Goal: Transaction & Acquisition: Download file/media

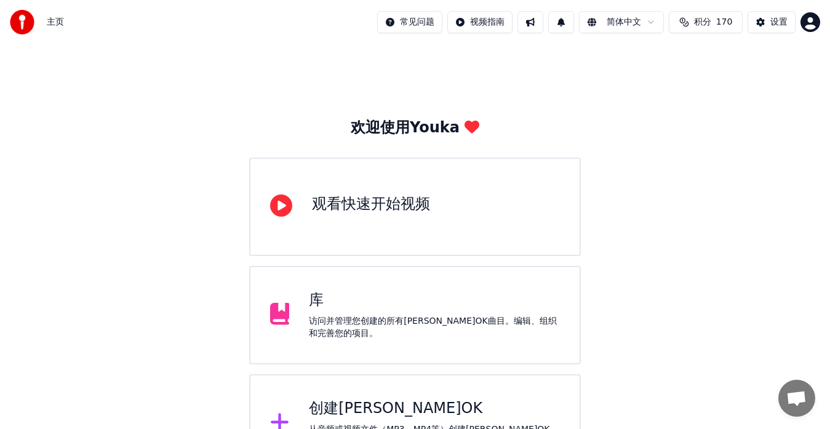
click at [338, 400] on div "创建[PERSON_NAME]OK" at bounding box center [434, 408] width 251 height 20
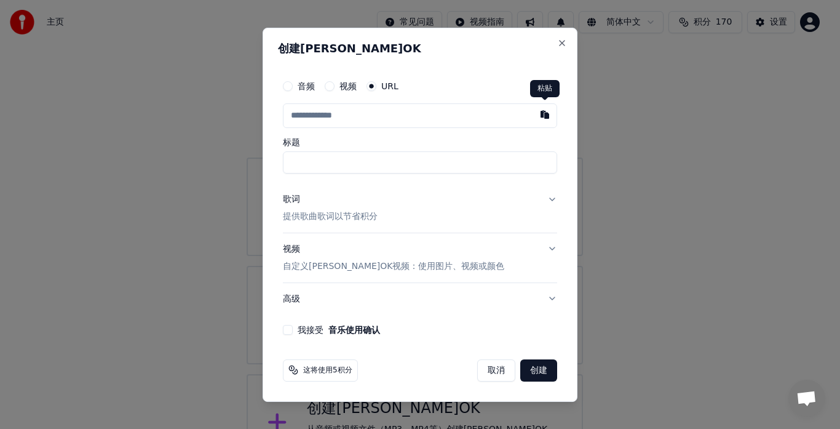
click at [544, 114] on button "button" at bounding box center [545, 114] width 25 height 22
type input "**********"
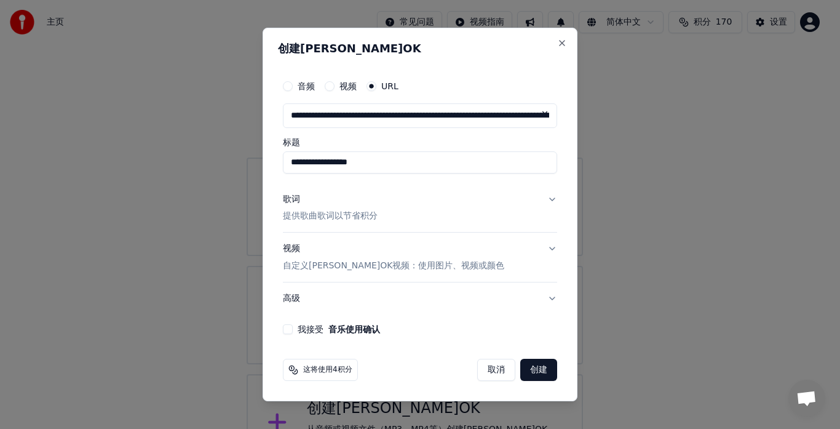
click at [290, 163] on input "**********" at bounding box center [420, 162] width 274 height 22
drag, startPoint x: 380, startPoint y: 164, endPoint x: 464, endPoint y: 164, distance: 84.2
click at [464, 164] on input "**********" at bounding box center [420, 162] width 274 height 22
drag, startPoint x: 375, startPoint y: 162, endPoint x: 280, endPoint y: 160, distance: 94.7
click at [280, 160] on div "**********" at bounding box center [420, 204] width 284 height 271
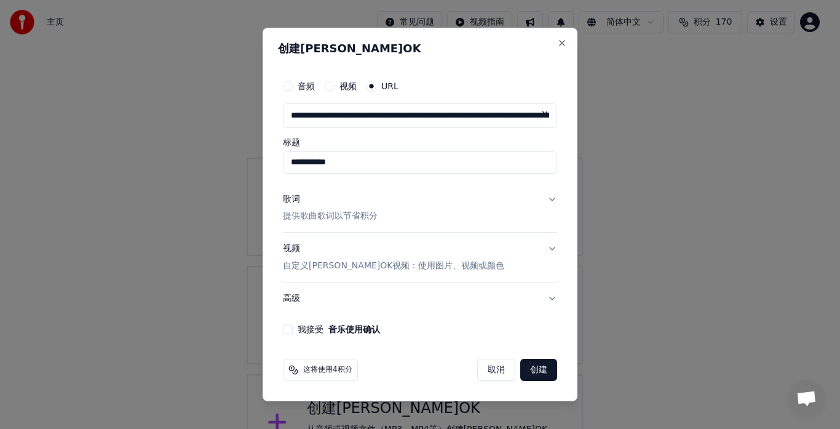
type input "**********"
click at [393, 191] on button "歌词 提供歌曲歌词以节省积分" at bounding box center [420, 207] width 274 height 49
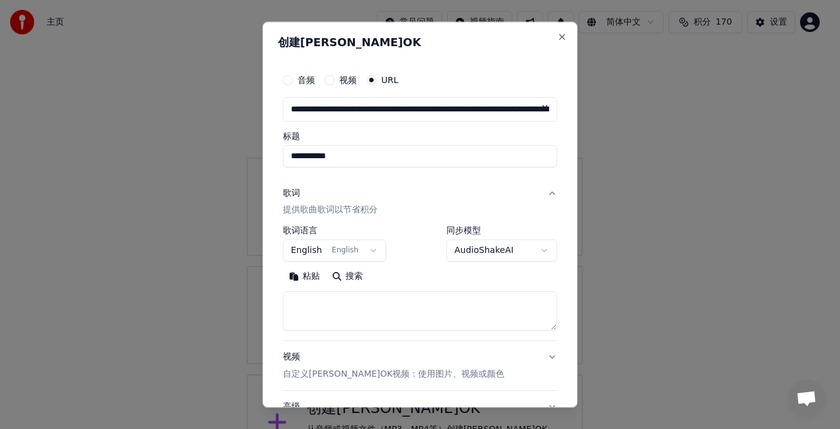
click at [337, 210] on p "提供歌曲歌词以节省积分" at bounding box center [330, 210] width 95 height 12
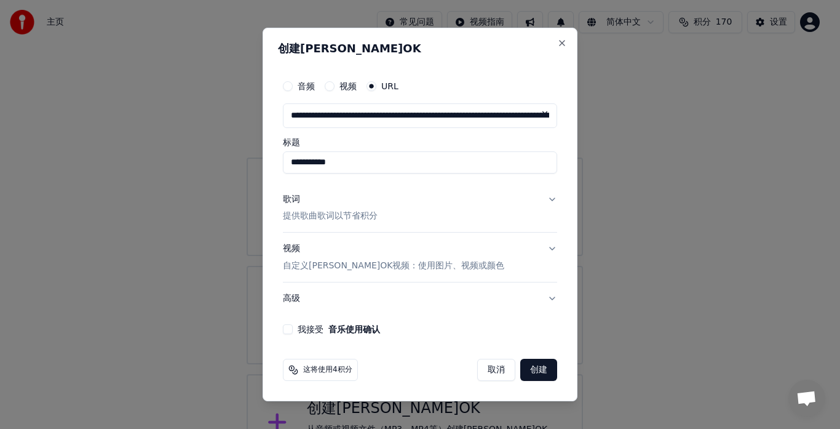
click at [338, 215] on p "提供歌曲歌词以节省积分" at bounding box center [330, 216] width 95 height 12
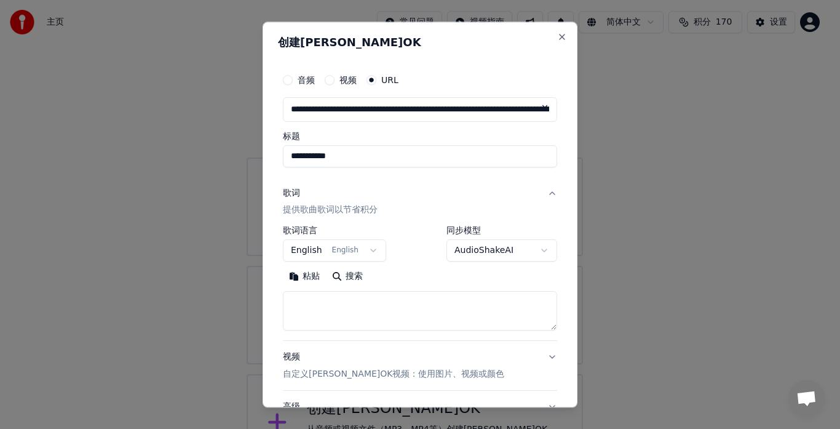
click at [351, 312] on textarea at bounding box center [420, 310] width 274 height 39
click at [304, 274] on button "粘贴" at bounding box center [304, 277] width 43 height 20
type textarea "**********"
click at [372, 250] on button "English English" at bounding box center [334, 251] width 103 height 22
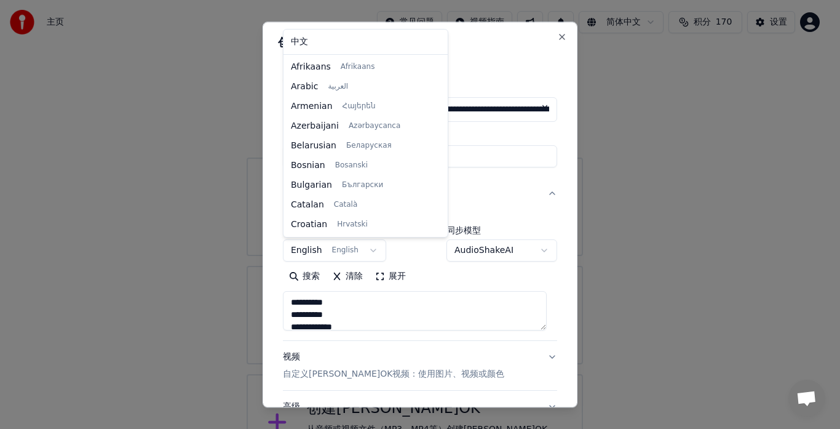
scroll to position [79, 0]
select select "**"
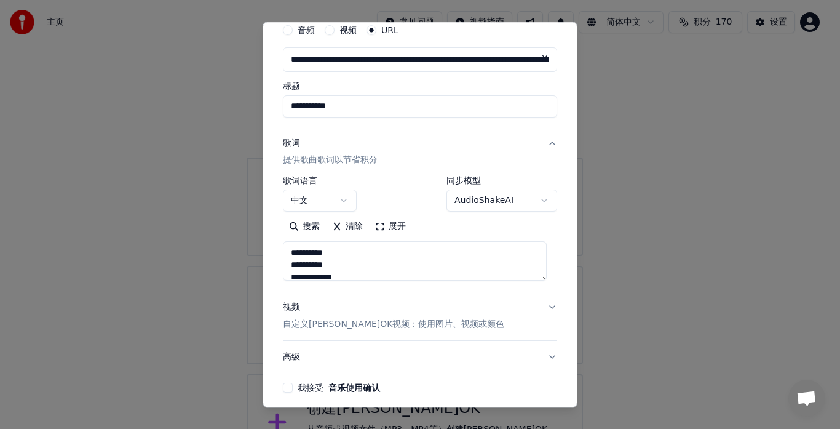
type textarea "**********"
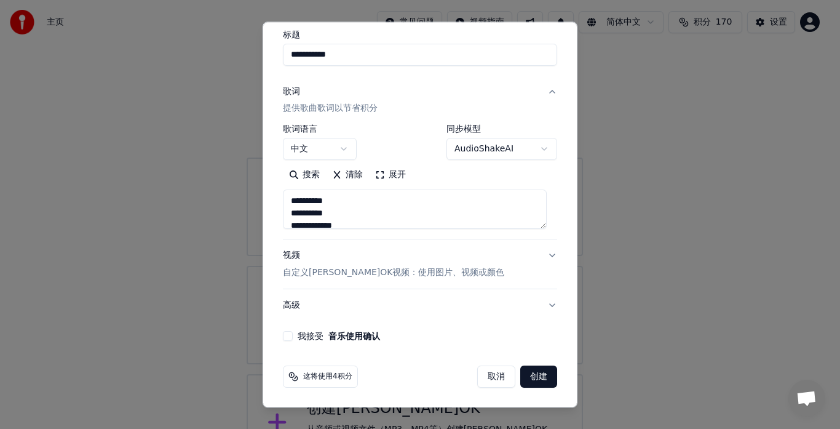
scroll to position [102, 0]
click at [288, 335] on button "我接受 音乐使用确认" at bounding box center [288, 336] width 10 height 10
click at [529, 375] on button "创建" at bounding box center [538, 376] width 37 height 22
select select "**"
type textarea "**********"
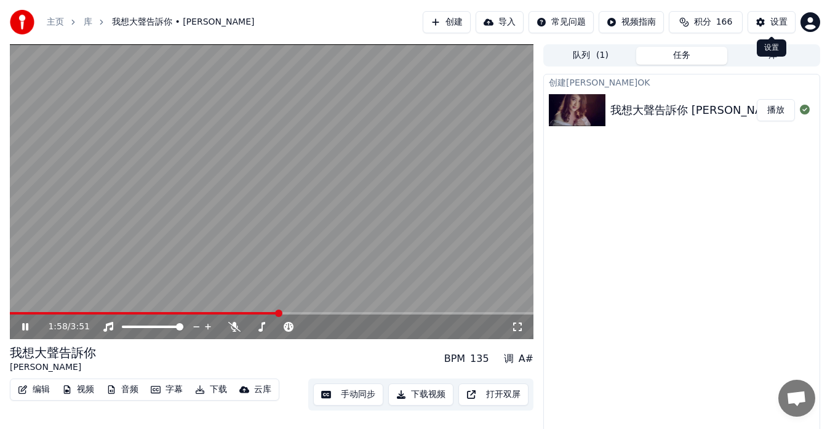
click at [775, 22] on div "设置" at bounding box center [778, 22] width 17 height 12
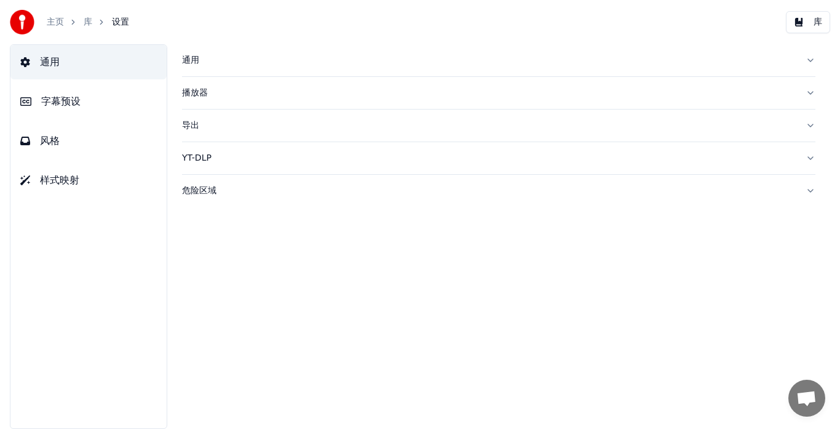
click at [59, 103] on span "字幕预设" at bounding box center [60, 101] width 39 height 15
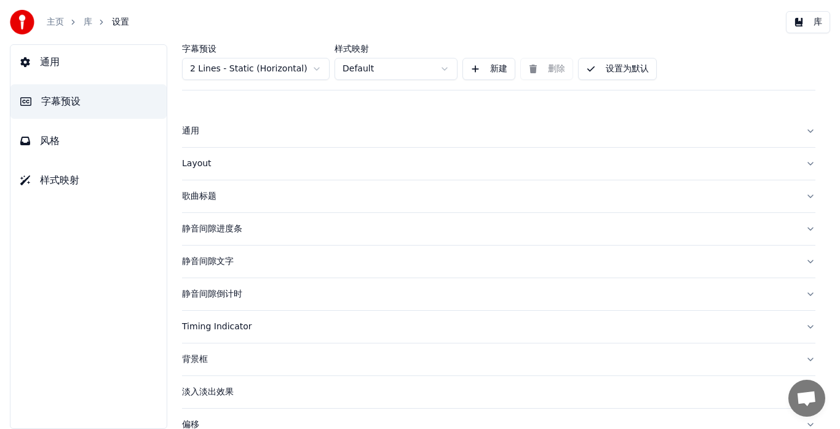
click at [191, 162] on div "Layout" at bounding box center [489, 163] width 614 height 12
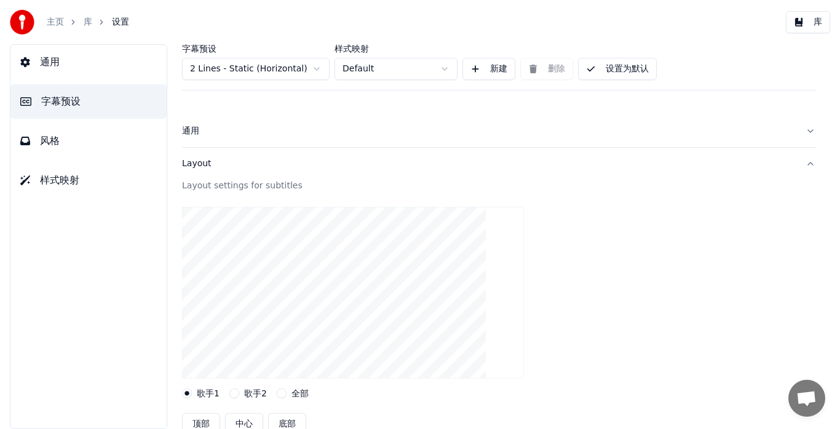
scroll to position [246, 0]
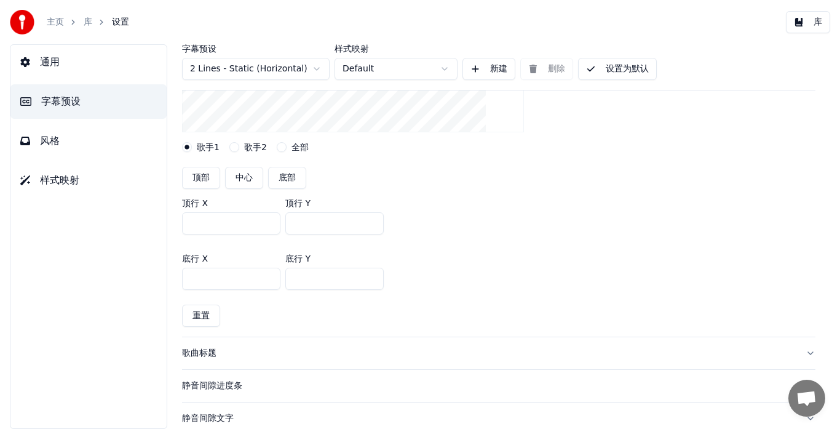
click at [285, 178] on button "底部" at bounding box center [287, 178] width 38 height 22
type input "***"
click at [638, 69] on button "设置为默认" at bounding box center [617, 69] width 79 height 22
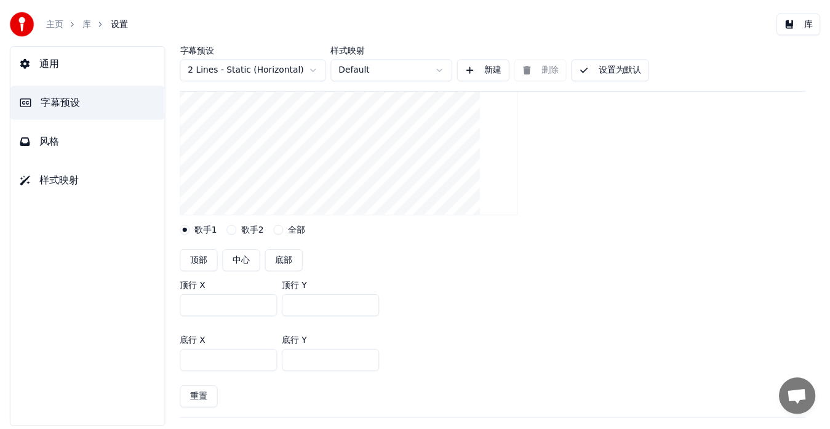
scroll to position [184, 0]
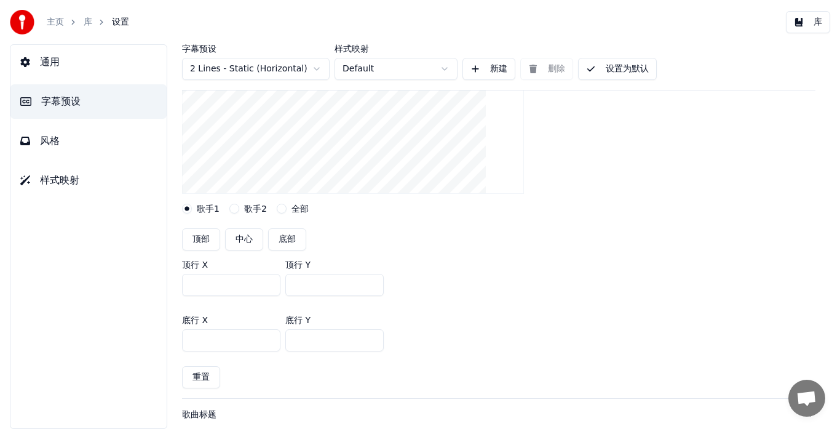
click at [617, 74] on button "设置为默认" at bounding box center [617, 69] width 79 height 22
click at [815, 24] on button "库" at bounding box center [808, 22] width 44 height 22
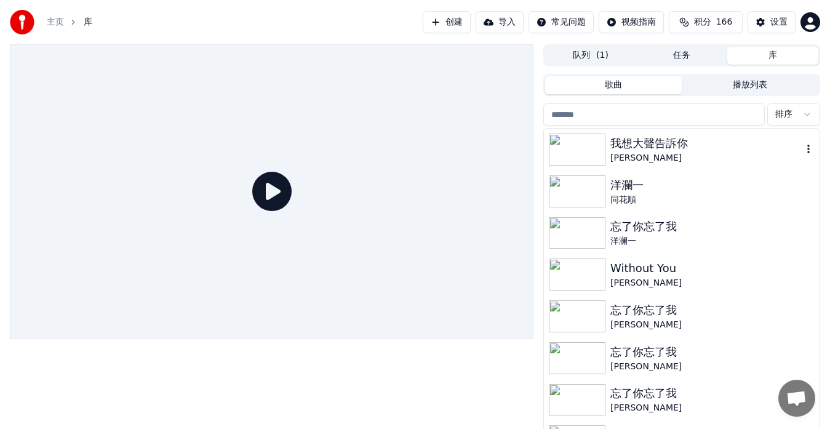
click at [620, 148] on div "我想大聲告訴你" at bounding box center [706, 143] width 192 height 17
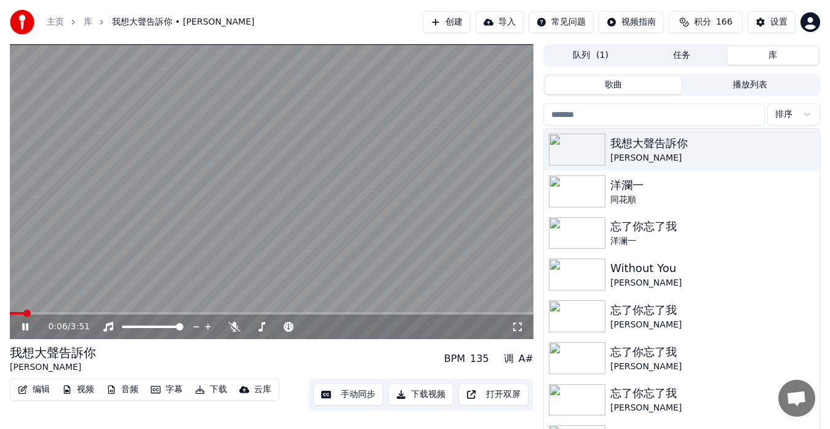
click at [53, 312] on span at bounding box center [271, 313] width 523 height 2
click at [44, 313] on span at bounding box center [33, 313] width 46 height 2
click at [234, 328] on icon at bounding box center [234, 327] width 12 height 10
click at [349, 397] on button "手动同步" at bounding box center [348, 394] width 70 height 22
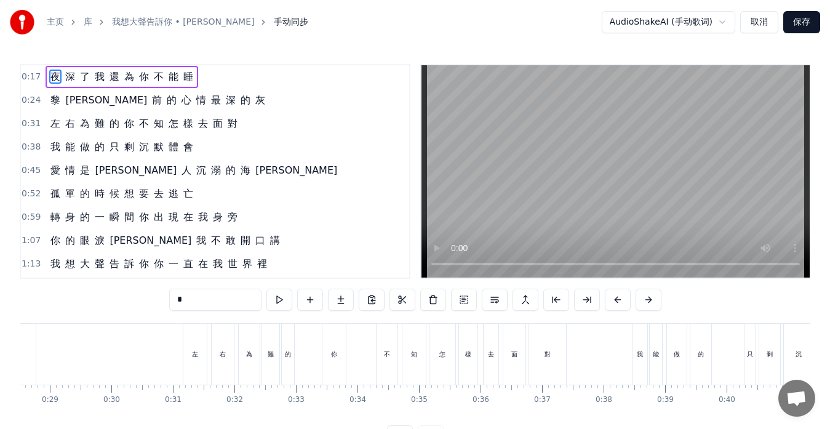
scroll to position [0, 1764]
click at [315, 358] on div "你" at bounding box center [322, 353] width 23 height 61
type input "*"
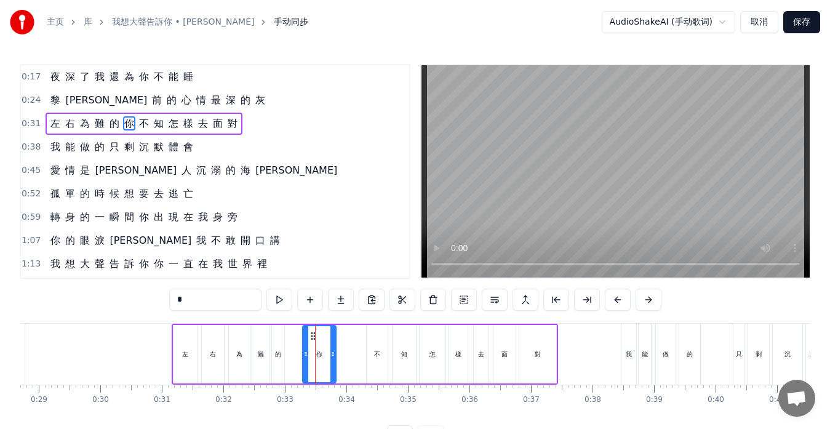
drag, startPoint x: 313, startPoint y: 357, endPoint x: 303, endPoint y: 354, distance: 10.1
click at [303, 354] on icon at bounding box center [305, 354] width 5 height 10
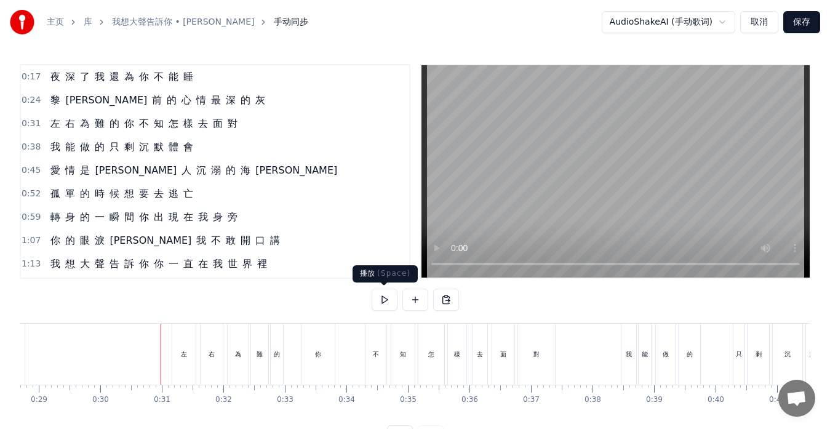
click at [381, 296] on button at bounding box center [384, 299] width 26 height 22
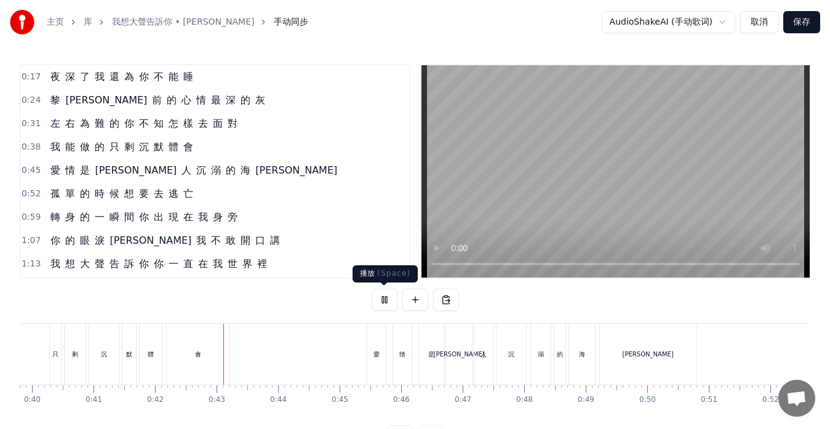
click at [384, 298] on button at bounding box center [384, 299] width 26 height 22
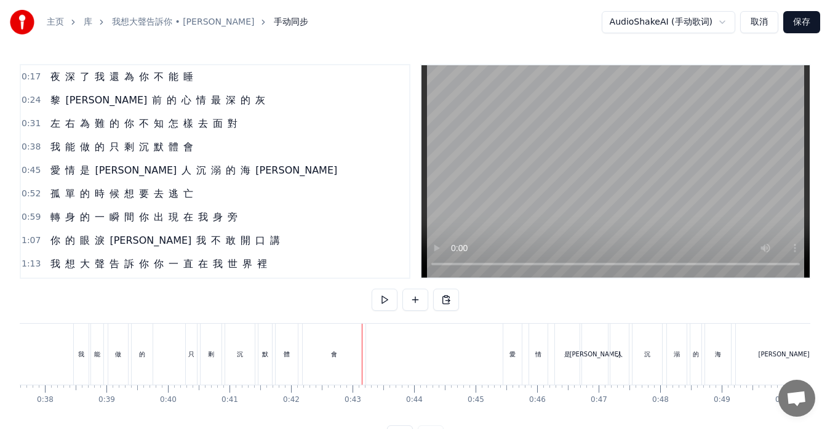
scroll to position [0, 2288]
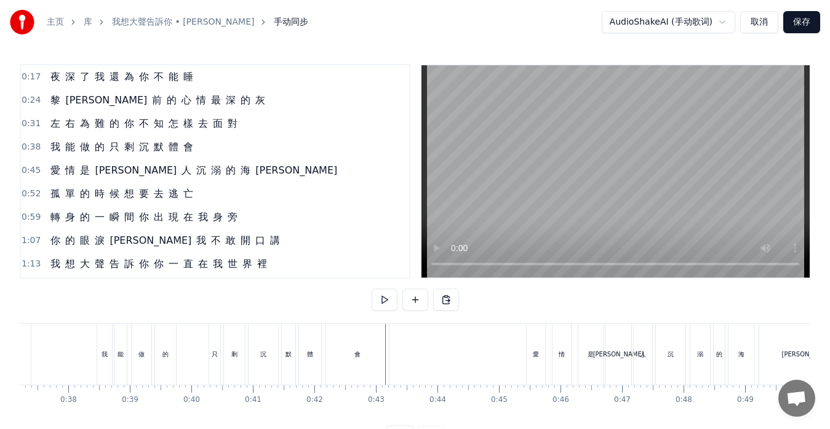
click at [55, 314] on div "0:17 夜 深 了 我 還 為 你 不 能 睡 0:24 [PERSON_NAME] 前 的 心 情 最 深 的 灰 0:31 左 右 為 難 的 你 不 …" at bounding box center [415, 255] width 790 height 383
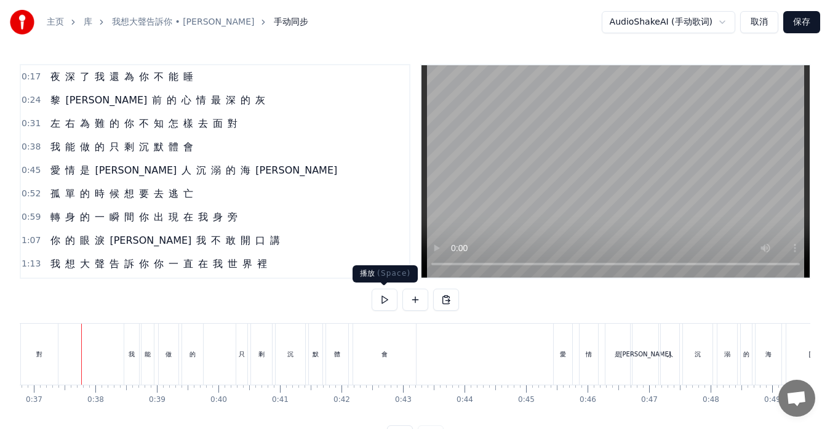
click at [379, 299] on button at bounding box center [384, 299] width 26 height 22
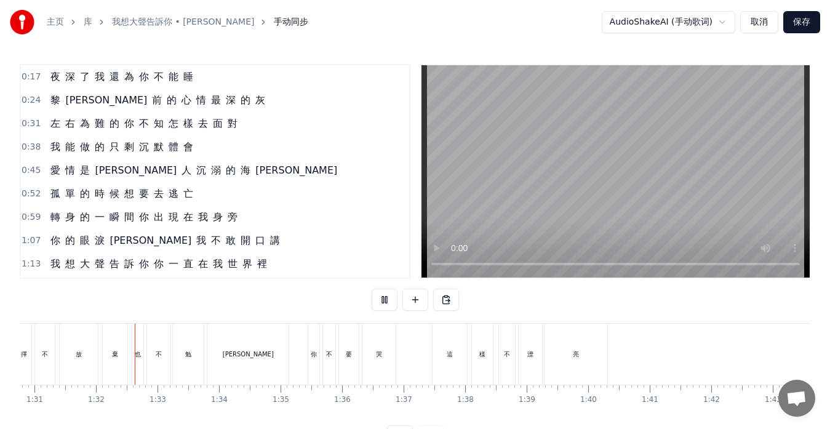
scroll to position [0, 5612]
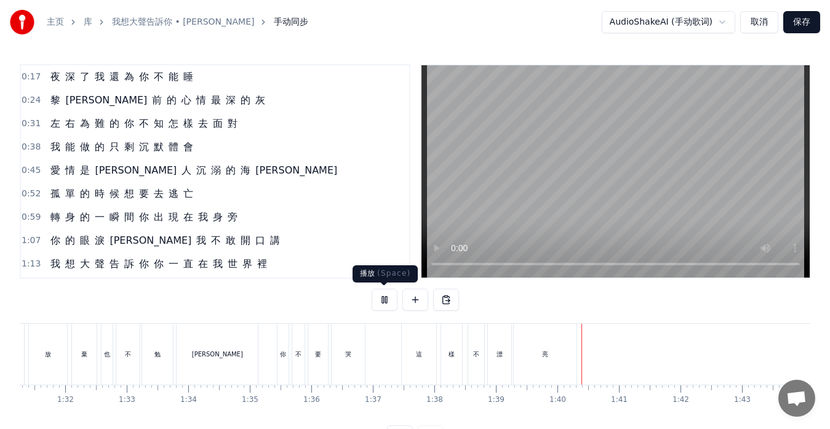
click at [389, 297] on button at bounding box center [384, 299] width 26 height 22
click at [404, 348] on div "這" at bounding box center [419, 353] width 34 height 61
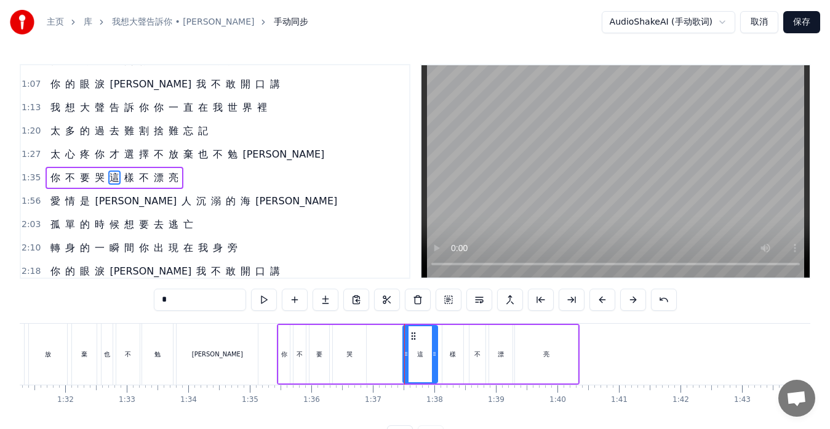
scroll to position [163, 0]
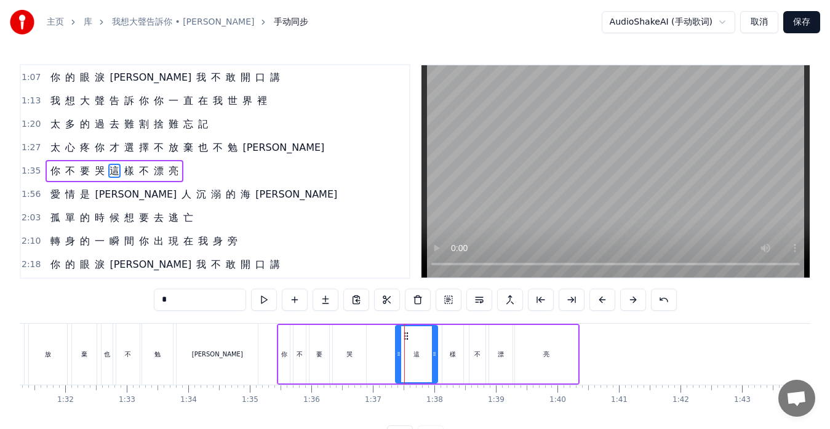
drag, startPoint x: 403, startPoint y: 351, endPoint x: 396, endPoint y: 350, distance: 7.5
click at [396, 350] on icon at bounding box center [398, 354] width 5 height 10
drag, startPoint x: 398, startPoint y: 352, endPoint x: 387, endPoint y: 352, distance: 11.7
click at [387, 352] on icon at bounding box center [386, 354] width 5 height 10
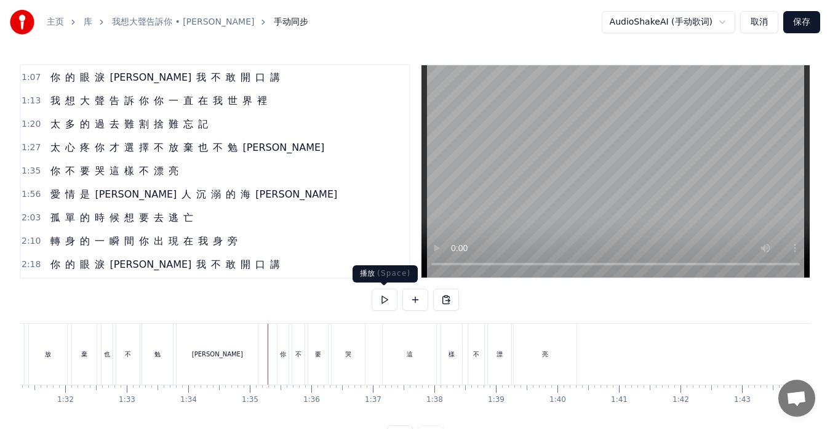
click at [387, 298] on button at bounding box center [384, 299] width 26 height 22
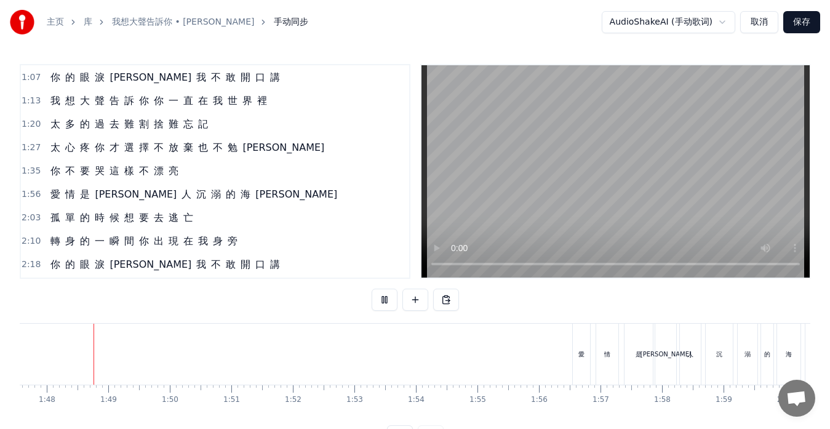
scroll to position [0, 6614]
click at [385, 299] on button at bounding box center [384, 299] width 26 height 22
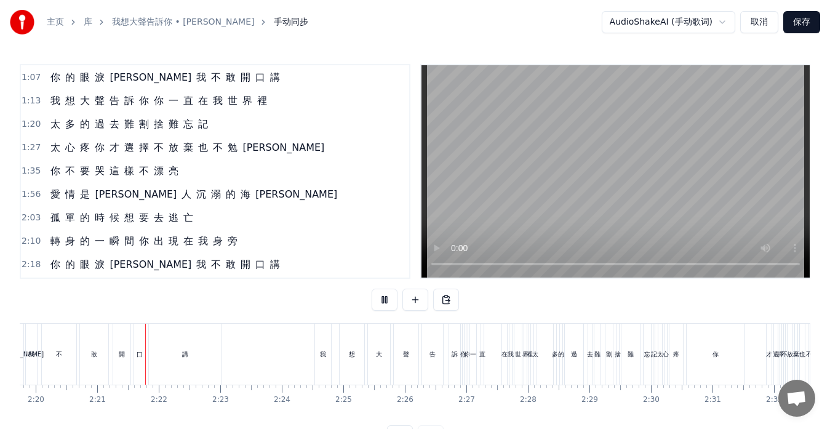
scroll to position [0, 8624]
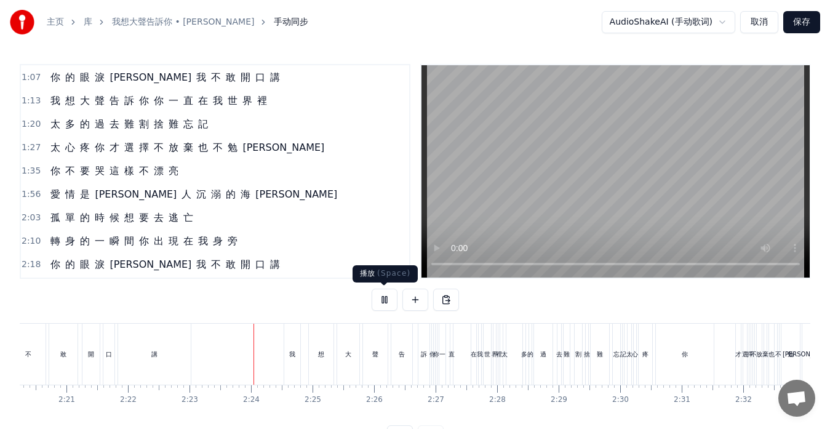
click at [380, 298] on button at bounding box center [384, 299] width 26 height 22
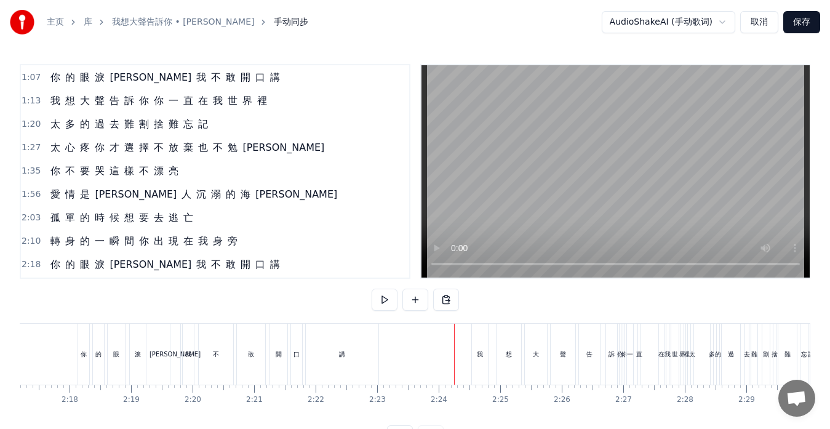
scroll to position [0, 8380]
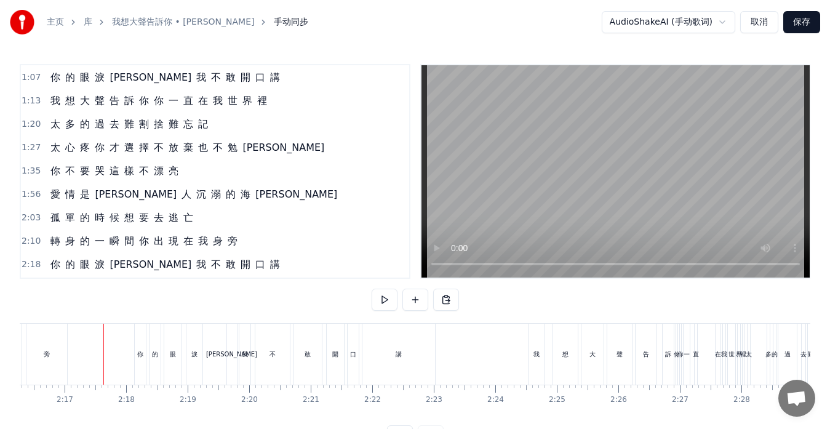
click at [228, 360] on div "[PERSON_NAME]" at bounding box center [232, 353] width 10 height 61
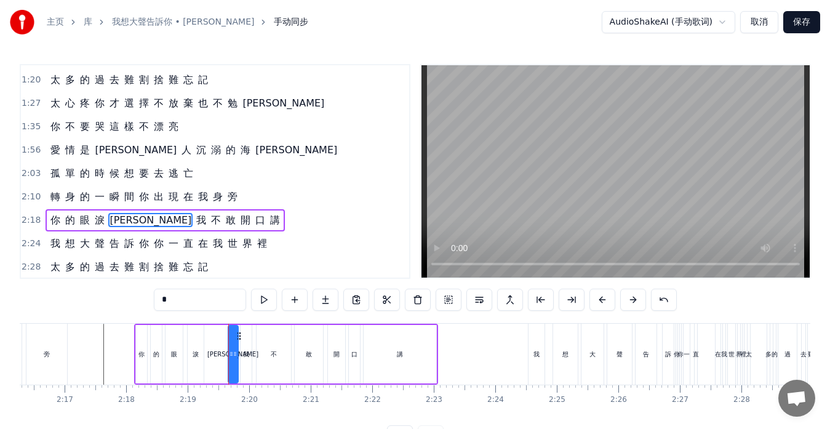
scroll to position [256, 0]
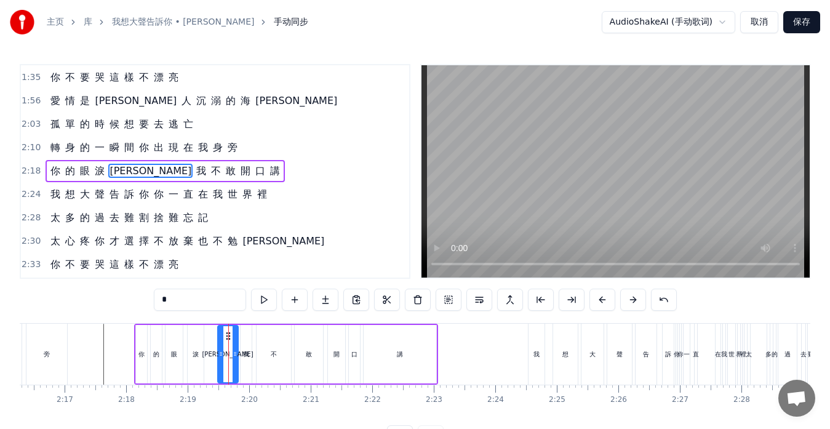
drag, startPoint x: 229, startPoint y: 351, endPoint x: 219, endPoint y: 351, distance: 10.5
click at [219, 351] on icon at bounding box center [220, 354] width 5 height 10
click at [260, 304] on button at bounding box center [264, 299] width 26 height 22
click at [263, 295] on button at bounding box center [264, 299] width 26 height 22
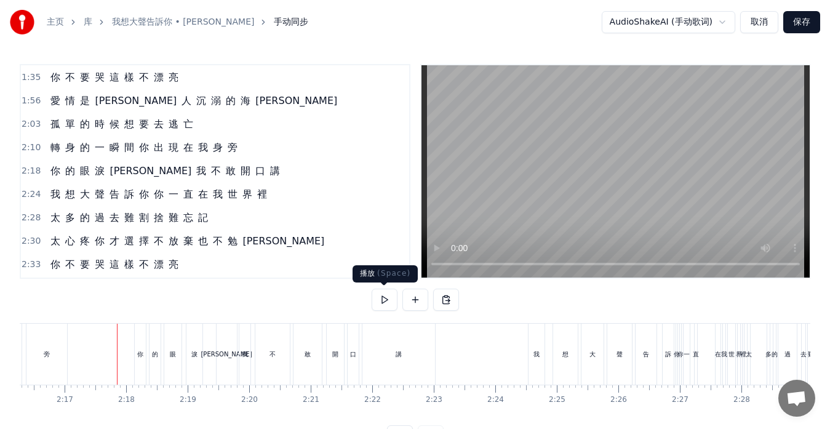
click at [385, 298] on button at bounding box center [384, 299] width 26 height 22
click at [384, 299] on button at bounding box center [384, 299] width 26 height 22
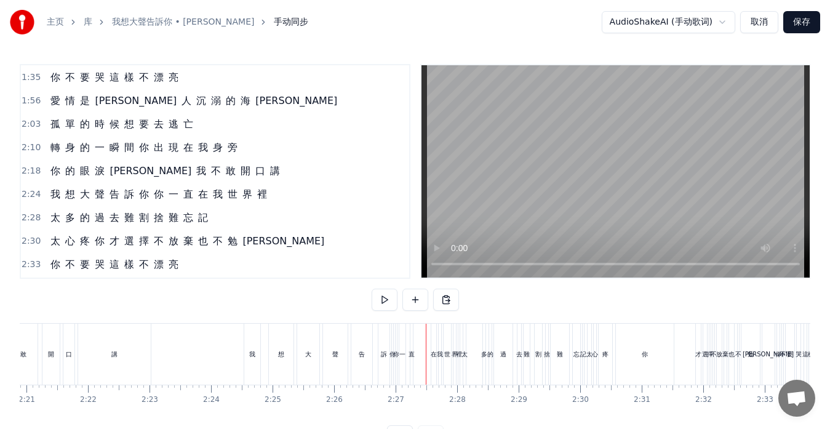
scroll to position [0, 8710]
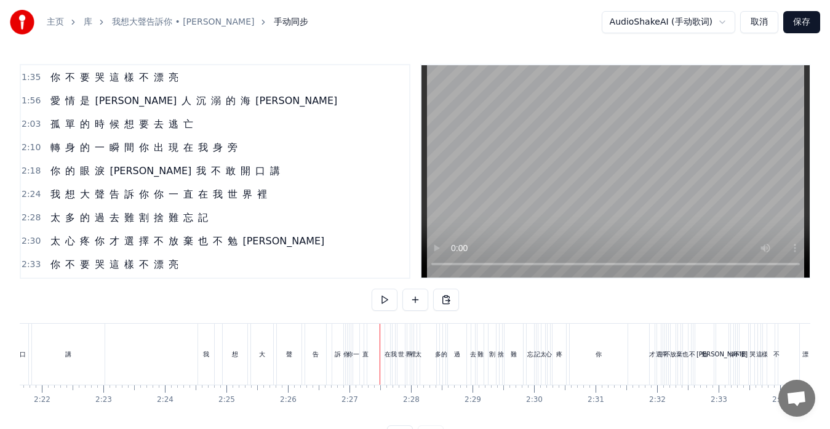
click at [365, 362] on div "直" at bounding box center [365, 353] width 2 height 61
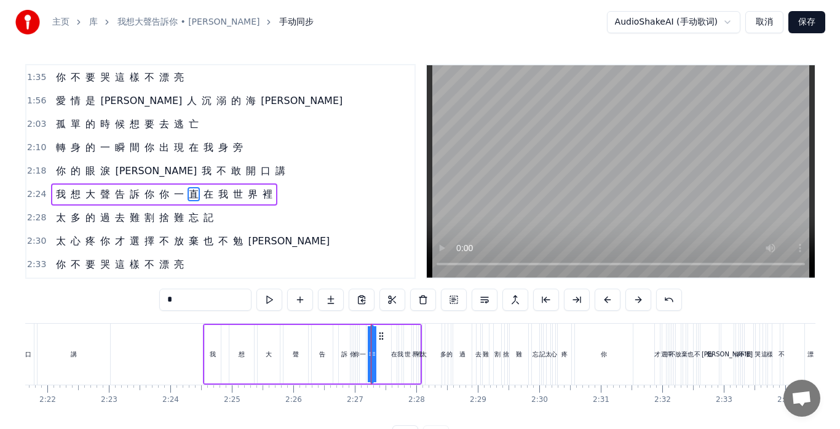
scroll to position [280, 0]
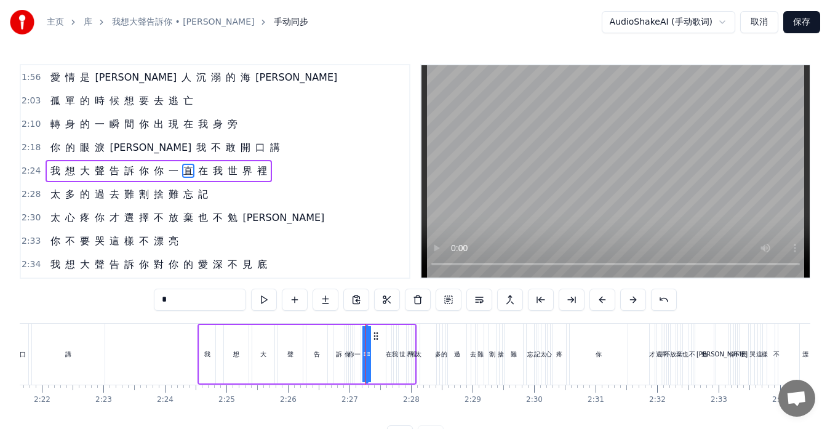
click at [199, 325] on div "我" at bounding box center [207, 354] width 17 height 58
type input "*"
click at [198, 383] on div at bounding box center [198, 353] width 1 height 61
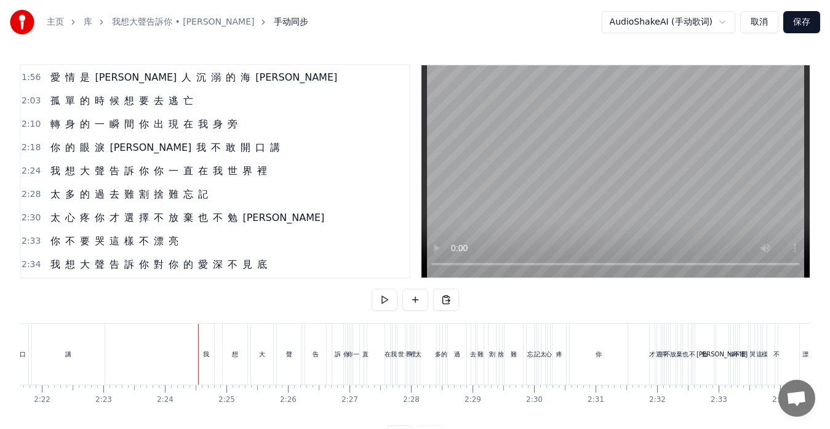
click at [47, 180] on div "我 想 大 聲 告 訴 你 你 一 直 在 我 世 界 裡" at bounding box center [159, 171] width 226 height 22
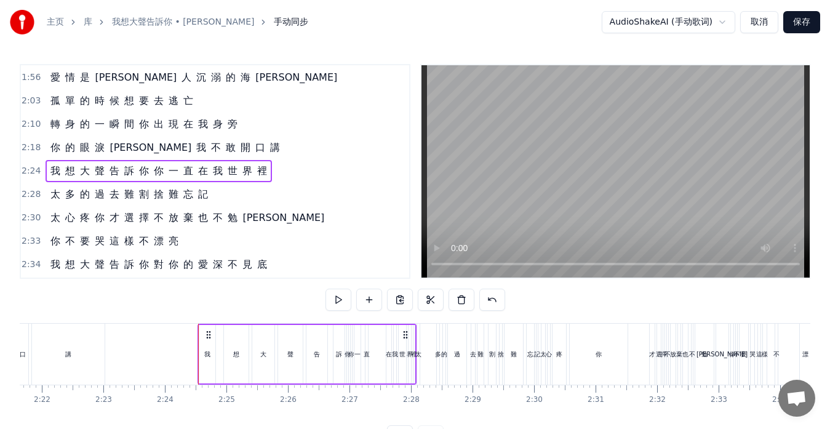
click at [153, 174] on span "你" at bounding box center [159, 171] width 12 height 14
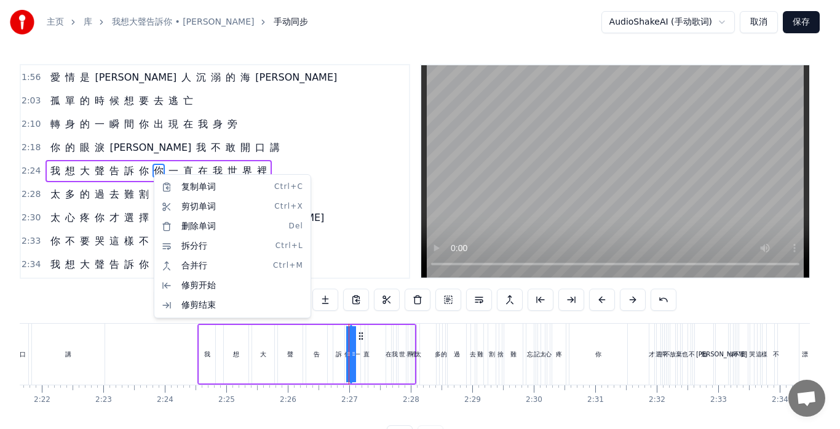
click at [151, 173] on html "主页 库 我想大聲告訴你 • [PERSON_NAME] 手动同步 AudioShakeAI (手动歌词) 取消 保存 0:17 夜 深 了 我 還 為 你 …" at bounding box center [420, 233] width 840 height 467
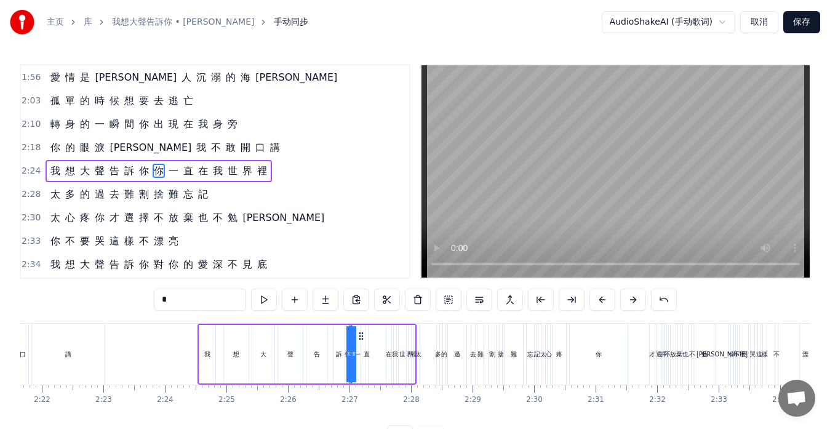
click at [149, 180] on div "我 想 大 聲 告 訴 你 你 一 直 在 我 世 界 裡" at bounding box center [159, 171] width 226 height 22
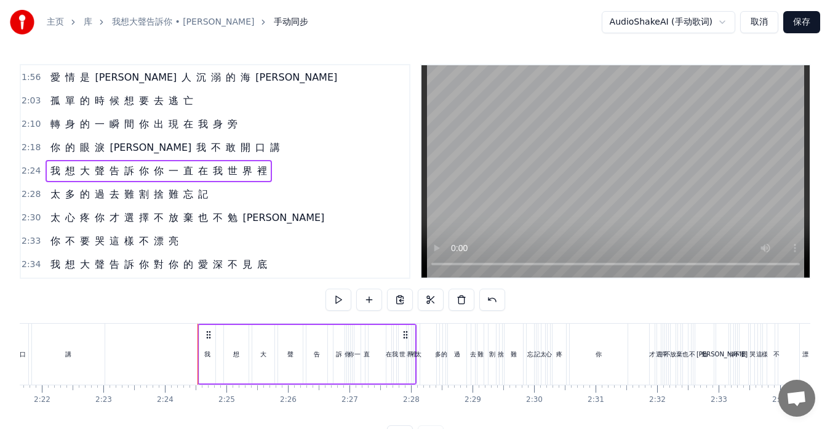
click at [156, 169] on span "你" at bounding box center [159, 171] width 12 height 14
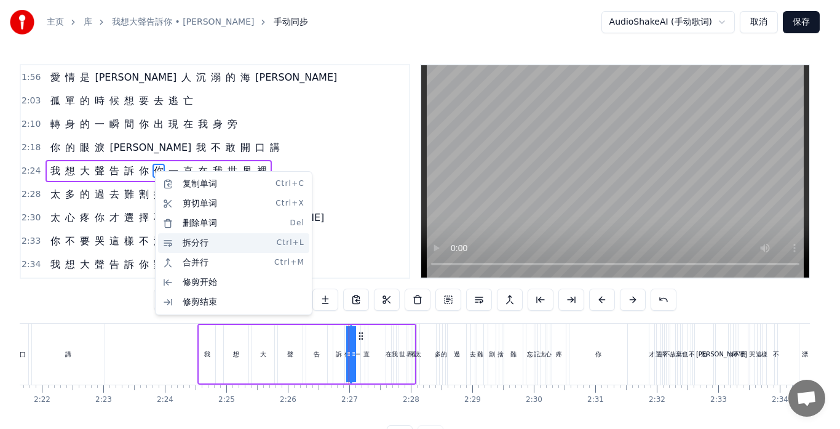
click at [177, 240] on div "拆分行 Ctrl+L" at bounding box center [233, 243] width 151 height 20
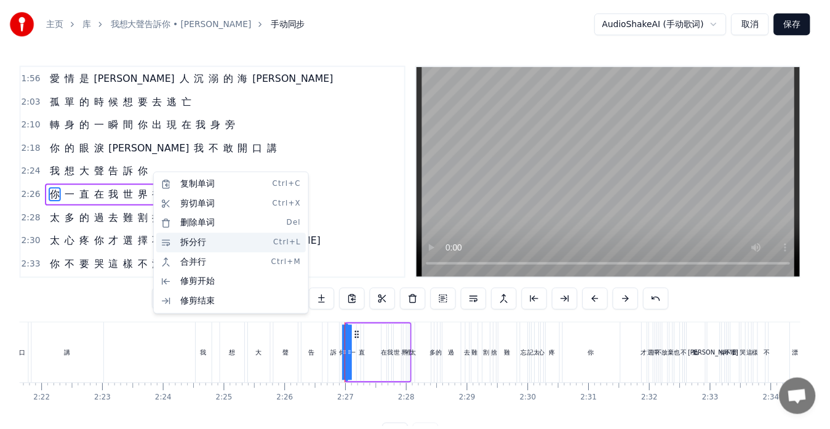
scroll to position [303, 0]
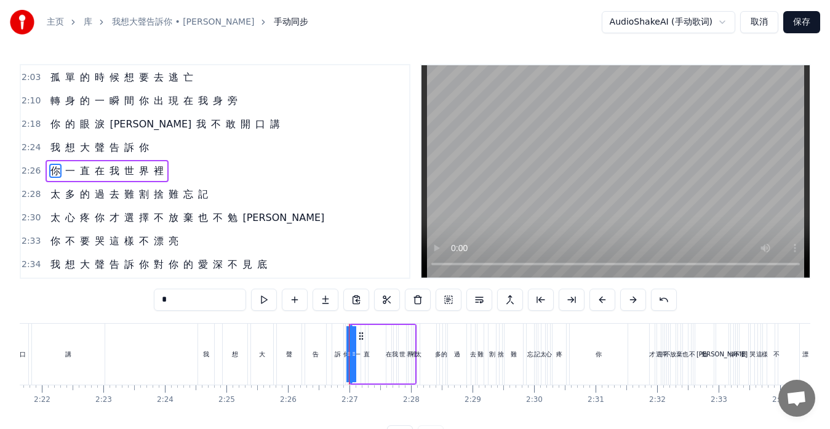
click at [355, 348] on div at bounding box center [353, 354] width 5 height 56
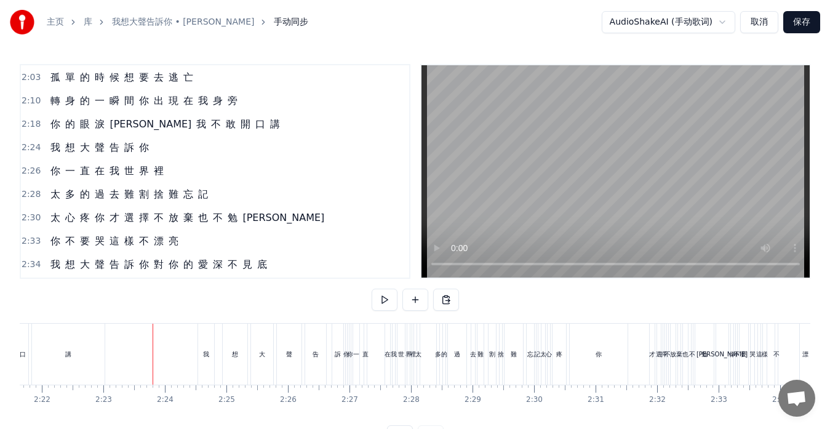
click at [384, 299] on button at bounding box center [384, 299] width 26 height 22
click at [386, 300] on button at bounding box center [384, 299] width 26 height 22
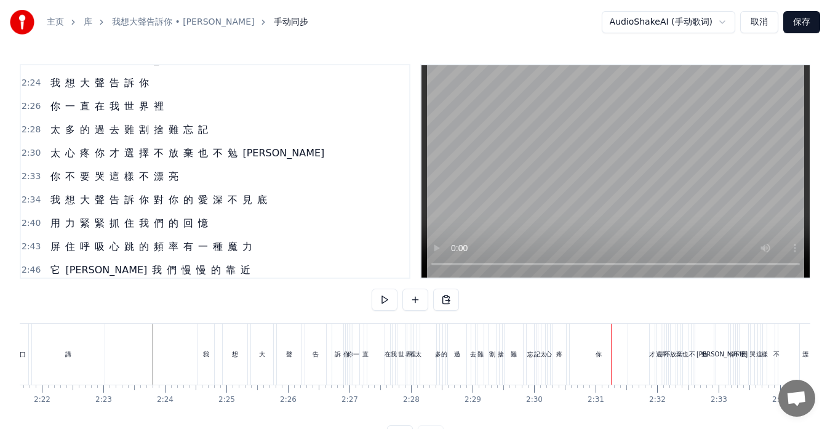
scroll to position [356, 0]
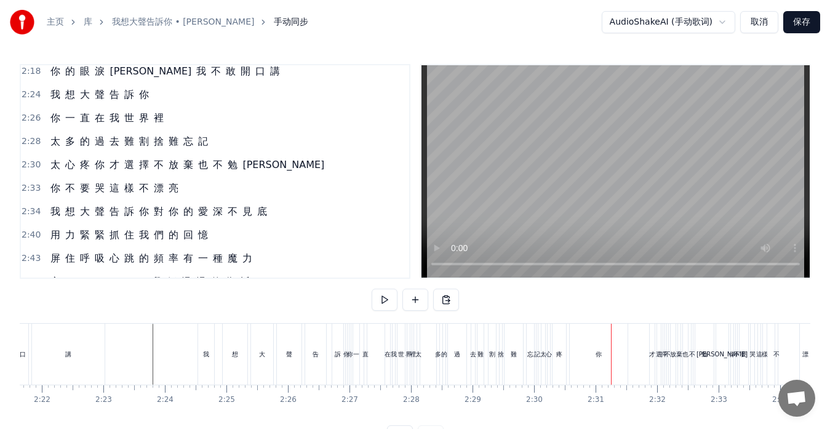
click at [47, 101] on div "我 想 大 聲 告 訴 你" at bounding box center [100, 95] width 108 height 22
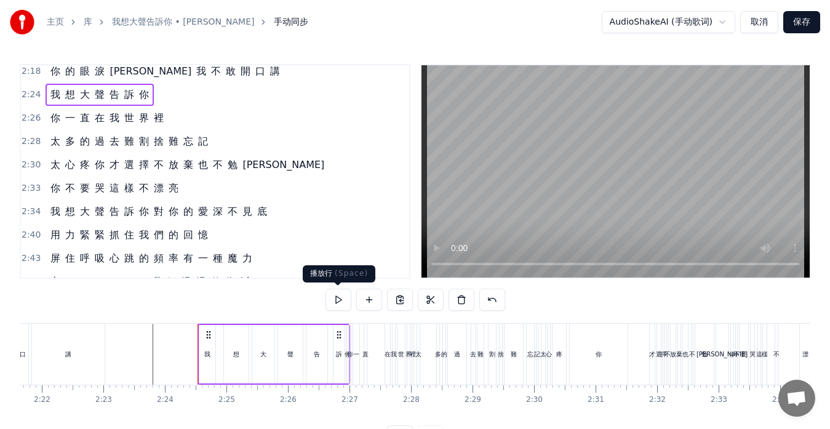
click at [335, 298] on button at bounding box center [338, 299] width 26 height 22
click at [335, 299] on button at bounding box center [338, 299] width 26 height 22
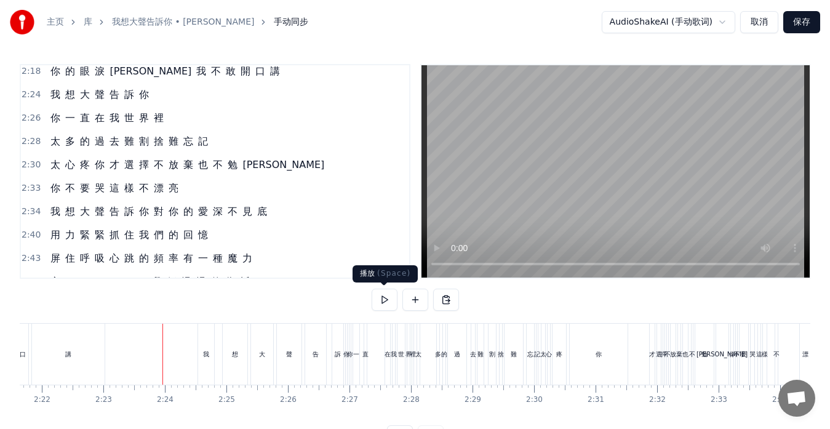
click at [378, 301] on button at bounding box center [384, 299] width 26 height 22
click at [49, 124] on div "你 一 直 在 我 世 界 裡" at bounding box center [107, 118] width 123 height 22
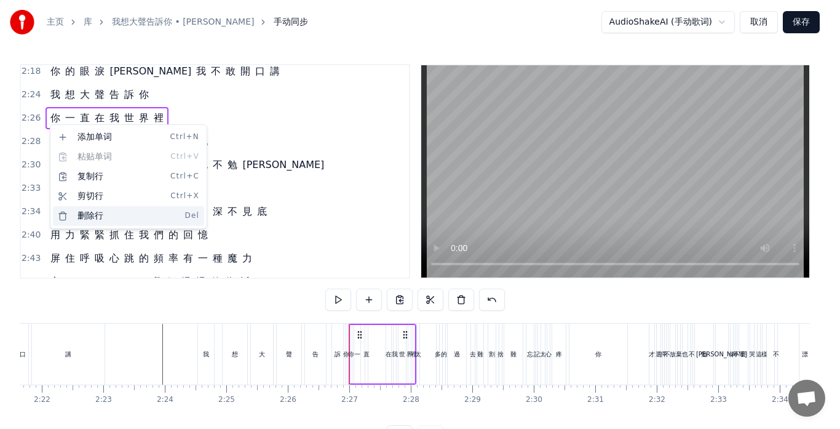
click at [96, 213] on div "删除行 Del" at bounding box center [128, 216] width 151 height 20
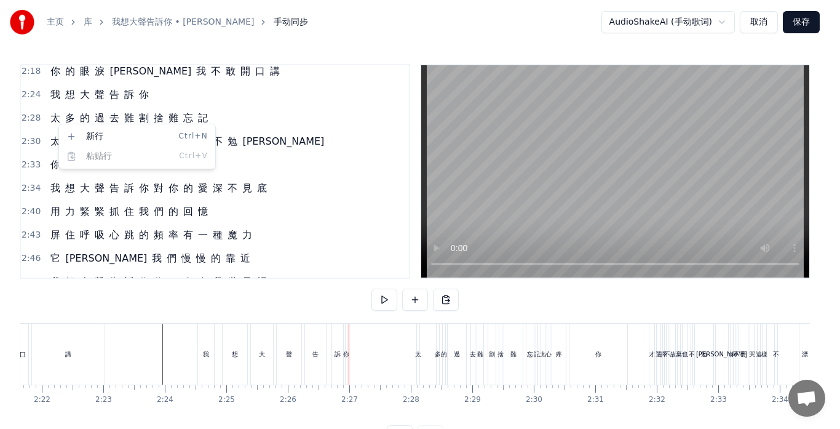
click at [110, 119] on html "主页 库 我想大聲告訴你 • [PERSON_NAME] 手动同步 AudioShakeAI (手动歌词) 取消 保存 0:17 夜 深 了 我 還 為 你 …" at bounding box center [420, 233] width 840 height 467
click at [375, 106] on div "2:28 太 多 的 過 去 難 割 捨 難 忘 記" at bounding box center [215, 117] width 388 height 23
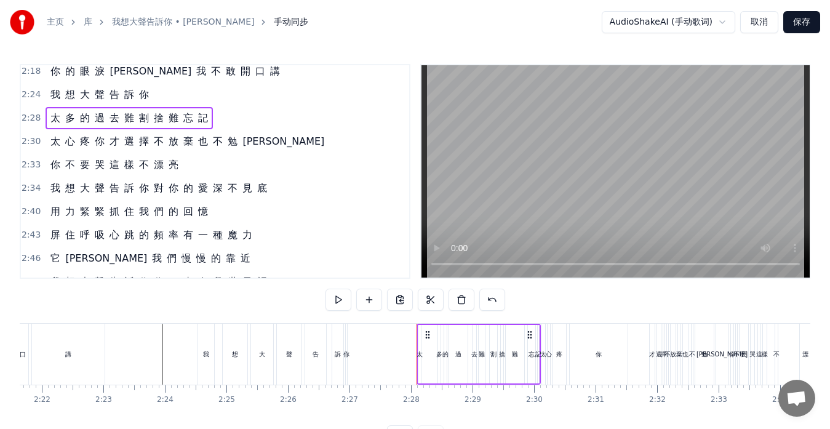
click at [65, 112] on span "多" at bounding box center [70, 118] width 12 height 14
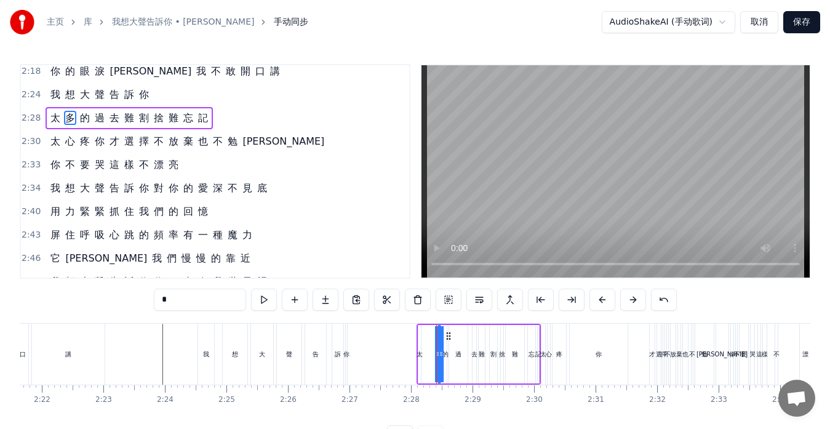
scroll to position [303, 0]
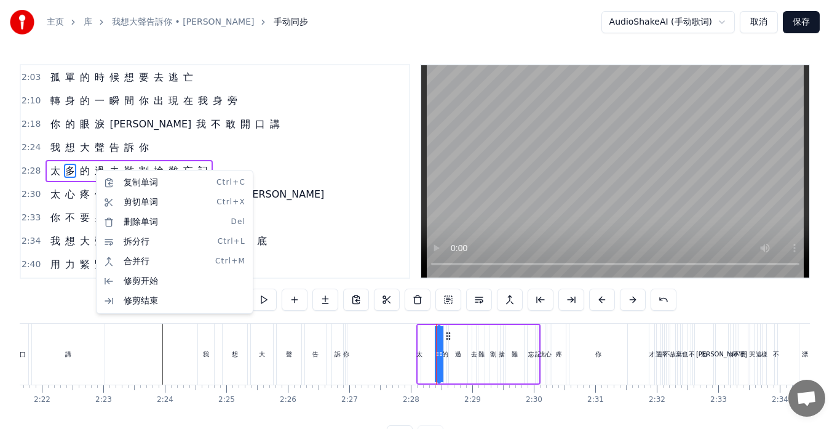
click at [57, 179] on html "主页 库 我想大聲告訴你 • [PERSON_NAME] 手动同步 AudioShakeAI (手动歌词) 取消 保存 0:17 夜 深 了 我 還 為 你 …" at bounding box center [420, 233] width 840 height 467
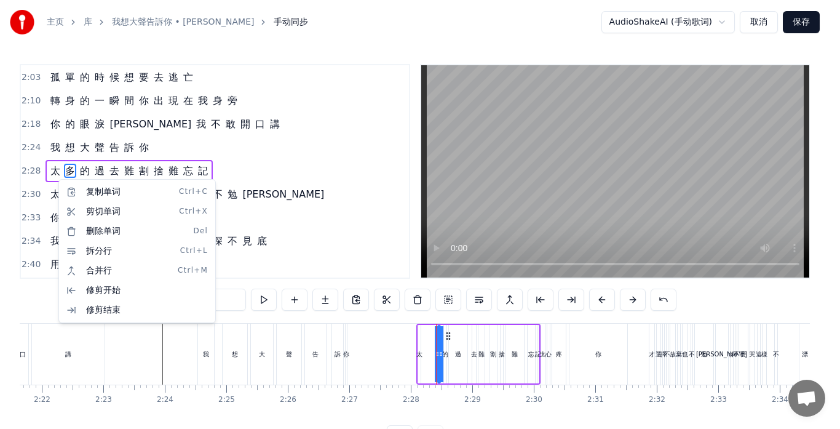
click at [44, 179] on html "主页 库 我想大聲告訴你 • [PERSON_NAME] 手动同步 AudioShakeAI (手动歌词) 取消 保存 0:17 夜 深 了 我 還 為 你 …" at bounding box center [420, 233] width 840 height 467
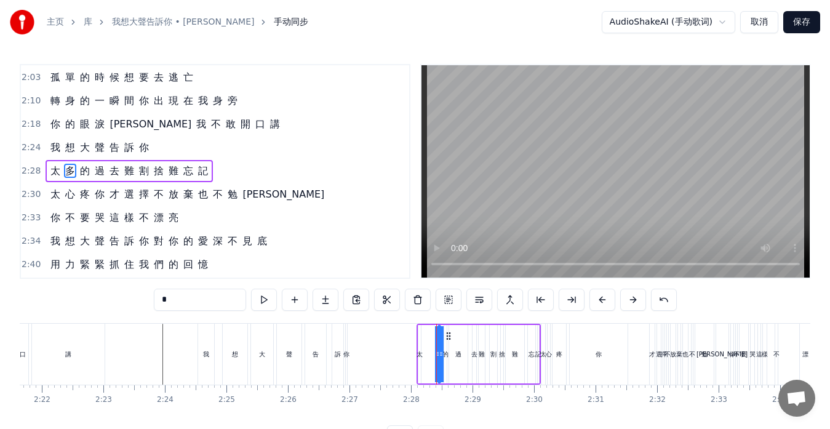
click at [41, 171] on div "2:28 太 多 的 過 去 難 割 捨 難 忘 記" at bounding box center [215, 170] width 388 height 23
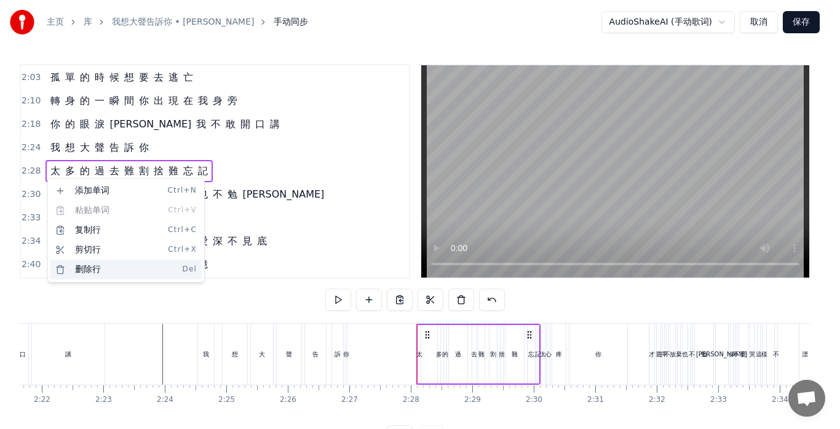
click at [77, 268] on div "删除行 Del" at bounding box center [125, 270] width 151 height 20
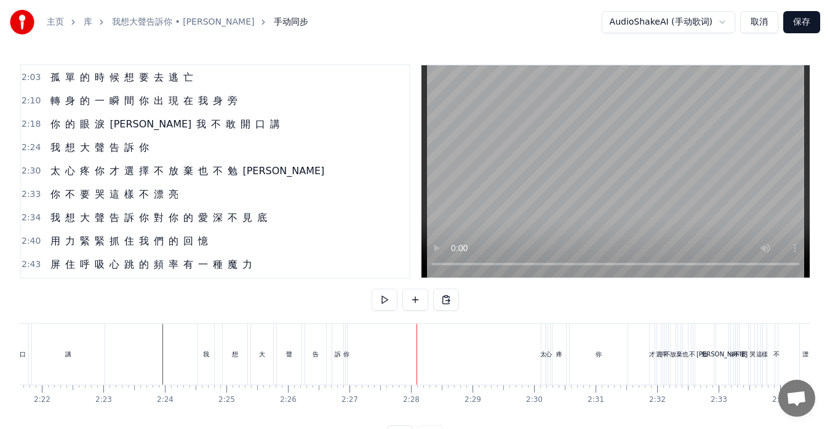
click at [46, 176] on div "太 心 疼 你 才 選 擇 不 放 棄 也 不 勉 強" at bounding box center [187, 171] width 283 height 22
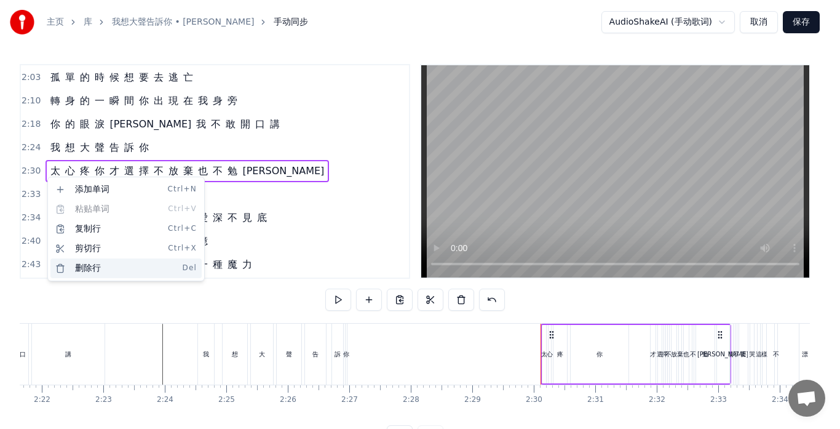
click at [79, 265] on div "删除行 Del" at bounding box center [125, 268] width 151 height 20
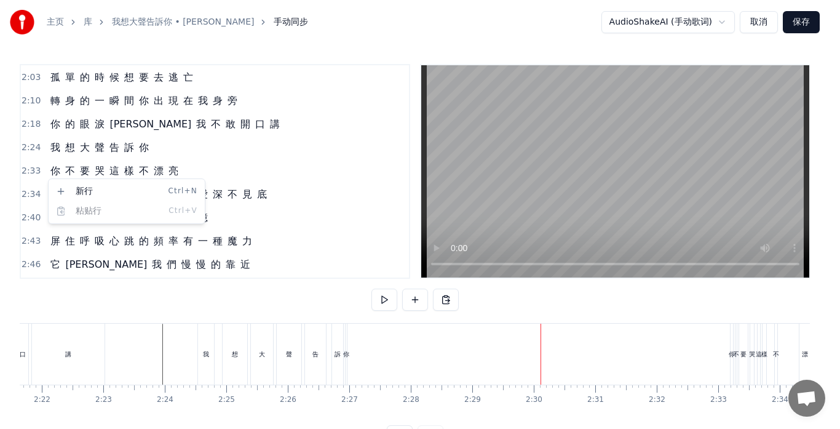
click at [197, 159] on html "主页 库 我想大聲告訴你 • [PERSON_NAME] 手动同步 AudioShakeAI (手动歌词) 取消 保存 0:17 夜 深 了 我 還 為 你 …" at bounding box center [420, 233] width 840 height 467
click at [46, 173] on html "主页 库 我想大聲告訴你 • [PERSON_NAME] 手动同步 AudioShakeAI (手动歌词) 取消 保存 0:17 夜 深 了 我 還 為 你 …" at bounding box center [420, 233] width 840 height 467
click at [48, 165] on html "主页 库 我想大聲告訴你 • [PERSON_NAME] 手动同步 AudioShakeAI (手动歌词) 取消 保存 0:17 夜 深 了 我 還 為 你 …" at bounding box center [420, 233] width 840 height 467
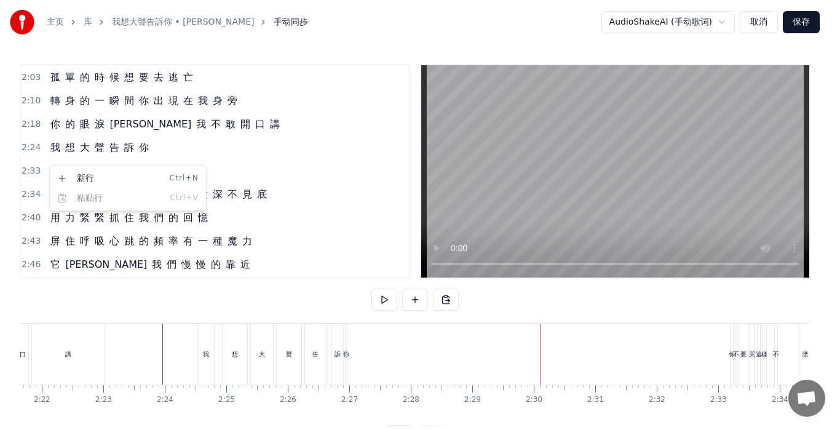
click at [43, 175] on html "主页 库 我想大聲告訴你 • [PERSON_NAME] 手动同步 AudioShakeAI (手动歌词) 取消 保存 0:17 夜 深 了 我 還 為 你 …" at bounding box center [420, 233] width 840 height 467
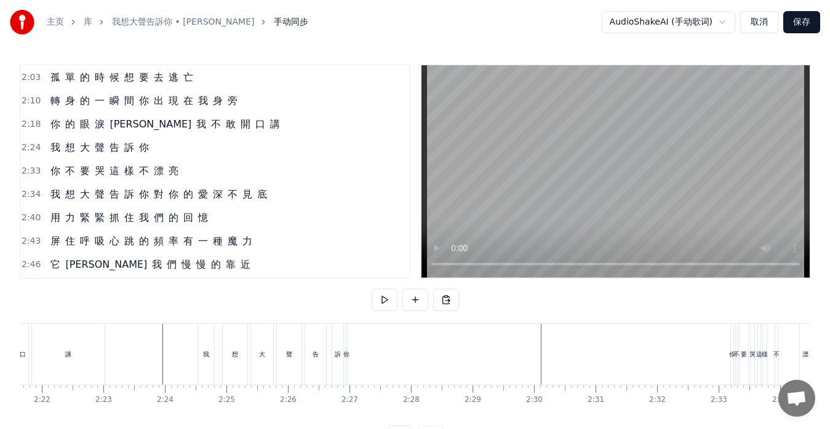
click at [61, 175] on div "你 不 要 哭 這 樣 不 漂 亮" at bounding box center [115, 171] width 138 height 22
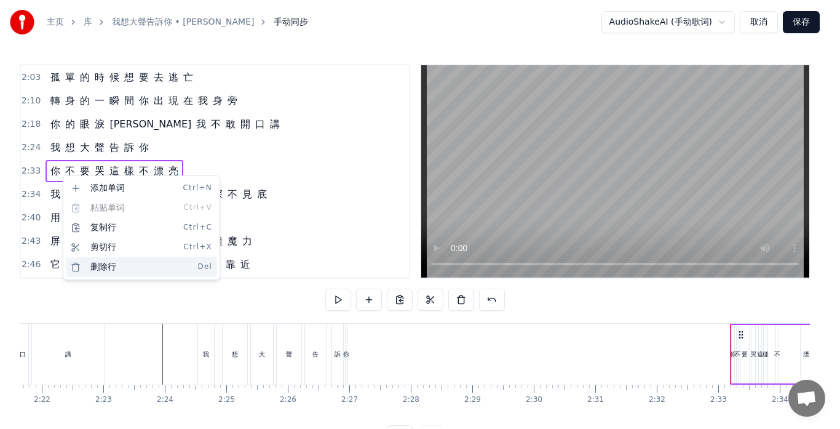
click at [107, 265] on div "删除行 Del" at bounding box center [141, 267] width 151 height 20
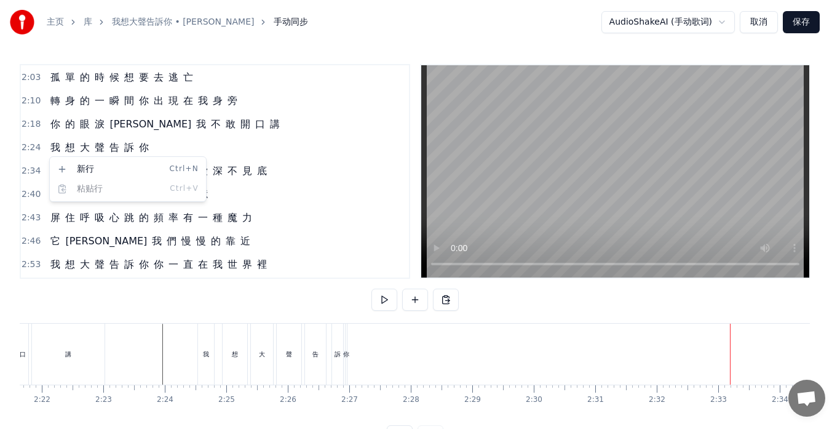
click at [57, 142] on html "主页 库 我想大聲告訴你 • [PERSON_NAME] 手动同步 AudioShakeAI (手动歌词) 取消 保存 0:17 夜 深 了 我 還 為 你 …" at bounding box center [420, 233] width 840 height 467
click at [53, 155] on div "我 想 大 聲 告 訴 你" at bounding box center [100, 148] width 108 height 22
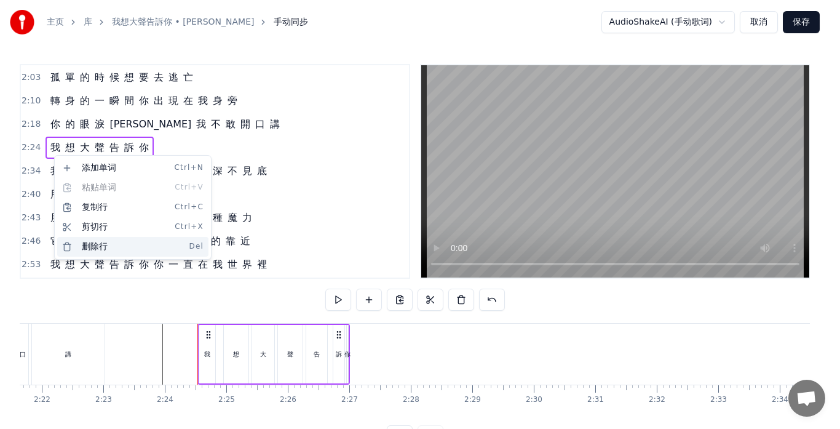
click at [93, 242] on div "删除行 Del" at bounding box center [132, 247] width 151 height 20
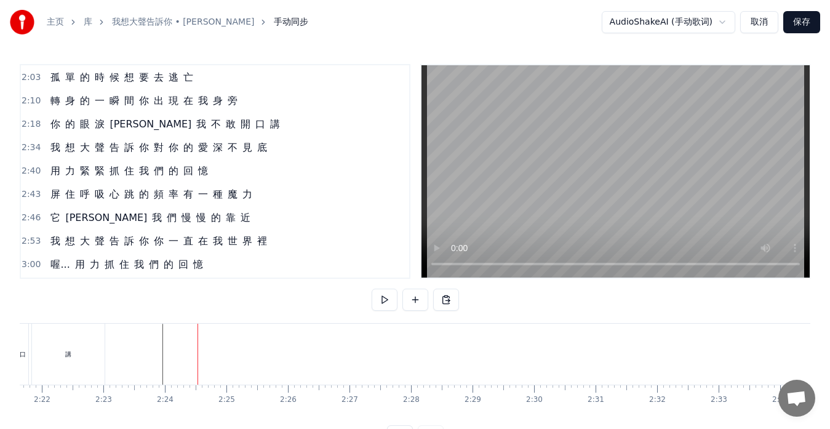
click at [222, 121] on div "2:18 你 的 眼 淚 讓 我 不 敢 開 口 講" at bounding box center [215, 124] width 388 height 23
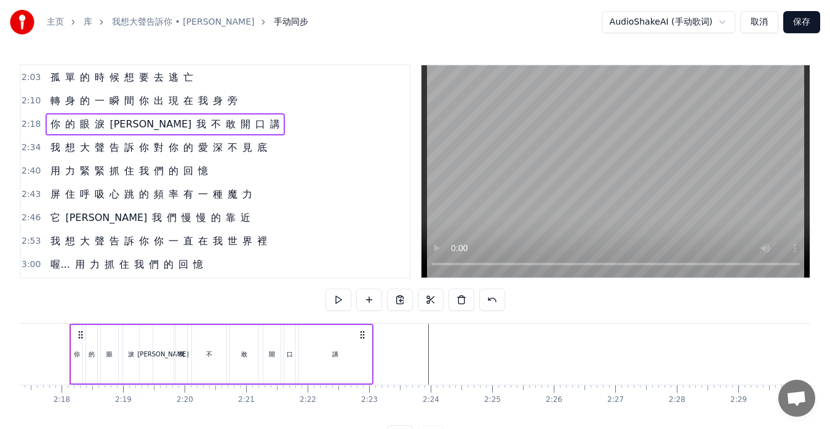
scroll to position [0, 8432]
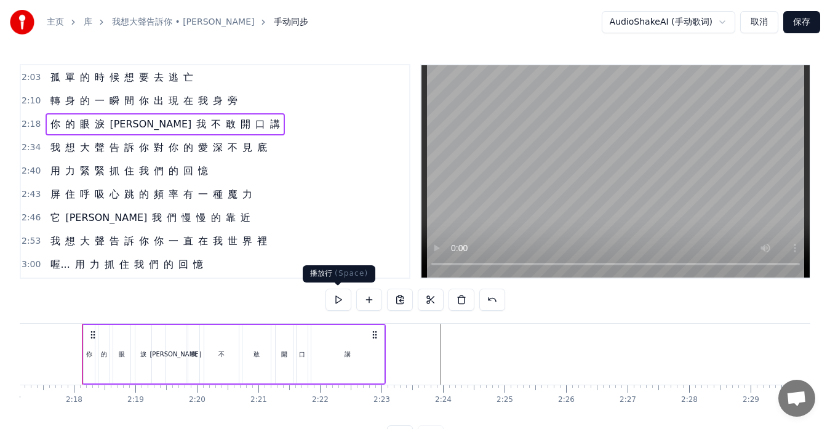
click at [335, 296] on button at bounding box center [338, 299] width 26 height 22
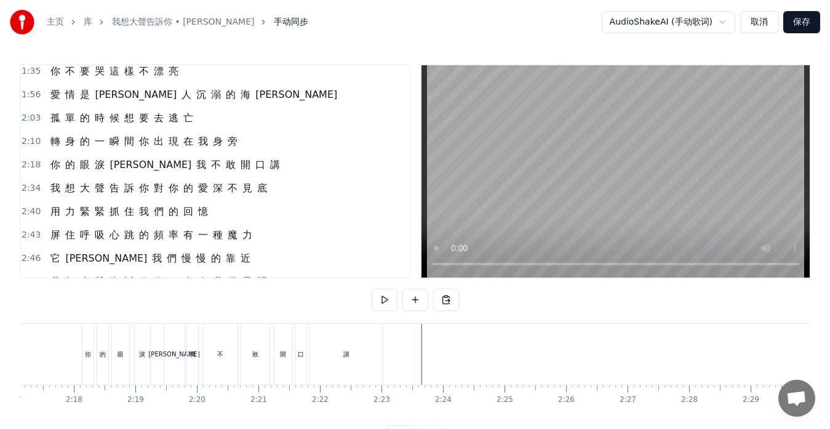
scroll to position [242, 0]
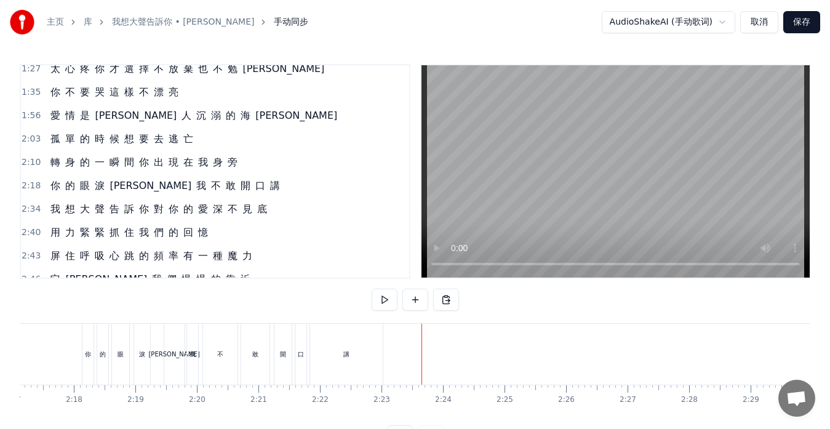
click at [47, 204] on div "我 想 大 聲 告 訴 你 對 你 的 愛 深 不 見 底" at bounding box center [159, 209] width 226 height 22
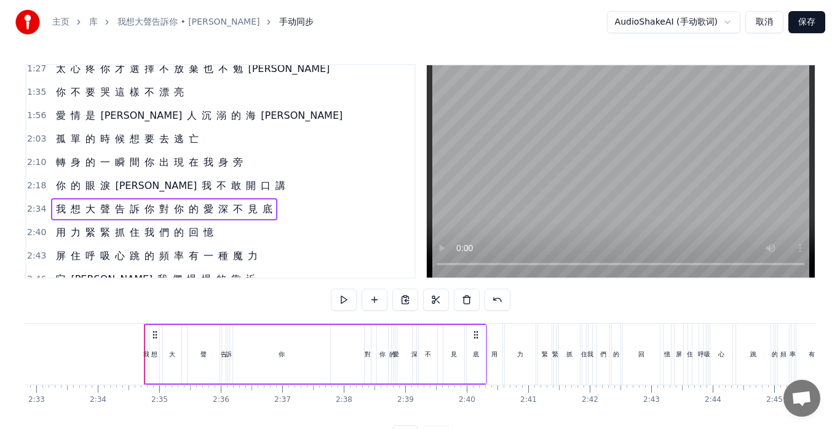
scroll to position [0, 9454]
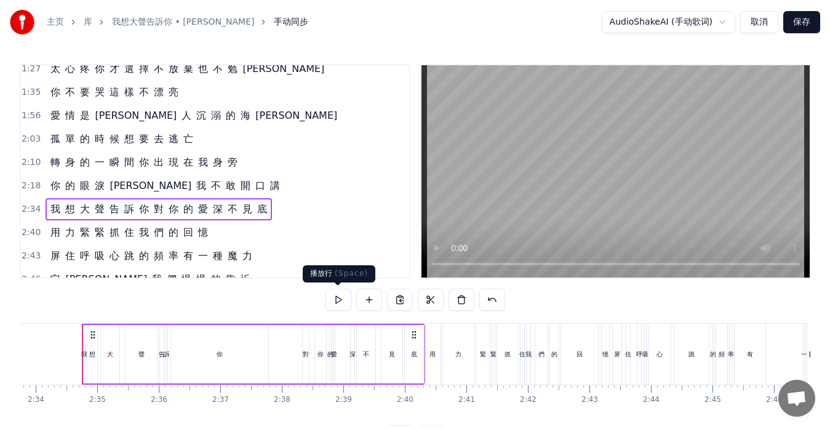
click at [331, 300] on button at bounding box center [338, 299] width 26 height 22
click at [338, 303] on button at bounding box center [338, 299] width 26 height 22
click at [751, 17] on button "取消" at bounding box center [759, 22] width 38 height 22
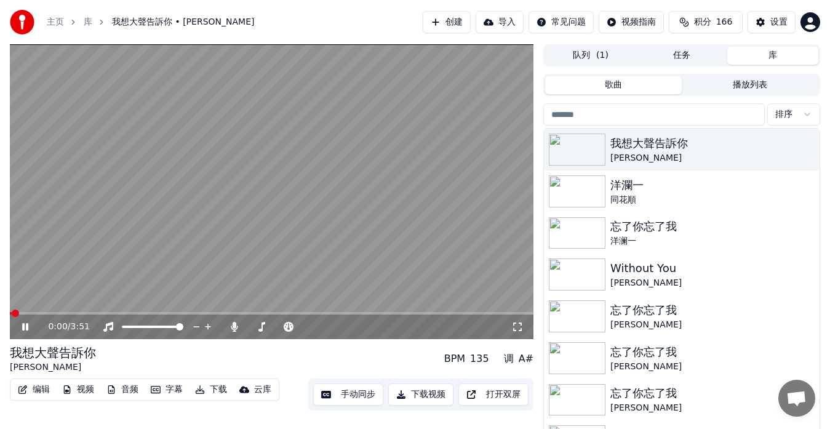
click at [32, 388] on button "编辑" at bounding box center [34, 389] width 42 height 17
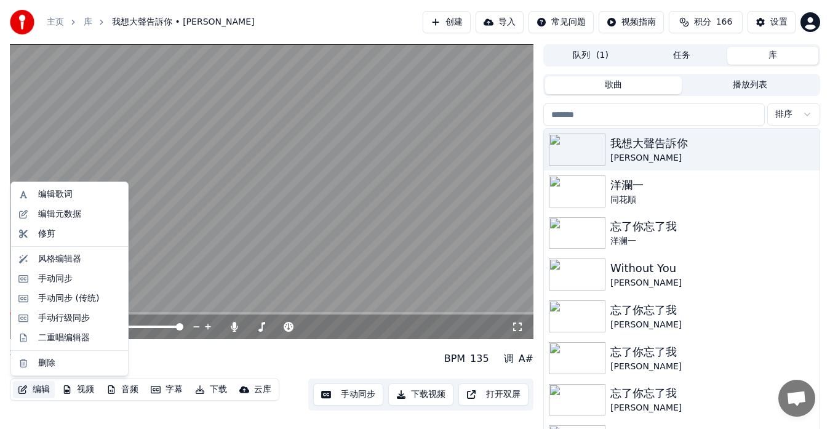
click at [240, 312] on span at bounding box center [271, 313] width 523 height 2
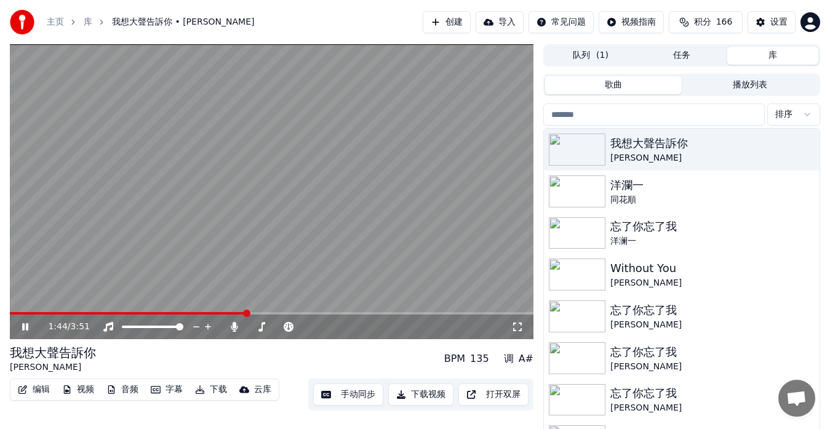
click at [281, 313] on span at bounding box center [271, 313] width 523 height 2
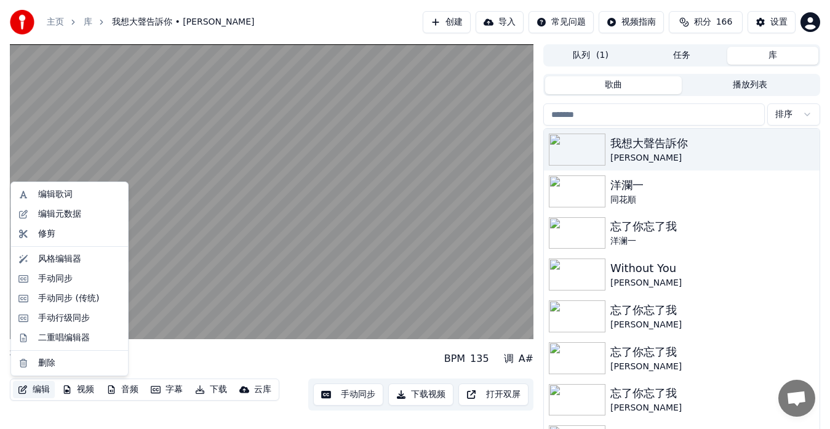
click at [32, 390] on button "编辑" at bounding box center [34, 389] width 42 height 17
click at [60, 190] on div "编辑歌词" at bounding box center [55, 194] width 34 height 12
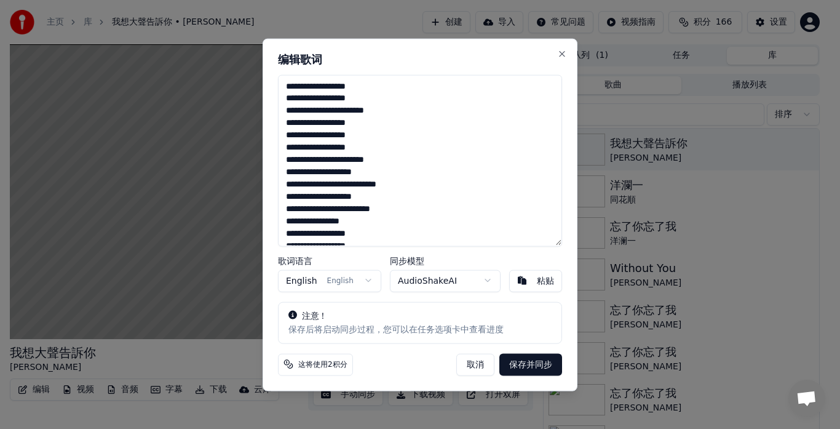
drag, startPoint x: 466, startPoint y: 362, endPoint x: 459, endPoint y: 361, distance: 6.3
click at [466, 362] on button "取消" at bounding box center [475, 364] width 38 height 22
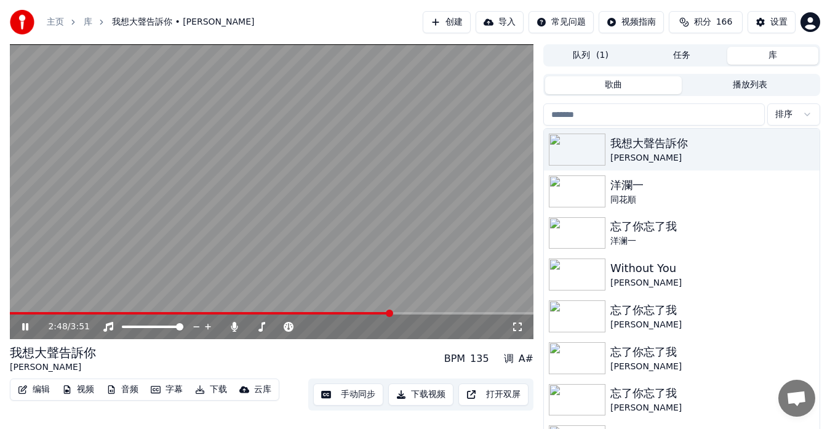
click at [26, 327] on icon at bounding box center [34, 327] width 28 height 10
click at [26, 388] on icon "button" at bounding box center [23, 389] width 10 height 9
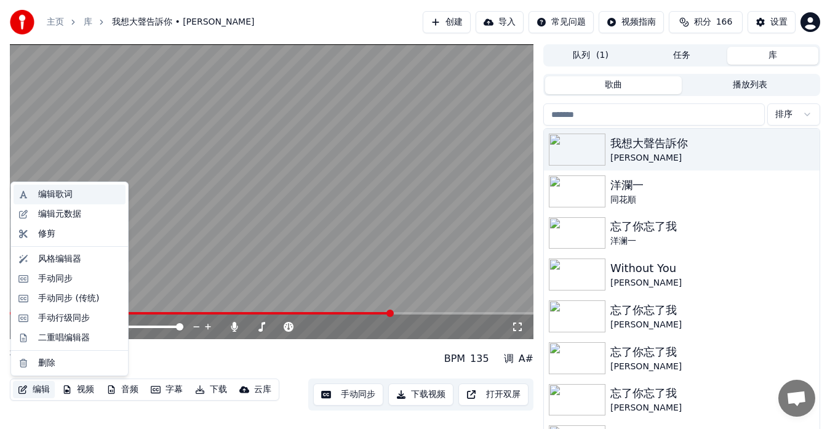
click at [66, 196] on div "编辑歌词" at bounding box center [55, 194] width 34 height 12
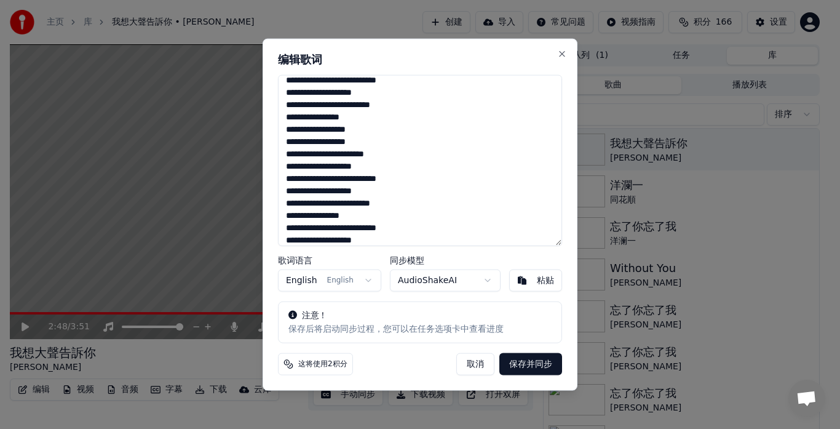
scroll to position [123, 0]
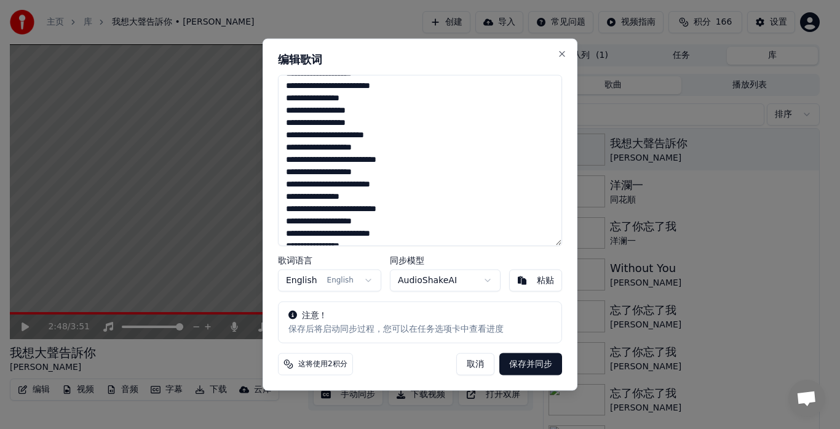
drag, startPoint x: 283, startPoint y: 160, endPoint x: 470, endPoint y: 196, distance: 190.4
click at [470, 196] on textarea "**********" at bounding box center [420, 160] width 284 height 172
type textarea "**********"
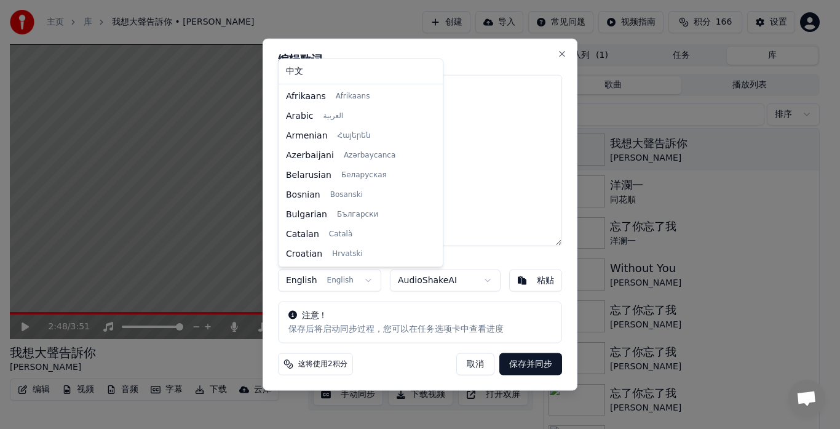
click at [361, 282] on body "主页 库 我想大聲告訴你 • [PERSON_NAME] 导入 常见问题 视频指南 积分 166 设置 2:48 / 3:51 我想大聲告訴你 [PERSON…" at bounding box center [415, 214] width 830 height 429
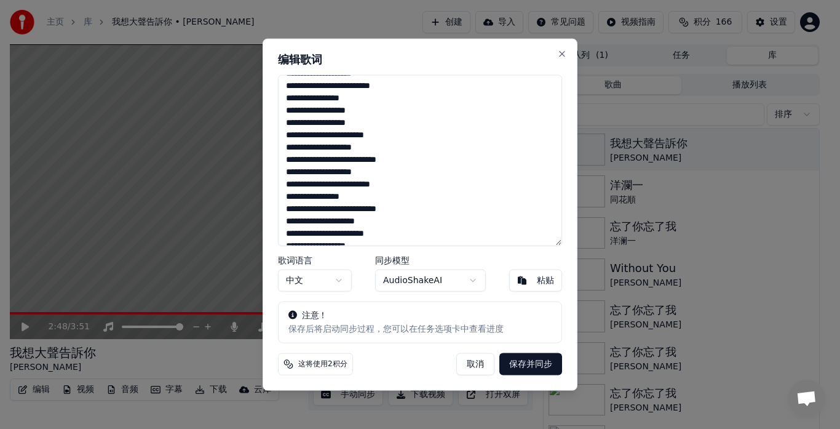
click at [515, 361] on button "保存并同步" at bounding box center [530, 364] width 63 height 22
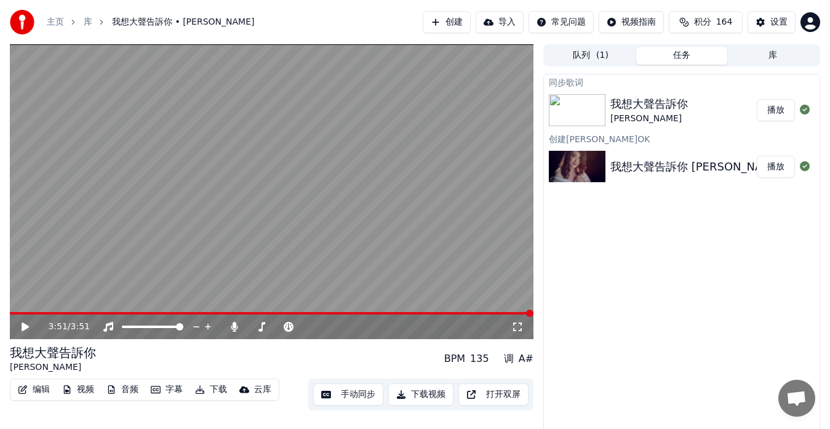
click at [304, 313] on span at bounding box center [271, 313] width 523 height 2
click at [24, 325] on icon at bounding box center [25, 326] width 7 height 9
click at [27, 328] on icon at bounding box center [25, 326] width 6 height 7
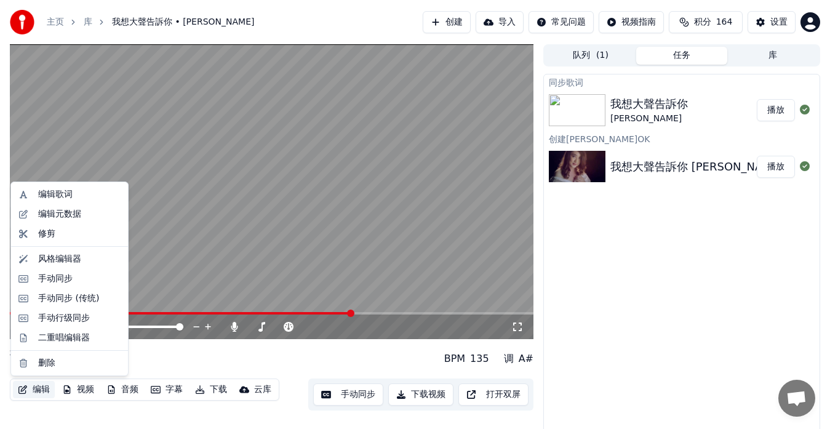
click at [41, 391] on button "编辑" at bounding box center [34, 389] width 42 height 17
click at [218, 351] on div "我想大聲告訴你 [PERSON_NAME] 135 调 A#" at bounding box center [271, 359] width 523 height 30
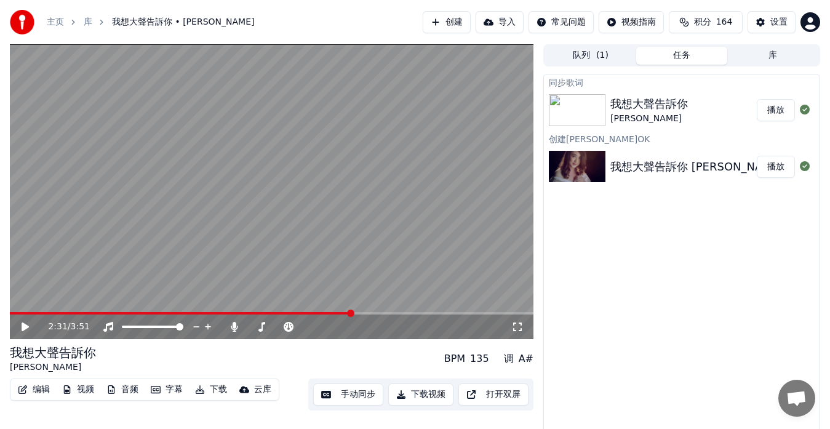
click at [28, 327] on icon at bounding box center [25, 326] width 7 height 9
click at [25, 327] on icon at bounding box center [34, 327] width 28 height 10
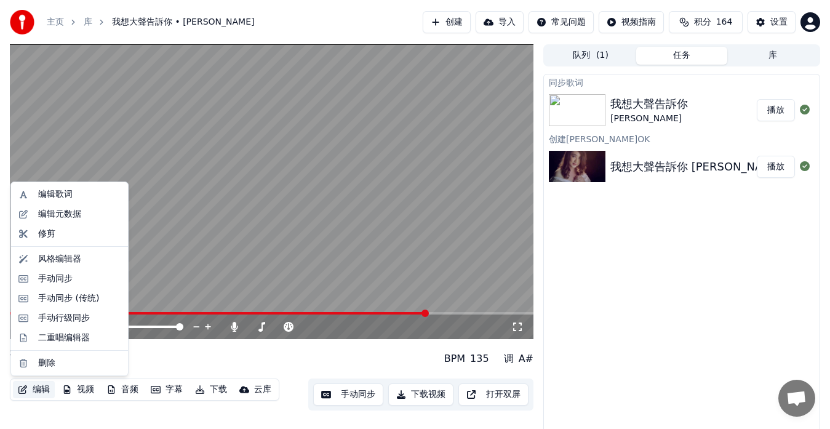
click at [39, 387] on button "编辑" at bounding box center [34, 389] width 42 height 17
click at [62, 197] on div "编辑歌词" at bounding box center [55, 194] width 34 height 12
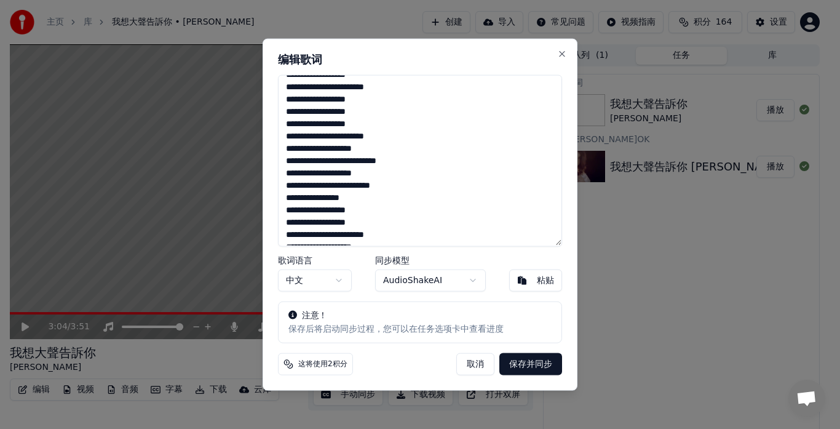
scroll to position [0, 0]
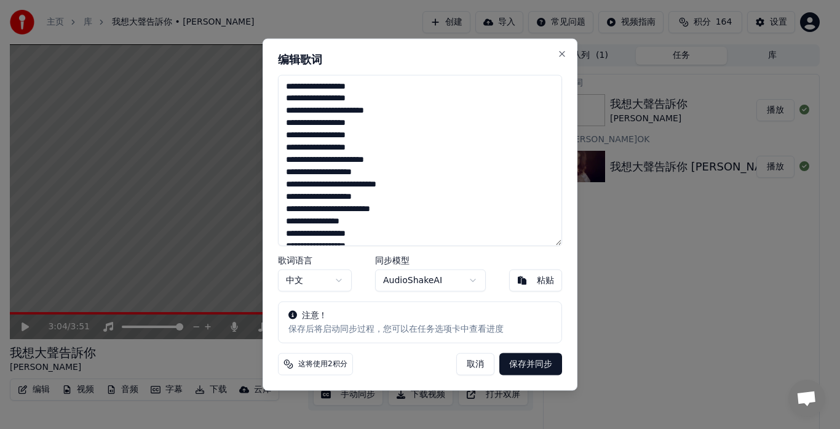
click at [472, 362] on button "取消" at bounding box center [475, 364] width 38 height 22
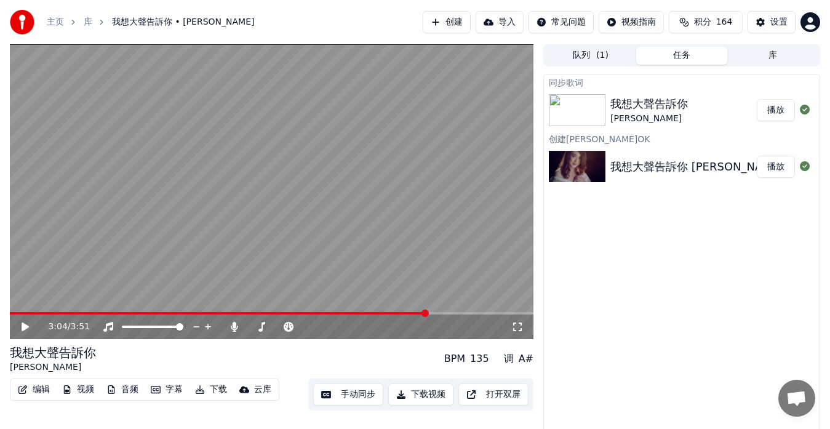
click at [157, 314] on span at bounding box center [218, 313] width 417 height 2
click at [28, 327] on icon at bounding box center [25, 326] width 7 height 9
click at [109, 312] on span at bounding box center [60, 313] width 100 height 2
click at [91, 312] on span at bounding box center [50, 313] width 81 height 2
click at [28, 327] on icon at bounding box center [25, 326] width 6 height 7
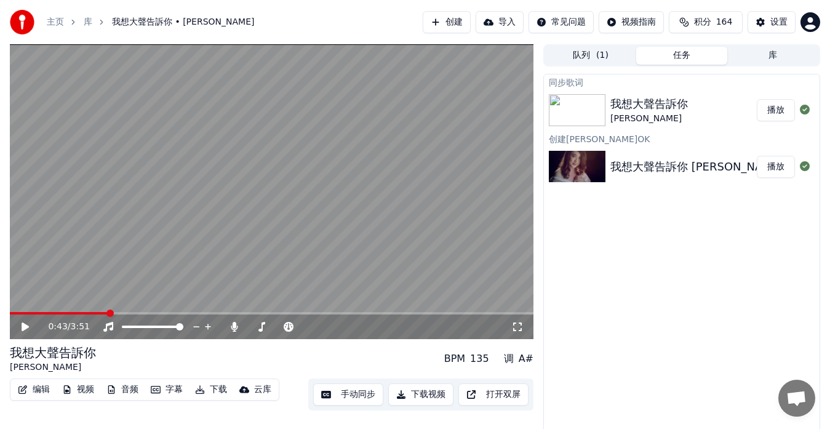
click at [28, 327] on icon at bounding box center [25, 326] width 7 height 9
click at [79, 312] on span at bounding box center [60, 313] width 101 height 2
click at [30, 327] on icon at bounding box center [34, 327] width 28 height 10
click at [41, 390] on button "编辑" at bounding box center [34, 389] width 42 height 17
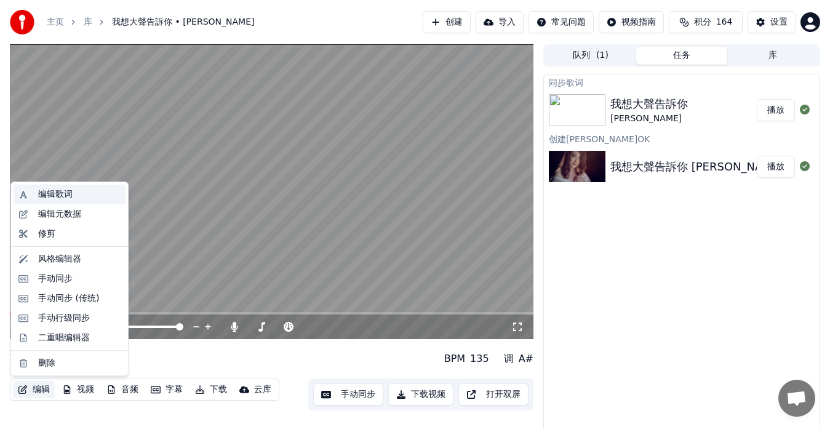
click at [57, 193] on div "编辑歌词" at bounding box center [55, 194] width 34 height 12
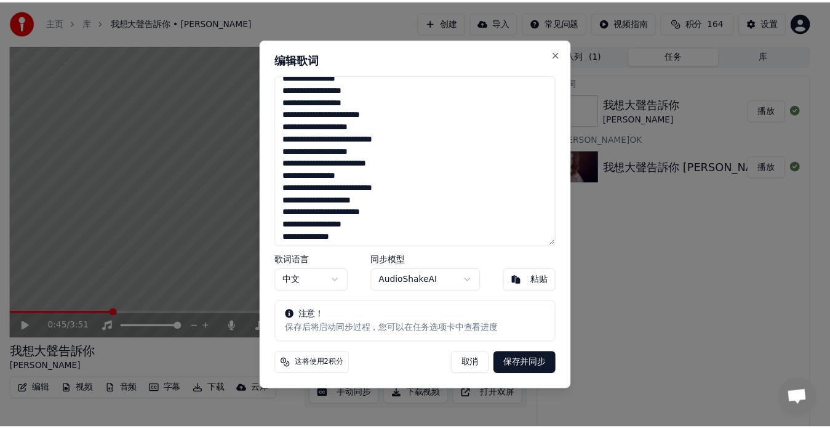
scroll to position [147, 0]
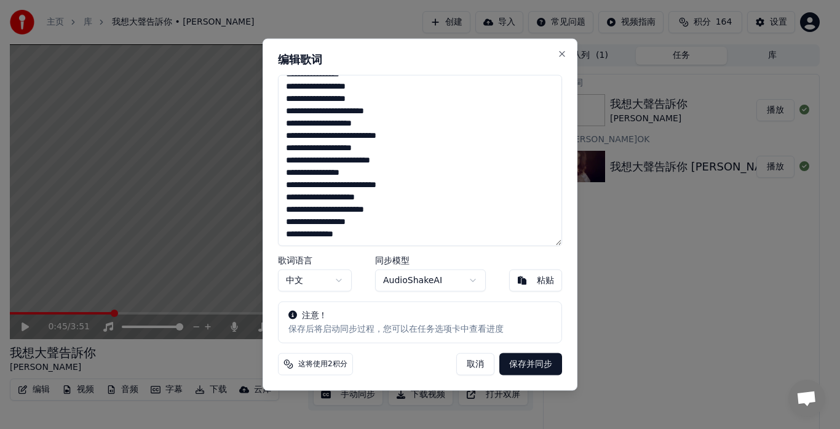
click at [365, 185] on textarea "**********" at bounding box center [420, 160] width 284 height 172
click at [478, 365] on button "取消" at bounding box center [475, 364] width 38 height 22
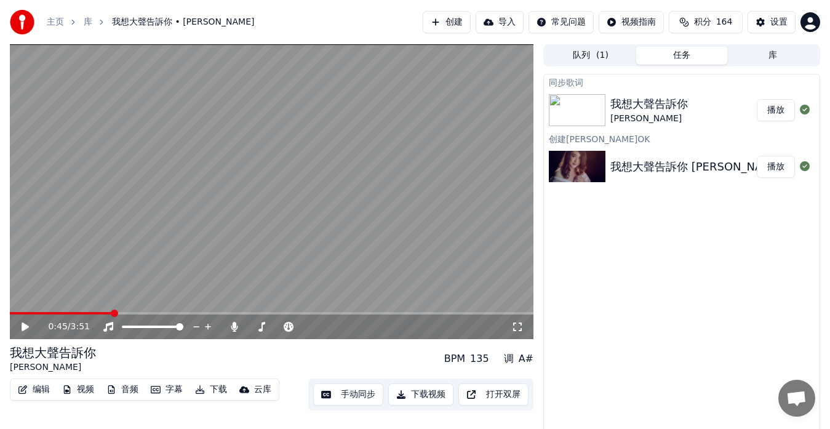
click at [327, 397] on button "手动同步" at bounding box center [348, 394] width 70 height 22
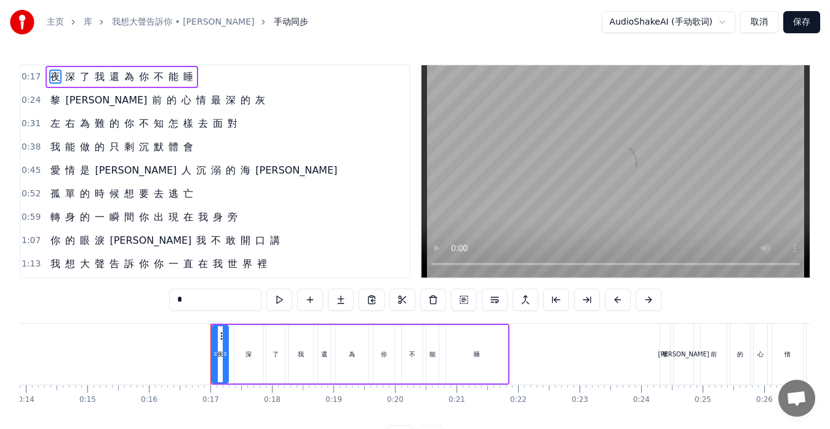
scroll to position [0, 984]
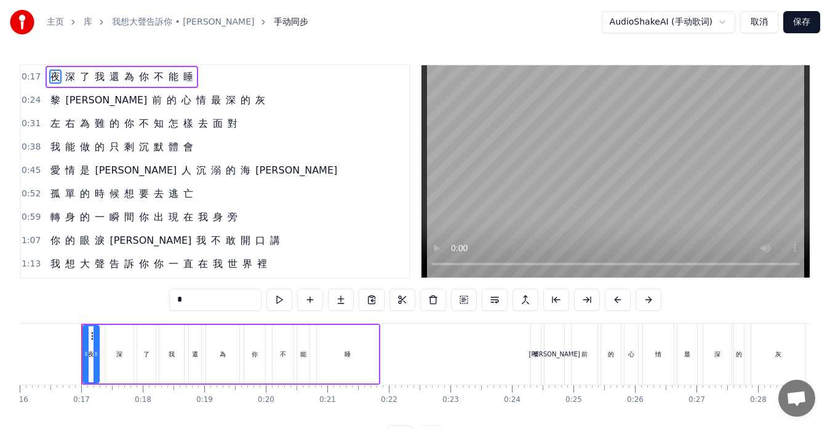
click at [127, 130] on span "你" at bounding box center [129, 123] width 12 height 14
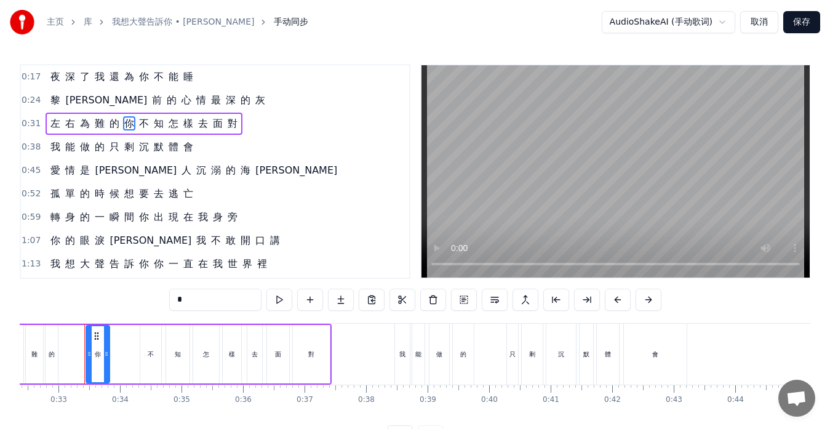
scroll to position [0, 1994]
drag, startPoint x: 85, startPoint y: 354, endPoint x: 73, endPoint y: 354, distance: 12.3
click at [73, 354] on icon at bounding box center [73, 354] width 5 height 10
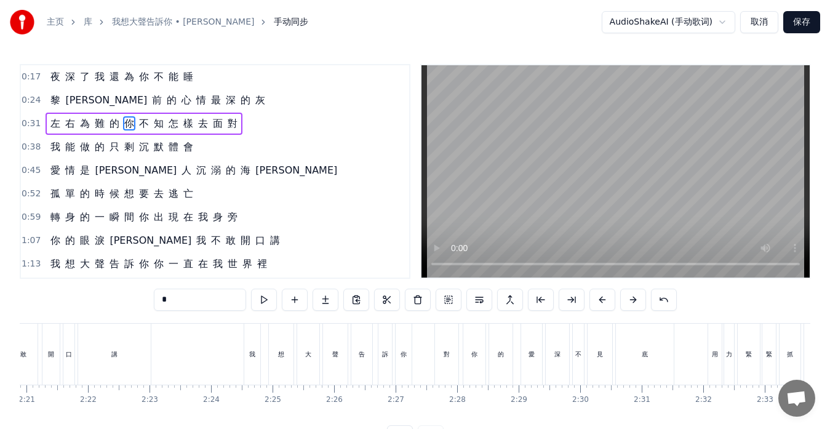
scroll to position [0, 8665]
click at [440, 360] on div "對" at bounding box center [445, 353] width 23 height 61
type input "*"
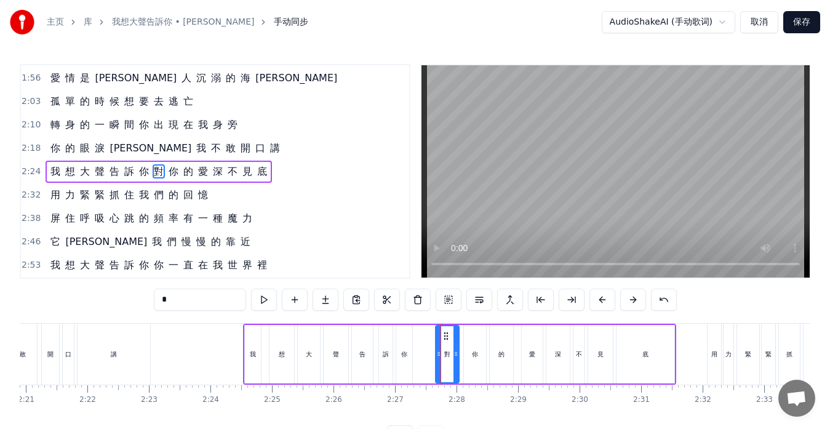
scroll to position [280, 0]
click at [438, 355] on icon at bounding box center [439, 354] width 5 height 10
click at [260, 300] on button at bounding box center [264, 299] width 26 height 22
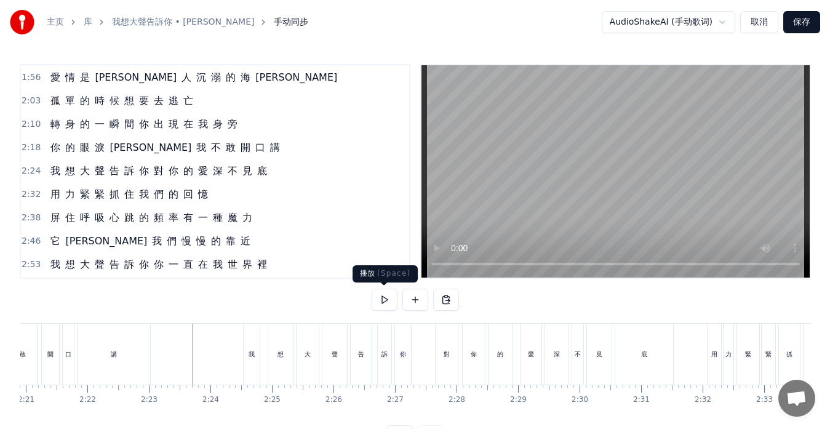
click at [384, 299] on button at bounding box center [384, 299] width 26 height 22
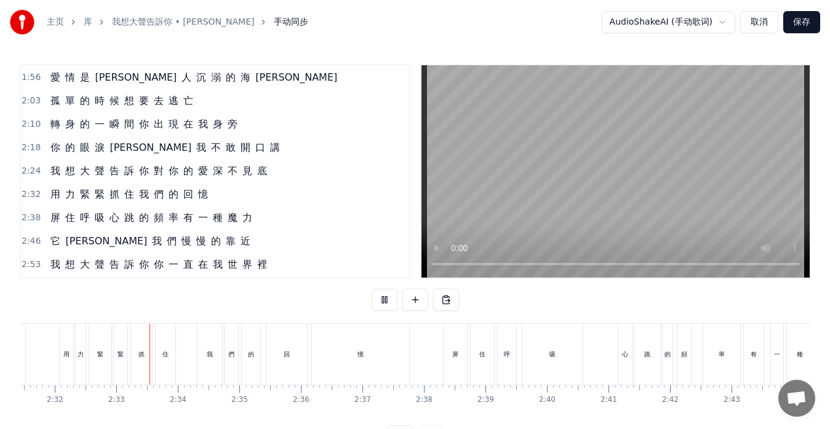
scroll to position [0, 9347]
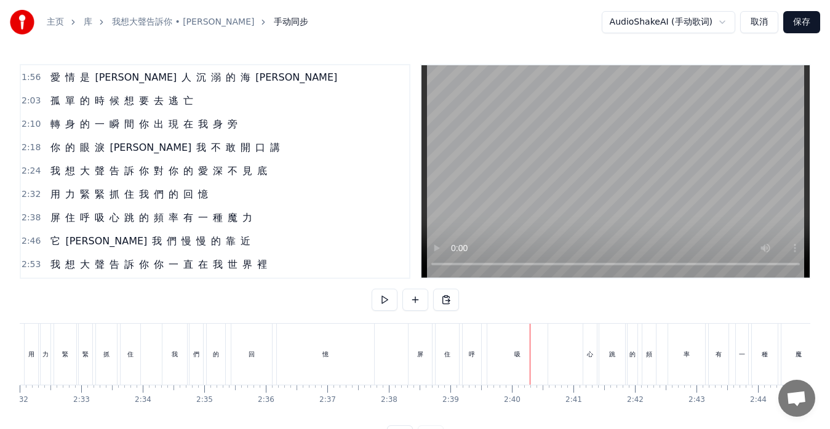
click at [558, 371] on div "屏 住 呼 吸 心 跳 的 頻 率 有 一 種 魔 力" at bounding box center [641, 353] width 467 height 61
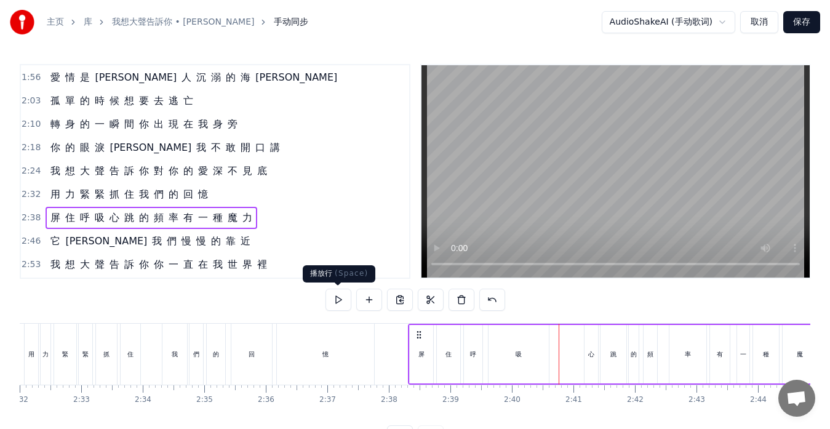
click at [335, 303] on button at bounding box center [338, 299] width 26 height 22
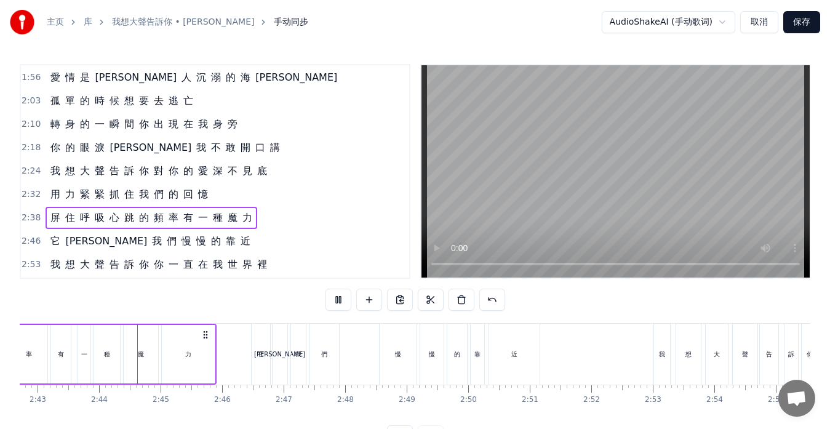
scroll to position [0, 10029]
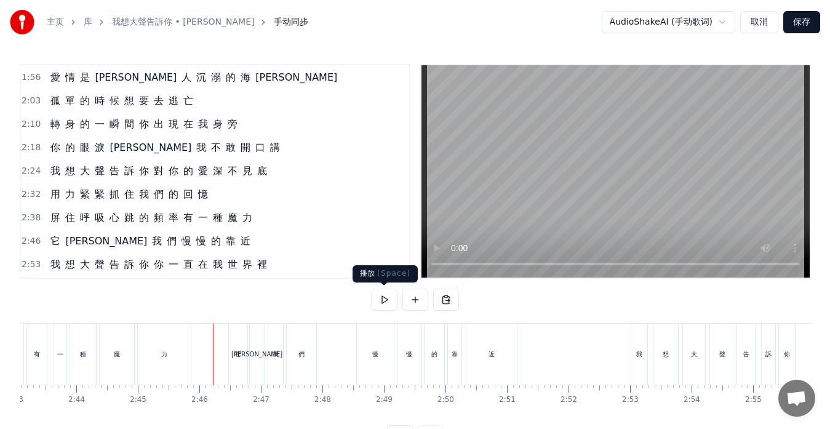
click at [390, 300] on button at bounding box center [384, 299] width 26 height 22
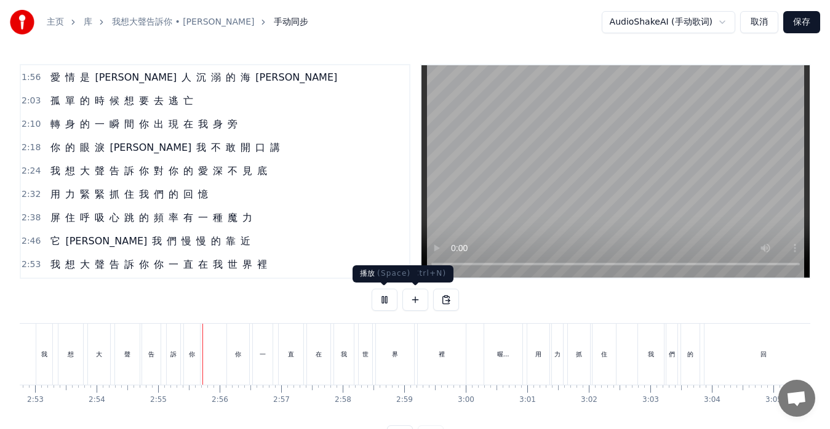
scroll to position [0, 10711]
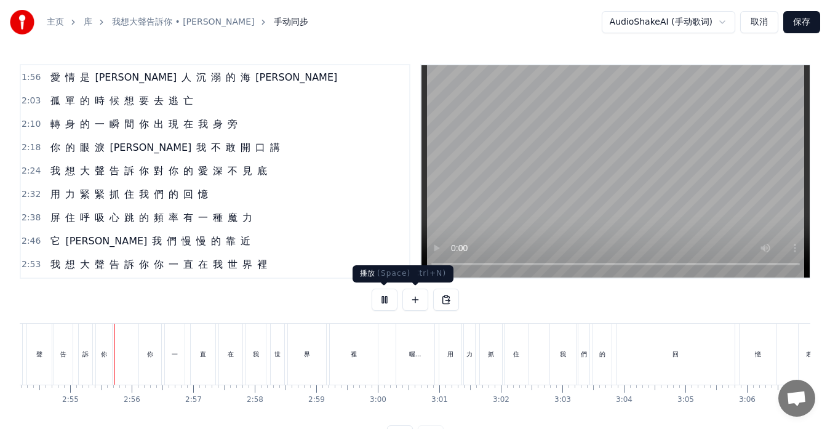
click at [387, 303] on button at bounding box center [384, 299] width 26 height 22
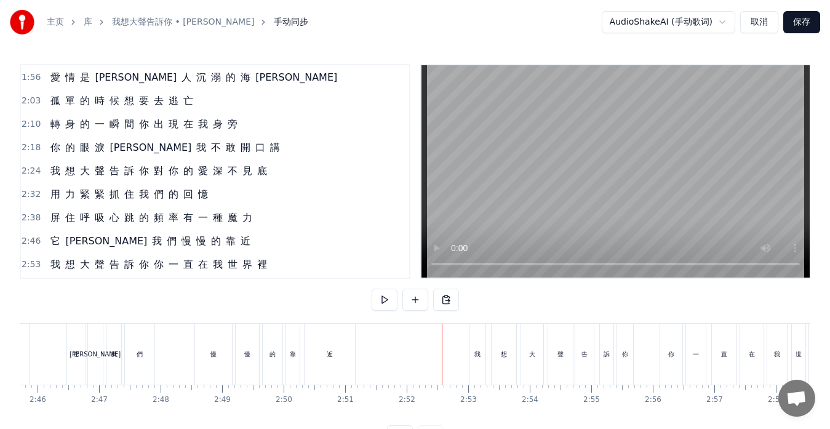
scroll to position [0, 10122]
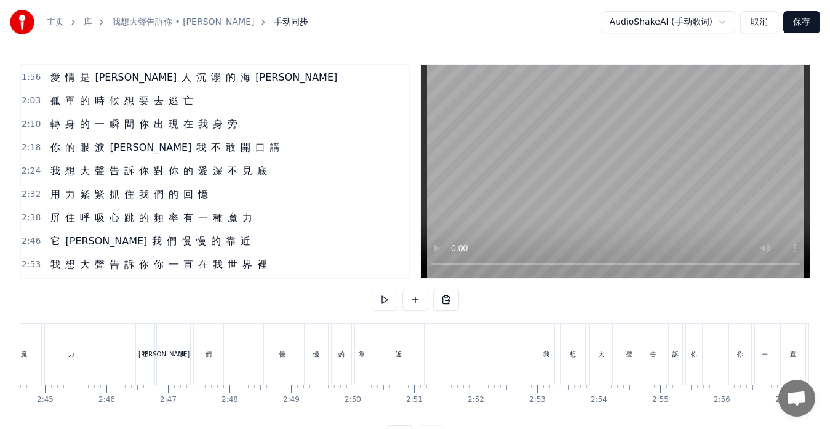
click at [381, 300] on button at bounding box center [384, 299] width 26 height 22
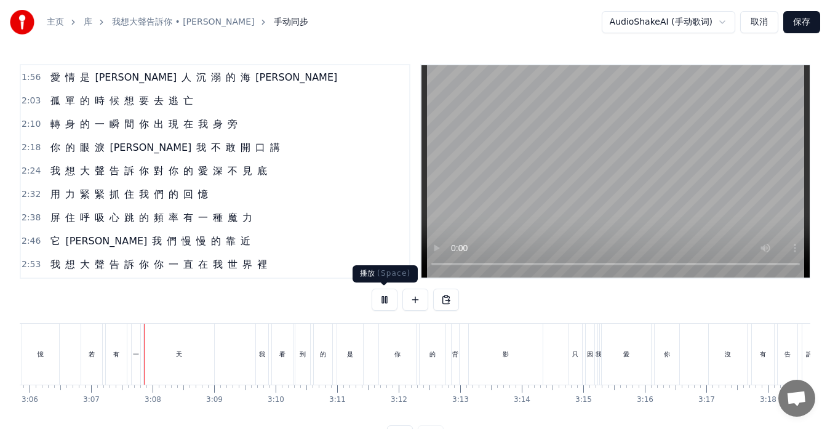
scroll to position [0, 11459]
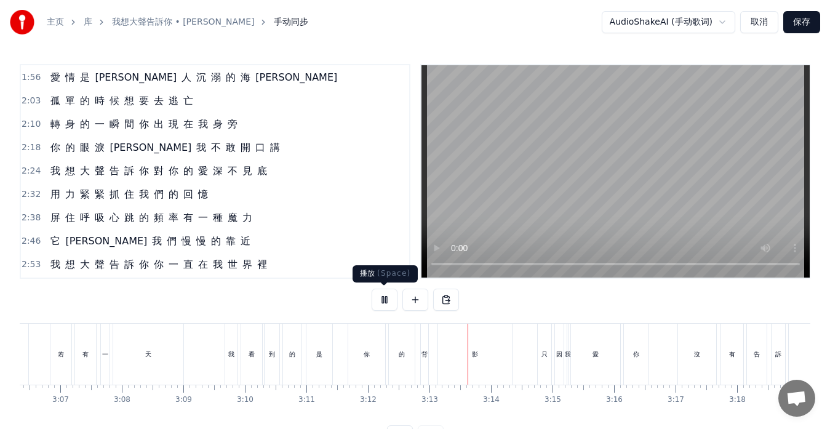
click at [382, 301] on button at bounding box center [384, 299] width 26 height 22
click at [380, 304] on button at bounding box center [384, 299] width 26 height 22
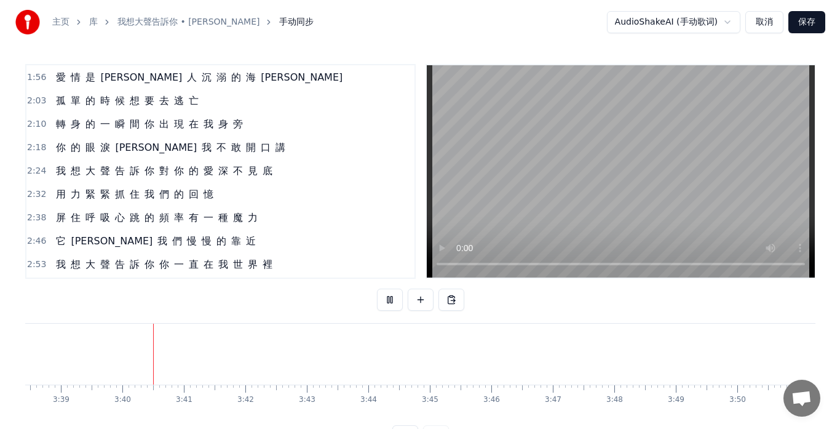
scroll to position [0, 13458]
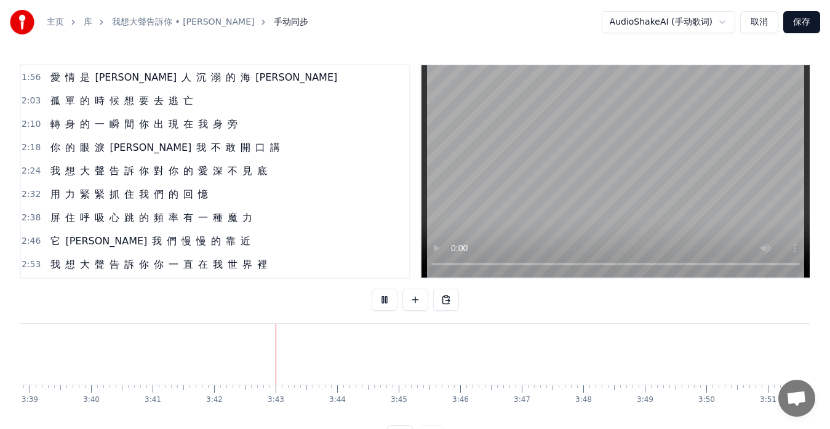
click at [804, 20] on button "保存" at bounding box center [801, 22] width 37 height 22
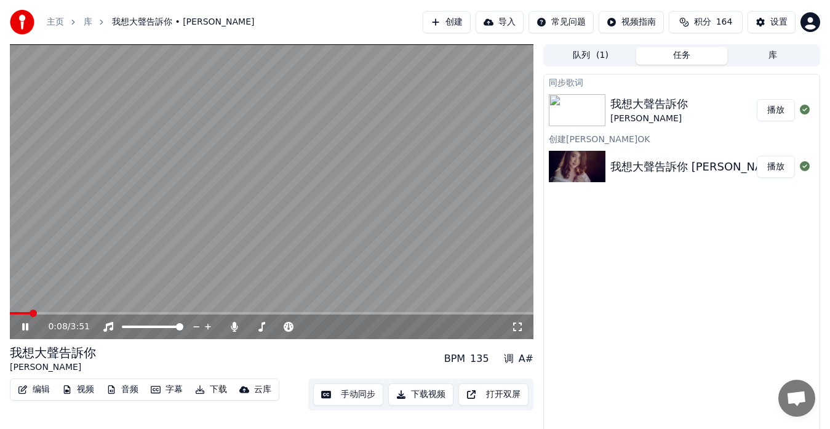
click at [92, 312] on span at bounding box center [271, 313] width 523 height 2
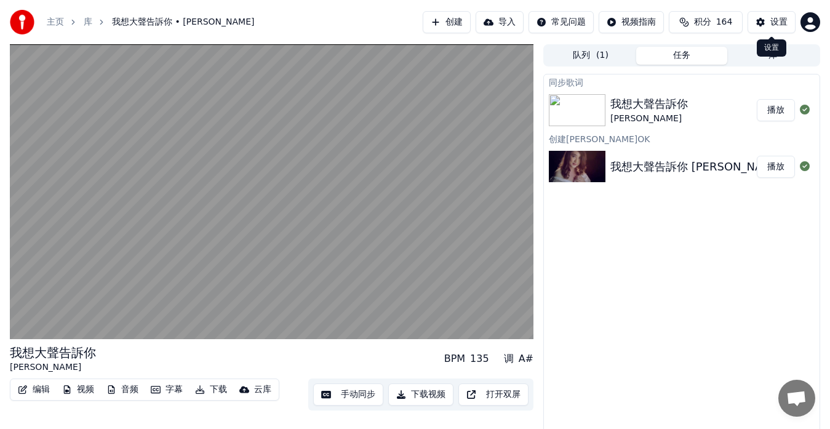
click at [758, 22] on button "设置" at bounding box center [771, 22] width 48 height 22
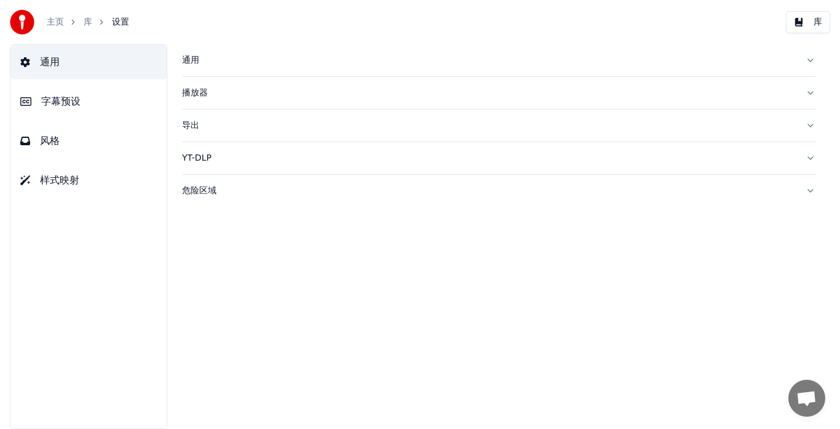
click at [57, 149] on button "风格" at bounding box center [88, 141] width 156 height 34
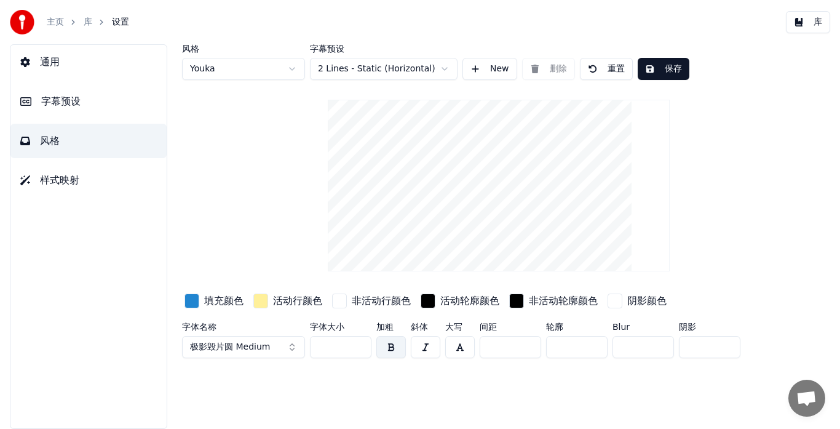
click at [61, 109] on button "字幕预设" at bounding box center [88, 101] width 156 height 34
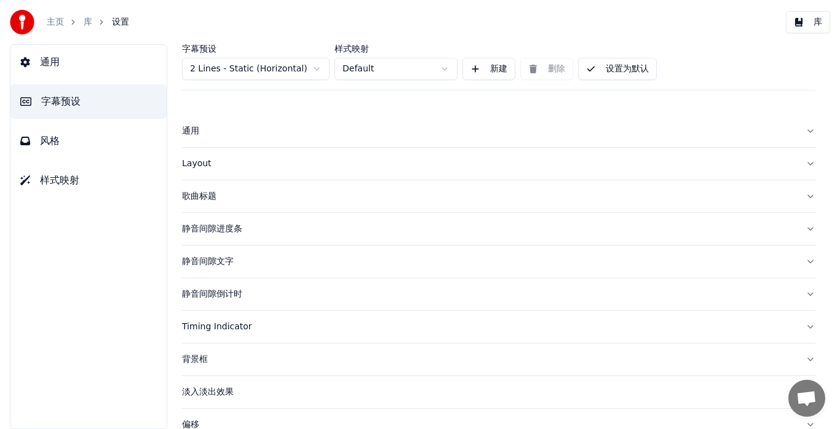
click at [191, 163] on div "Layout" at bounding box center [489, 163] width 614 height 12
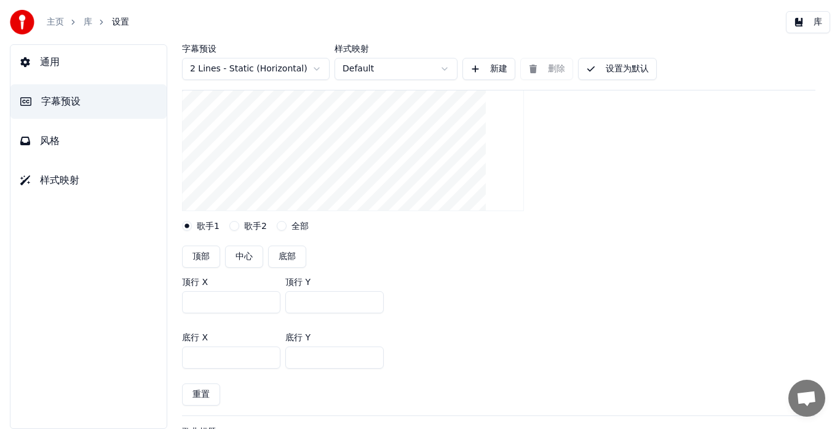
scroll to position [184, 0]
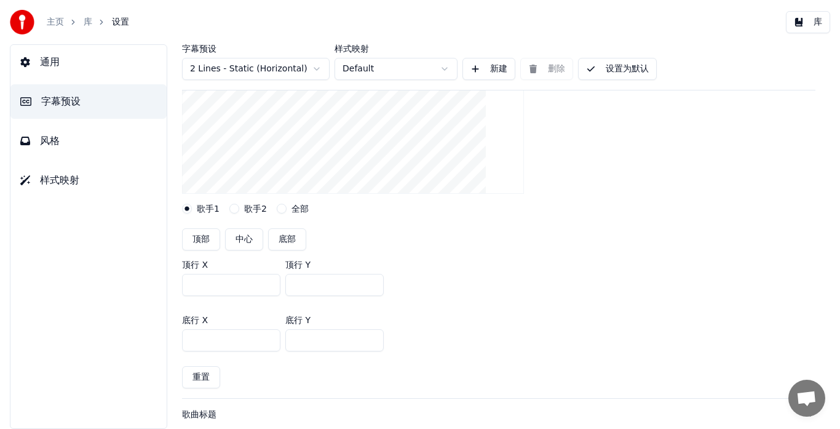
click at [303, 285] on input "***" at bounding box center [334, 285] width 98 height 22
type input "***"
click at [632, 73] on button "设置为默认" at bounding box center [617, 69] width 79 height 22
click at [811, 25] on button "库" at bounding box center [808, 22] width 44 height 22
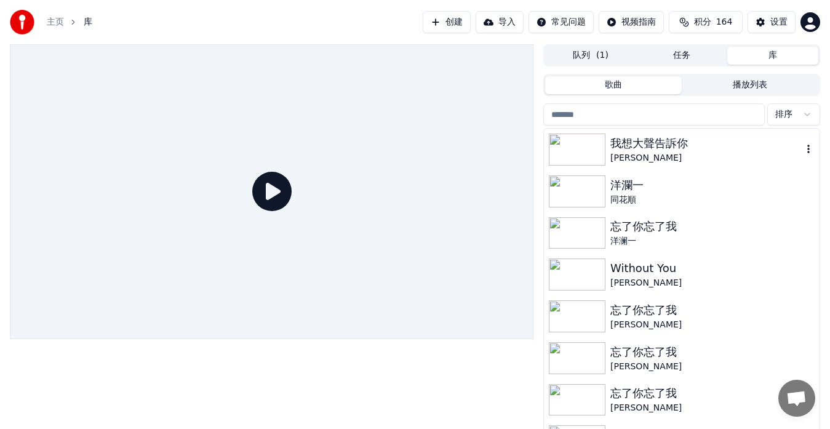
click at [664, 155] on div "[PERSON_NAME]" at bounding box center [706, 158] width 192 height 12
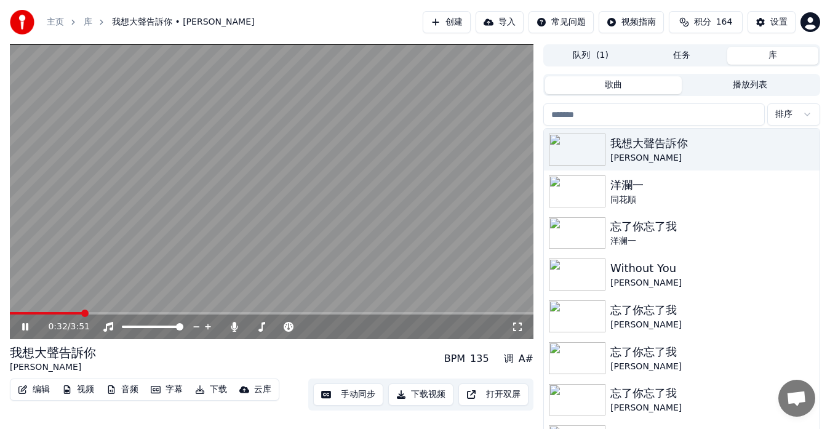
click at [83, 313] on span at bounding box center [271, 313] width 523 height 2
click at [763, 22] on button "设置" at bounding box center [771, 22] width 48 height 22
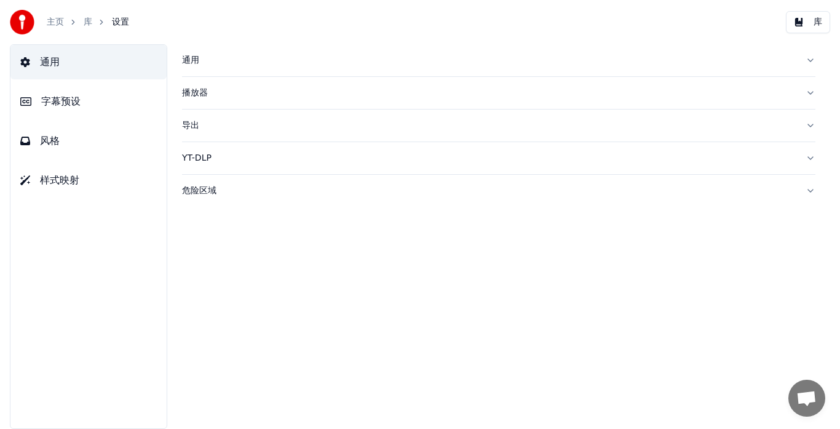
click at [195, 60] on div "通用" at bounding box center [489, 60] width 614 height 12
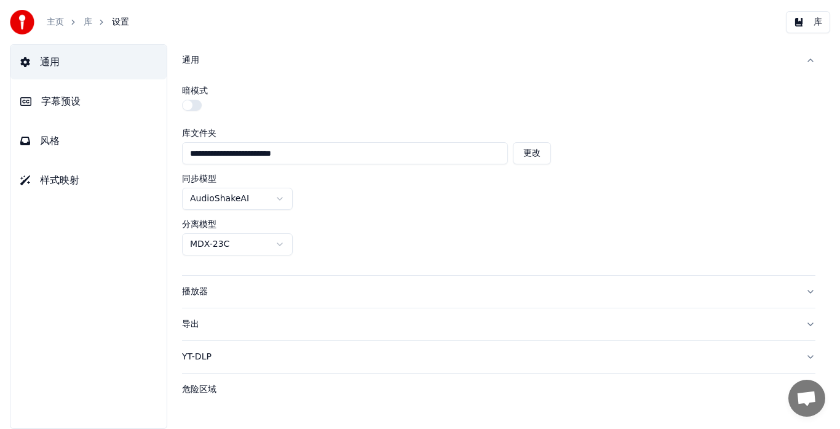
click at [71, 108] on span "字幕预设" at bounding box center [60, 101] width 39 height 15
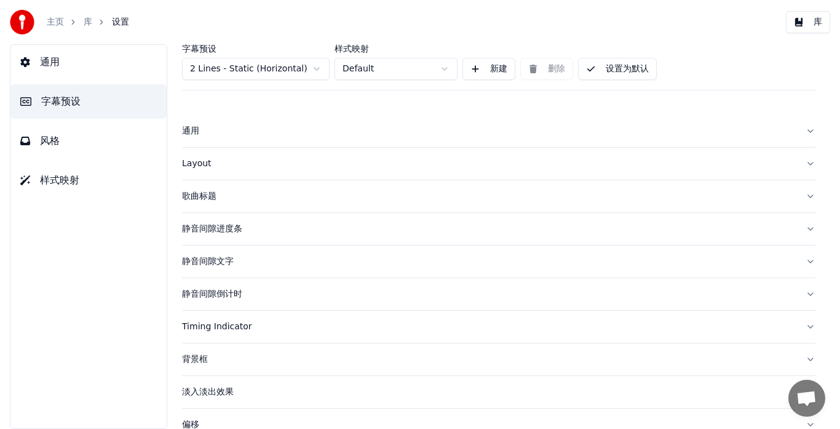
click at [192, 162] on div "Layout" at bounding box center [489, 163] width 614 height 12
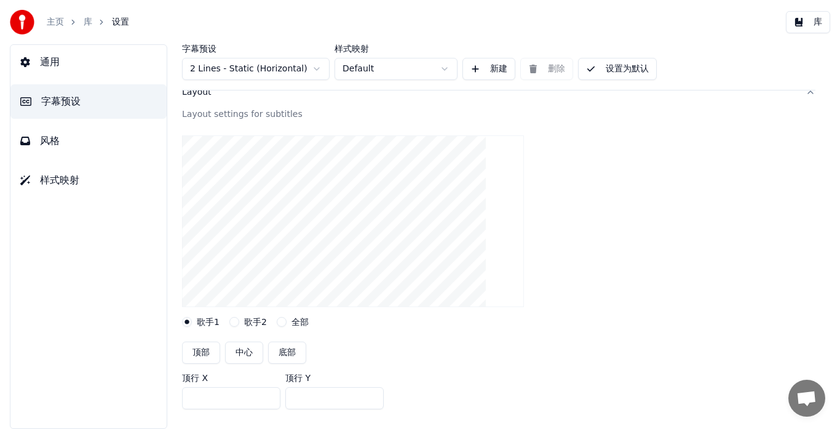
scroll to position [246, 0]
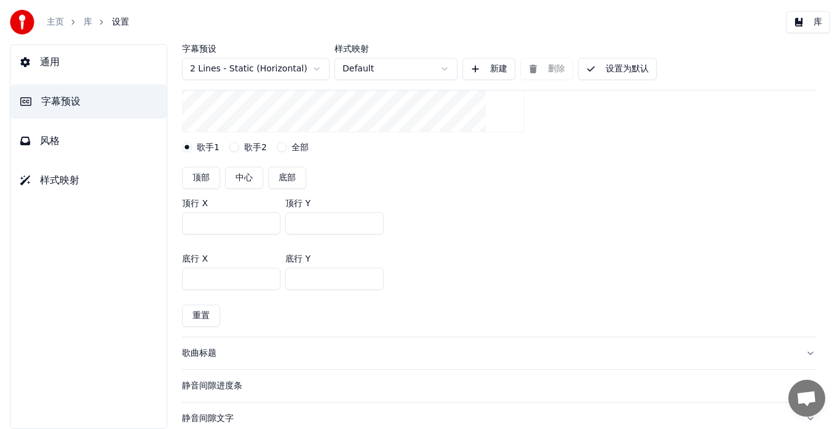
click at [303, 279] on input "***" at bounding box center [334, 279] width 98 height 22
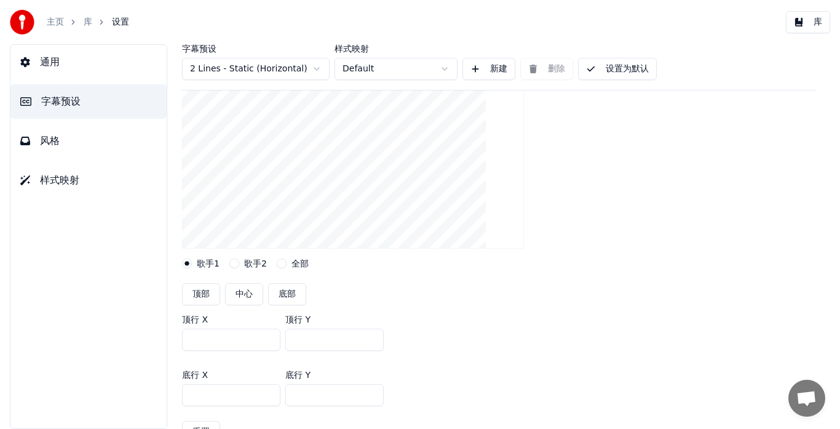
scroll to position [123, 0]
type input "***"
click at [629, 73] on button "设置为默认" at bounding box center [617, 69] width 79 height 22
click at [802, 21] on button "库" at bounding box center [808, 22] width 44 height 22
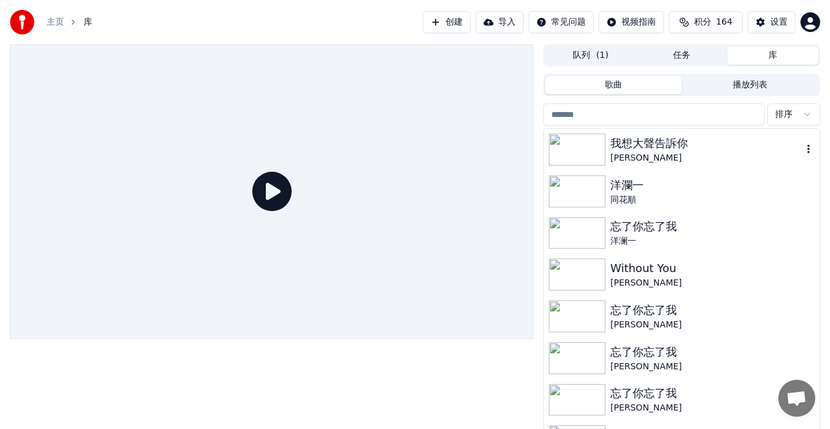
click at [654, 152] on div "[PERSON_NAME]" at bounding box center [706, 158] width 192 height 12
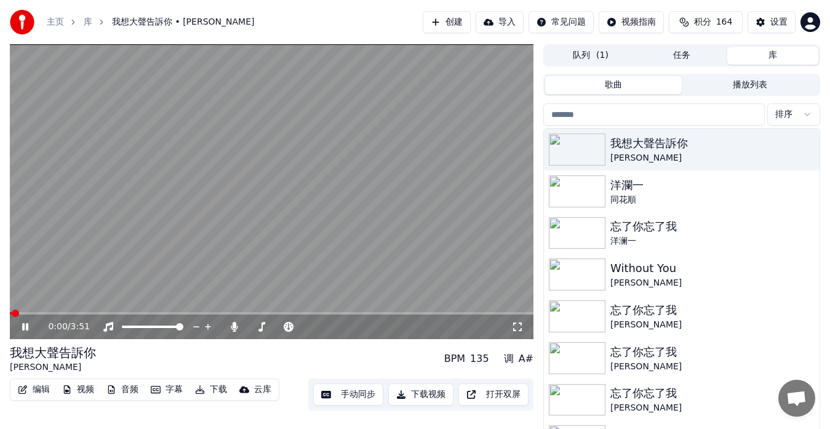
click at [128, 313] on span at bounding box center [271, 313] width 523 height 2
click at [755, 22] on button "设置" at bounding box center [771, 22] width 48 height 22
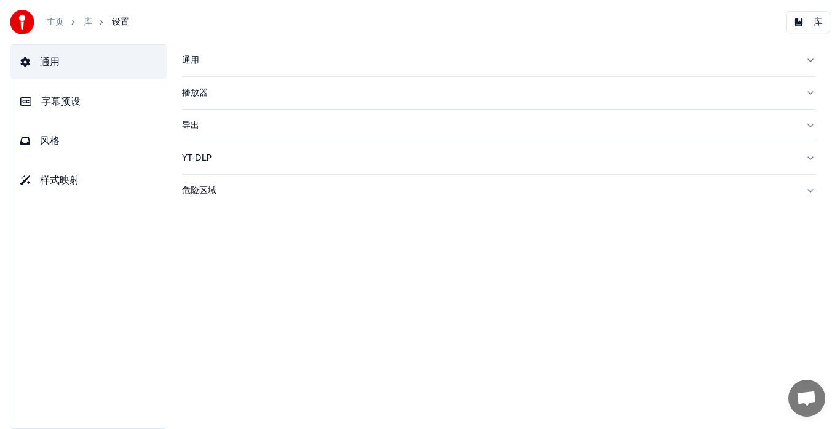
click at [192, 60] on div "通用" at bounding box center [489, 60] width 614 height 12
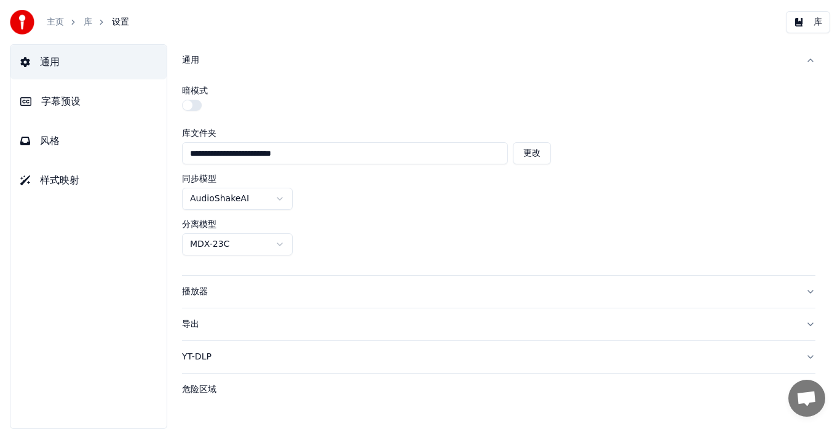
click at [103, 93] on button "字幕预设" at bounding box center [88, 101] width 156 height 34
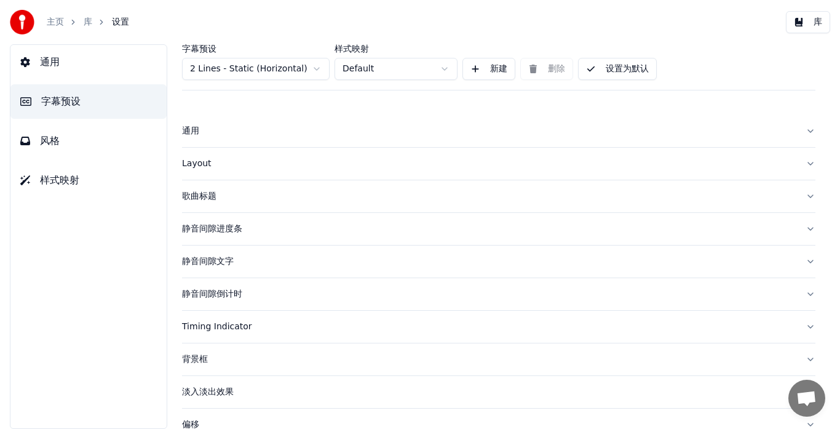
click at [191, 163] on div "Layout" at bounding box center [489, 163] width 614 height 12
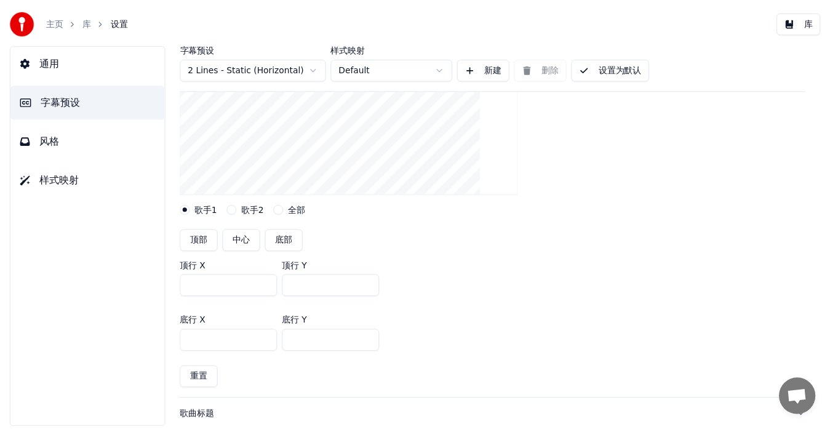
scroll to position [184, 0]
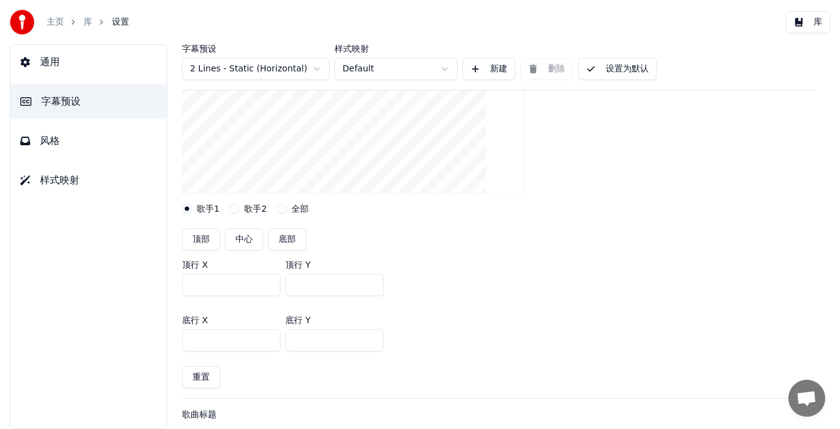
click at [302, 340] on input "***" at bounding box center [334, 340] width 98 height 22
type input "***"
click at [619, 68] on button "设置为默认" at bounding box center [617, 69] width 79 height 22
click at [806, 24] on button "库" at bounding box center [808, 22] width 44 height 22
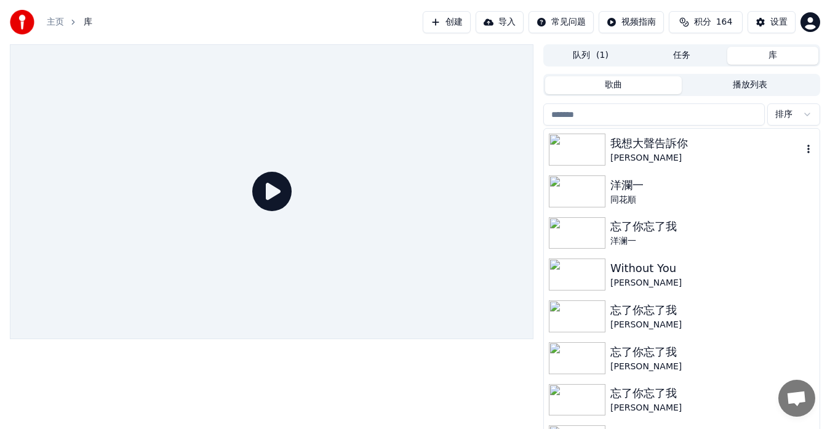
click at [646, 148] on div "我想大聲告訴你" at bounding box center [706, 143] width 192 height 17
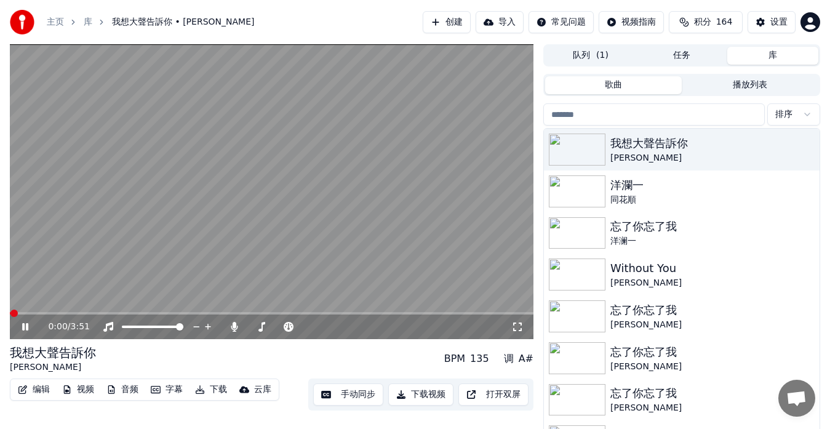
click at [93, 312] on span at bounding box center [271, 313] width 523 height 2
click at [22, 329] on icon at bounding box center [34, 327] width 28 height 10
click at [357, 391] on button "手动同步" at bounding box center [348, 394] width 70 height 22
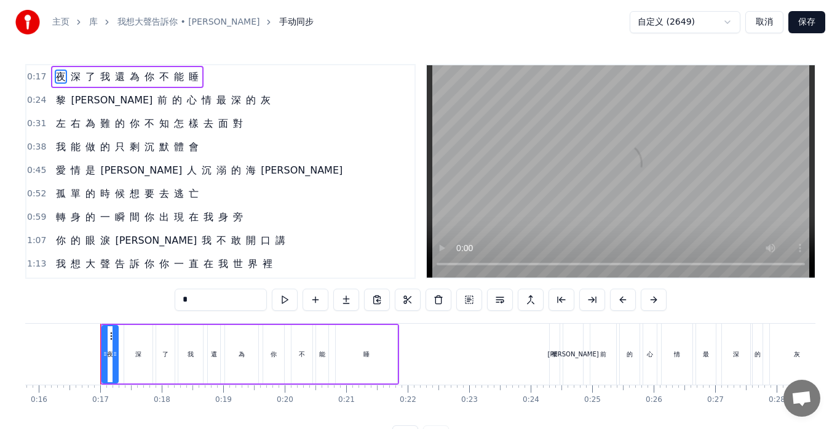
scroll to position [0, 984]
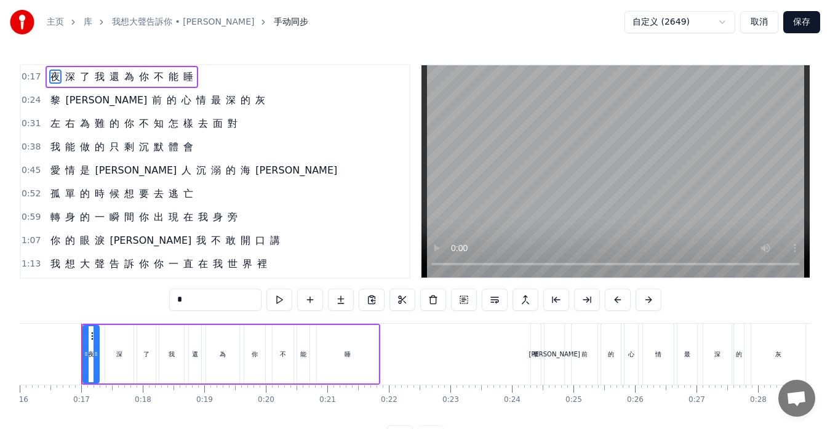
click at [752, 20] on button "取消" at bounding box center [759, 22] width 38 height 22
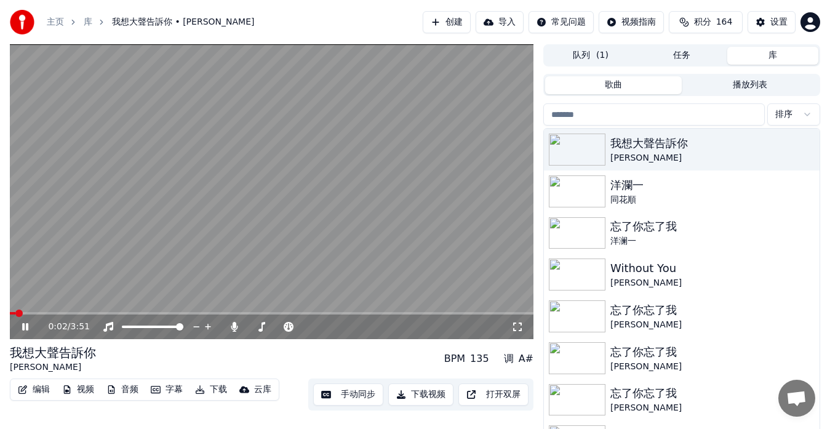
click at [70, 314] on span at bounding box center [271, 313] width 523 height 2
click at [772, 24] on div "设置" at bounding box center [778, 22] width 17 height 12
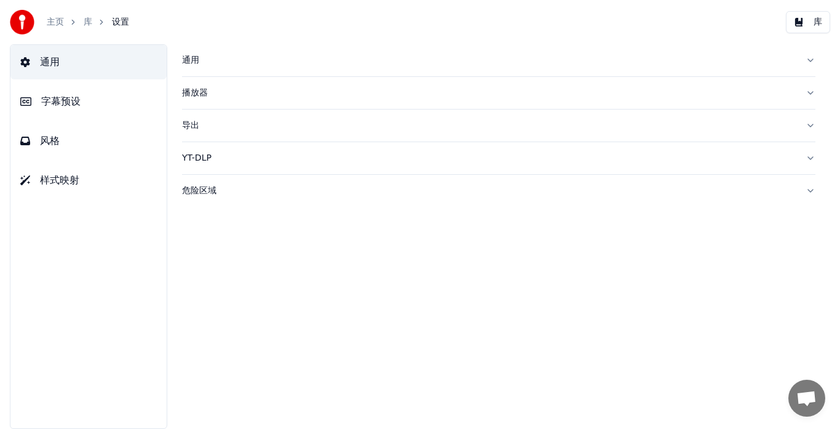
click at [61, 104] on span "字幕预设" at bounding box center [60, 101] width 39 height 15
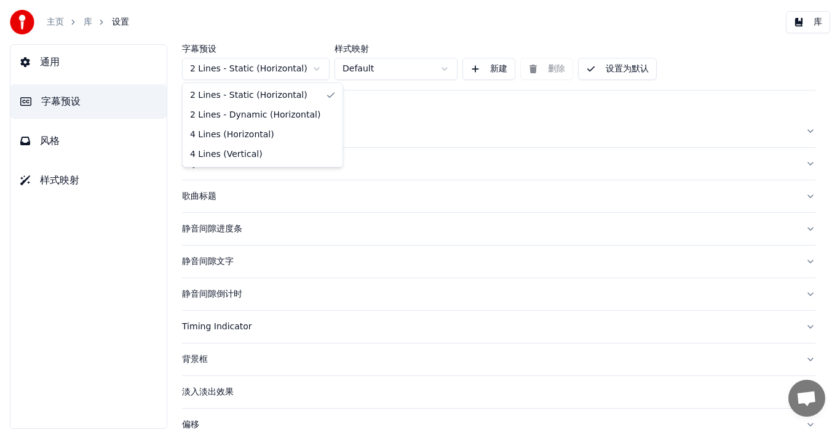
click at [316, 68] on html "主页 库 设置 库 通用 字幕预设 风格 样式映射 字幕预设 2 Lines - Static (Horizontal) 样式映射 Default 新建 删除…" at bounding box center [420, 214] width 840 height 429
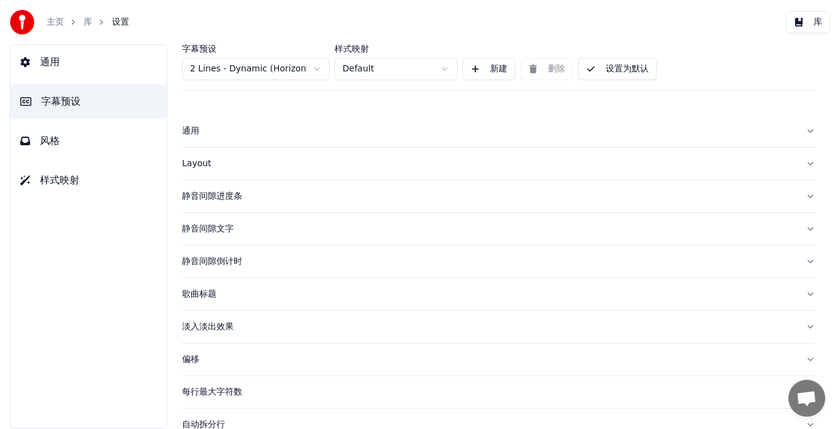
click at [621, 70] on button "设置为默认" at bounding box center [617, 69] width 79 height 22
click at [813, 25] on button "库" at bounding box center [808, 22] width 44 height 22
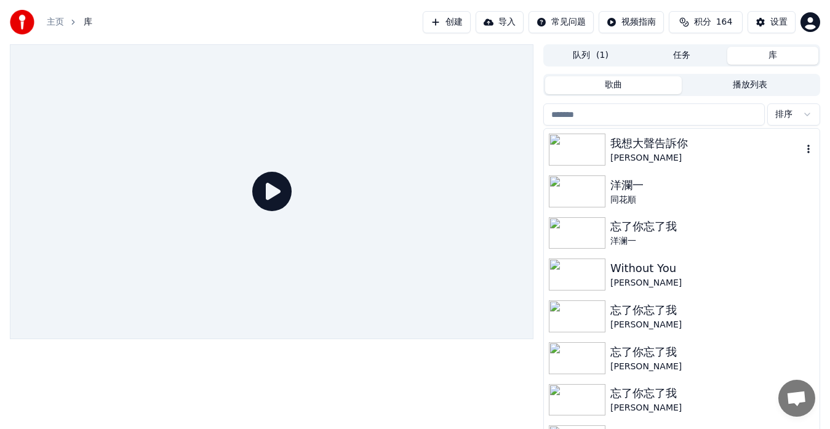
click at [601, 161] on img at bounding box center [577, 149] width 57 height 32
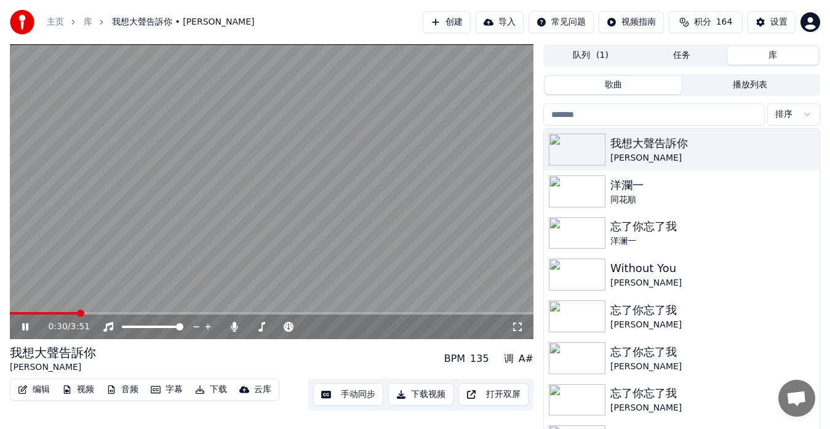
click at [79, 312] on span at bounding box center [271, 313] width 523 height 2
click at [22, 326] on icon at bounding box center [34, 327] width 28 height 10
click at [6, 245] on div "0:48 / 3:51 我想大聲告訴你 [PERSON_NAME] 135 调 A# 编辑 视频 音频 字幕 下载 云库 手动同步 下载视频 打开双屏 队列 …" at bounding box center [415, 246] width 830 height 405
click at [25, 329] on icon at bounding box center [25, 326] width 7 height 9
click at [777, 18] on div "设置" at bounding box center [778, 22] width 17 height 12
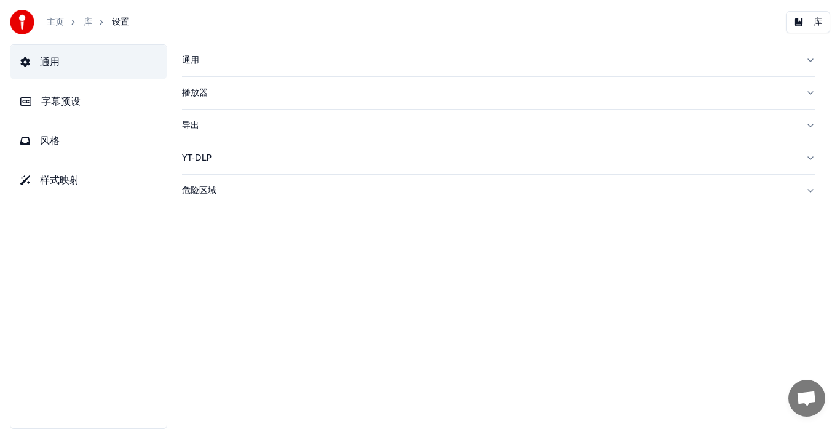
click at [80, 106] on span "字幕预设" at bounding box center [60, 101] width 39 height 15
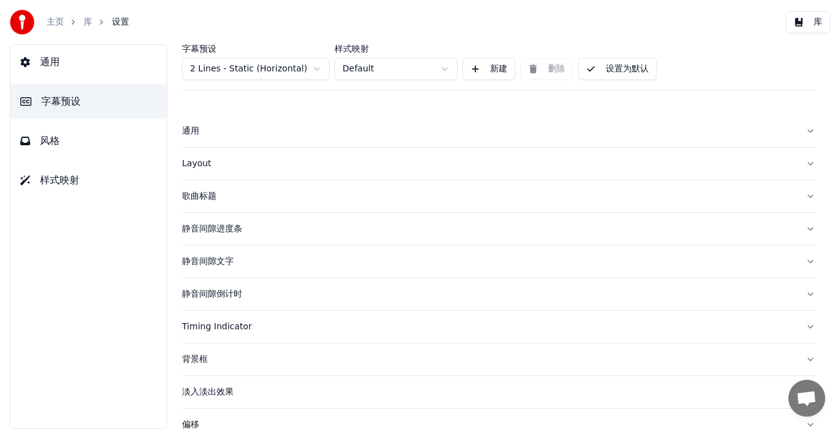
click at [194, 162] on div "Layout" at bounding box center [489, 163] width 614 height 12
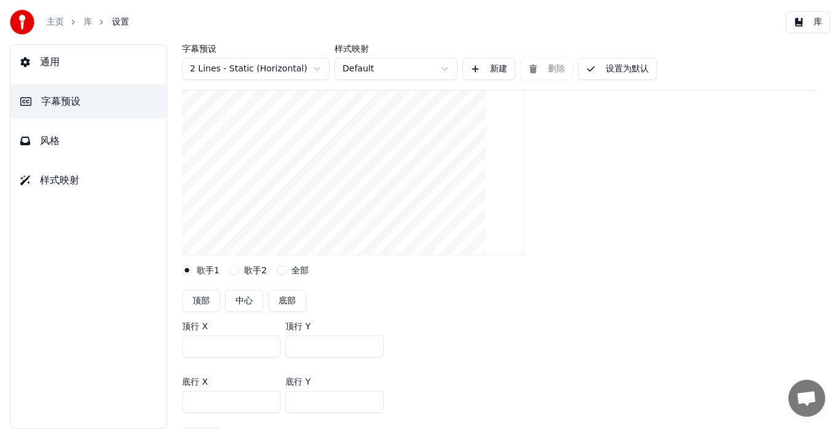
scroll to position [184, 0]
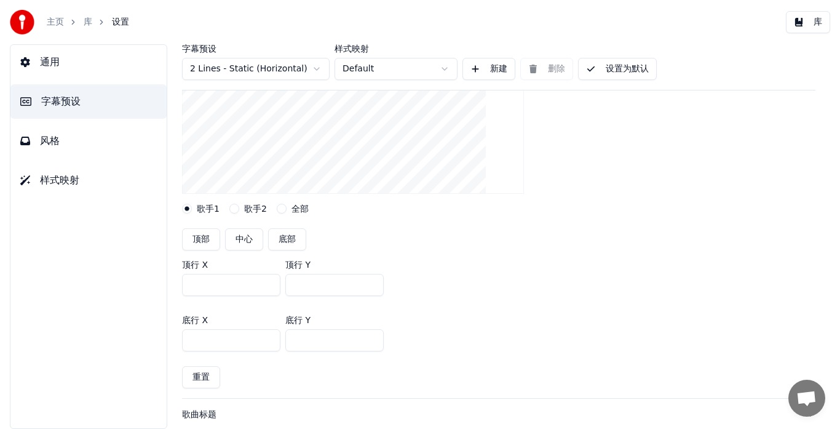
click at [303, 340] on input "***" at bounding box center [334, 340] width 98 height 22
type input "***"
click at [593, 73] on button "设置为默认" at bounding box center [617, 69] width 79 height 22
click at [811, 20] on button "库" at bounding box center [808, 22] width 44 height 22
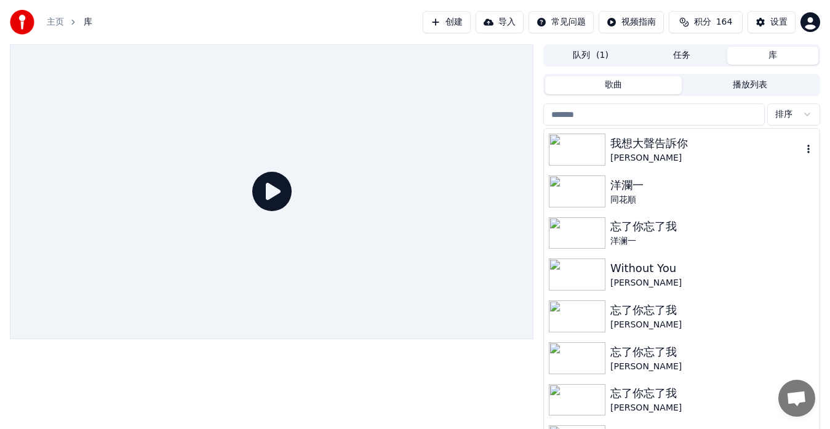
click at [643, 152] on div "[PERSON_NAME]" at bounding box center [706, 158] width 192 height 12
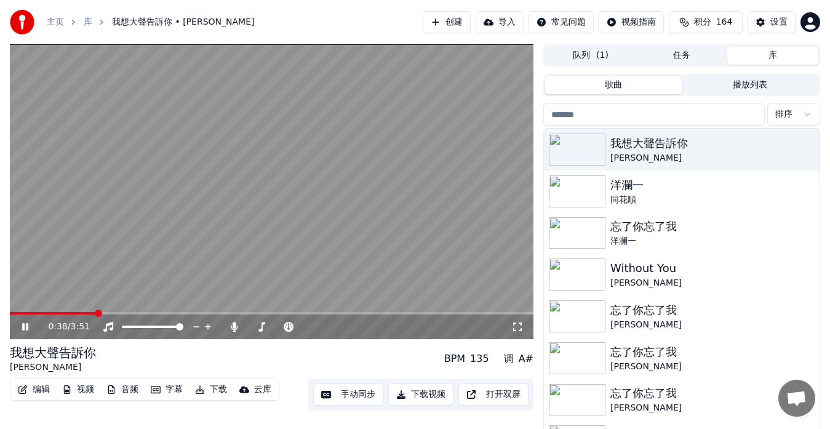
click at [97, 312] on span at bounding box center [271, 313] width 523 height 2
click at [93, 313] on span at bounding box center [52, 313] width 84 height 2
click at [771, 22] on div "设置" at bounding box center [778, 22] width 17 height 12
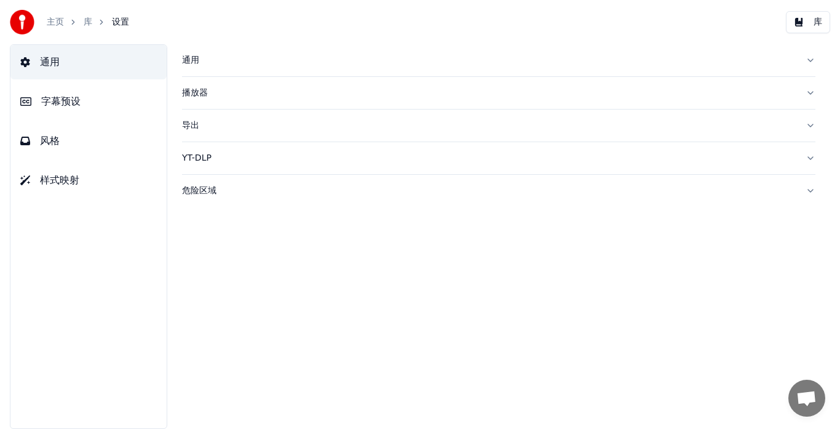
click at [68, 109] on button "字幕预设" at bounding box center [88, 101] width 156 height 34
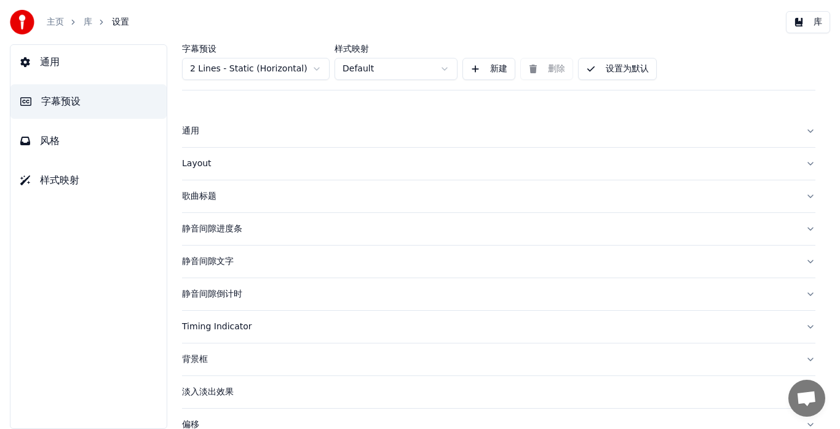
click at [202, 163] on div "Layout" at bounding box center [489, 163] width 614 height 12
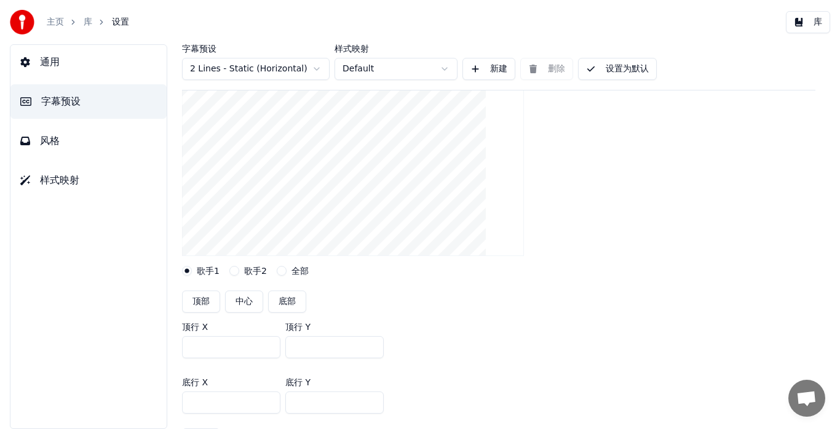
scroll to position [123, 0]
drag, startPoint x: 293, startPoint y: 346, endPoint x: 301, endPoint y: 346, distance: 8.0
click at [301, 346] on input "***" at bounding box center [334, 346] width 98 height 22
type input "***"
click at [302, 400] on input "***" at bounding box center [334, 401] width 98 height 22
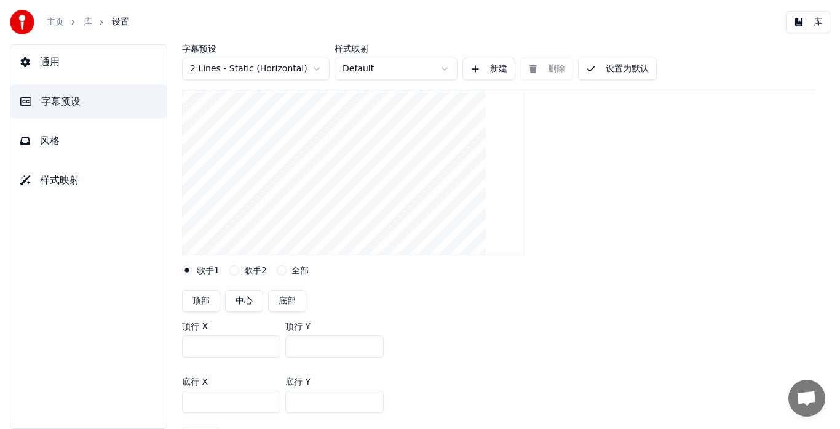
type input "***"
click at [600, 65] on button "设置为默认" at bounding box center [617, 69] width 79 height 22
click at [817, 25] on button "库" at bounding box center [808, 22] width 44 height 22
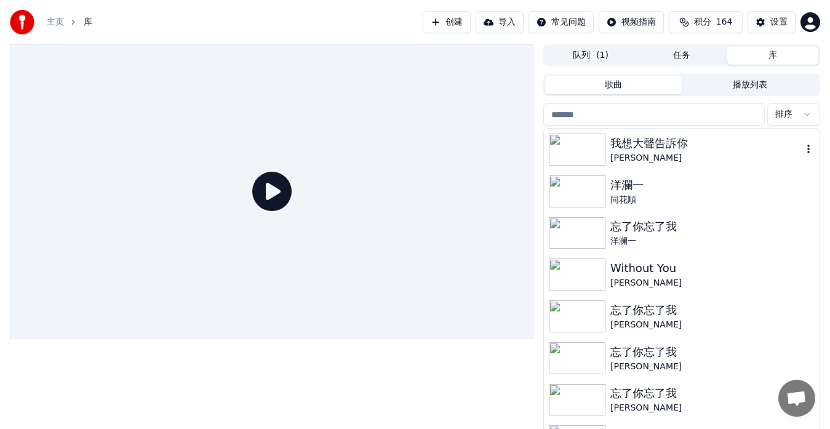
click at [609, 146] on div at bounding box center [579, 149] width 61 height 32
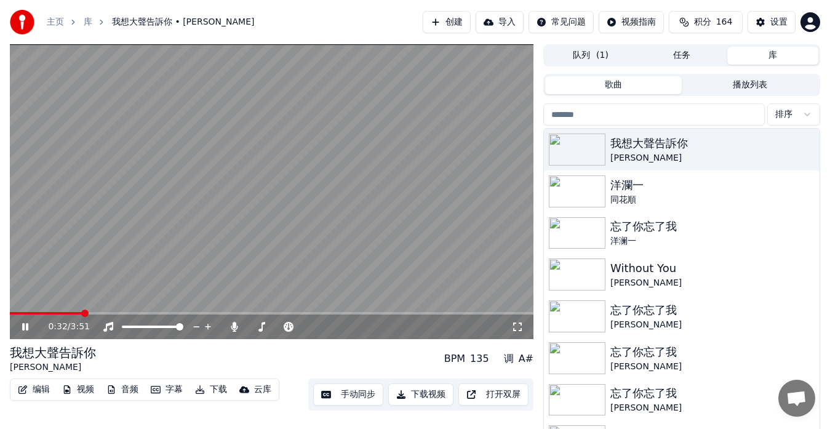
click at [82, 314] on span at bounding box center [271, 313] width 523 height 2
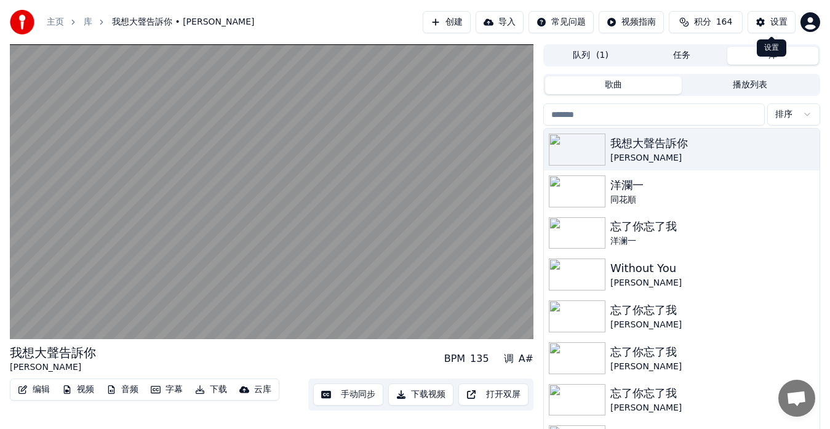
click at [765, 18] on button "设置" at bounding box center [771, 22] width 48 height 22
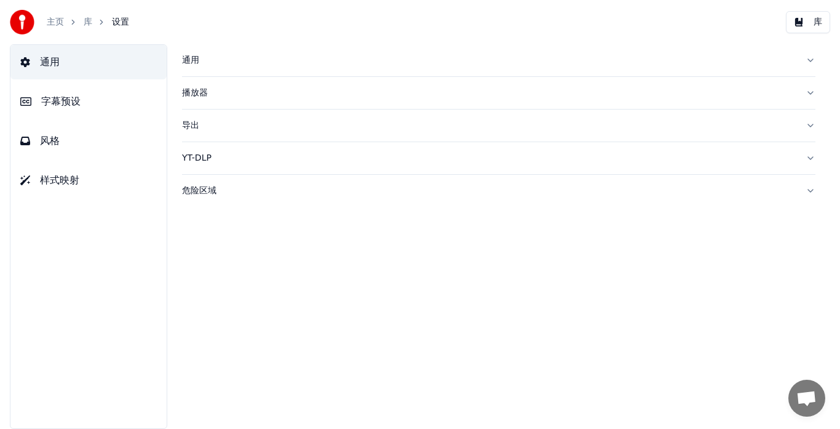
click at [68, 105] on span "字幕预设" at bounding box center [60, 101] width 39 height 15
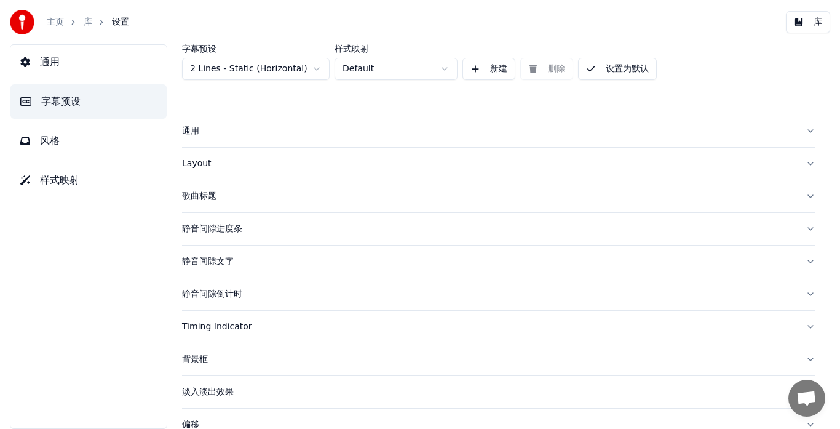
click at [202, 161] on div "Layout" at bounding box center [489, 163] width 614 height 12
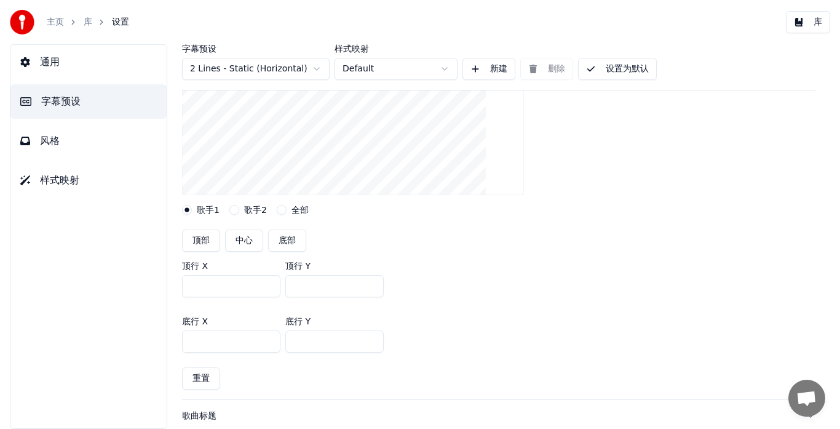
scroll to position [184, 0]
click at [302, 285] on input "***" at bounding box center [334, 285] width 98 height 22
type input "***"
drag, startPoint x: 293, startPoint y: 340, endPoint x: 303, endPoint y: 338, distance: 10.0
click at [303, 338] on input "***" at bounding box center [334, 340] width 98 height 22
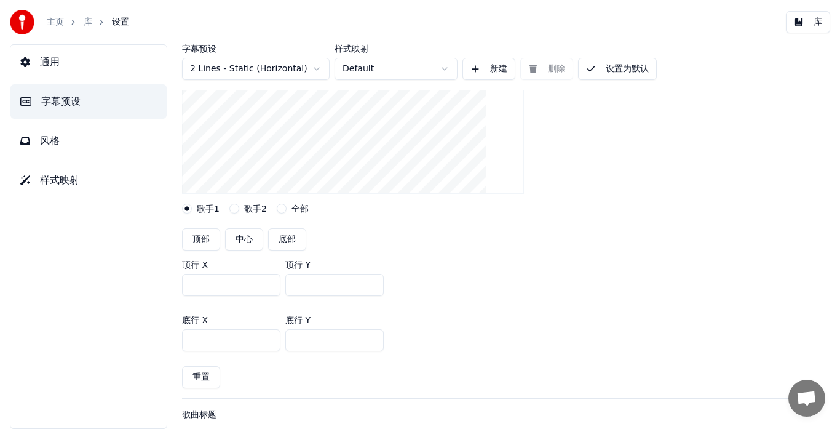
type input "***"
click at [500, 265] on div "顶行 X *** 顶行 Y ***" at bounding box center [498, 277] width 633 height 55
click at [624, 70] on button "设置为默认" at bounding box center [617, 69] width 79 height 22
click at [812, 21] on button "库" at bounding box center [808, 22] width 44 height 22
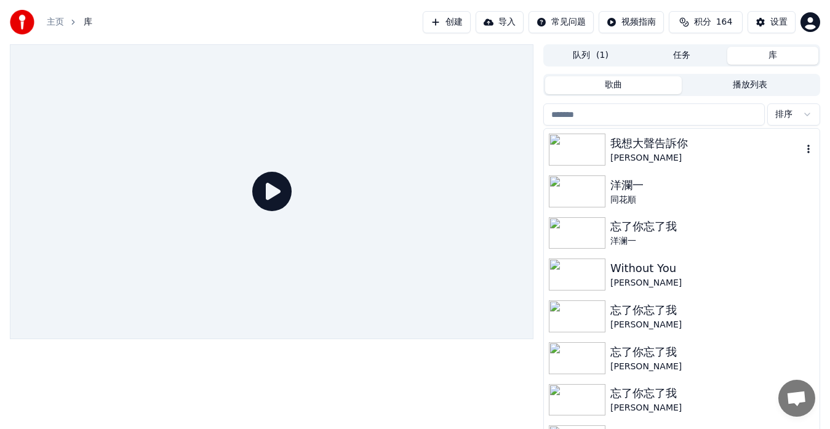
click at [672, 154] on div "[PERSON_NAME]" at bounding box center [706, 158] width 192 height 12
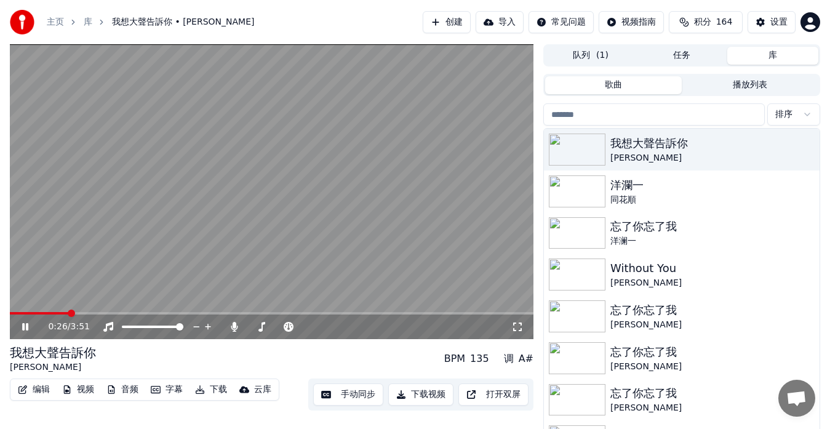
click at [69, 313] on span at bounding box center [271, 313] width 523 height 2
click at [52, 313] on span at bounding box center [31, 313] width 43 height 2
click at [759, 23] on button "设置" at bounding box center [771, 22] width 48 height 22
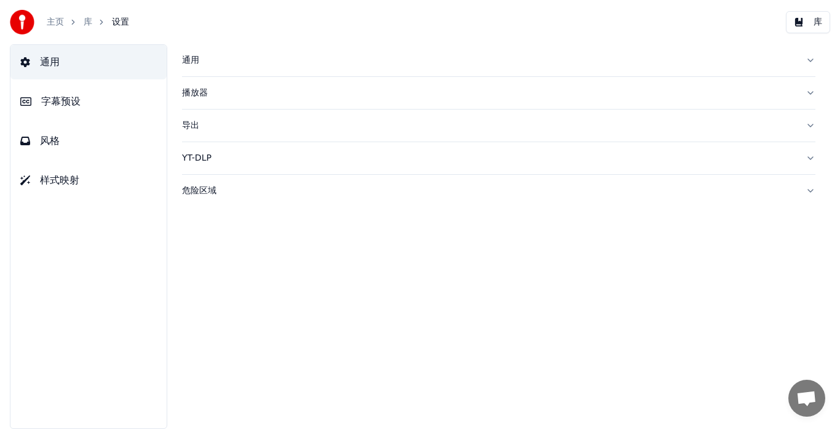
click at [79, 103] on span "字幕预设" at bounding box center [60, 101] width 39 height 15
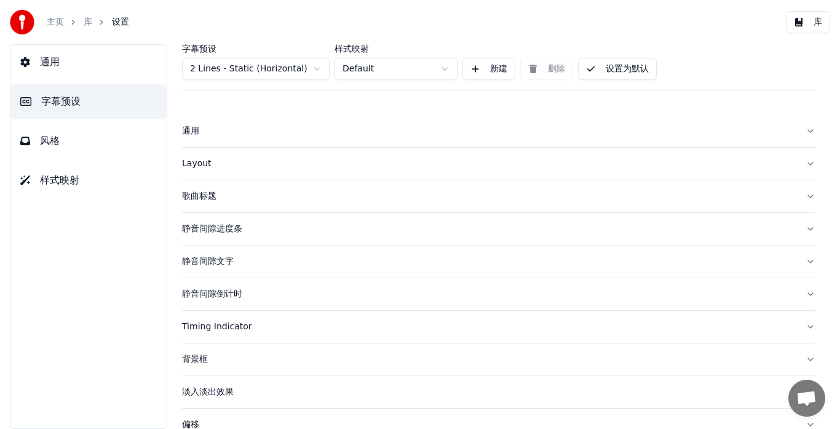
click at [196, 165] on div "Layout" at bounding box center [489, 163] width 614 height 12
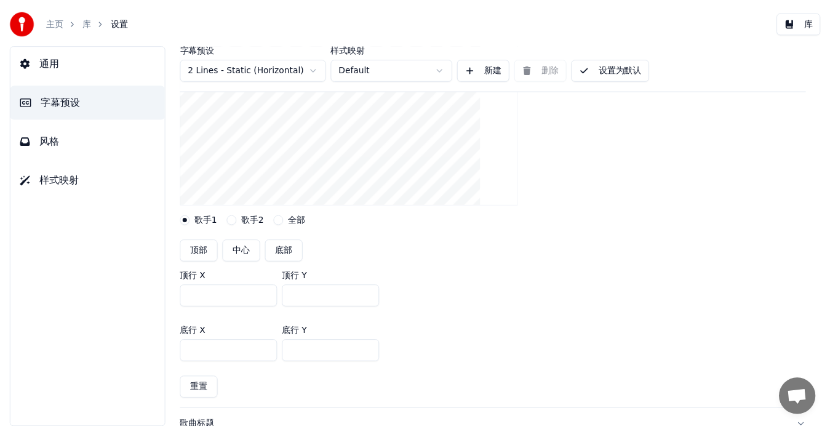
scroll to position [184, 0]
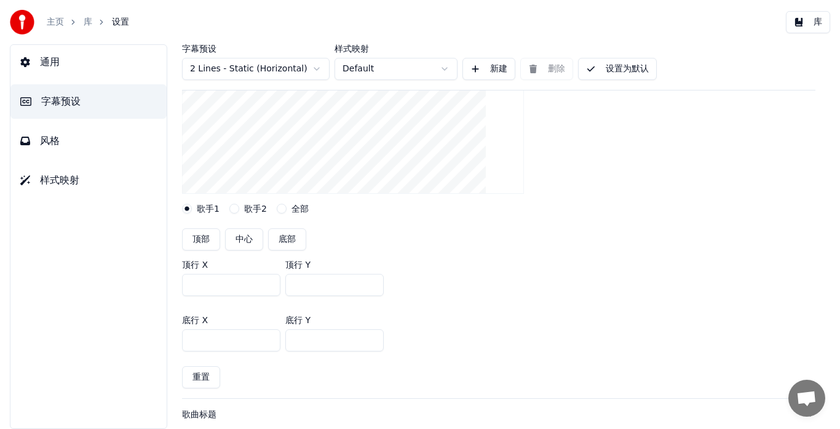
click at [302, 284] on input "***" at bounding box center [334, 285] width 98 height 22
type input "***"
click at [302, 339] on input "***" at bounding box center [334, 340] width 98 height 22
type input "***"
drag, startPoint x: 605, startPoint y: 252, endPoint x: 614, endPoint y: 168, distance: 84.1
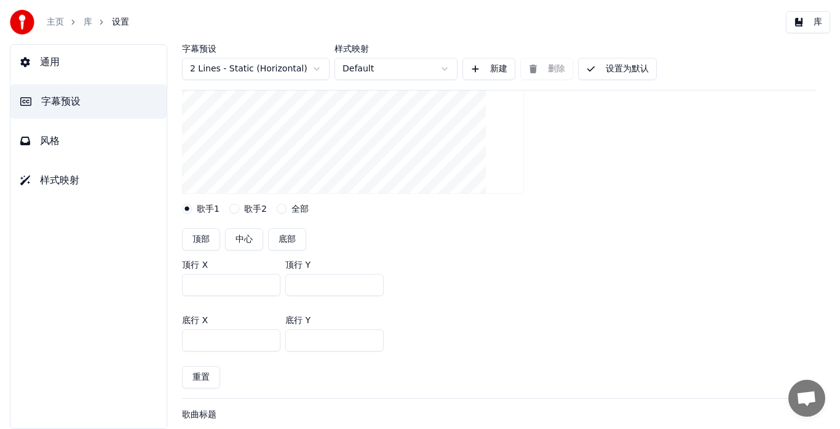
click at [605, 252] on div "顶行 X *** 顶行 Y ***" at bounding box center [498, 277] width 633 height 55
click at [636, 63] on button "设置为默认" at bounding box center [617, 69] width 79 height 22
click at [806, 20] on button "库" at bounding box center [808, 22] width 44 height 22
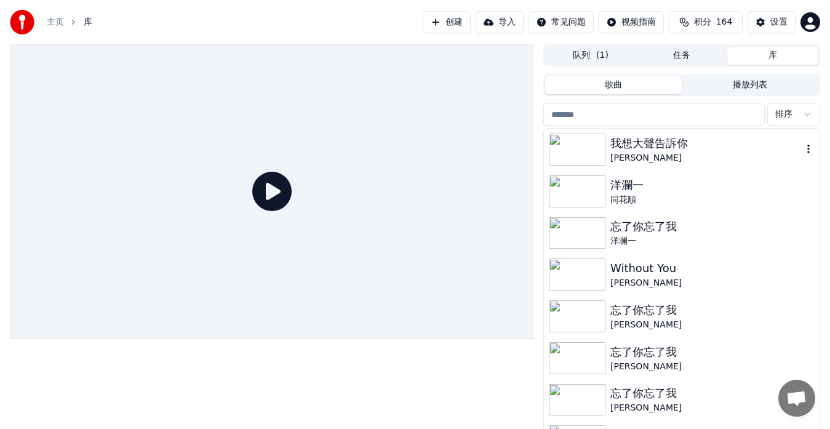
click at [573, 145] on img at bounding box center [577, 149] width 57 height 32
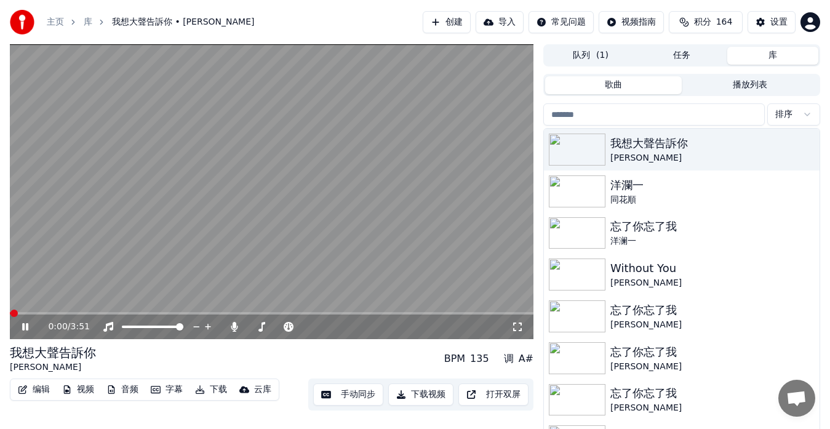
click at [86, 312] on span at bounding box center [271, 313] width 523 height 2
click at [66, 314] on span at bounding box center [38, 313] width 57 height 2
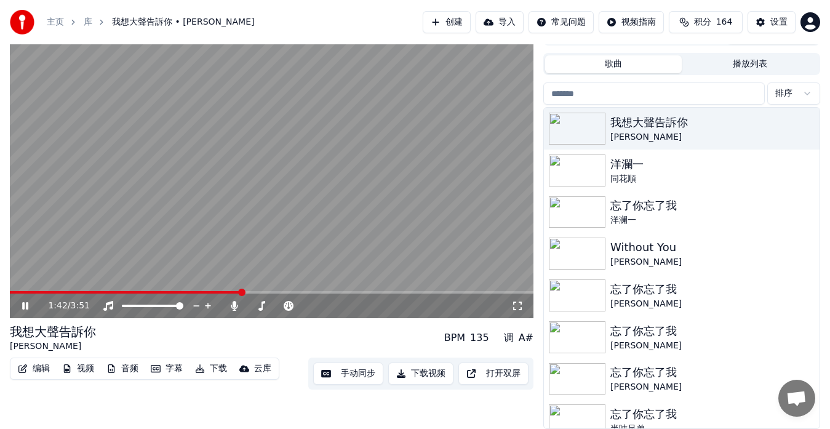
click at [269, 294] on div "1:42 / 3:51" at bounding box center [271, 305] width 523 height 25
click at [270, 292] on span at bounding box center [271, 292] width 523 height 2
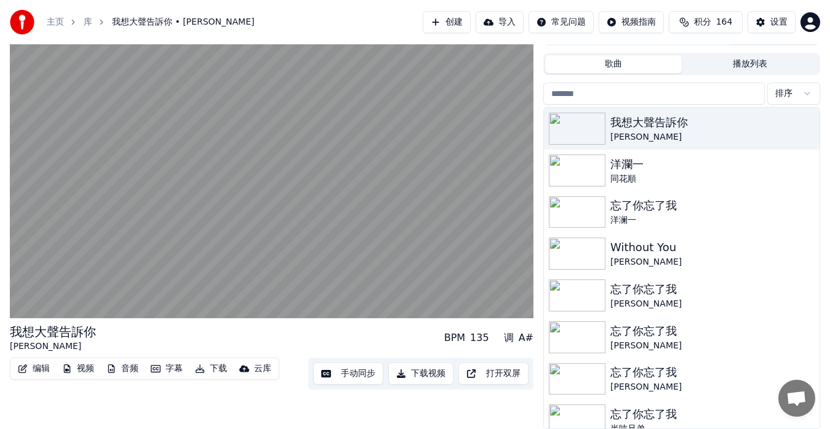
click at [756, 22] on button "设置" at bounding box center [771, 22] width 48 height 22
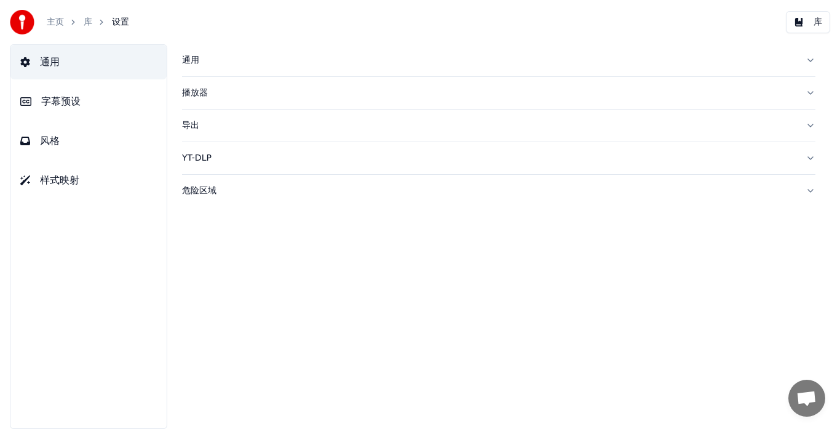
click at [85, 98] on button "字幕预设" at bounding box center [88, 101] width 156 height 34
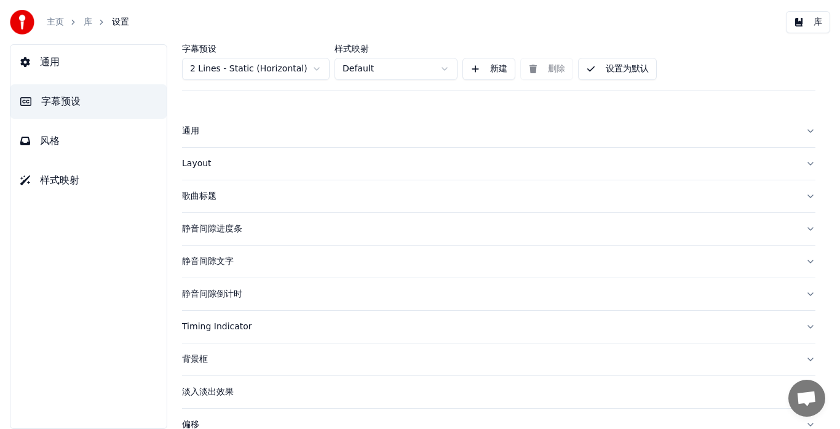
click at [193, 164] on div "Layout" at bounding box center [489, 163] width 614 height 12
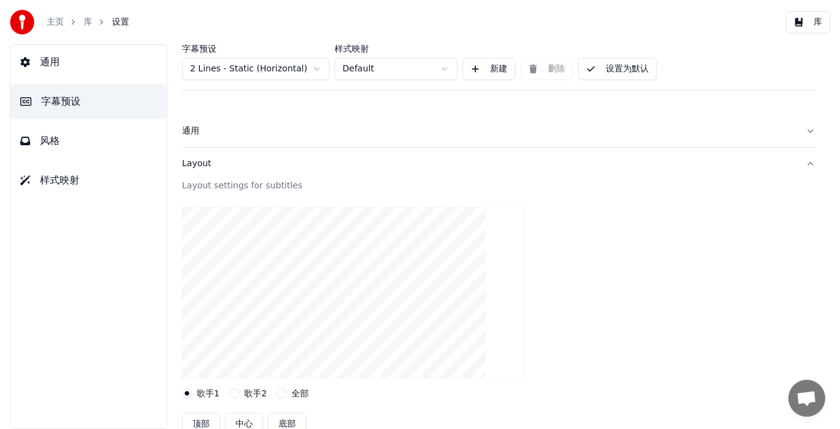
scroll to position [184, 0]
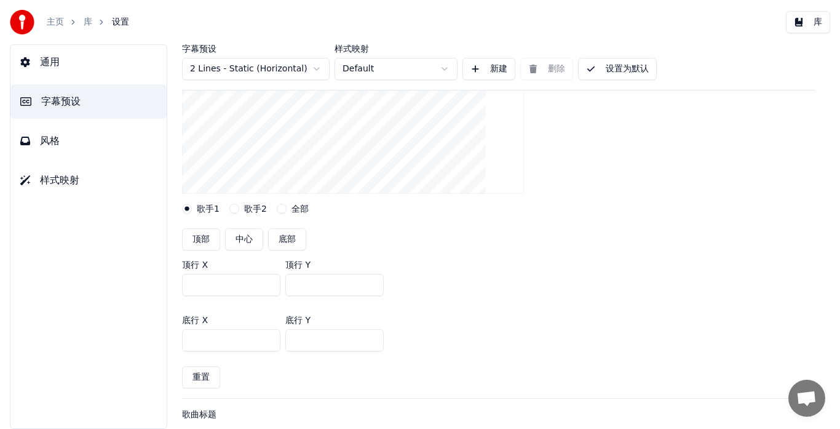
click at [302, 283] on input "***" at bounding box center [334, 285] width 98 height 22
type input "***"
click at [549, 221] on div "Layout settings for subtitles 歌手1 歌手2 全部 顶部 中心 底部 顶行 X *** 顶行 Y *** 底行 X *** 底行…" at bounding box center [498, 196] width 633 height 403
click at [601, 65] on button "设置为默认" at bounding box center [617, 69] width 79 height 22
click at [811, 22] on button "库" at bounding box center [808, 22] width 44 height 22
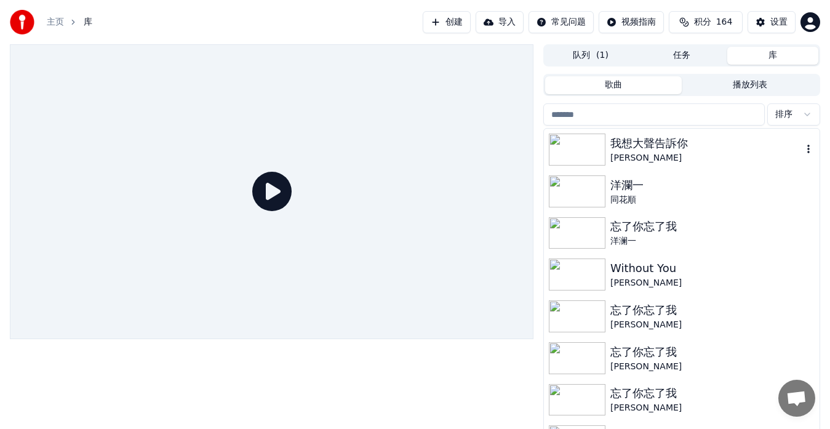
click at [616, 145] on div "我想大聲告訴你" at bounding box center [706, 143] width 192 height 17
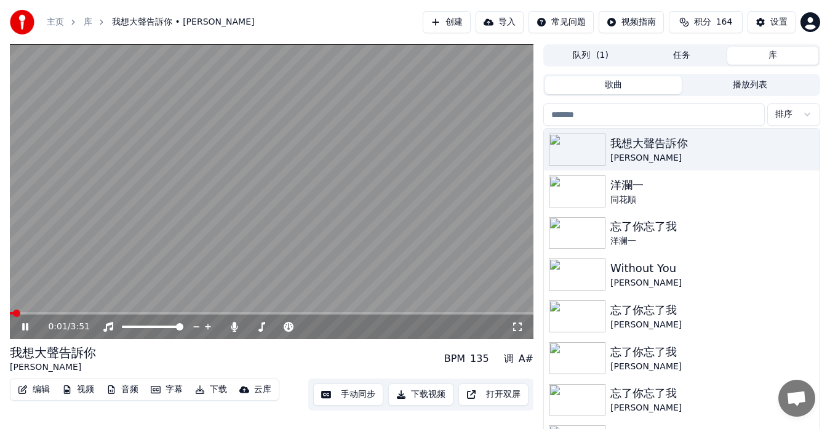
click at [96, 312] on span at bounding box center [271, 313] width 523 height 2
click at [76, 314] on div "0:40 / 3:51" at bounding box center [271, 326] width 523 height 25
click at [22, 325] on icon at bounding box center [34, 327] width 28 height 10
click at [212, 390] on button "下载" at bounding box center [211, 389] width 42 height 17
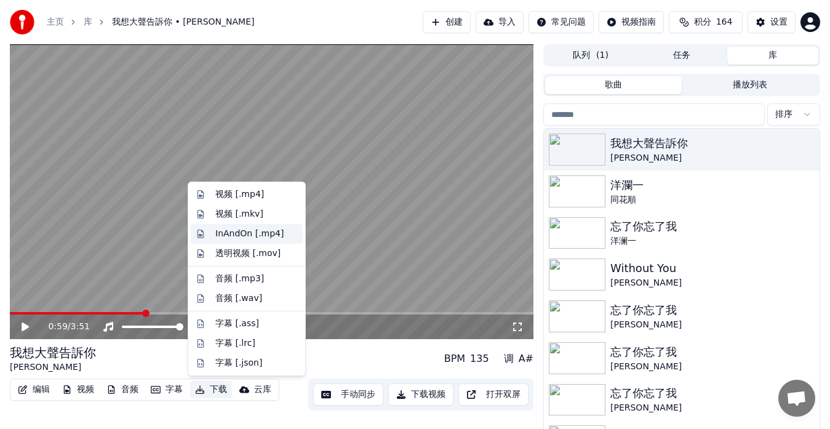
click at [215, 231] on div "InAndOn [.mp4]" at bounding box center [249, 234] width 69 height 12
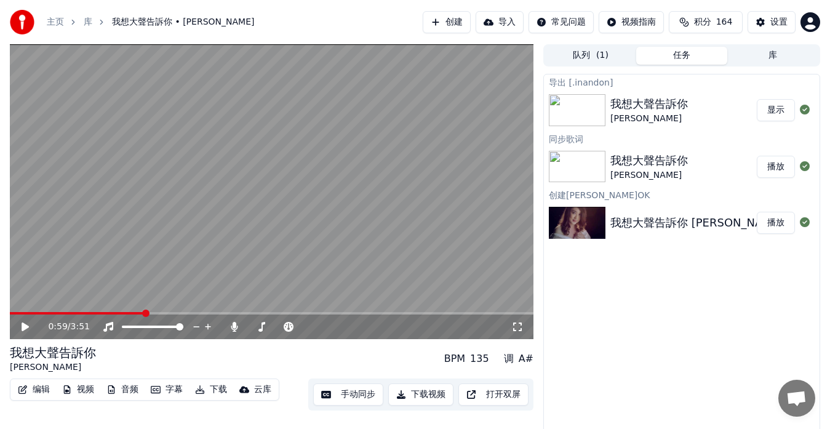
click at [210, 392] on button "下载" at bounding box center [211, 389] width 42 height 17
click at [769, 114] on button "显示" at bounding box center [775, 110] width 38 height 22
click at [59, 23] on link "主页" at bounding box center [55, 22] width 17 height 12
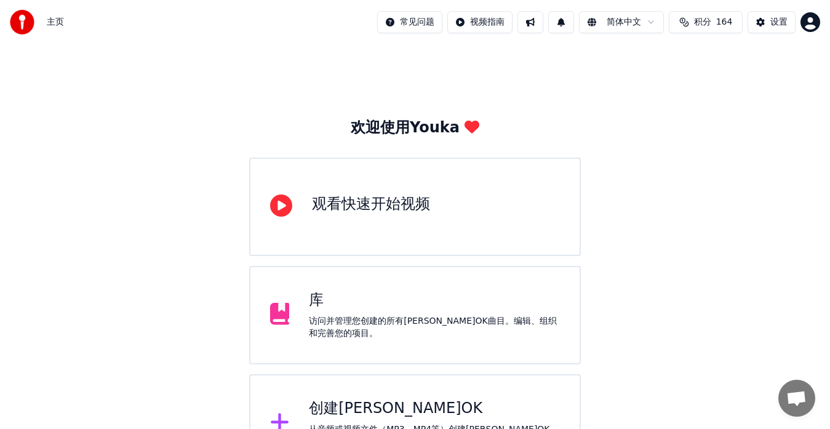
click at [285, 414] on icon at bounding box center [280, 422] width 20 height 22
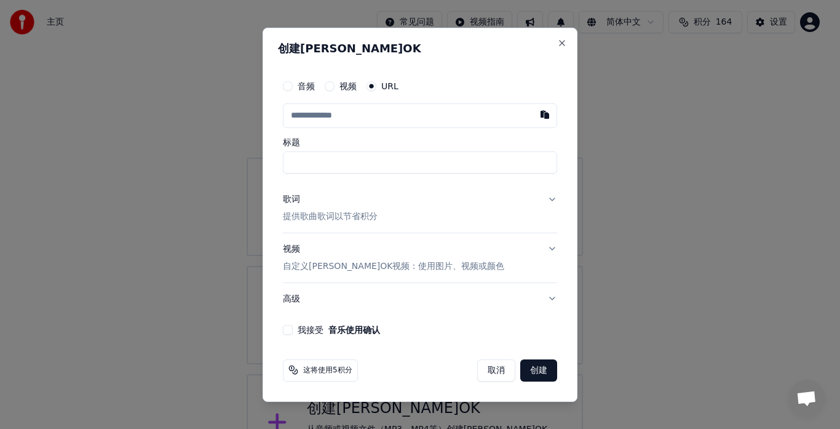
click at [314, 214] on p "提供歌曲歌词以节省积分" at bounding box center [330, 216] width 95 height 12
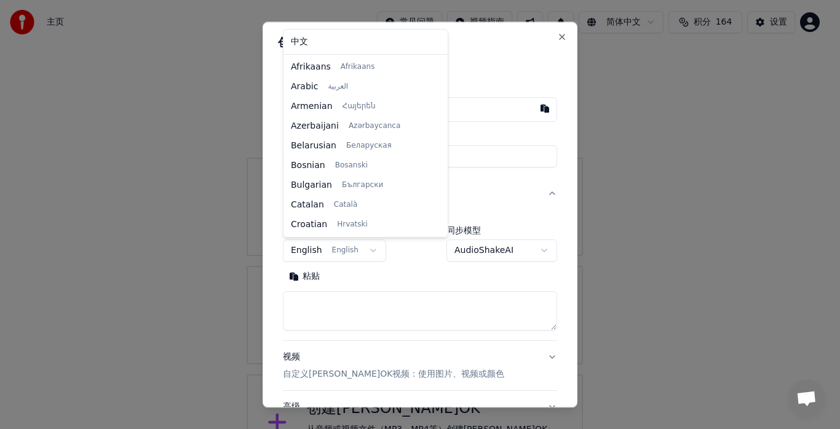
click at [370, 251] on body "**********" at bounding box center [415, 236] width 830 height 472
select select "**"
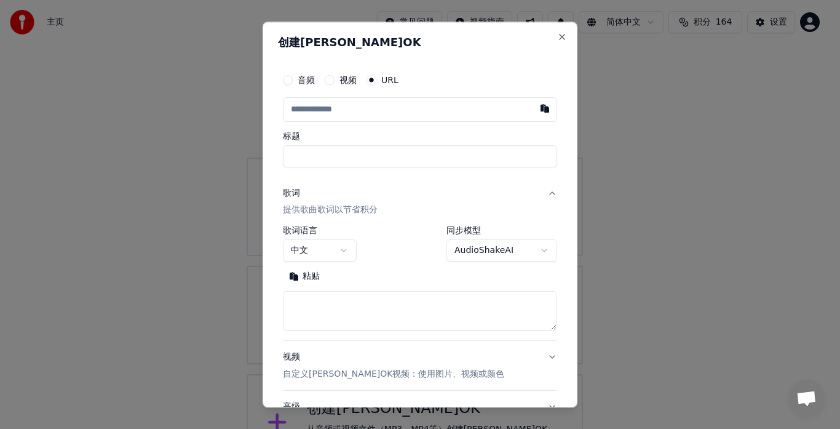
click at [307, 275] on button "粘贴" at bounding box center [304, 277] width 43 height 20
type textarea "**********"
click at [535, 110] on button "button" at bounding box center [545, 108] width 25 height 22
type input "**********"
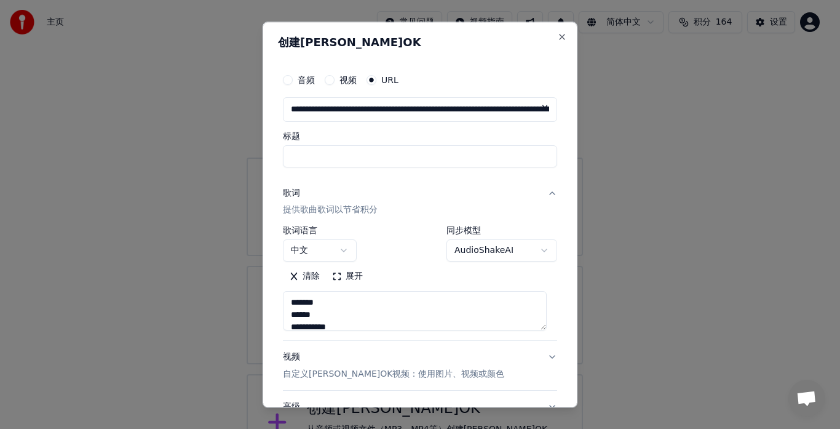
type textarea "**********"
type input "****"
type textarea "**********"
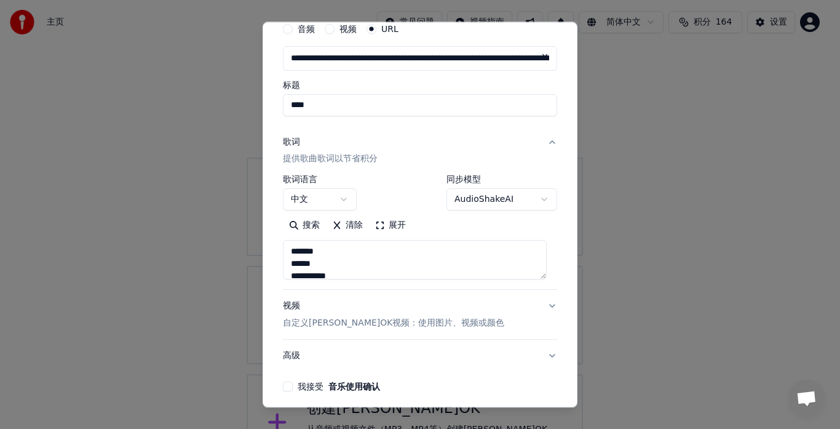
scroll to position [0, 0]
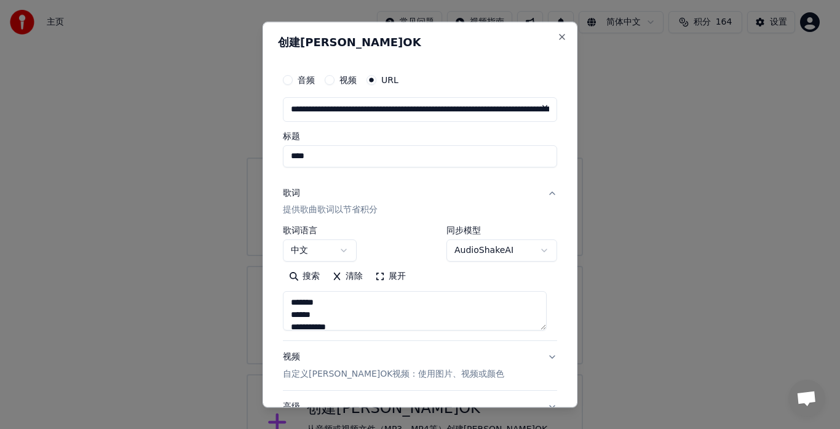
click at [373, 159] on input "****" at bounding box center [420, 156] width 274 height 22
type input "****"
type textarea "**********"
type input "******"
type textarea "**********"
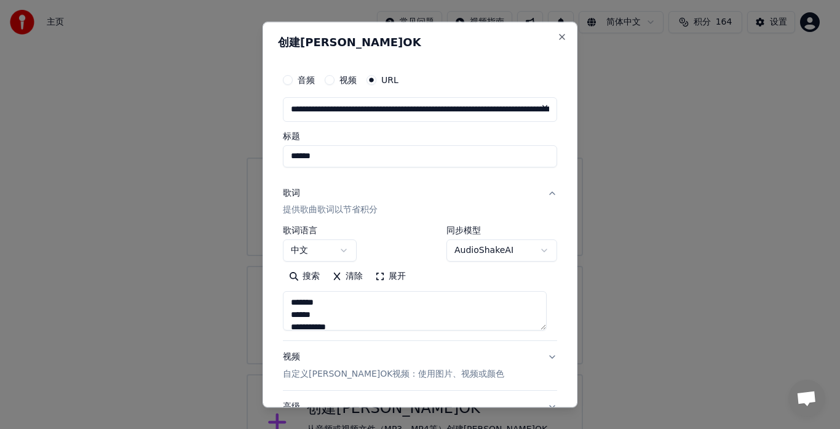
type input "*******"
type textarea "**********"
type input "********"
type textarea "**********"
type input "*********"
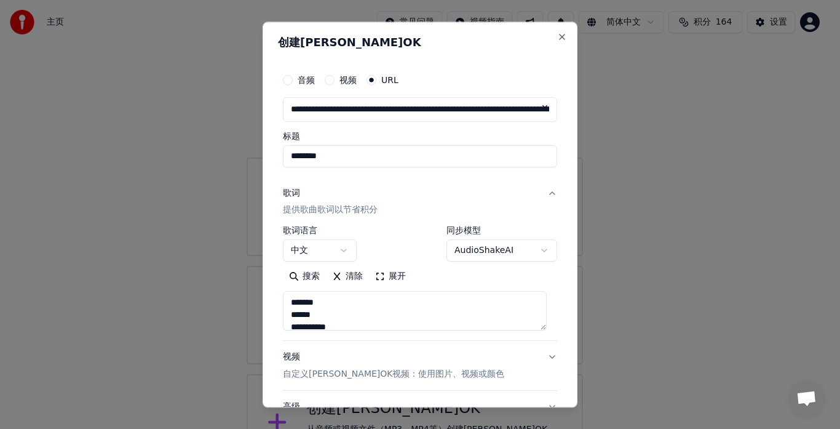
type textarea "**********"
type input "**********"
type textarea "**********"
type input "**********"
type textarea "**********"
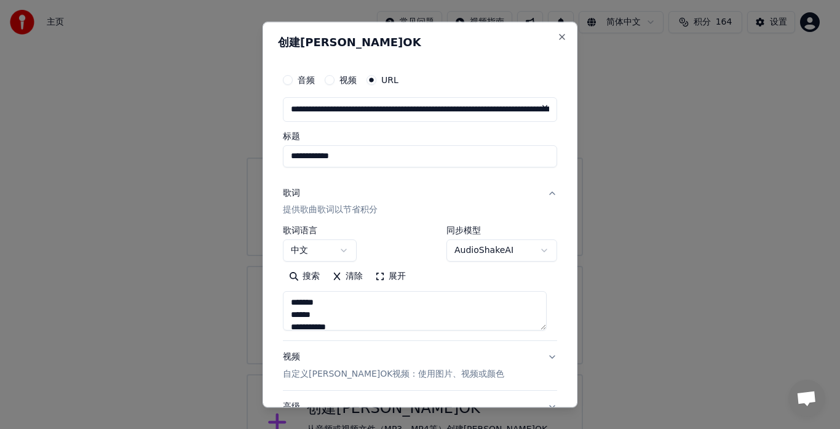
type input "**********"
type textarea "**********"
type input "**********"
type textarea "**********"
type input "**********"
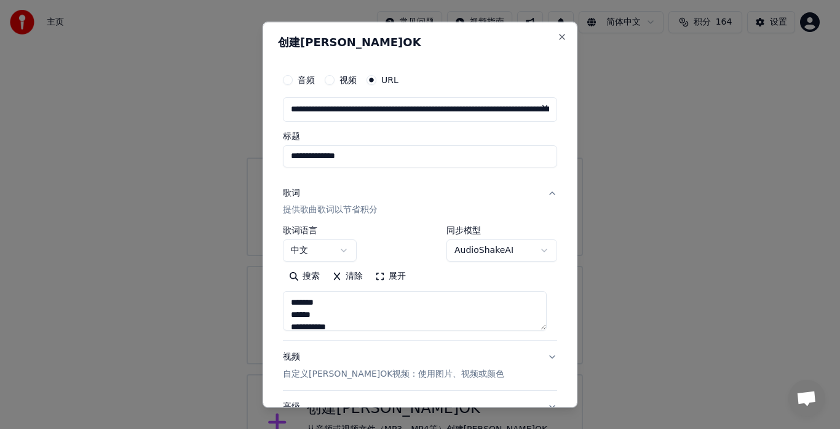
type textarea "**********"
type input "*******"
type textarea "**********"
type input "********"
type textarea "**********"
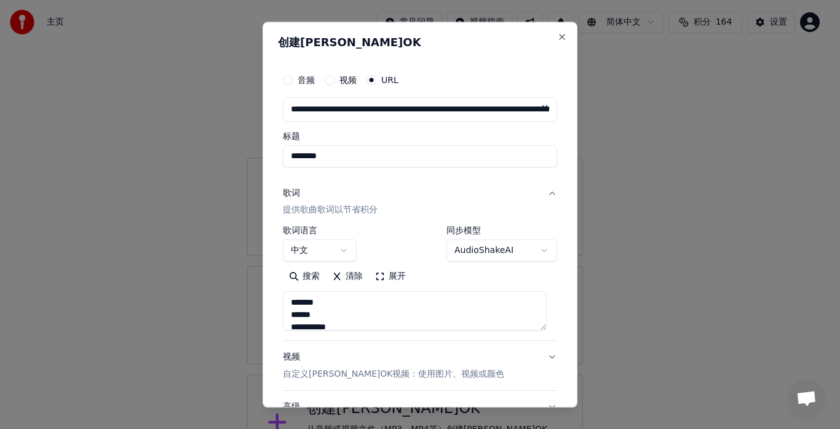
type input "*********"
type textarea "**********"
type input "**********"
type textarea "**********"
type input "********"
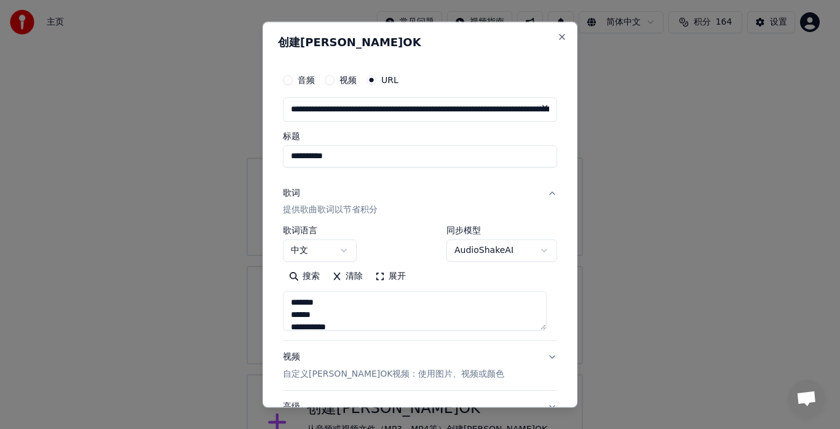
type textarea "**********"
type input "********"
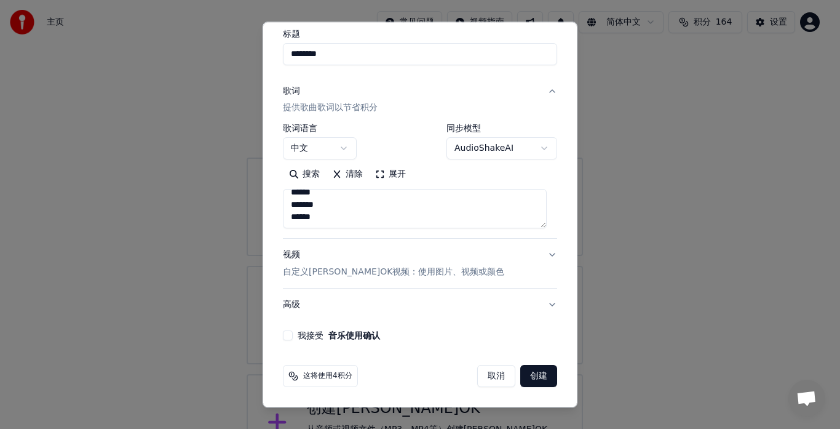
click at [291, 336] on button "我接受 音乐使用确认" at bounding box center [288, 336] width 10 height 10
click at [520, 375] on button "创建" at bounding box center [538, 376] width 37 height 22
select select "**"
type textarea "**********"
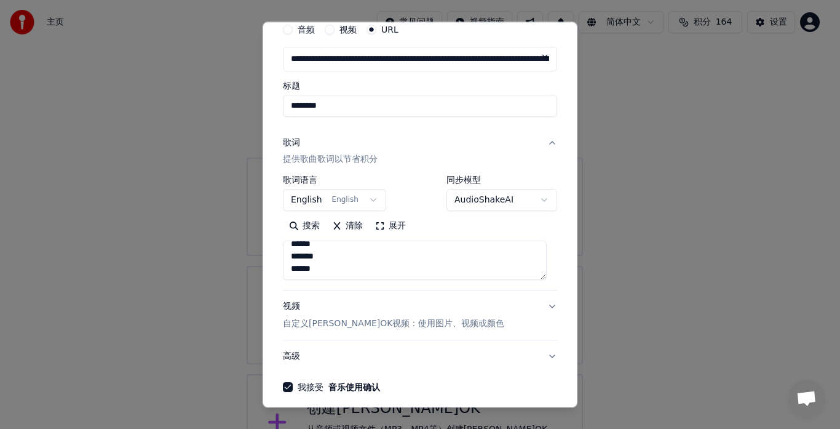
scroll to position [0, 0]
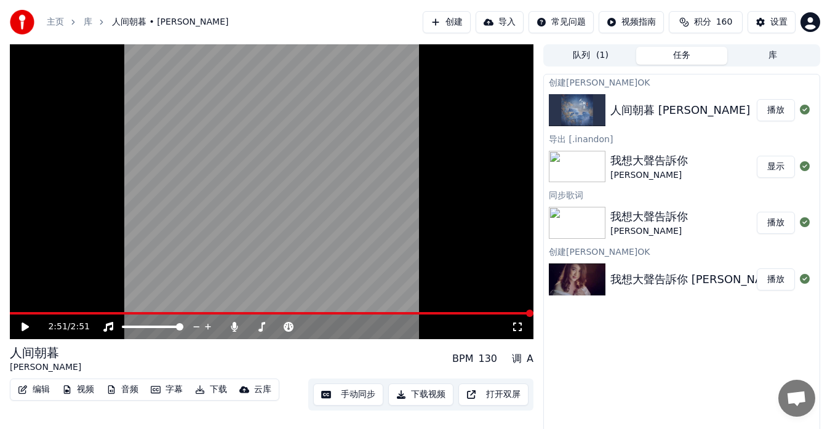
click at [22, 327] on icon at bounding box center [34, 327] width 28 height 10
click at [112, 314] on span at bounding box center [271, 313] width 523 height 2
click at [178, 313] on span at bounding box center [271, 313] width 523 height 2
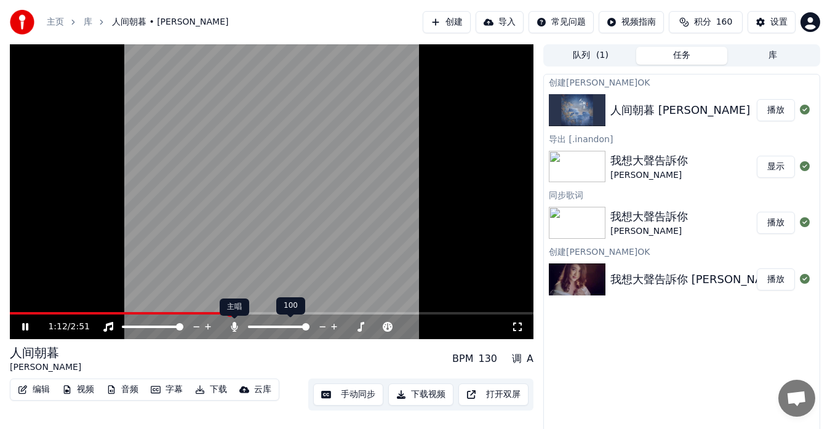
click at [235, 325] on icon at bounding box center [234, 327] width 7 height 10
click at [234, 327] on icon at bounding box center [234, 327] width 12 height 10
click at [197, 312] on span at bounding box center [132, 313] width 244 height 2
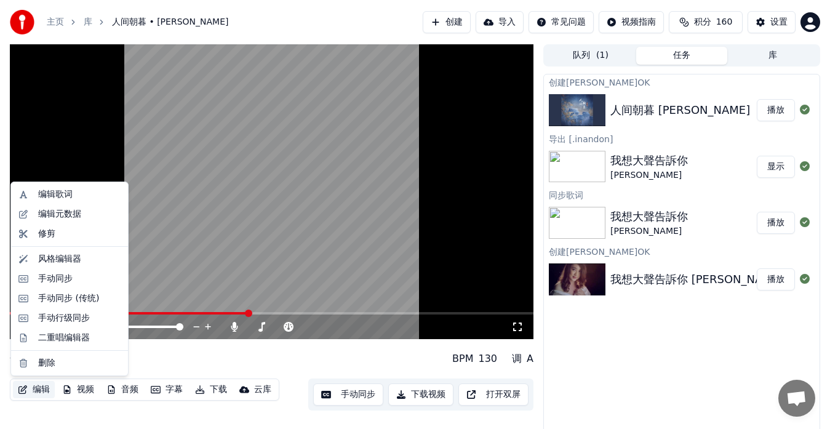
click at [36, 390] on button "编辑" at bounding box center [34, 389] width 42 height 17
click at [66, 197] on div "编辑歌词" at bounding box center [55, 194] width 34 height 12
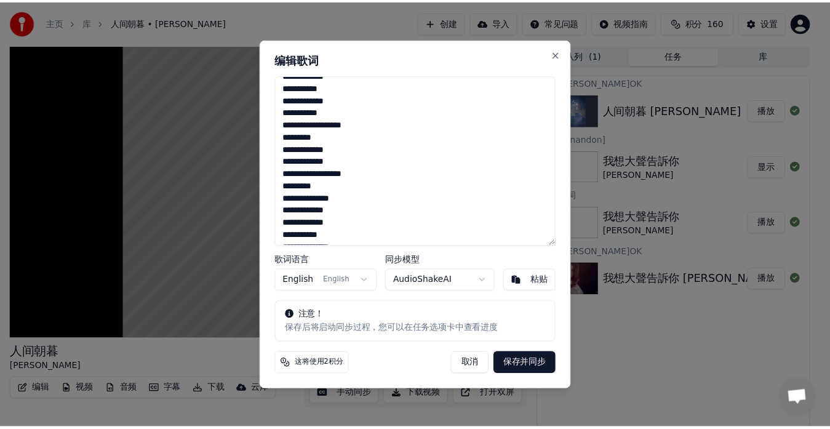
scroll to position [12, 0]
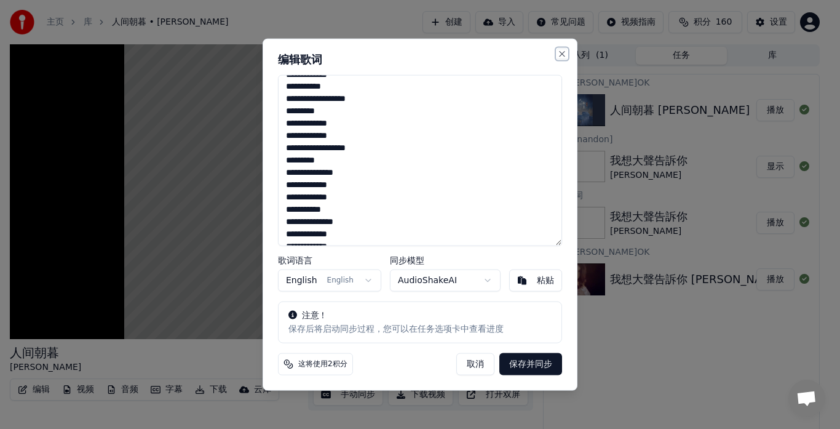
click at [562, 55] on button "Close" at bounding box center [562, 54] width 10 height 10
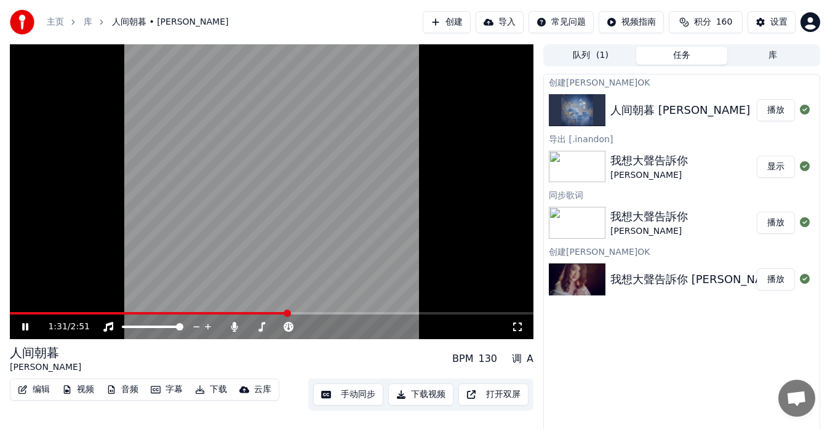
click at [342, 391] on button "手动同步" at bounding box center [348, 394] width 70 height 22
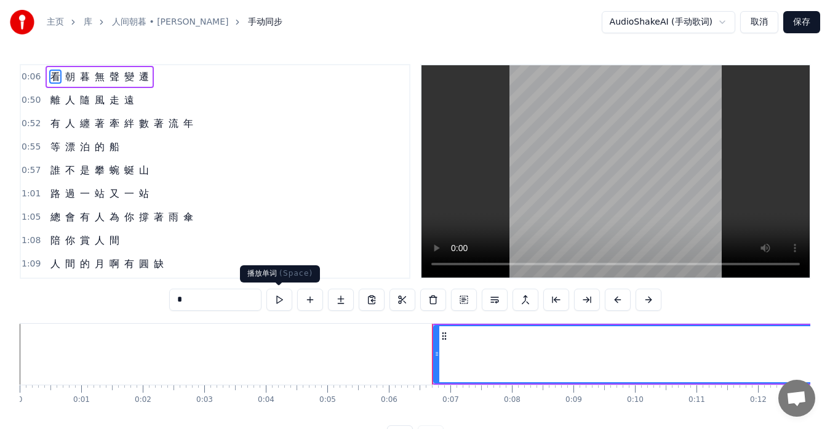
click at [279, 302] on button at bounding box center [279, 299] width 26 height 22
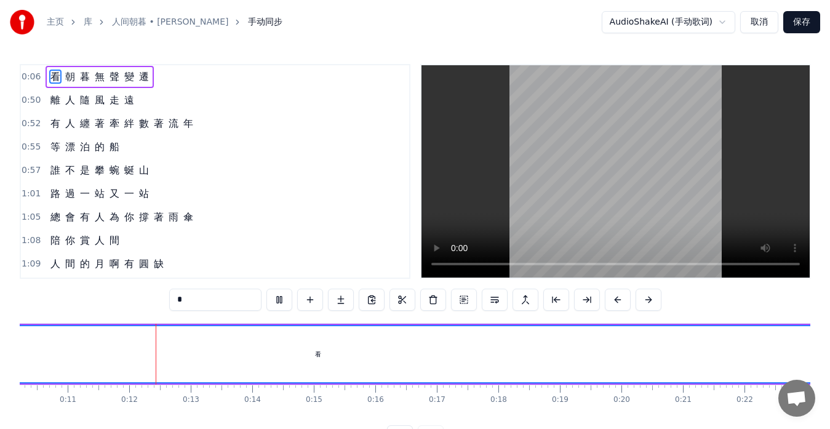
scroll to position [0, 675]
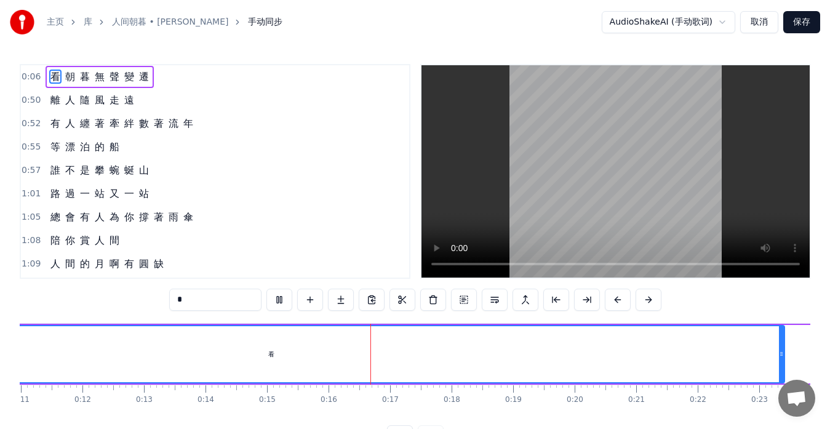
click at [271, 354] on div "看" at bounding box center [271, 353] width 6 height 9
click at [272, 352] on div "看" at bounding box center [271, 353] width 6 height 9
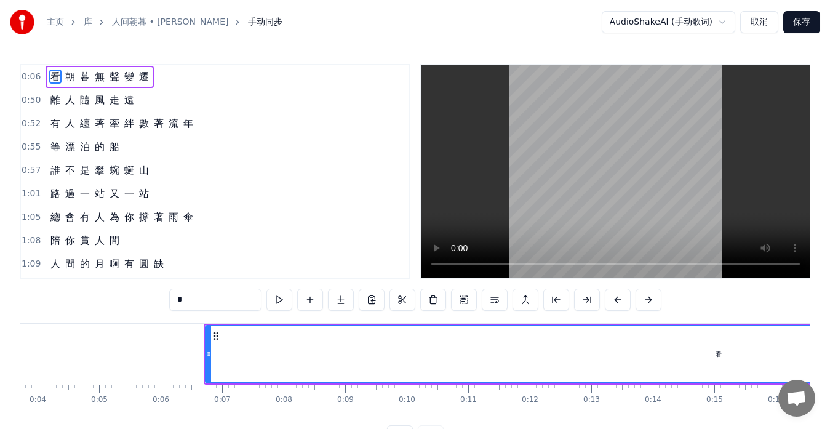
scroll to position [0, 220]
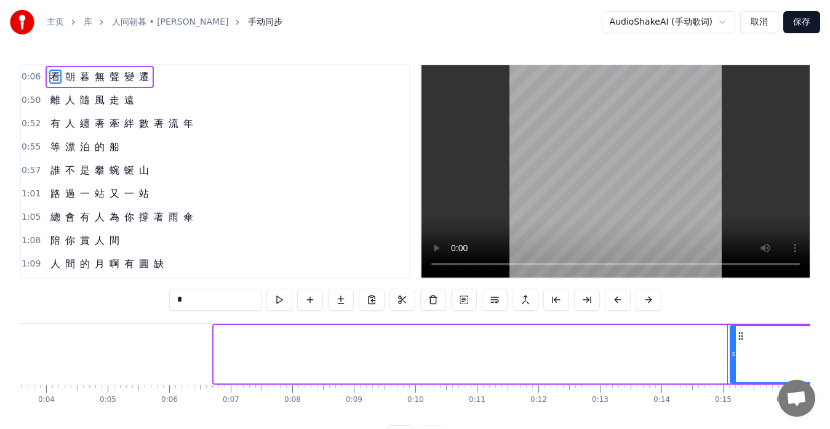
drag, startPoint x: 217, startPoint y: 354, endPoint x: 733, endPoint y: 367, distance: 516.1
click at [733, 367] on div at bounding box center [733, 354] width 5 height 56
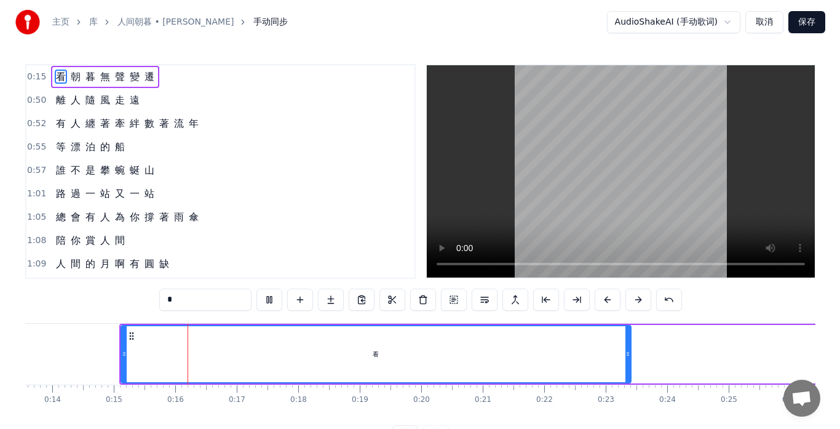
scroll to position [0, 900]
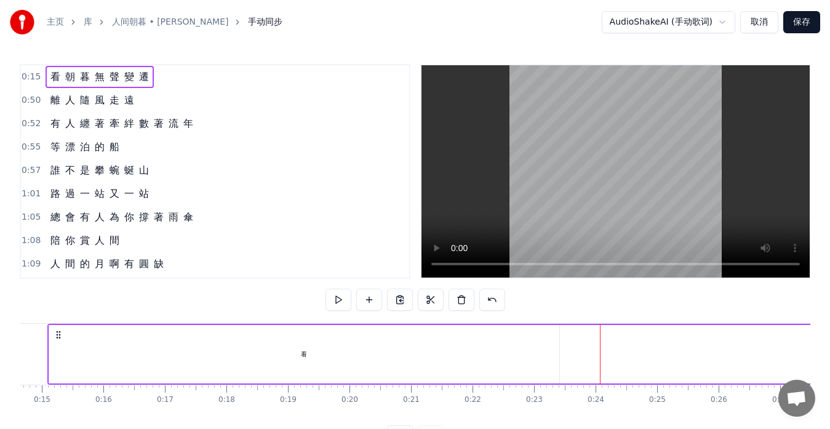
click at [763, 24] on button "取消" at bounding box center [759, 22] width 38 height 22
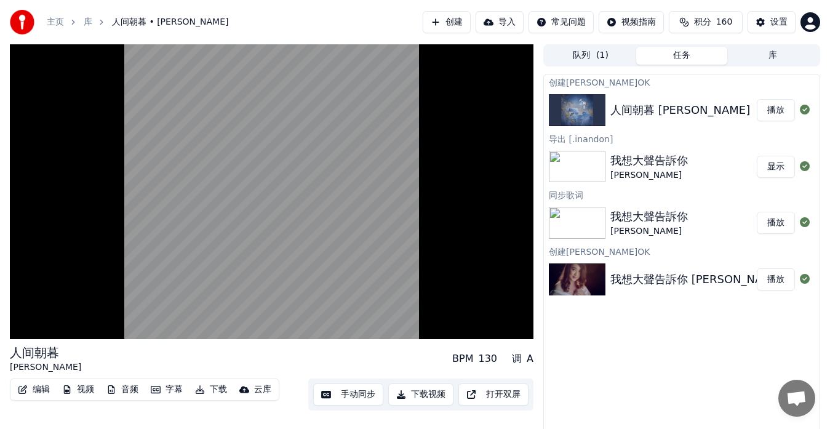
click at [87, 22] on link "库" at bounding box center [88, 22] width 9 height 12
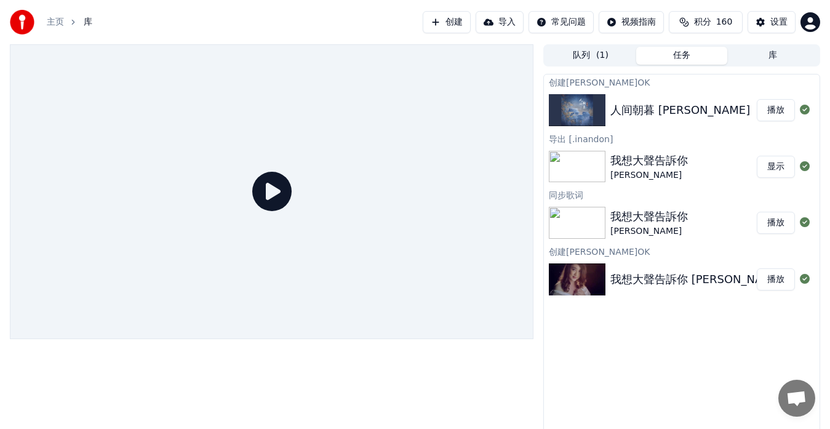
click at [432, 22] on button "创建" at bounding box center [446, 22] width 48 height 22
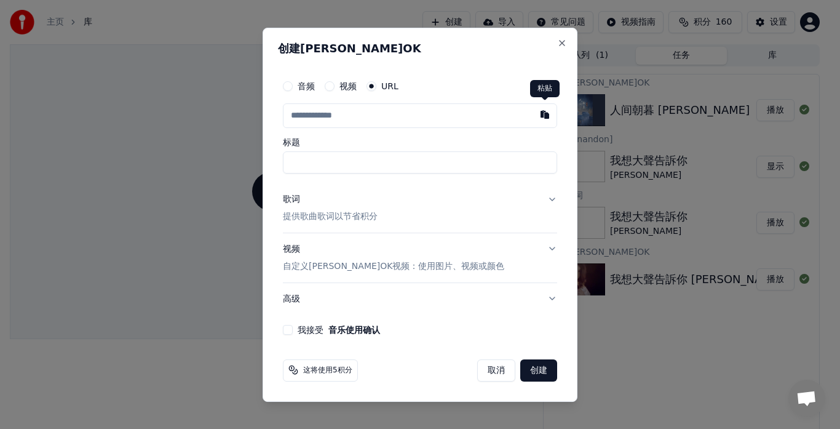
click at [545, 117] on button "button" at bounding box center [545, 114] width 25 height 22
type input "**********"
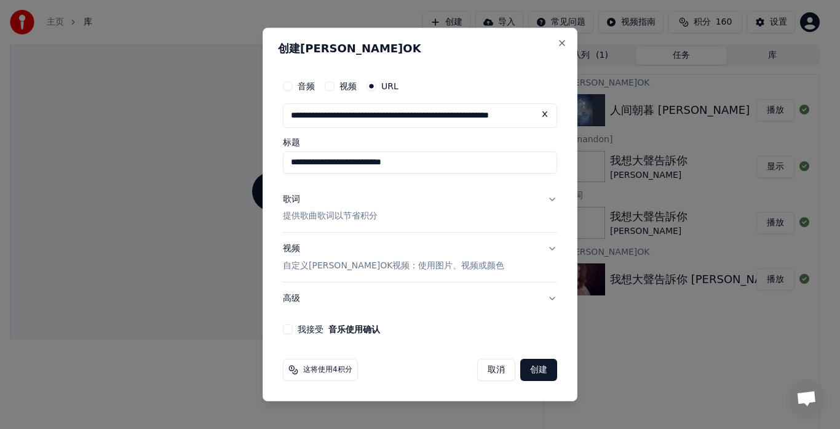
drag, startPoint x: 360, startPoint y: 162, endPoint x: 525, endPoint y: 167, distance: 164.9
click at [525, 167] on input "**********" at bounding box center [420, 162] width 274 height 22
type input "**********"
click at [307, 215] on p "提供歌曲歌词以节省积分" at bounding box center [330, 216] width 95 height 12
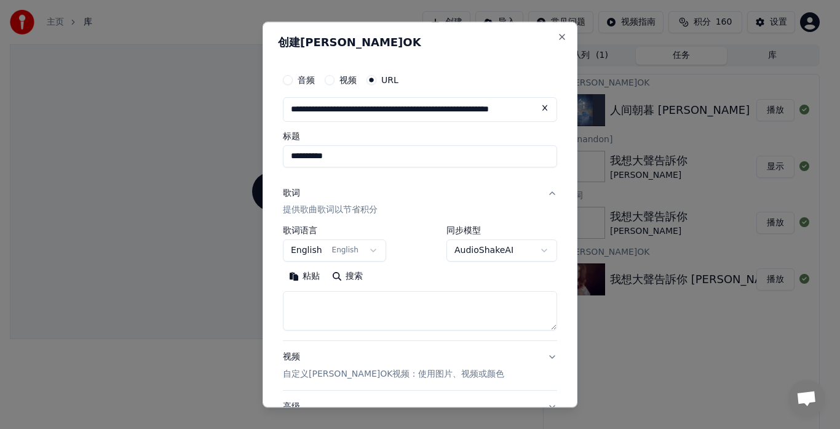
click at [373, 250] on body "**********" at bounding box center [415, 214] width 830 height 429
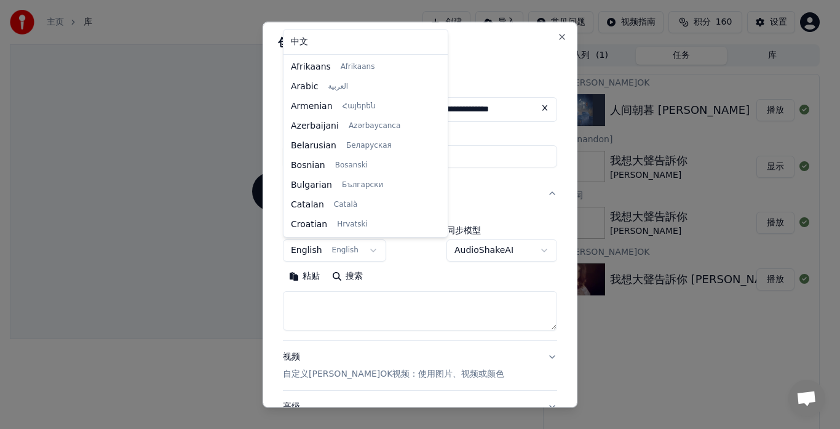
scroll to position [79, 0]
select select "**"
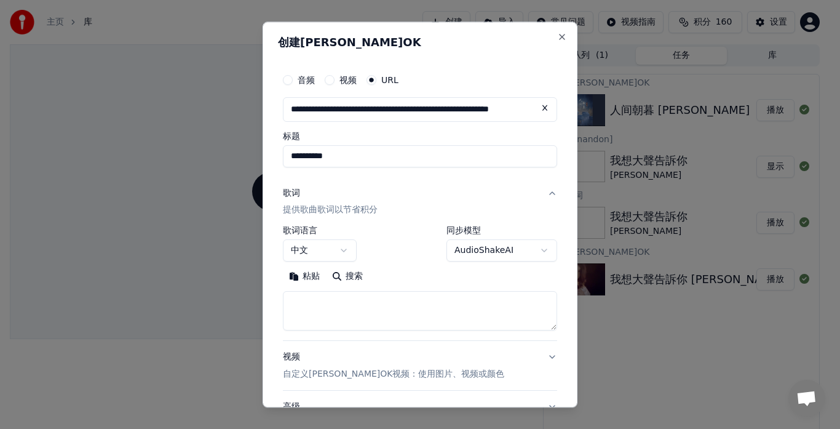
click at [325, 208] on p "提供歌曲歌词以节省积分" at bounding box center [330, 210] width 95 height 12
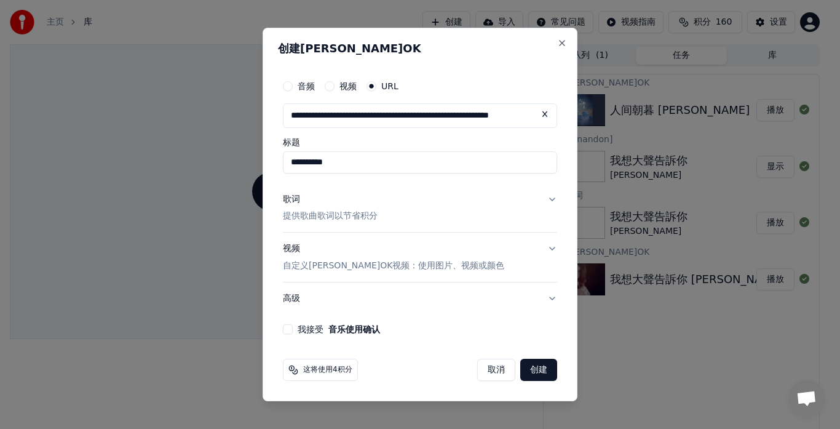
click at [331, 212] on p "提供歌曲歌词以节省积分" at bounding box center [330, 216] width 95 height 12
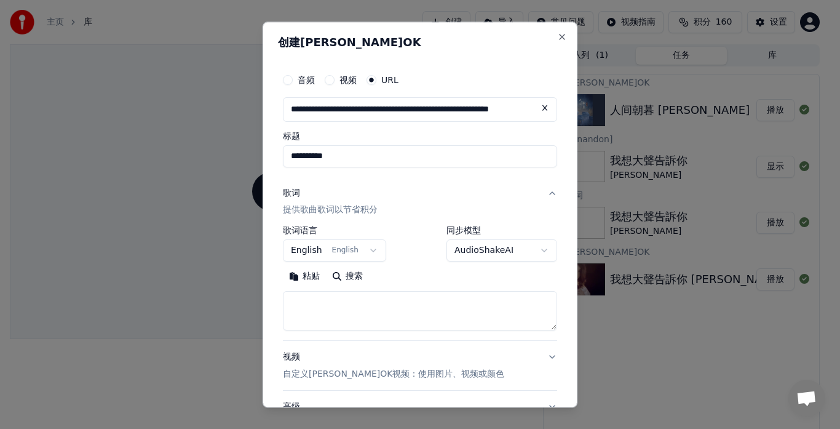
click at [304, 277] on button "粘贴" at bounding box center [304, 277] width 43 height 20
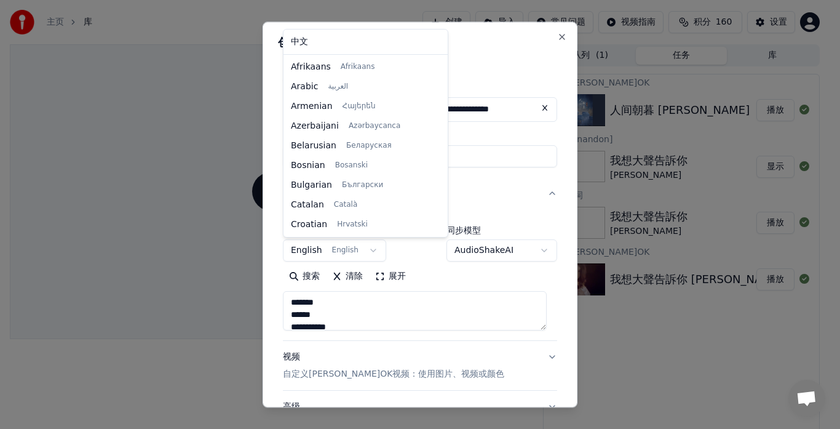
click at [367, 250] on body "**********" at bounding box center [415, 214] width 830 height 429
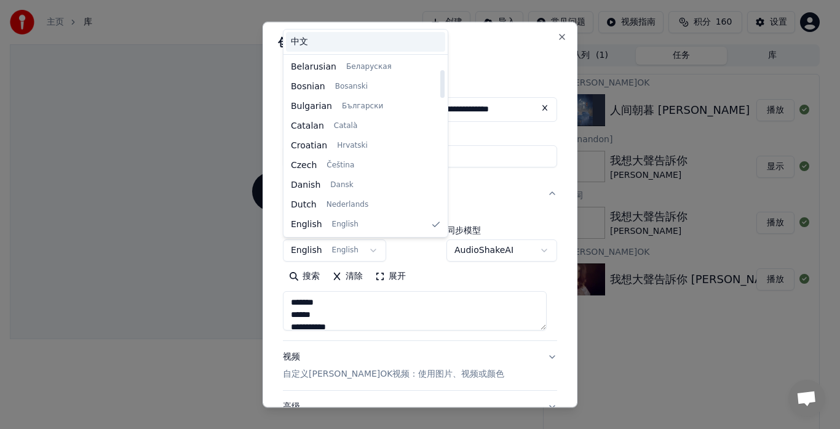
type textarea "**********"
select select "**"
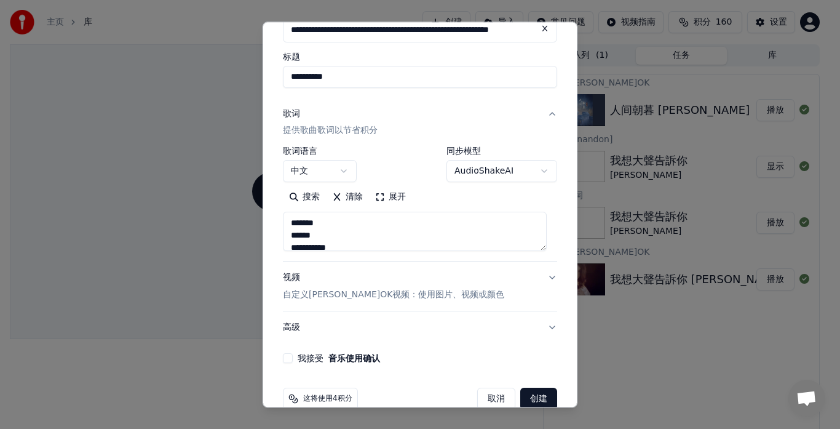
scroll to position [102, 0]
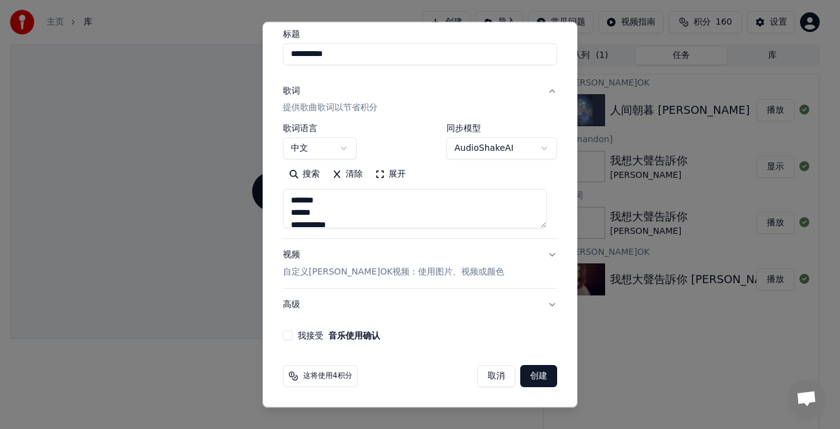
click at [286, 335] on button "我接受 音乐使用确认" at bounding box center [288, 336] width 10 height 10
type textarea "**********"
click at [529, 377] on button "创建" at bounding box center [538, 376] width 37 height 22
select select "**"
type textarea "**********"
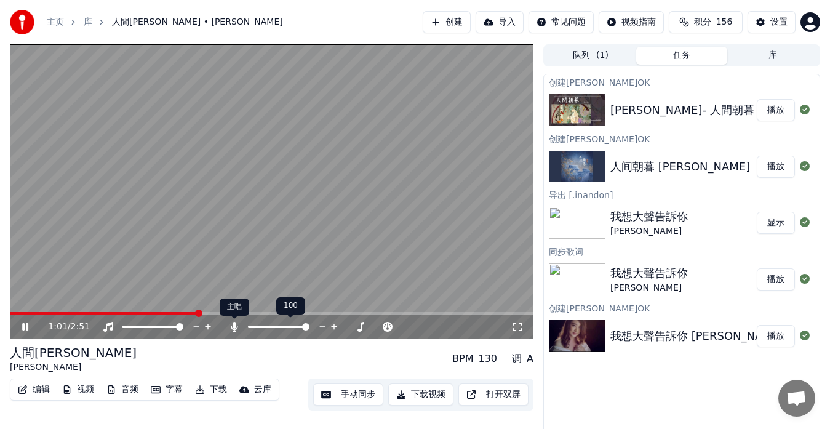
click at [234, 328] on icon at bounding box center [234, 327] width 12 height 10
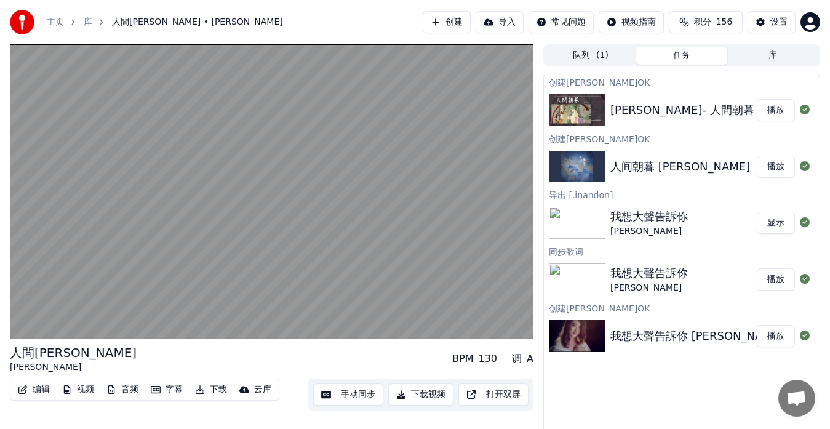
click at [769, 175] on button "播放" at bounding box center [775, 167] width 38 height 22
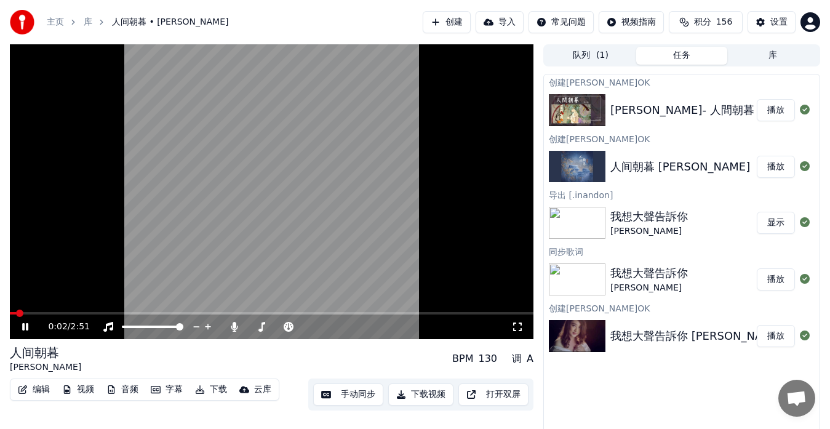
click at [77, 313] on span at bounding box center [271, 313] width 523 height 2
click at [73, 311] on video at bounding box center [271, 191] width 523 height 295
click at [66, 312] on span at bounding box center [49, 313] width 78 height 2
click at [23, 326] on icon at bounding box center [25, 326] width 7 height 9
click at [151, 314] on span at bounding box center [271, 313] width 523 height 2
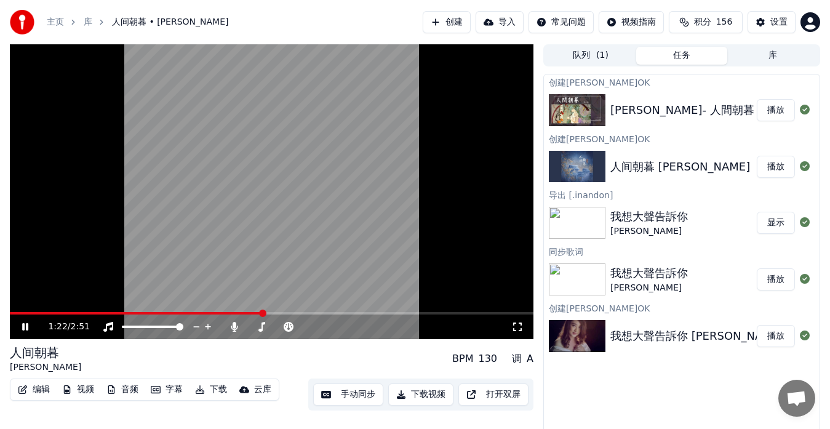
click at [22, 327] on icon at bounding box center [34, 327] width 28 height 10
click at [582, 112] on img at bounding box center [577, 110] width 57 height 32
click at [26, 323] on icon at bounding box center [34, 327] width 28 height 10
click at [568, 116] on img at bounding box center [577, 110] width 57 height 32
click at [771, 113] on button "播放" at bounding box center [775, 110] width 38 height 22
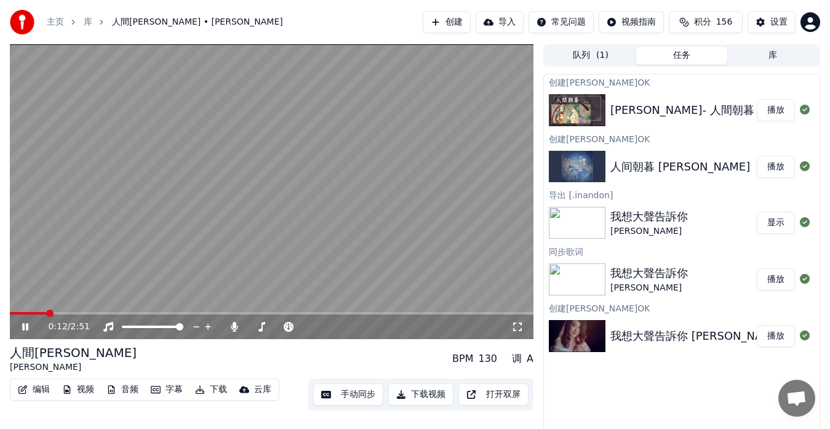
click at [47, 312] on span at bounding box center [271, 313] width 523 height 2
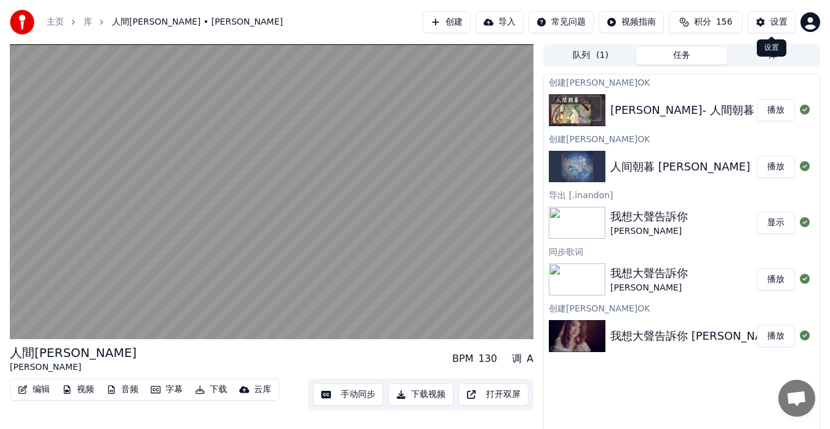
click at [770, 24] on div "设置" at bounding box center [778, 22] width 17 height 12
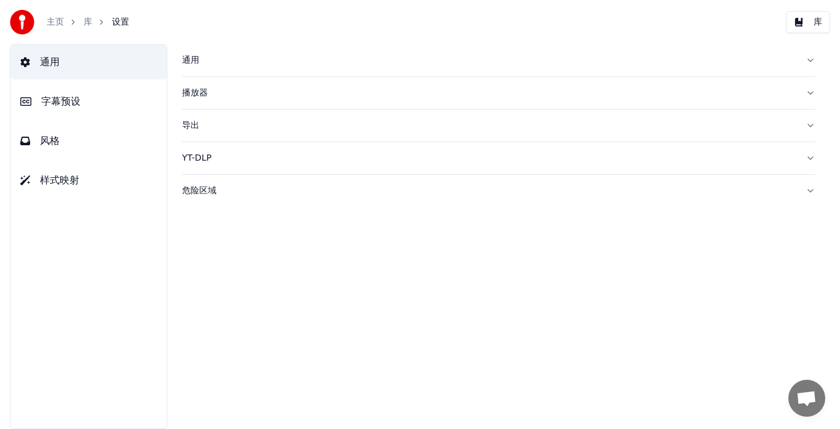
click at [70, 101] on span "字幕预设" at bounding box center [60, 101] width 39 height 15
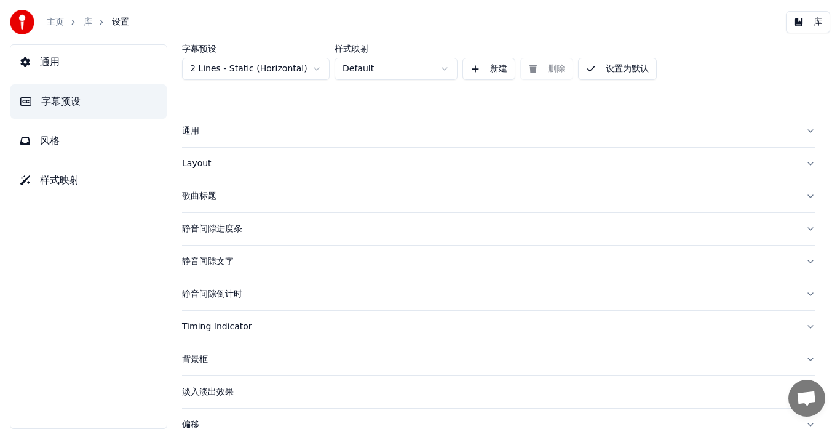
click at [188, 162] on div "Layout" at bounding box center [489, 163] width 614 height 12
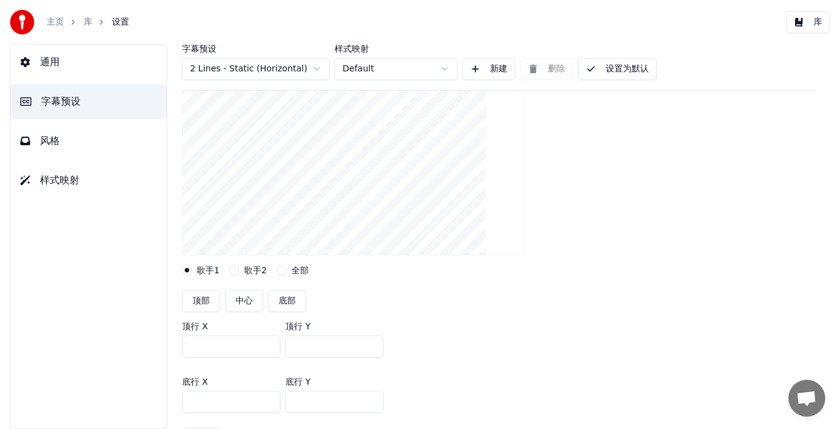
scroll to position [184, 0]
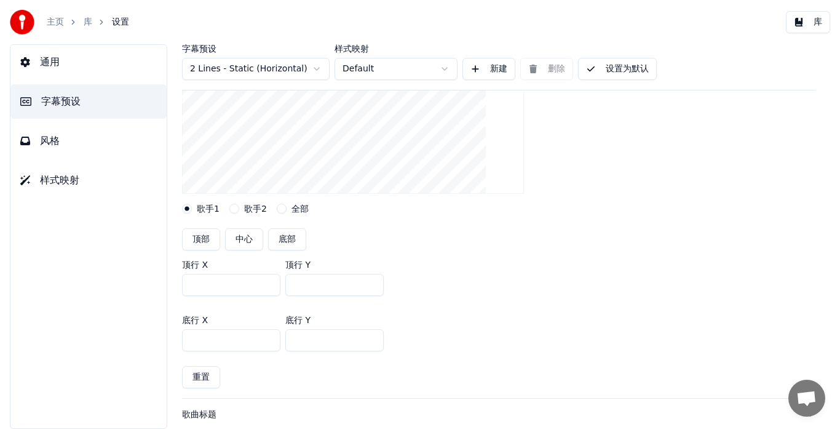
click at [248, 240] on button "中心" at bounding box center [244, 239] width 38 height 22
type input "***"
click at [627, 76] on button "设置为默认" at bounding box center [617, 69] width 79 height 22
click at [812, 23] on button "库" at bounding box center [808, 22] width 44 height 22
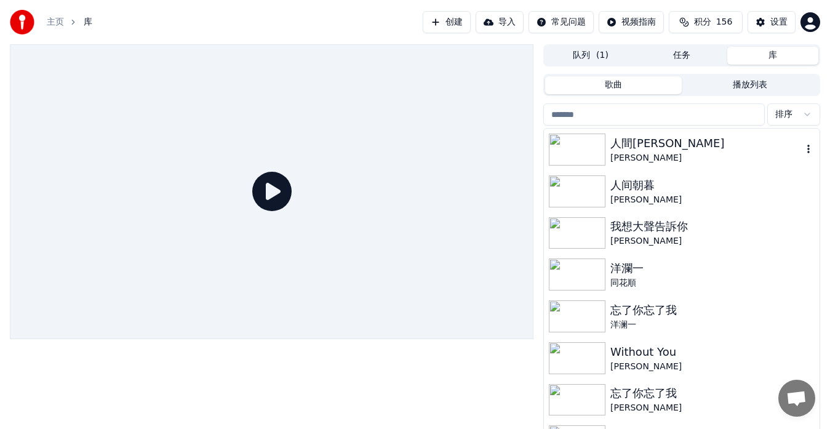
click at [604, 151] on img at bounding box center [577, 149] width 57 height 32
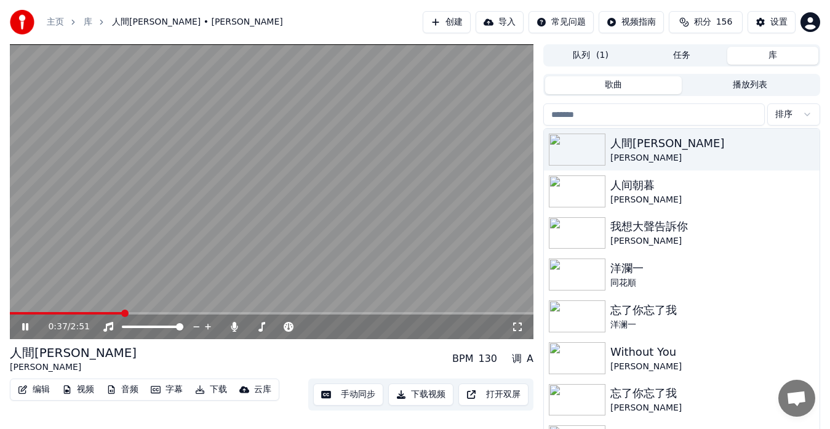
click at [124, 312] on span at bounding box center [271, 313] width 523 height 2
click at [759, 24] on button "设置" at bounding box center [771, 22] width 48 height 22
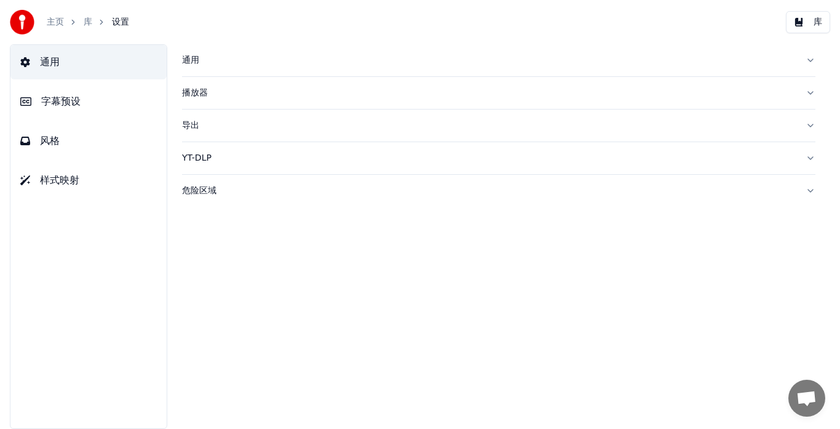
click at [59, 103] on span "字幕预设" at bounding box center [60, 101] width 39 height 15
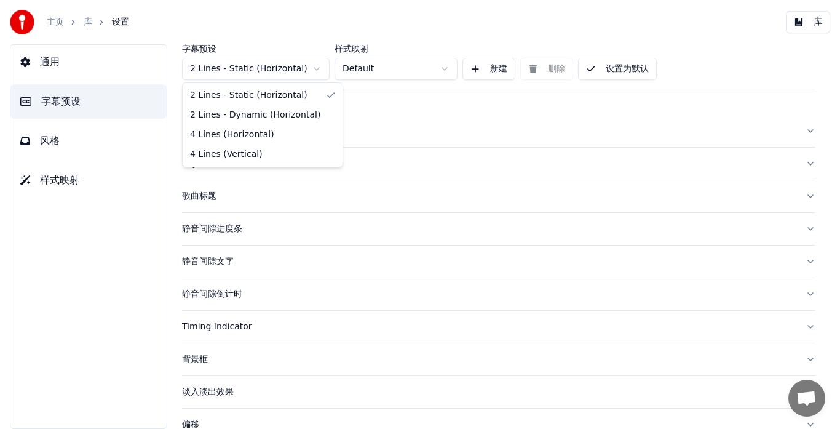
click at [314, 65] on html "主页 库 设置 库 通用 字幕预设 风格 样式映射 字幕预设 2 Lines - Static (Horizontal) 样式映射 Default 新建 删除…" at bounding box center [420, 214] width 840 height 429
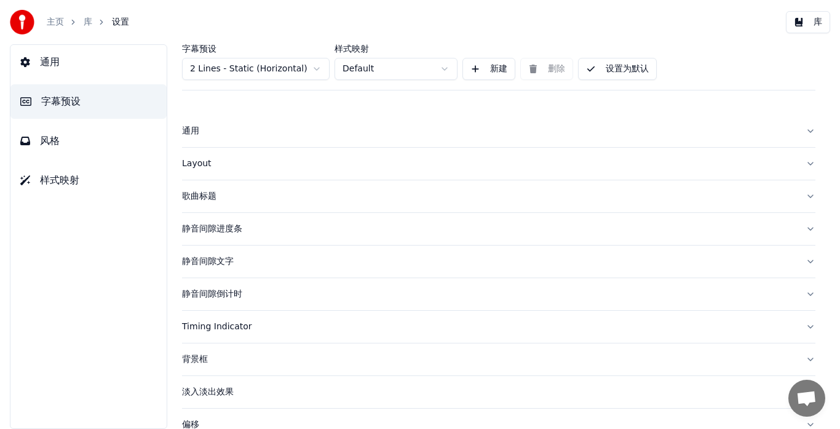
click at [314, 65] on html "主页 库 设置 库 通用 字幕预设 风格 样式映射 字幕预设 2 Lines - Static (Horizontal) 样式映射 Default 新建 删除…" at bounding box center [420, 214] width 840 height 429
click at [197, 162] on div "Layout" at bounding box center [489, 163] width 614 height 12
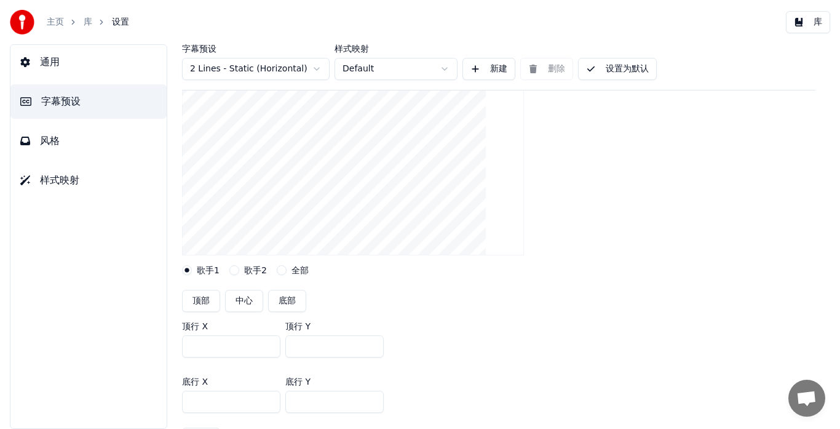
scroll to position [184, 0]
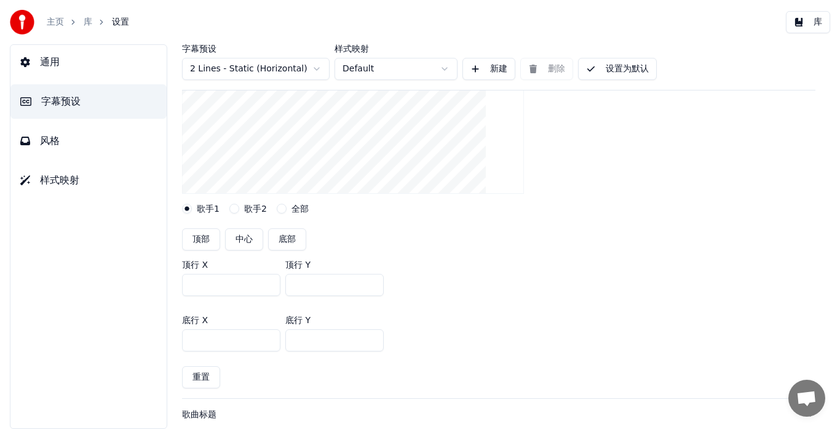
click at [303, 285] on input "***" at bounding box center [334, 285] width 98 height 22
type input "***"
click at [301, 338] on input "***" at bounding box center [334, 340] width 98 height 22
type input "***"
click at [483, 310] on div "底行 X *** 底行 Y ***" at bounding box center [498, 333] width 633 height 55
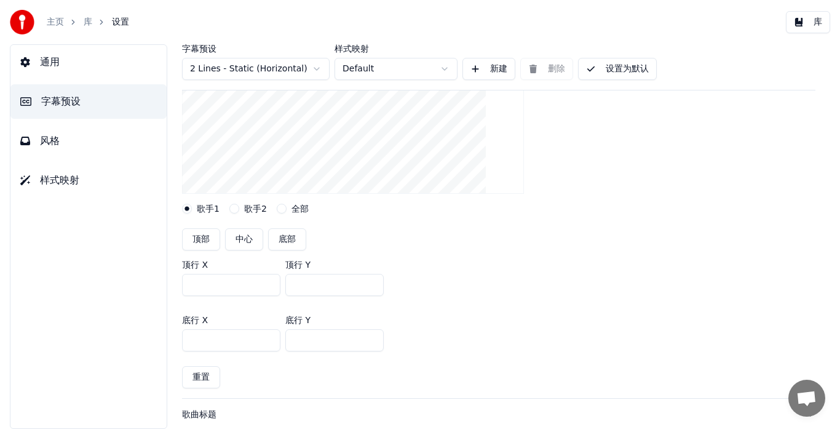
click at [612, 71] on button "设置为默认" at bounding box center [617, 69] width 79 height 22
click at [816, 22] on button "库" at bounding box center [808, 22] width 44 height 22
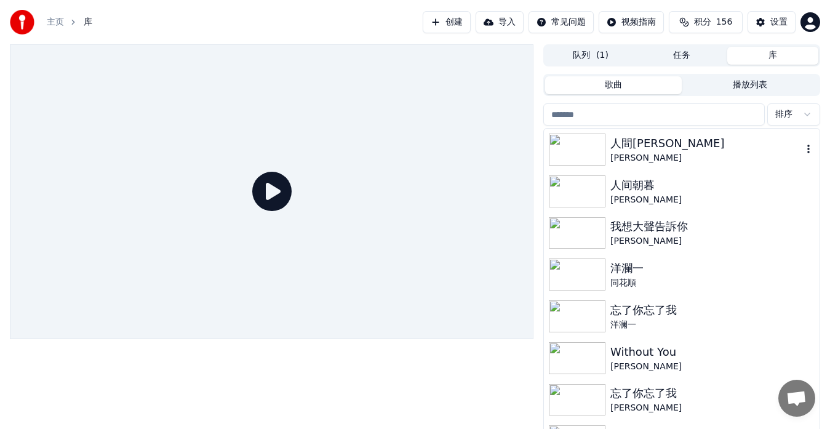
click at [630, 144] on div "人間[PERSON_NAME]" at bounding box center [706, 143] width 192 height 17
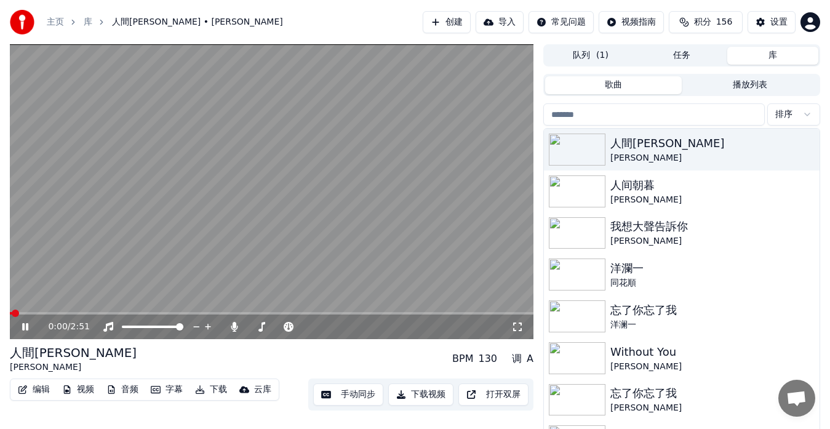
click at [85, 312] on span at bounding box center [271, 313] width 523 height 2
click at [767, 22] on button "设置" at bounding box center [771, 22] width 48 height 22
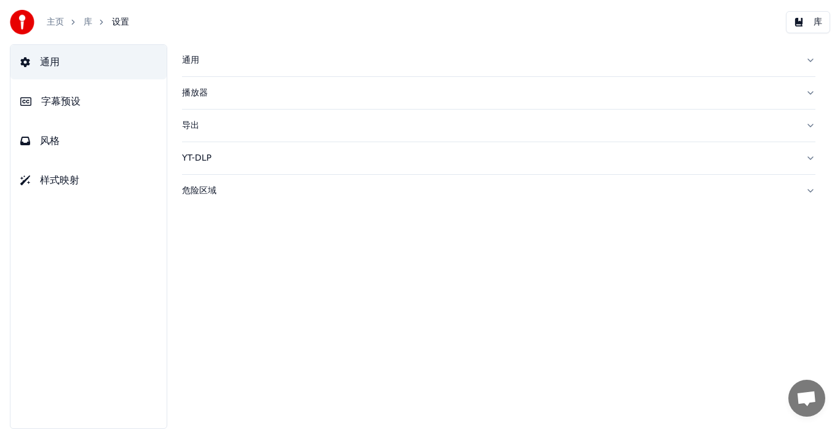
click at [79, 106] on span "字幕预设" at bounding box center [60, 101] width 39 height 15
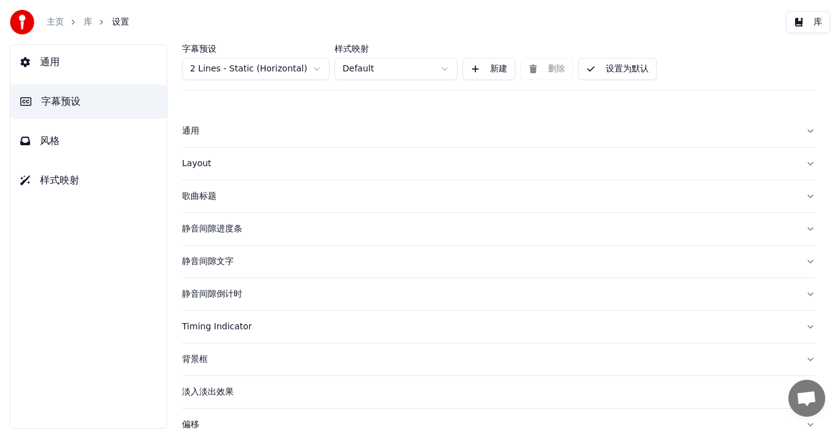
click at [194, 161] on div "Layout" at bounding box center [489, 163] width 614 height 12
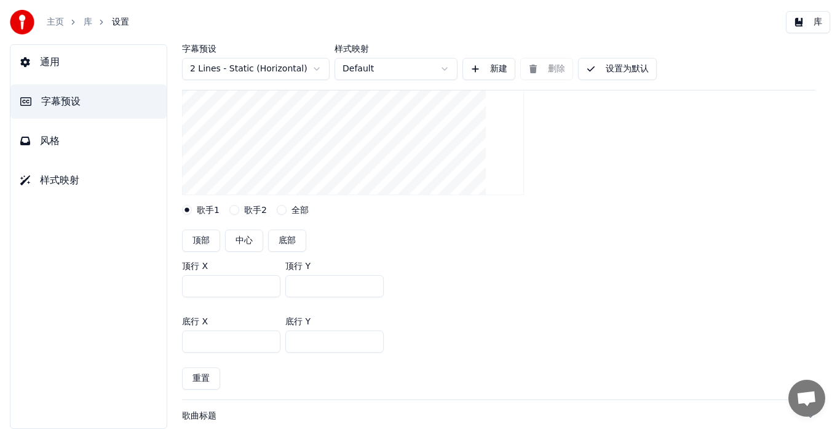
scroll to position [184, 0]
click at [301, 285] on input "***" at bounding box center [334, 285] width 98 height 22
type input "***"
click at [302, 341] on input "***" at bounding box center [334, 340] width 98 height 22
type input "***"
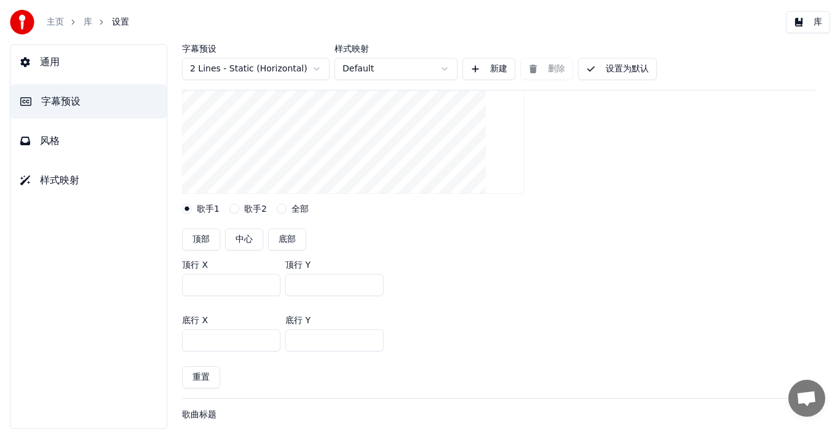
click at [458, 314] on div "底行 X *** 底行 Y ***" at bounding box center [498, 333] width 633 height 55
click at [628, 67] on button "设置为默认" at bounding box center [617, 69] width 79 height 22
click at [817, 26] on button "库" at bounding box center [808, 22] width 44 height 22
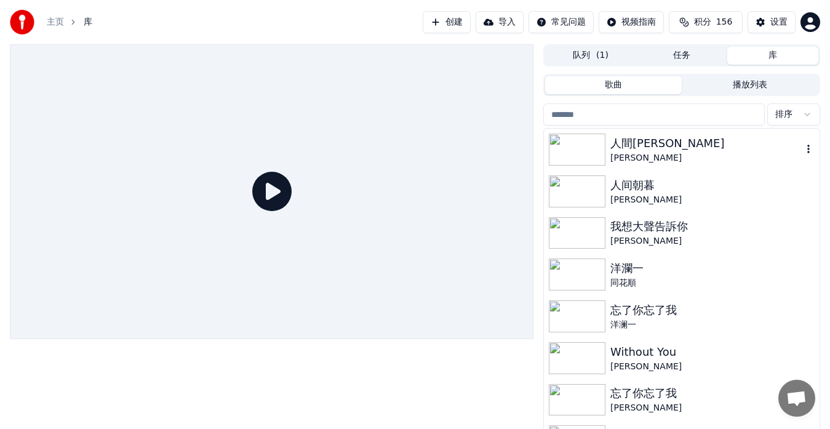
click at [608, 142] on div at bounding box center [579, 149] width 61 height 32
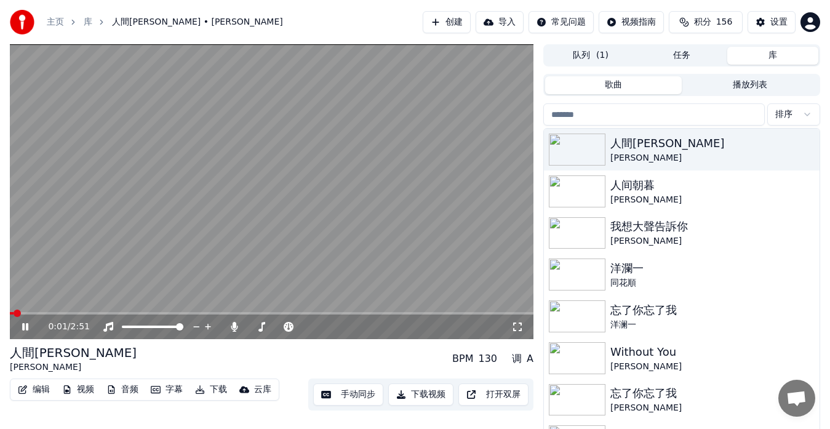
click at [79, 312] on span at bounding box center [271, 313] width 523 height 2
click at [25, 326] on icon at bounding box center [25, 326] width 6 height 7
click at [241, 210] on video at bounding box center [271, 191] width 523 height 295
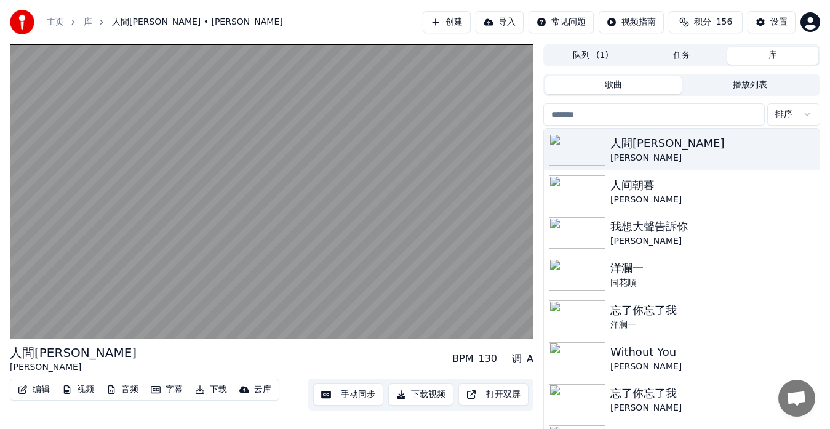
click at [89, 25] on link "库" at bounding box center [88, 22] width 9 height 12
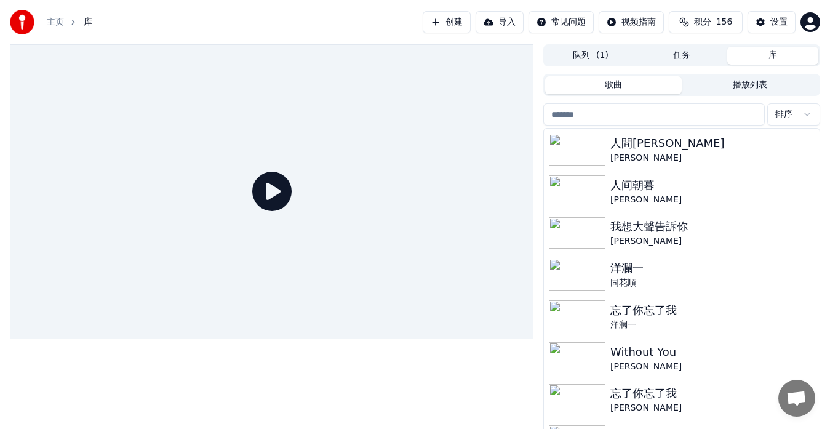
click at [443, 24] on button "创建" at bounding box center [446, 22] width 48 height 22
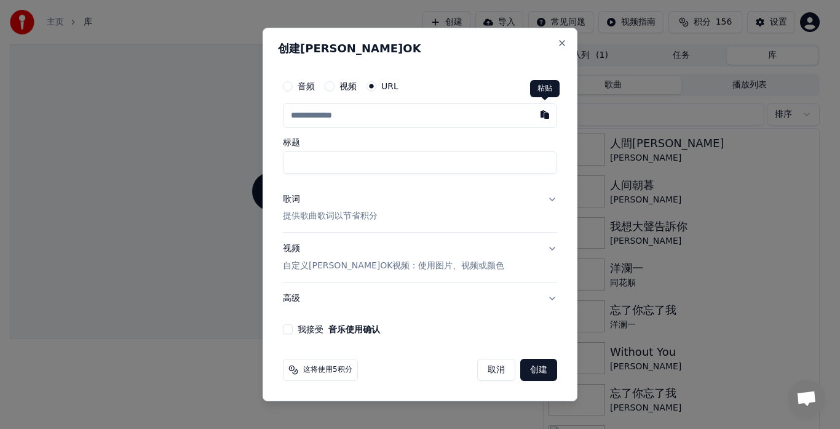
click at [546, 114] on button "button" at bounding box center [545, 114] width 25 height 22
type input "**********"
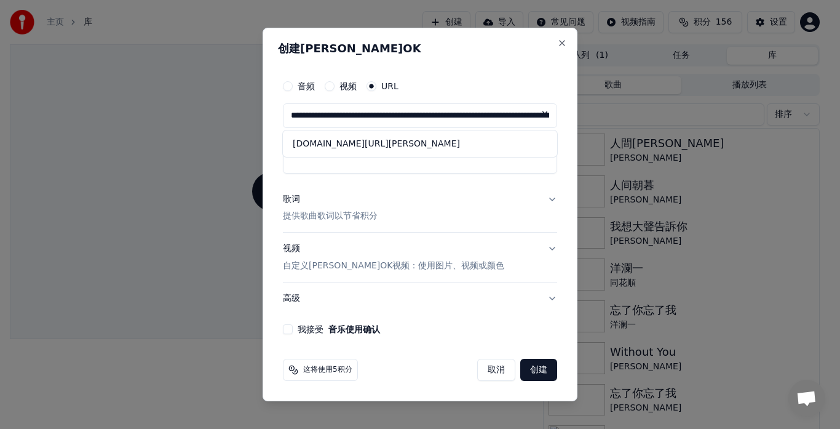
click at [544, 113] on button at bounding box center [545, 114] width 25 height 22
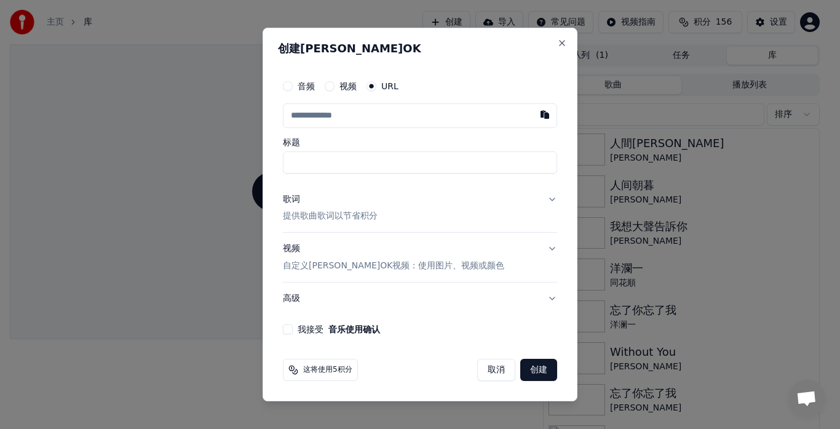
click at [400, 117] on input "text" at bounding box center [420, 115] width 274 height 25
click at [543, 114] on button "button" at bounding box center [545, 114] width 25 height 22
type input "**********"
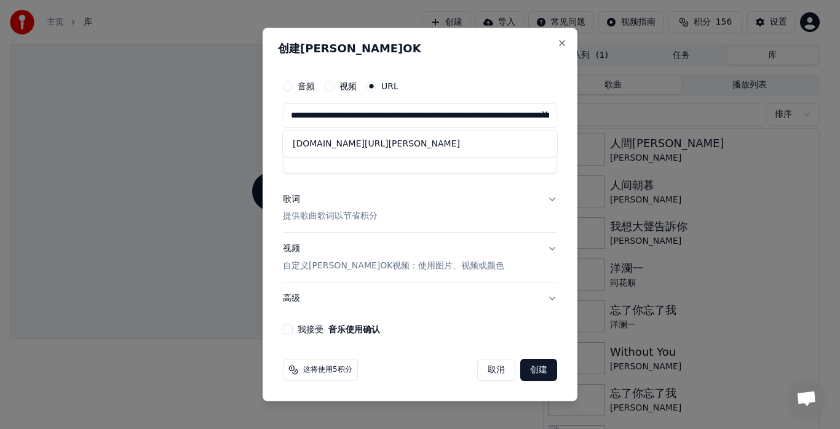
click at [288, 116] on input "**********" at bounding box center [420, 115] width 274 height 25
click at [542, 113] on button at bounding box center [545, 114] width 25 height 22
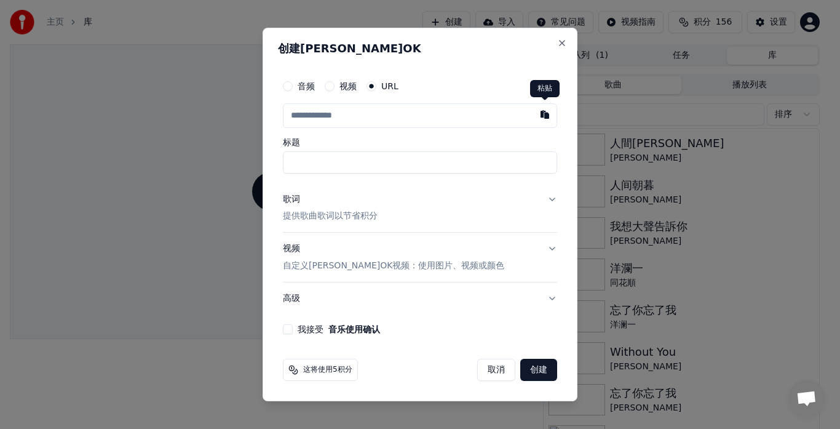
click at [545, 114] on button "button" at bounding box center [545, 114] width 25 height 22
type input "**********"
click at [406, 159] on input "****" at bounding box center [420, 162] width 274 height 22
drag, startPoint x: 370, startPoint y: 163, endPoint x: 263, endPoint y: 156, distance: 107.3
click at [263, 156] on div "**********" at bounding box center [420, 215] width 315 height 374
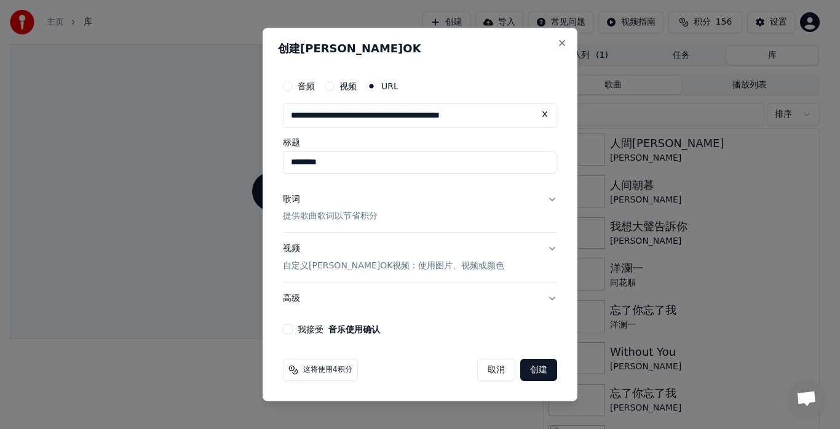
click at [368, 164] on input "********" at bounding box center [420, 162] width 274 height 22
drag, startPoint x: 368, startPoint y: 164, endPoint x: 231, endPoint y: 143, distance: 138.6
click at [231, 143] on body "**********" at bounding box center [415, 214] width 830 height 429
paste input "**"
drag, startPoint x: 325, startPoint y: 162, endPoint x: 268, endPoint y: 156, distance: 57.5
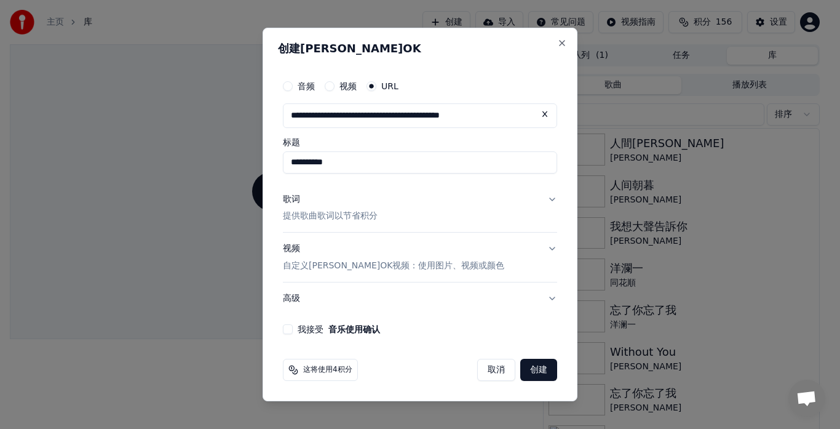
click at [268, 156] on div "**********" at bounding box center [420, 215] width 315 height 374
click at [348, 159] on input "****" at bounding box center [420, 162] width 274 height 22
paste input "******"
drag, startPoint x: 352, startPoint y: 165, endPoint x: 360, endPoint y: 165, distance: 8.0
click at [360, 165] on input "**********" at bounding box center [420, 162] width 274 height 22
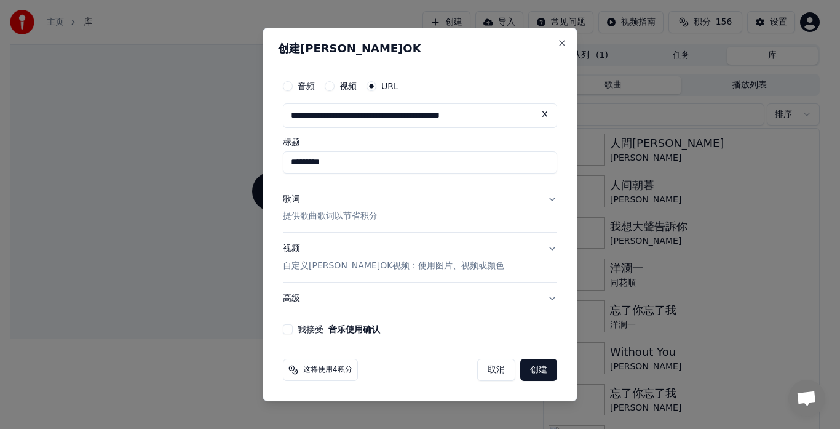
type input "********"
click at [304, 214] on p "提供歌曲歌词以节省积分" at bounding box center [330, 216] width 95 height 12
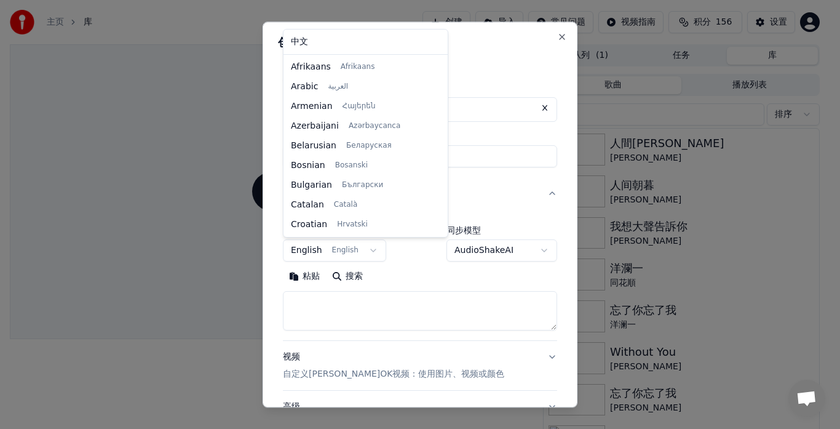
click at [370, 252] on body "**********" at bounding box center [415, 214] width 830 height 429
select select "**"
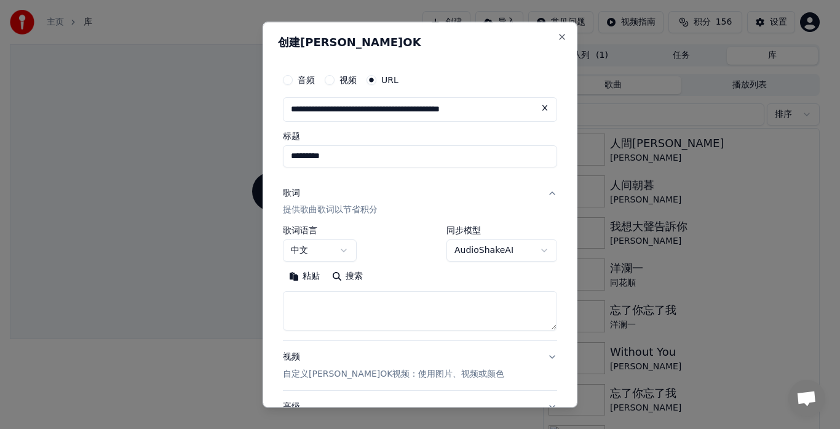
click at [315, 208] on p "提供歌曲歌词以节省积分" at bounding box center [330, 210] width 95 height 12
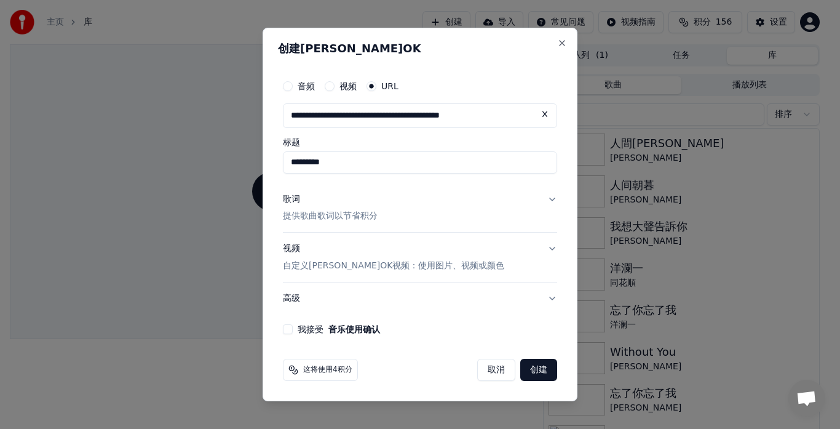
click at [354, 214] on p "提供歌曲歌词以节省积分" at bounding box center [330, 216] width 95 height 12
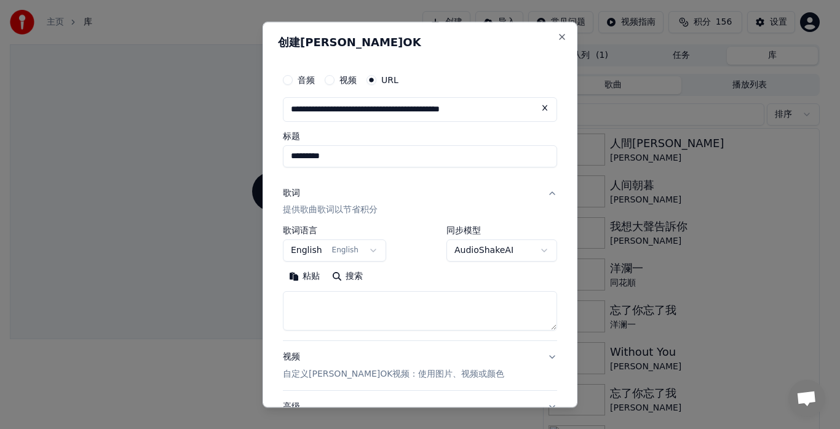
click at [312, 279] on button "粘贴" at bounding box center [304, 277] width 43 height 20
click at [372, 251] on body "**********" at bounding box center [415, 214] width 830 height 429
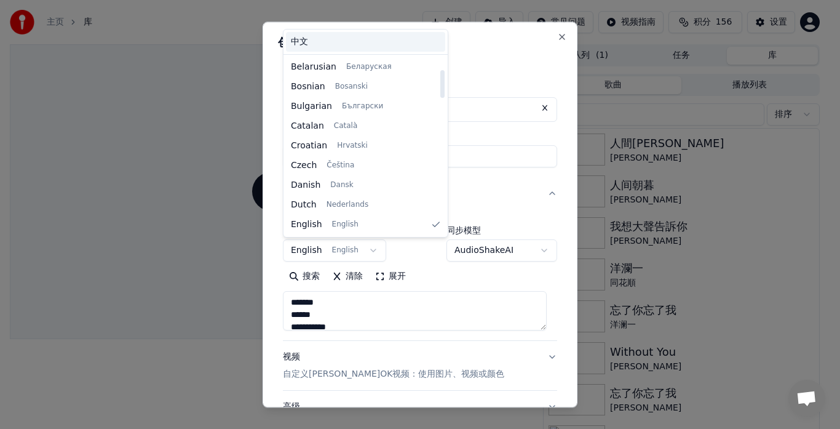
type textarea "**********"
select select "**"
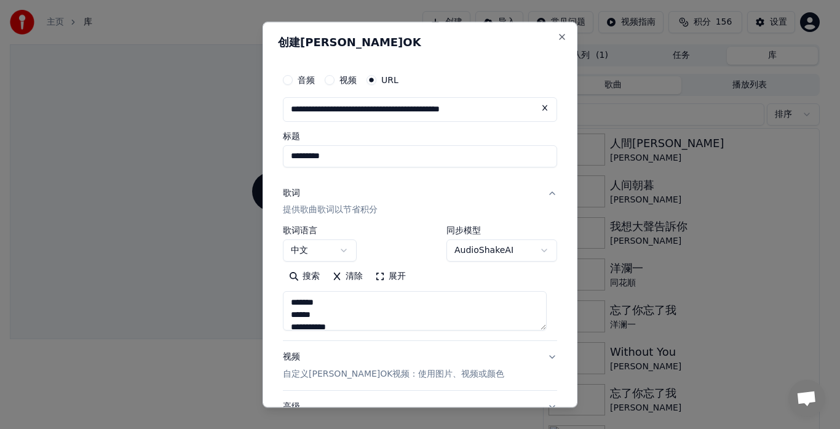
type textarea "**********"
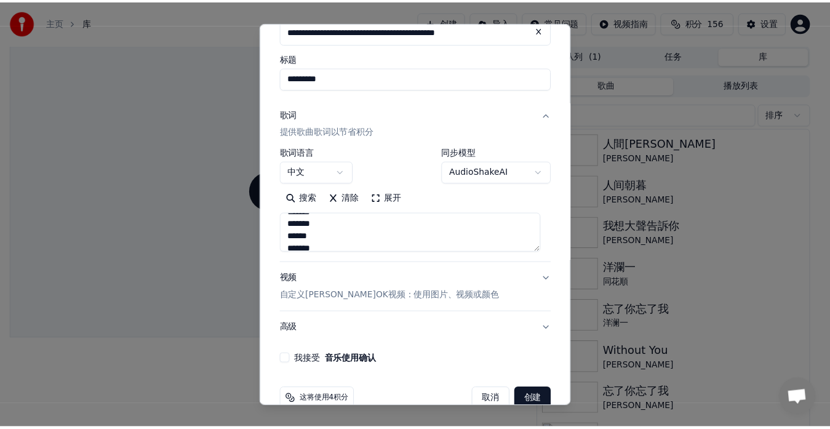
scroll to position [102, 0]
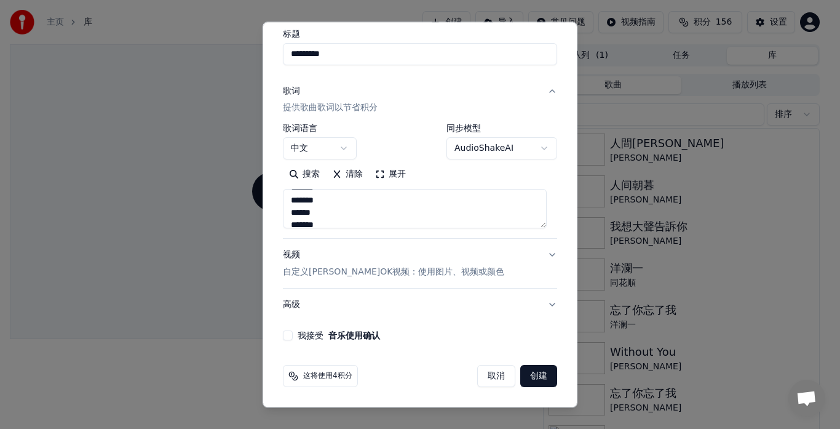
click at [285, 335] on button "我接受 音乐使用确认" at bounding box center [288, 336] width 10 height 10
click at [528, 379] on button "创建" at bounding box center [538, 376] width 37 height 22
select select "**"
type textarea "**********"
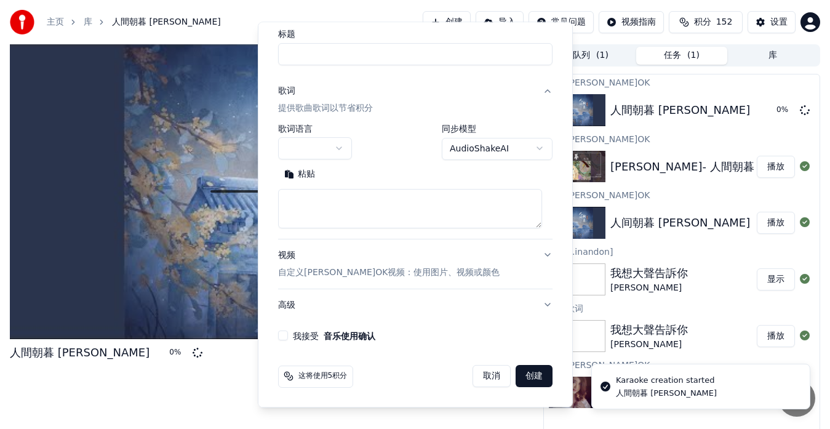
scroll to position [0, 0]
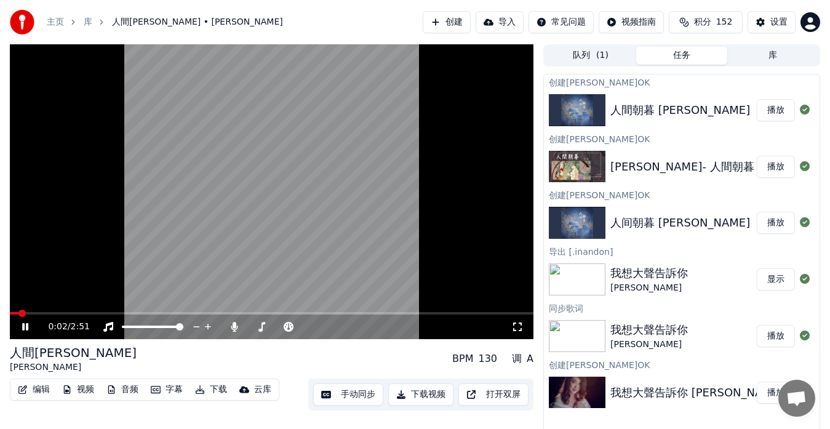
click at [307, 10] on div "主页 库 人間朝暮 • [PERSON_NAME] 创建 导入 常见问题 视频指南 积分 152 设置" at bounding box center [415, 22] width 830 height 44
click at [27, 326] on icon at bounding box center [25, 326] width 6 height 7
click at [354, 30] on div "主页 库 人間朝暮 • [PERSON_NAME] 创建 导入 常见问题 视频指南 积分 152 设置" at bounding box center [415, 22] width 830 height 44
click at [337, 39] on div "主页 库 人間朝暮 • [PERSON_NAME] 创建 导入 常见问题 视频指南 积分 152 设置" at bounding box center [415, 22] width 830 height 44
click at [329, 354] on div "人間朝暮 [PERSON_NAME] BPM 130 调 A" at bounding box center [271, 359] width 523 height 30
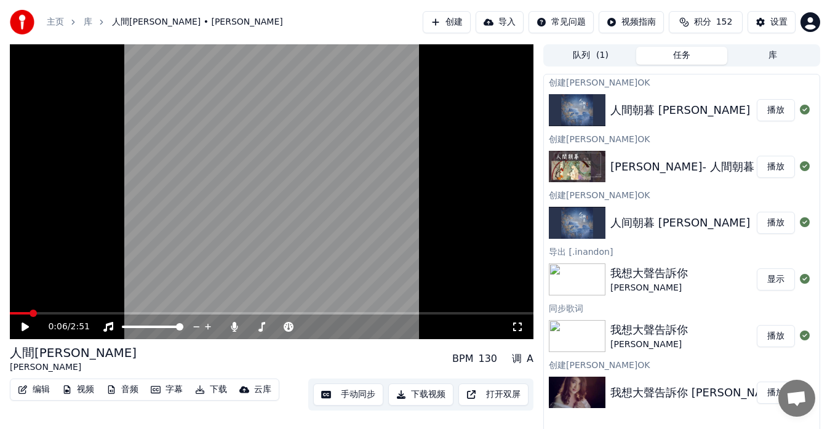
click at [272, 21] on div "主页 库 人間朝暮 • [PERSON_NAME] 创建 导入 常见问题 视频指南 积分 152 设置" at bounding box center [415, 22] width 830 height 44
click at [80, 347] on div "人間朝暮 [PERSON_NAME] BPM 130 调 A" at bounding box center [271, 359] width 523 height 30
click at [350, 22] on div "主页 库 人間朝暮 • [PERSON_NAME] 创建 导入 常见问题 视频指南 积分 152 设置" at bounding box center [415, 22] width 830 height 44
click at [778, 110] on button "播放" at bounding box center [775, 110] width 38 height 22
click at [232, 328] on icon at bounding box center [234, 327] width 7 height 10
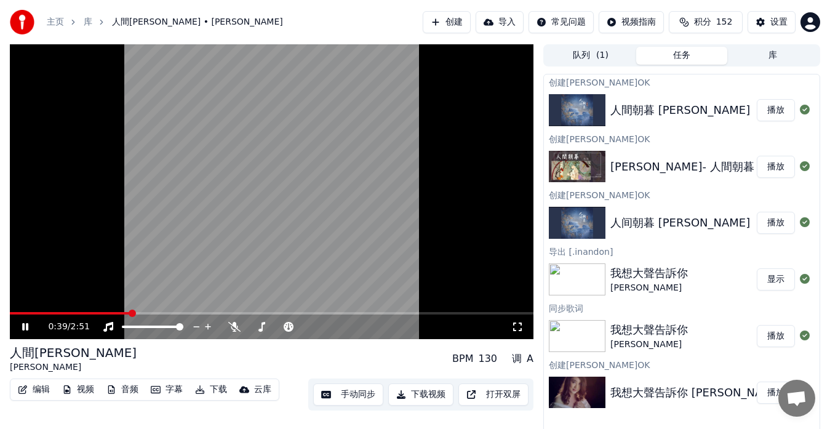
click at [463, 187] on video at bounding box center [271, 191] width 523 height 295
click at [327, 359] on div "人間朝暮 [PERSON_NAME] BPM 130 调 A" at bounding box center [271, 359] width 523 height 30
click at [302, 357] on div "人間朝暮 [PERSON_NAME] BPM 130 调 A" at bounding box center [271, 359] width 523 height 30
click at [328, 362] on div "人間朝暮 [PERSON_NAME] BPM 130 调 A" at bounding box center [271, 359] width 523 height 30
click at [300, 348] on div "人間朝暮 [PERSON_NAME] BPM 130 调 A" at bounding box center [271, 359] width 523 height 30
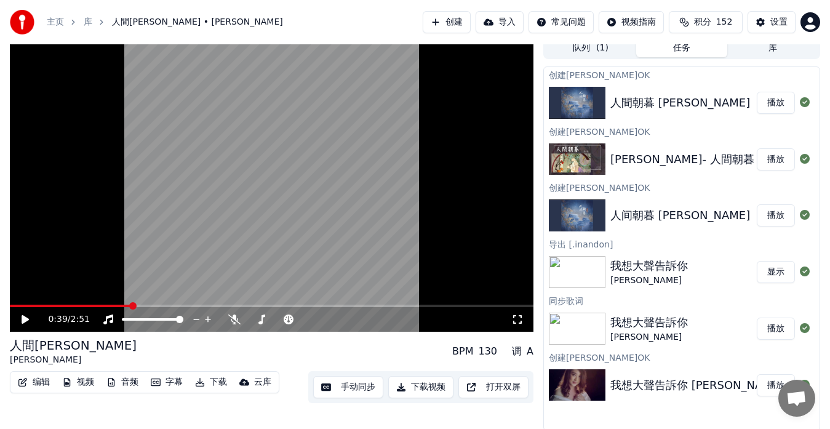
scroll to position [9, 0]
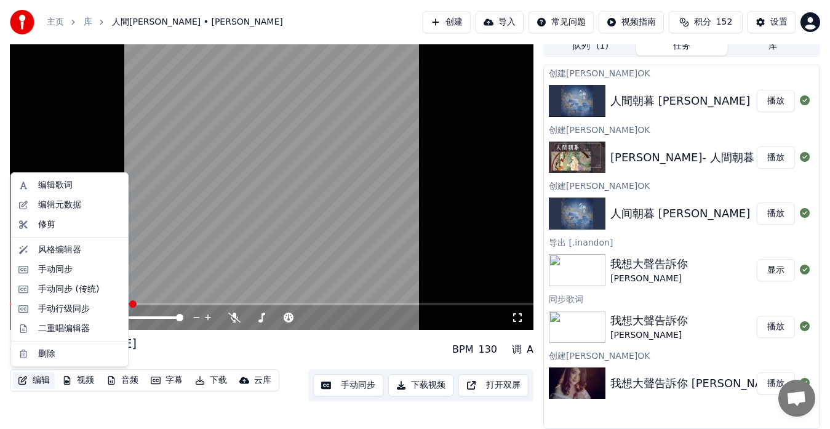
click at [34, 380] on button "编辑" at bounding box center [34, 379] width 42 height 17
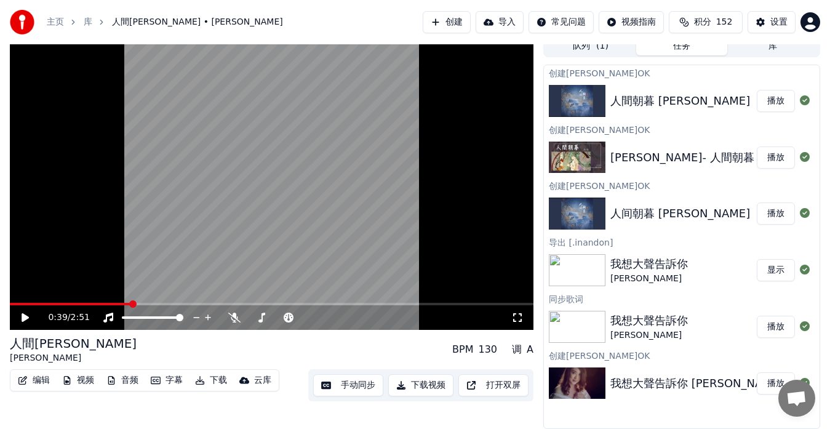
click at [306, 339] on div "人間朝暮 [PERSON_NAME] BPM 130 调 A" at bounding box center [271, 350] width 523 height 30
click at [336, 348] on div "人間朝暮 [PERSON_NAME] BPM 130 调 A" at bounding box center [271, 350] width 523 height 30
click at [763, 26] on button "设置" at bounding box center [771, 22] width 48 height 22
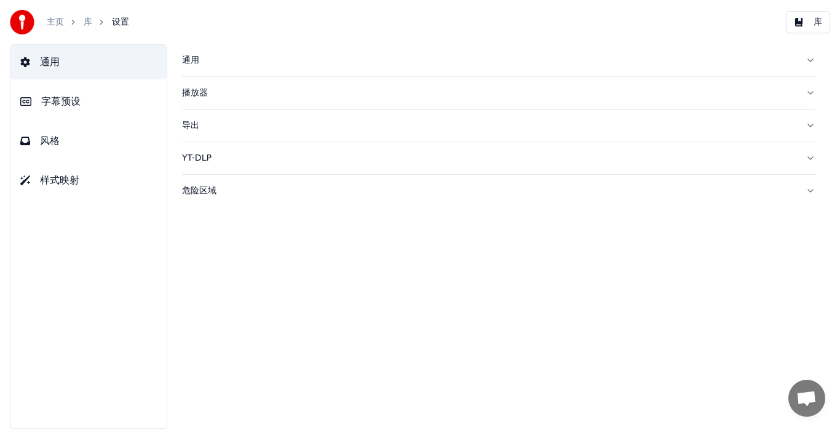
click at [60, 105] on span "字幕预设" at bounding box center [60, 101] width 39 height 15
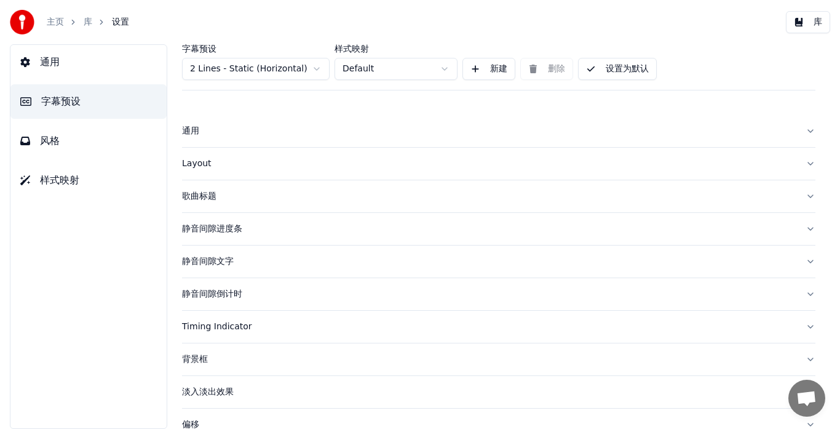
click at [199, 167] on div "Layout" at bounding box center [489, 163] width 614 height 12
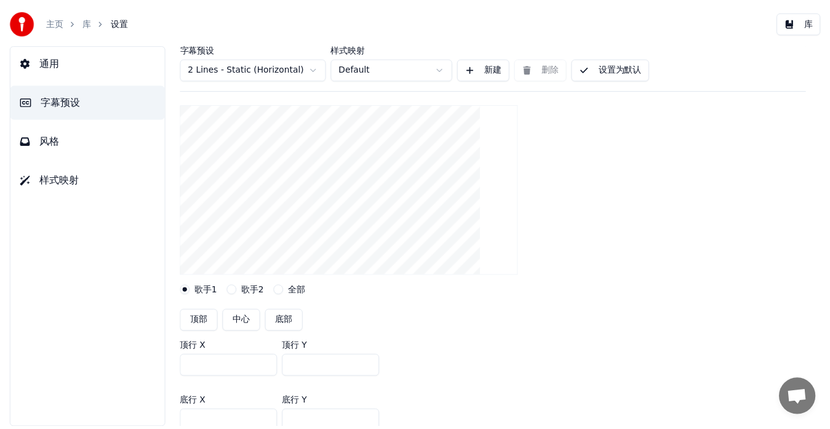
scroll to position [246, 0]
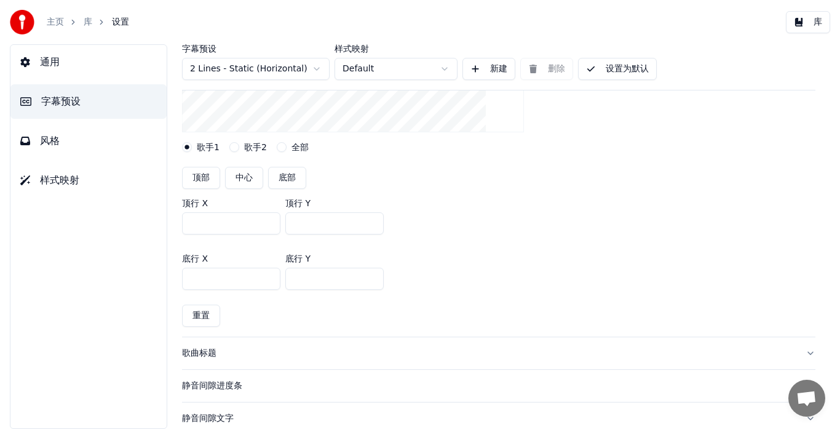
click at [282, 178] on button "底部" at bounding box center [287, 178] width 38 height 22
type input "***"
click at [569, 175] on div "顶部 中心 底部" at bounding box center [498, 178] width 633 height 22
click at [603, 69] on button "设置为默认" at bounding box center [617, 69] width 79 height 22
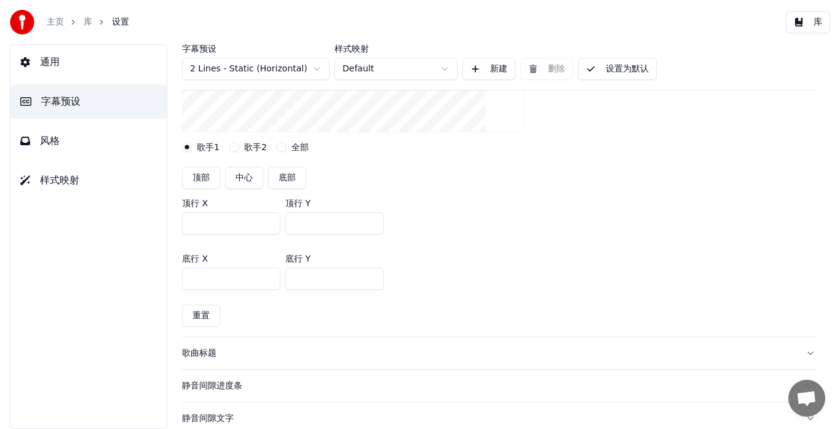
click at [804, 26] on button "库" at bounding box center [808, 22] width 44 height 22
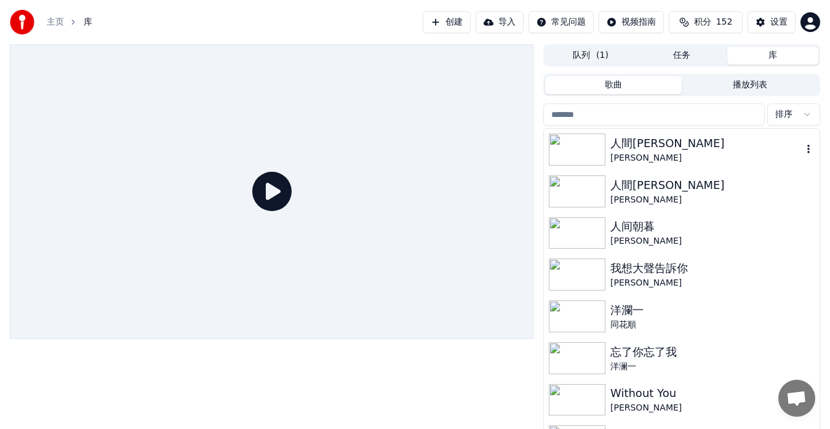
click at [672, 149] on div "人間[PERSON_NAME]" at bounding box center [706, 143] width 192 height 17
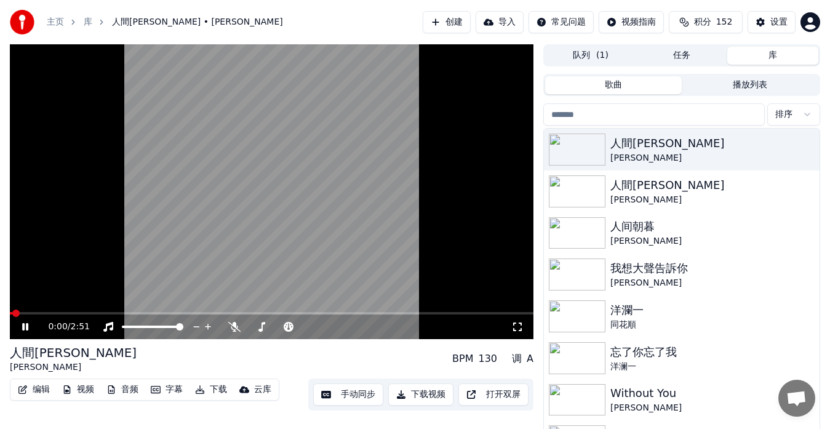
click at [60, 313] on span at bounding box center [271, 313] width 523 height 2
click at [25, 324] on icon at bounding box center [25, 326] width 6 height 7
click at [346, 400] on button "手动同步" at bounding box center [348, 394] width 70 height 22
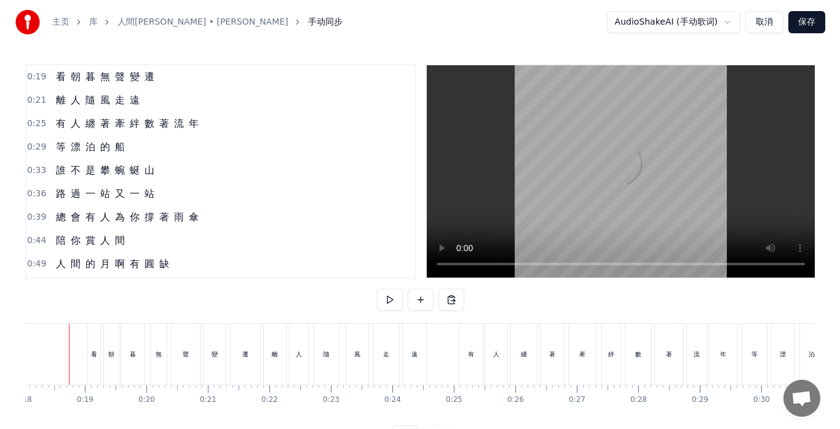
scroll to position [0, 1091]
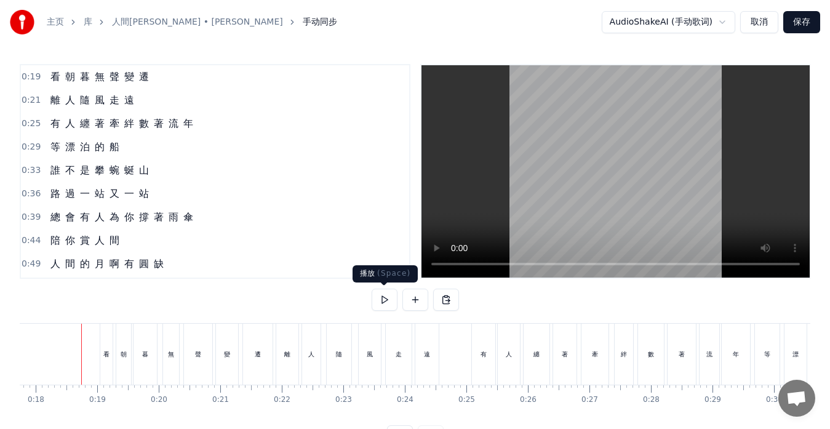
click at [389, 299] on button at bounding box center [384, 299] width 26 height 22
click at [431, 360] on div "遠" at bounding box center [426, 353] width 23 height 61
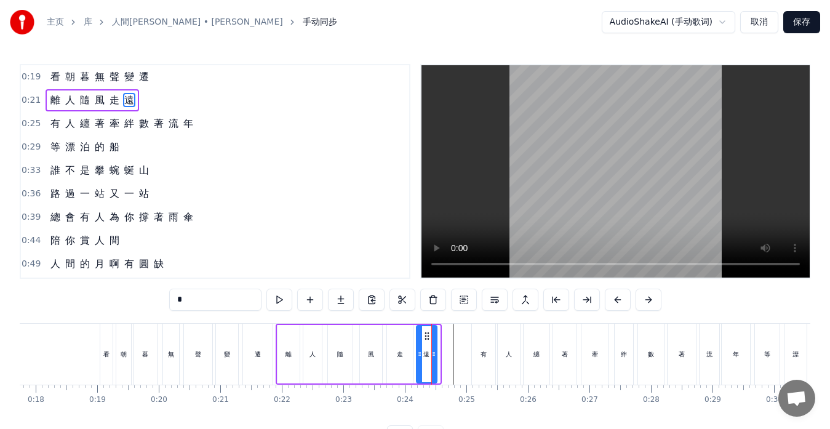
click at [433, 362] on div at bounding box center [433, 354] width 5 height 56
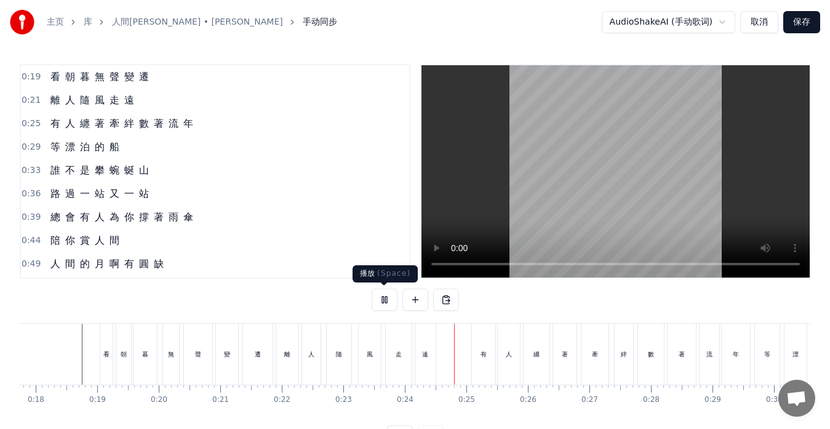
click at [384, 298] on button at bounding box center [384, 299] width 26 height 22
click at [479, 364] on div "有" at bounding box center [483, 353] width 23 height 61
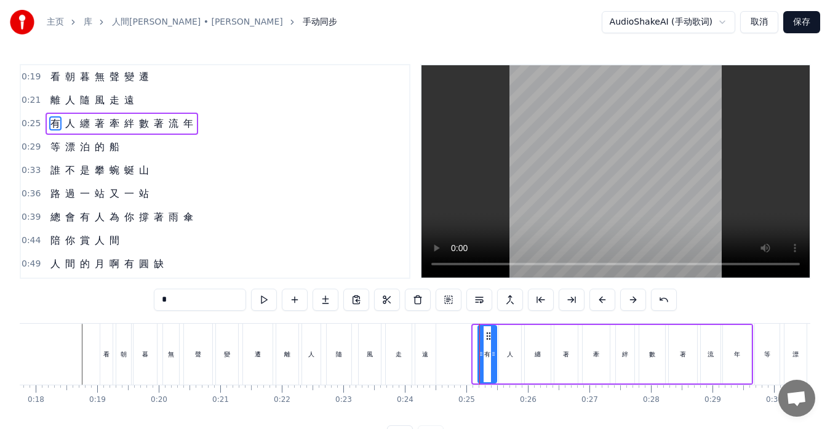
click at [480, 363] on div at bounding box center [480, 354] width 5 height 56
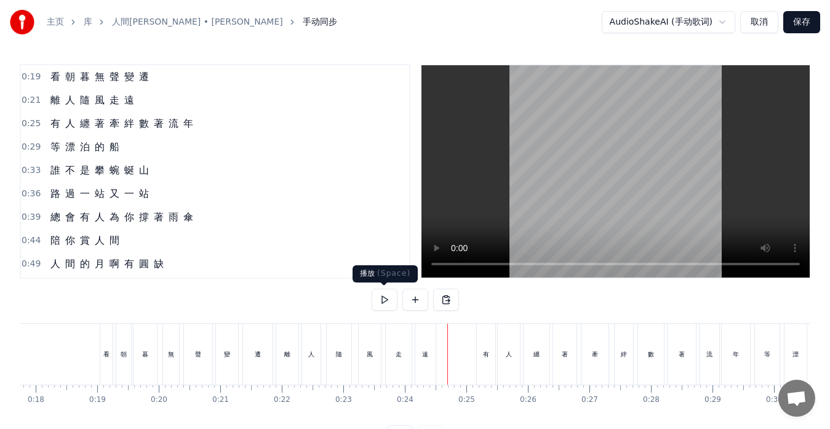
click at [384, 295] on button at bounding box center [384, 299] width 26 height 22
click at [387, 296] on button at bounding box center [384, 299] width 26 height 22
click at [430, 374] on div "遠" at bounding box center [425, 353] width 20 height 61
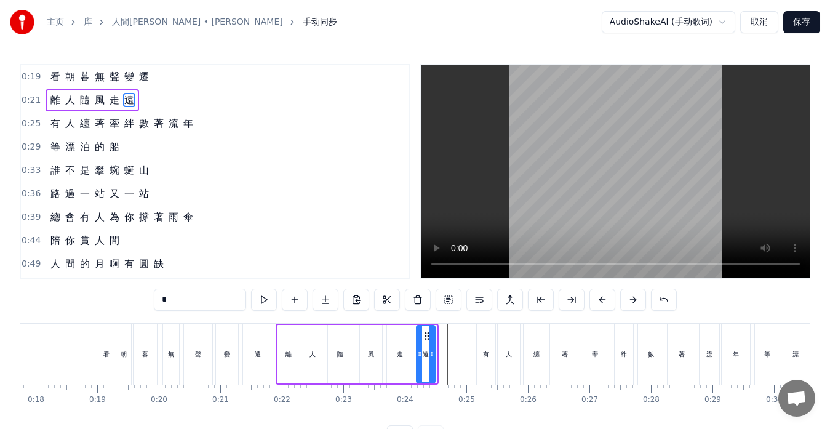
click at [433, 370] on div at bounding box center [431, 354] width 5 height 56
click at [405, 367] on div "走" at bounding box center [400, 354] width 26 height 58
type input "*"
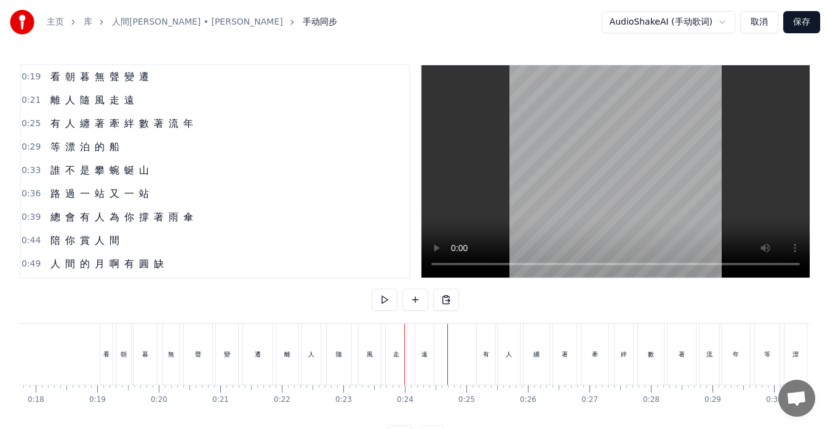
click at [417, 355] on div "遠" at bounding box center [424, 353] width 18 height 61
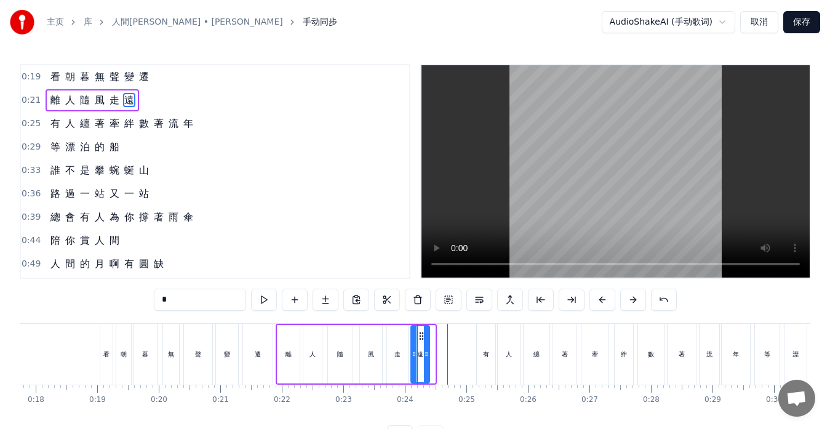
drag, startPoint x: 426, startPoint y: 334, endPoint x: 420, endPoint y: 337, distance: 6.3
click at [420, 337] on icon at bounding box center [421, 336] width 10 height 10
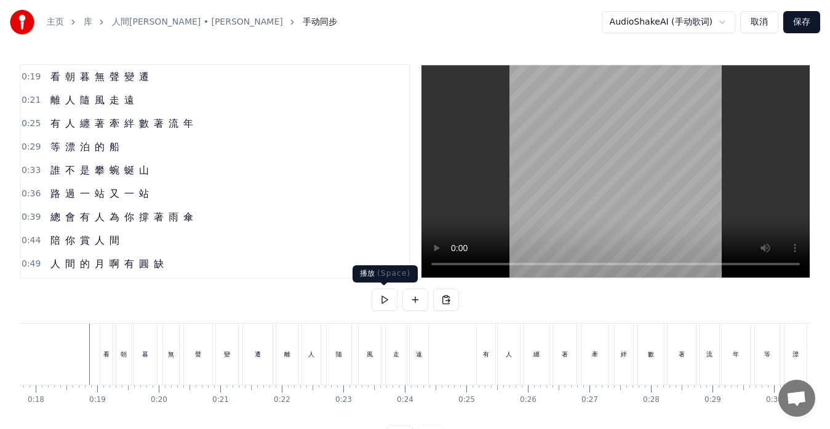
click at [381, 299] on button at bounding box center [384, 299] width 26 height 22
click at [386, 304] on button at bounding box center [384, 299] width 26 height 22
click at [502, 370] on div "人" at bounding box center [508, 353] width 22 height 61
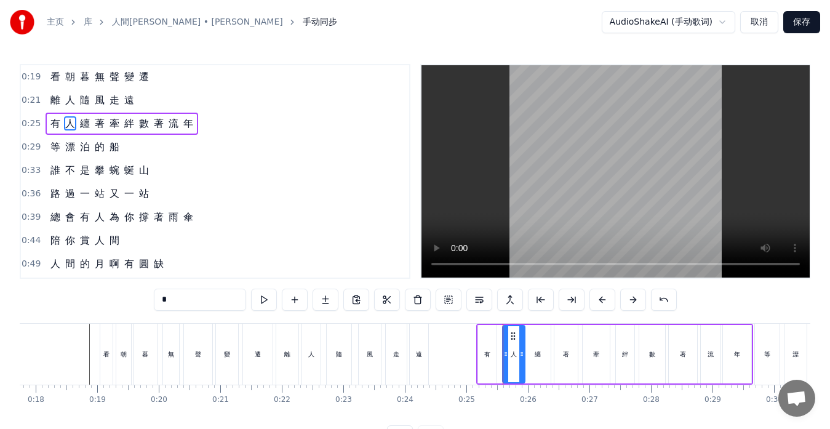
click at [513, 334] on icon at bounding box center [513, 336] width 10 height 10
click at [540, 347] on div "纏" at bounding box center [538, 354] width 26 height 58
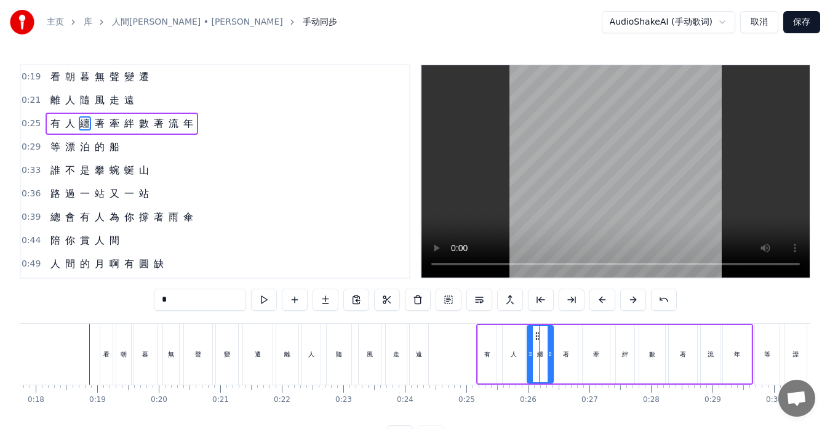
click at [536, 335] on icon at bounding box center [538, 336] width 10 height 10
click at [489, 352] on div "有" at bounding box center [487, 353] width 6 height 9
type input "*"
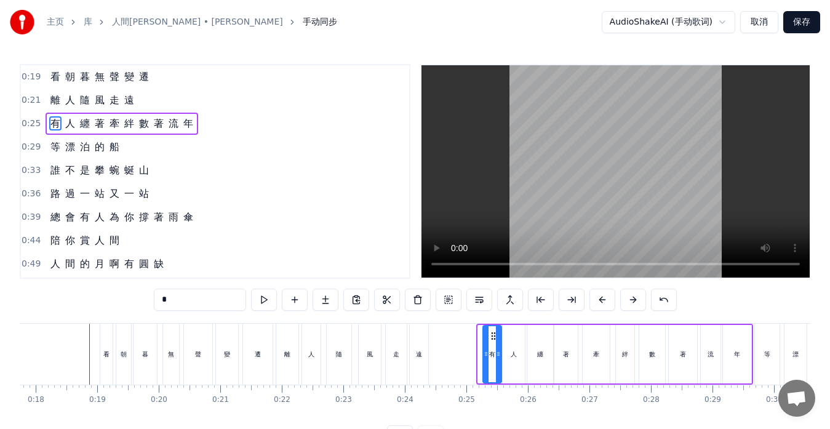
click at [492, 334] on icon at bounding box center [493, 336] width 10 height 10
click at [482, 357] on icon at bounding box center [482, 354] width 5 height 10
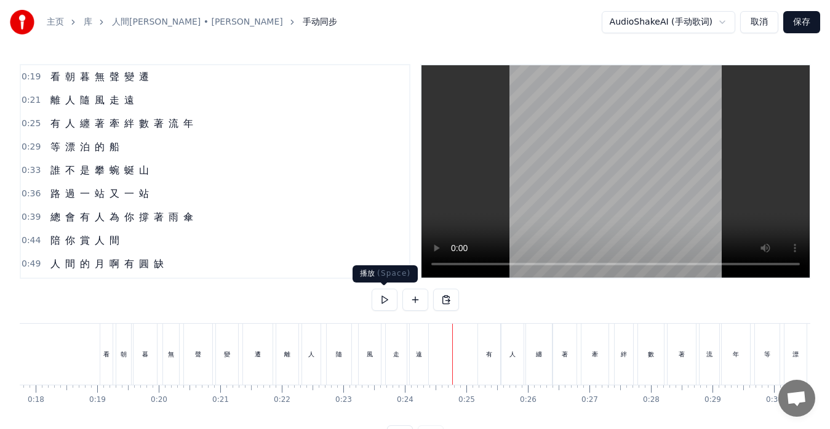
click at [381, 296] on button at bounding box center [384, 299] width 26 height 22
click at [383, 300] on button at bounding box center [384, 299] width 26 height 22
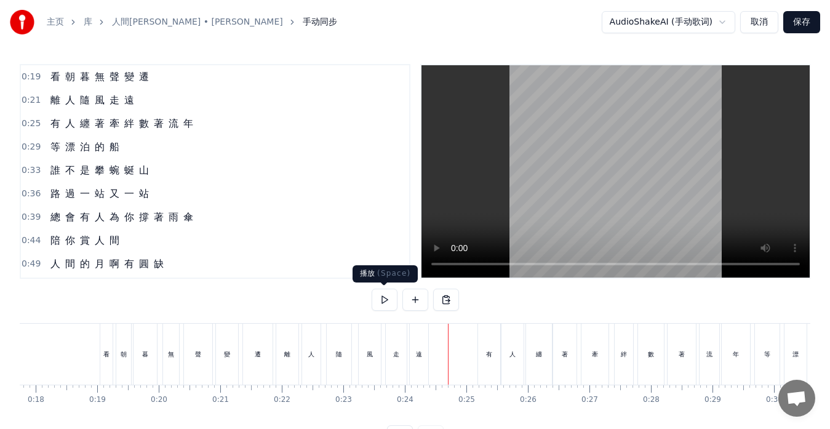
click at [387, 304] on button at bounding box center [384, 299] width 26 height 22
click at [368, 367] on div "風" at bounding box center [370, 353] width 22 height 61
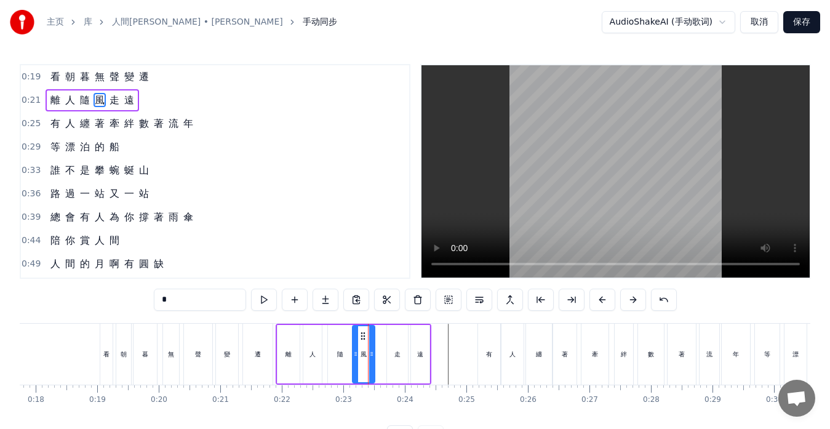
drag, startPoint x: 370, startPoint y: 332, endPoint x: 362, endPoint y: 335, distance: 8.0
click at [362, 335] on icon at bounding box center [363, 336] width 10 height 10
click at [395, 338] on div "走" at bounding box center [397, 354] width 21 height 58
drag, startPoint x: 396, startPoint y: 333, endPoint x: 386, endPoint y: 334, distance: 10.5
click at [386, 334] on icon at bounding box center [387, 336] width 10 height 10
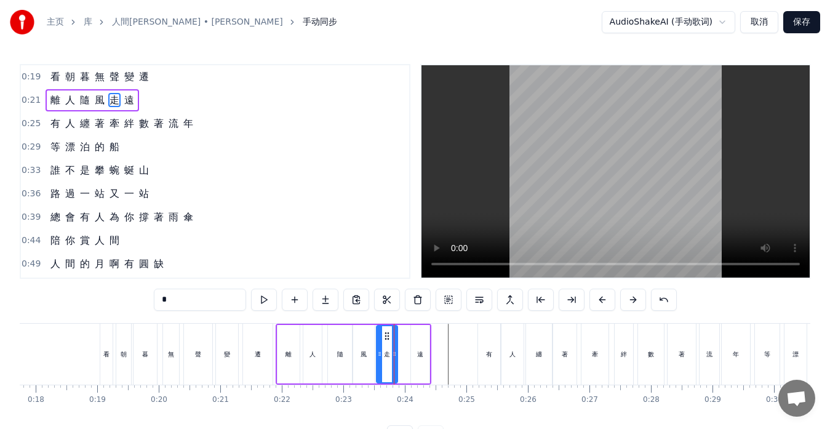
click at [414, 346] on div "遠" at bounding box center [420, 354] width 18 height 58
type input "*"
drag, startPoint x: 421, startPoint y: 337, endPoint x: 410, endPoint y: 338, distance: 11.1
click at [410, 338] on icon at bounding box center [410, 336] width 10 height 10
drag, startPoint x: 416, startPoint y: 347, endPoint x: 424, endPoint y: 347, distance: 8.0
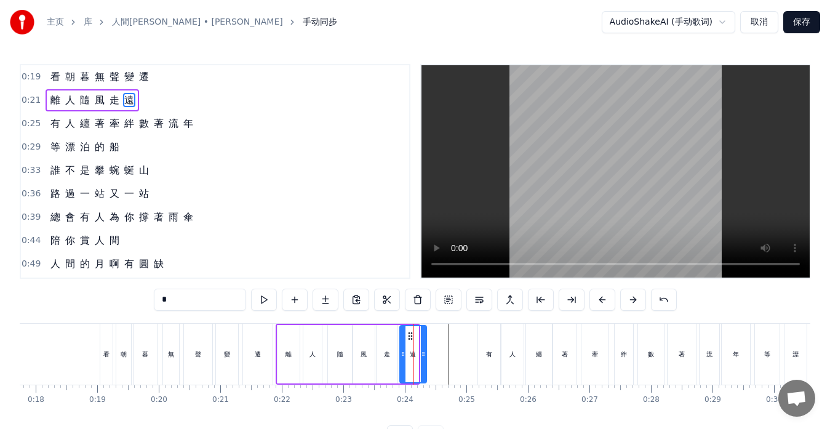
click at [424, 347] on div at bounding box center [423, 354] width 5 height 56
click at [420, 348] on div at bounding box center [420, 354] width 5 height 56
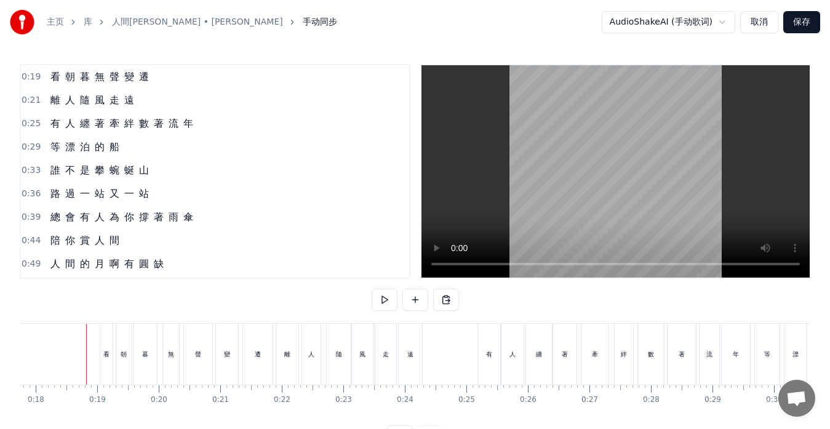
click at [398, 335] on div "遠" at bounding box center [410, 353] width 25 height 61
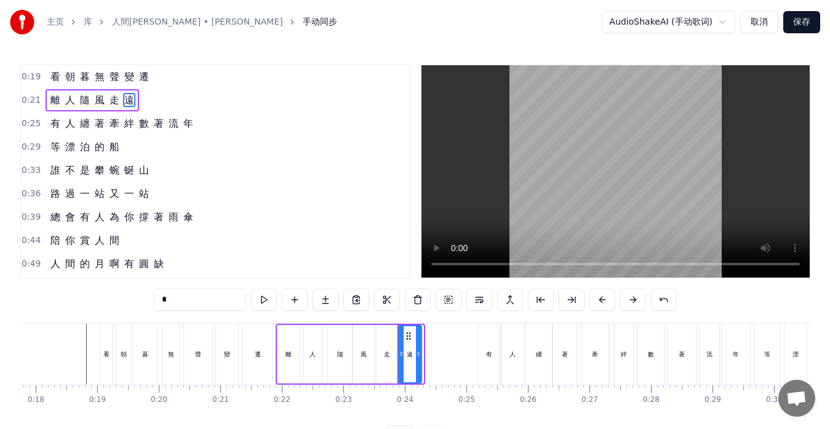
click at [408, 335] on icon at bounding box center [408, 336] width 10 height 10
click at [397, 338] on div "遠" at bounding box center [409, 354] width 25 height 58
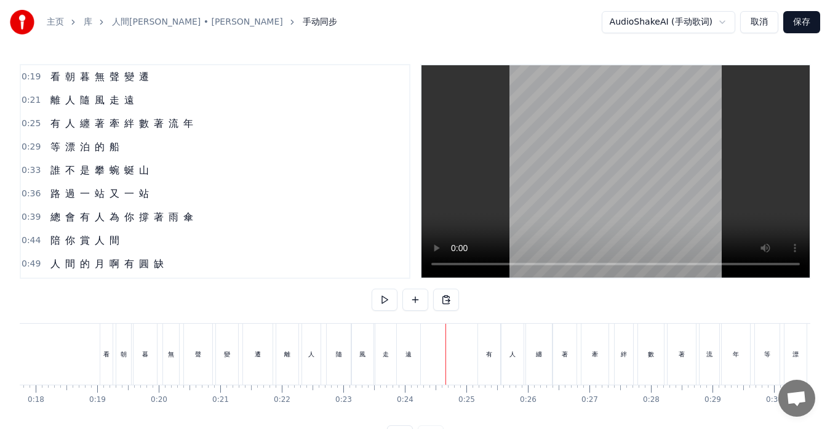
click at [416, 354] on div "遠" at bounding box center [408, 353] width 23 height 61
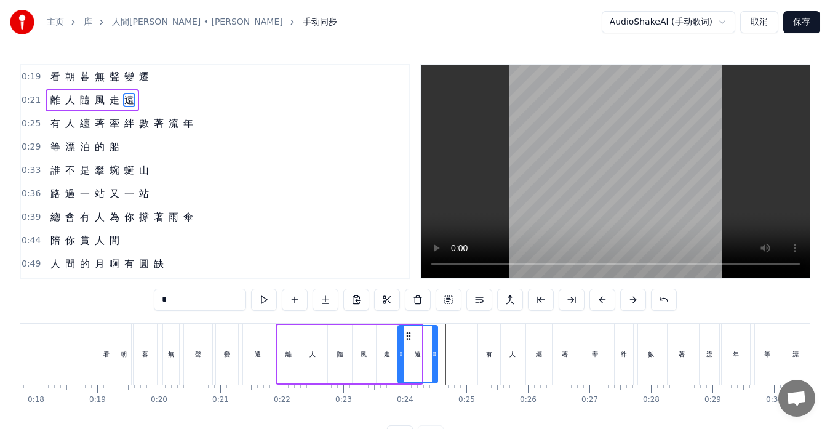
drag, startPoint x: 420, startPoint y: 350, endPoint x: 436, endPoint y: 349, distance: 16.0
click at [436, 349] on icon at bounding box center [434, 354] width 5 height 10
click at [419, 346] on div "遠" at bounding box center [417, 354] width 38 height 56
click at [758, 22] on button "取消" at bounding box center [759, 22] width 38 height 22
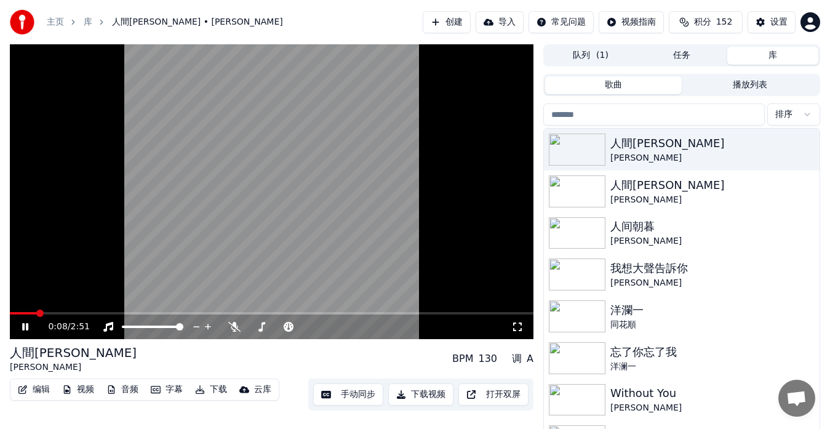
click at [55, 251] on video at bounding box center [271, 191] width 523 height 295
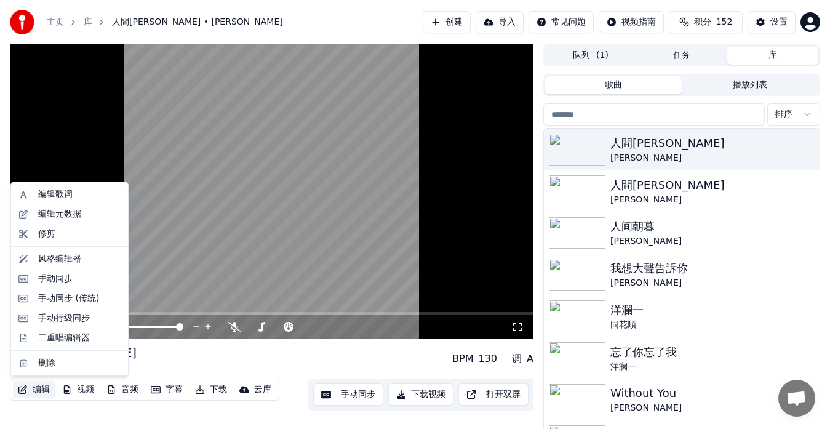
click at [31, 390] on button "编辑" at bounding box center [34, 389] width 42 height 17
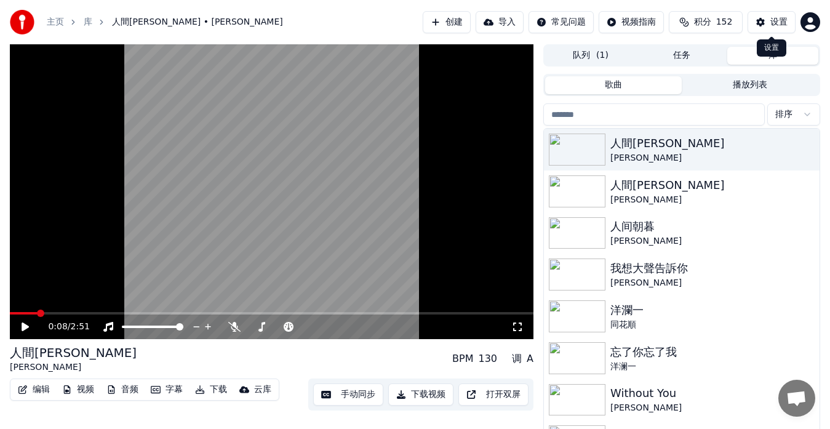
click at [761, 23] on button "设置" at bounding box center [771, 22] width 48 height 22
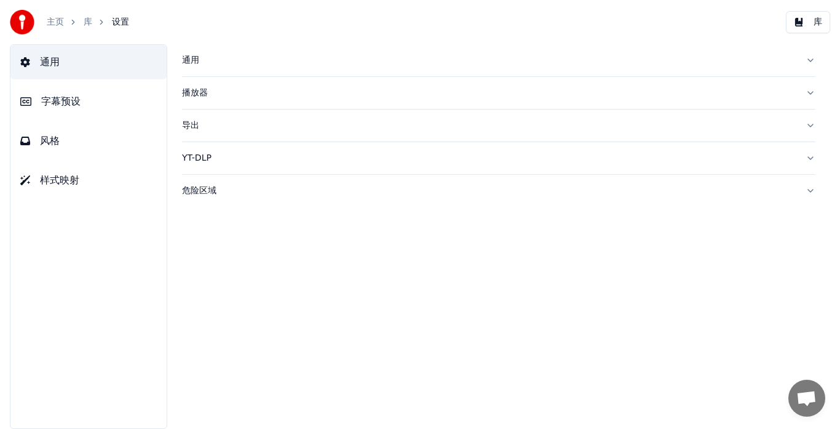
click at [194, 61] on div "通用" at bounding box center [489, 60] width 614 height 12
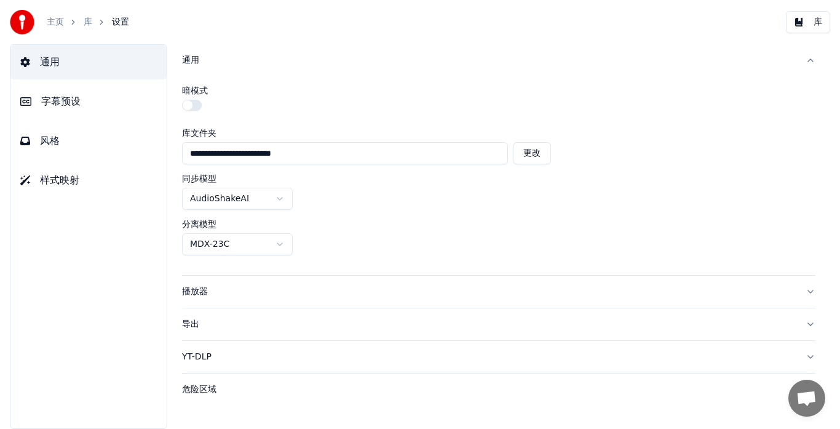
click at [71, 100] on span "字幕预设" at bounding box center [60, 101] width 39 height 15
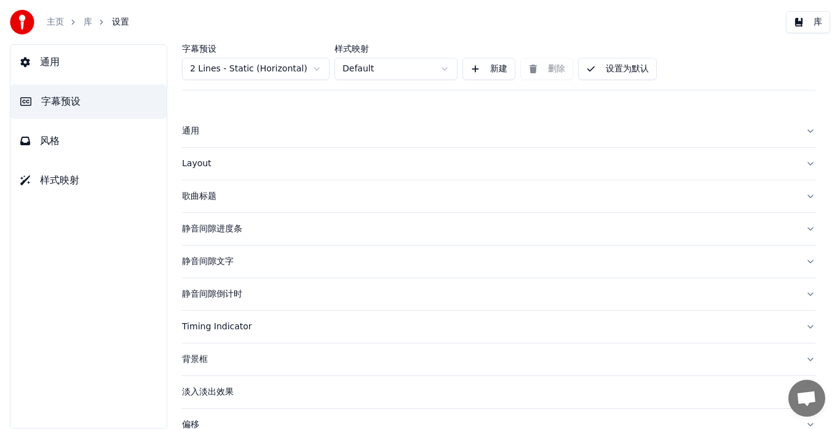
click at [55, 101] on span "字幕预设" at bounding box center [60, 101] width 39 height 15
click at [194, 132] on div "通用" at bounding box center [489, 131] width 614 height 12
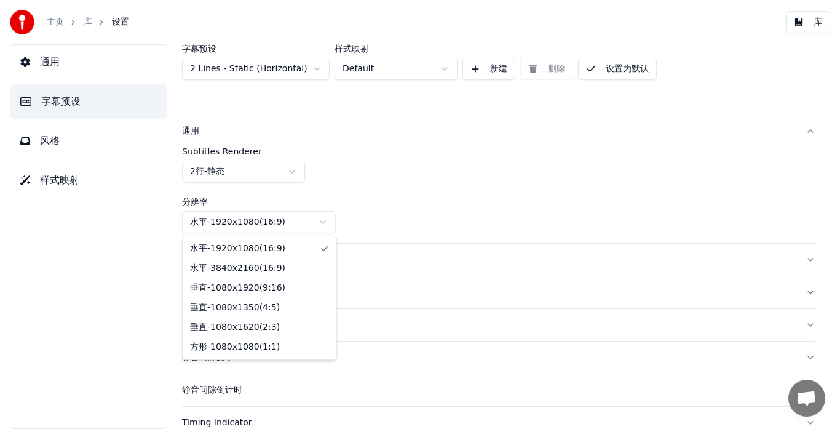
click at [323, 222] on html "主页 库 设置 库 通用 字幕预设 风格 样式映射 字幕预设 2 Lines - Static (Horizontal) 样式映射 Default 新建 删除…" at bounding box center [420, 214] width 840 height 429
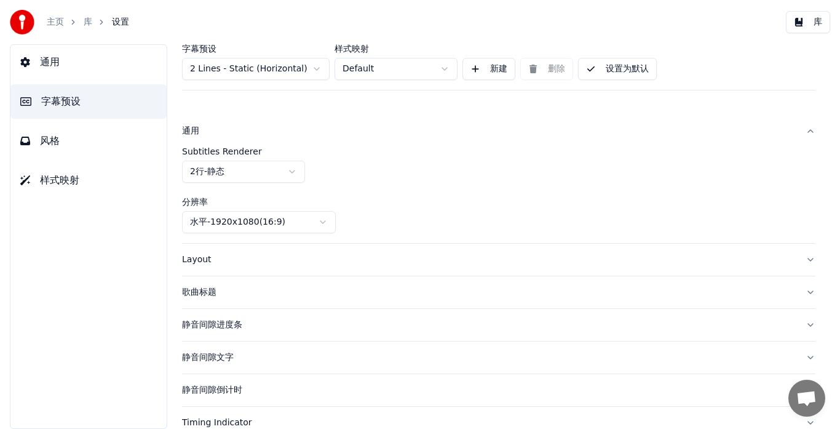
click at [323, 222] on html "主页 库 设置 库 通用 字幕预设 风格 样式映射 字幕预设 2 Lines - Static (Horizontal) 样式映射 Default 新建 删除…" at bounding box center [420, 214] width 840 height 429
click at [199, 258] on div "Layout" at bounding box center [489, 259] width 614 height 12
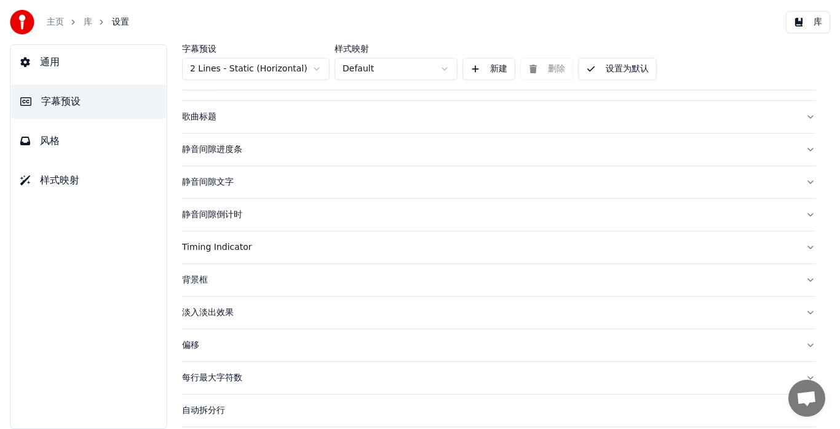
scroll to position [461, 0]
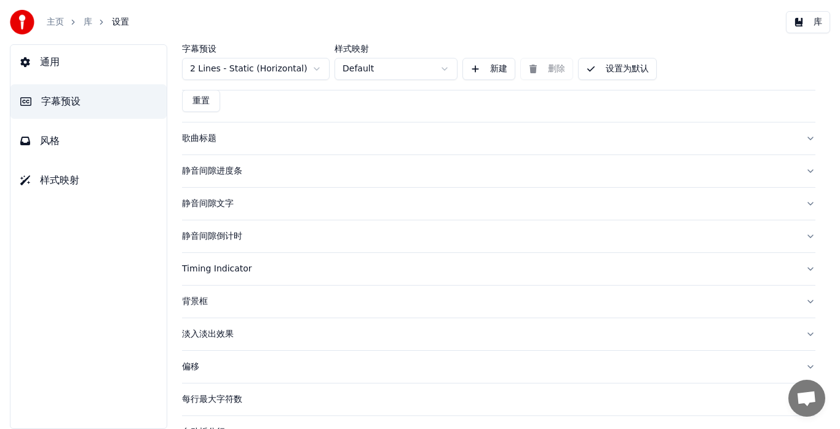
click at [53, 178] on span "样式映射" at bounding box center [59, 180] width 39 height 15
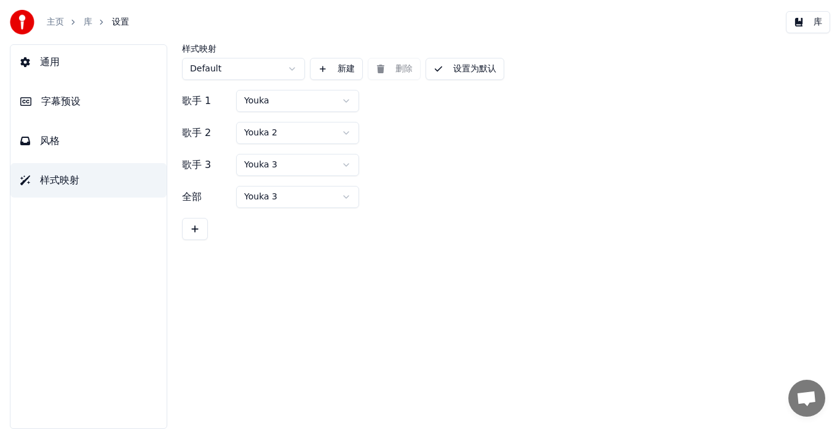
scroll to position [0, 0]
click at [53, 140] on span "风格" at bounding box center [50, 140] width 20 height 15
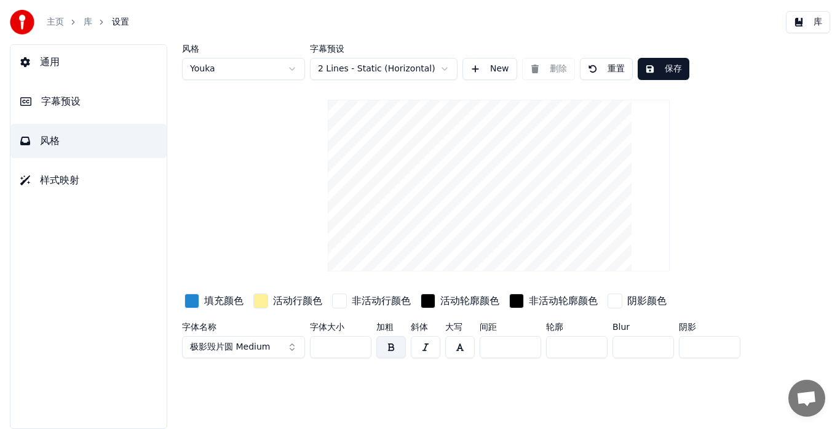
click at [68, 181] on span "样式映射" at bounding box center [59, 180] width 39 height 15
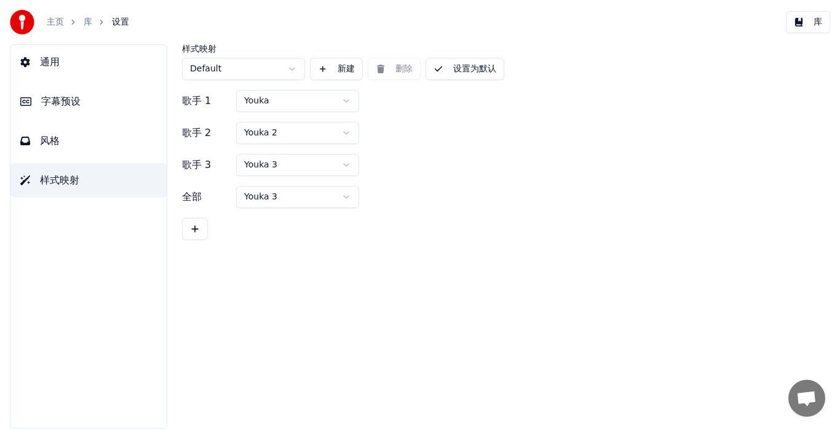
click at [57, 101] on span "字幕预设" at bounding box center [60, 101] width 39 height 15
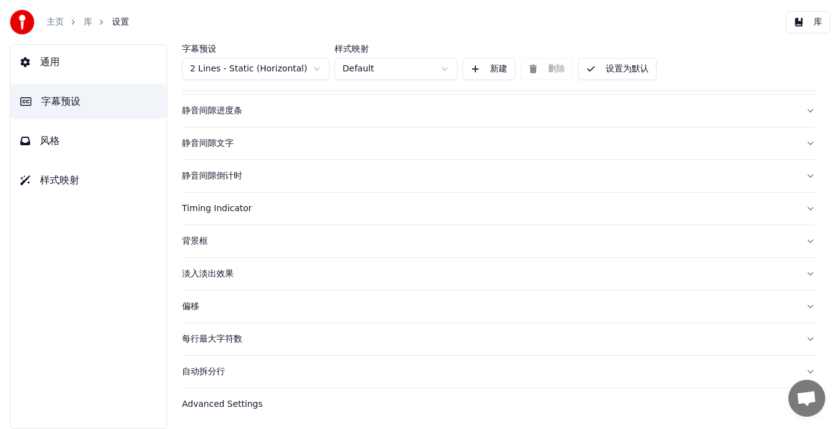
scroll to position [119, 0]
click at [44, 63] on span "通用" at bounding box center [50, 62] width 20 height 15
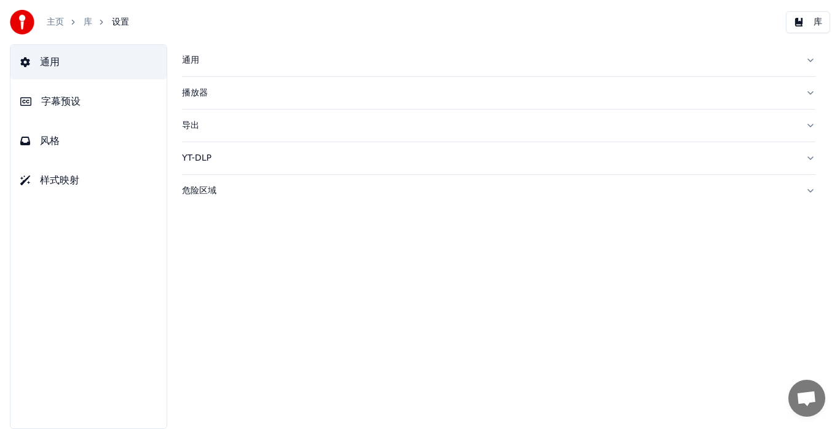
click at [190, 90] on div "播放器" at bounding box center [489, 93] width 614 height 12
click at [97, 97] on button "字幕预设" at bounding box center [88, 101] width 156 height 34
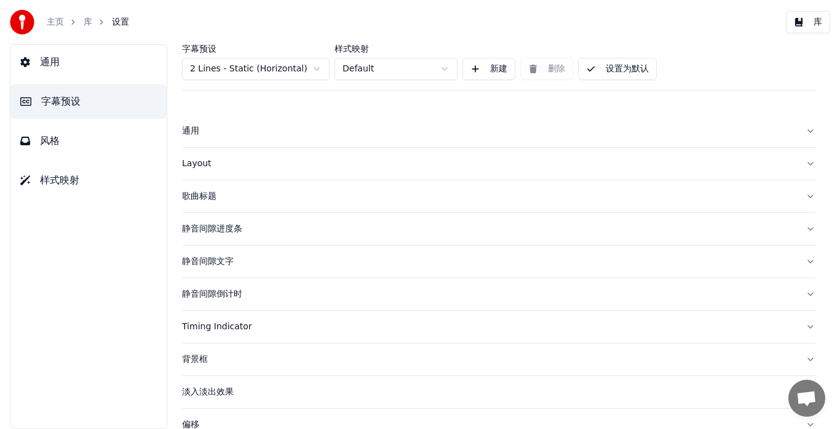
click at [445, 69] on html "主页 库 设置 库 通用 字幕预设 风格 样式映射 字幕预设 2 Lines - Static (Horizontal) 样式映射 Default 新建 删除…" at bounding box center [420, 214] width 840 height 429
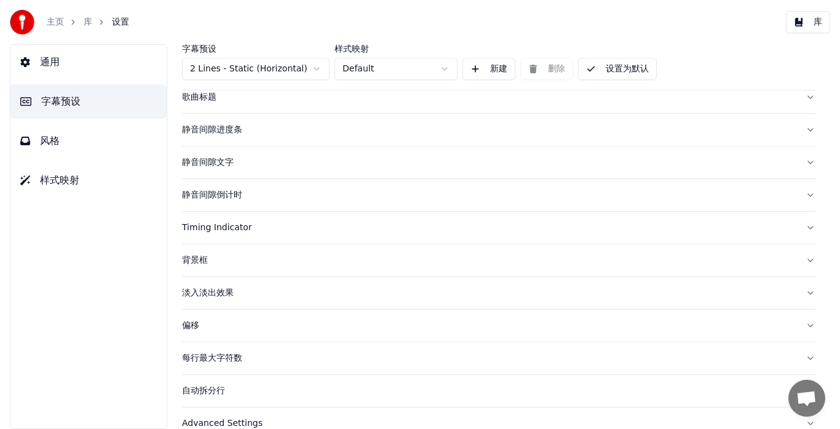
scroll to position [119, 0]
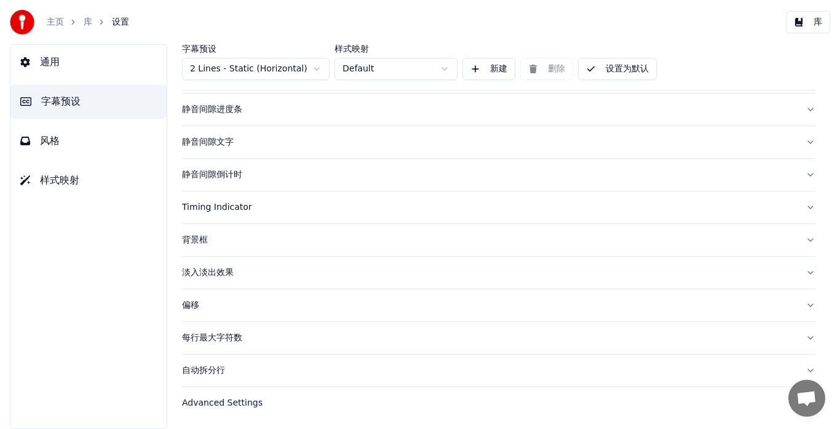
click at [59, 143] on span "风格" at bounding box center [50, 140] width 20 height 15
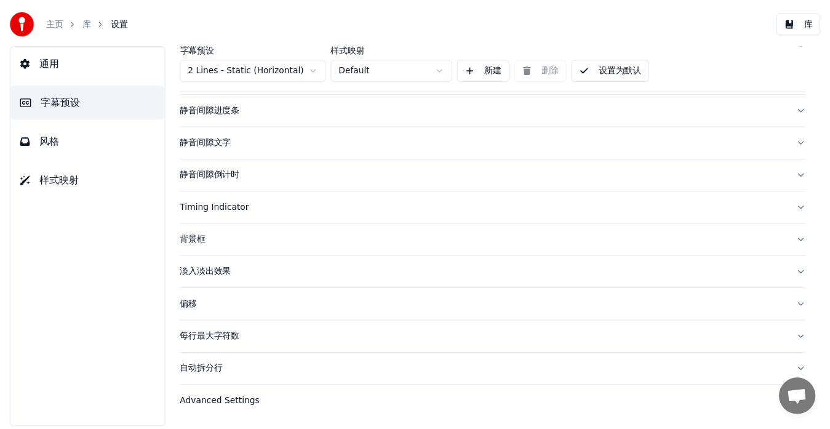
scroll to position [0, 0]
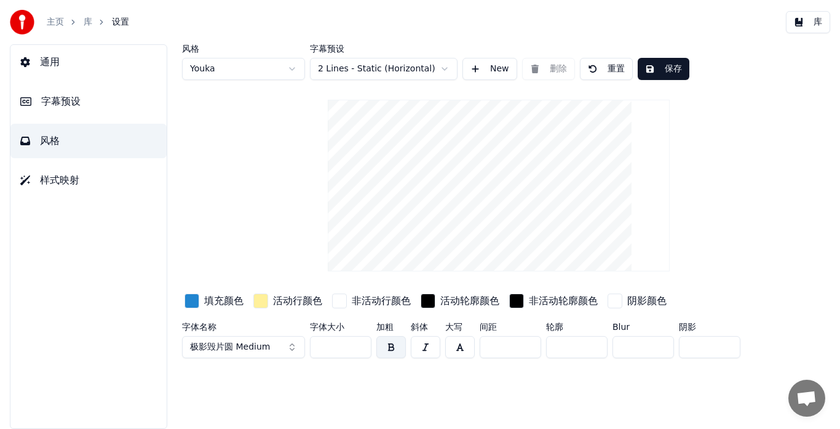
click at [48, 111] on button "字幕预设" at bounding box center [88, 101] width 156 height 34
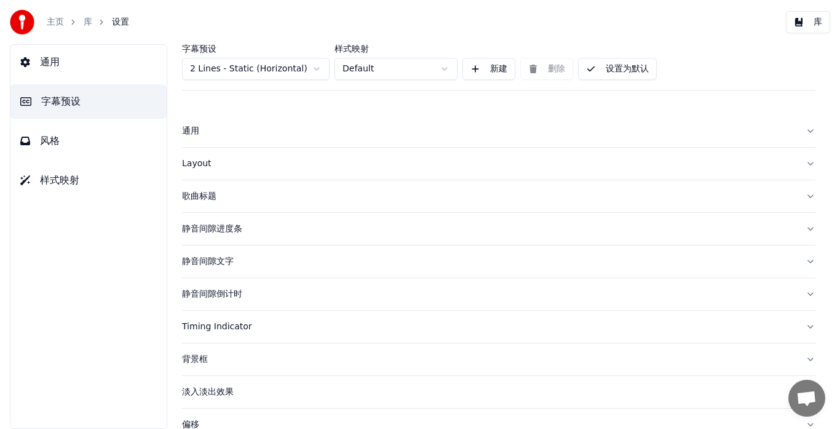
click at [395, 17] on div "主页 库 设置 库" at bounding box center [420, 22] width 840 height 44
click at [806, 25] on button "库" at bounding box center [808, 22] width 44 height 22
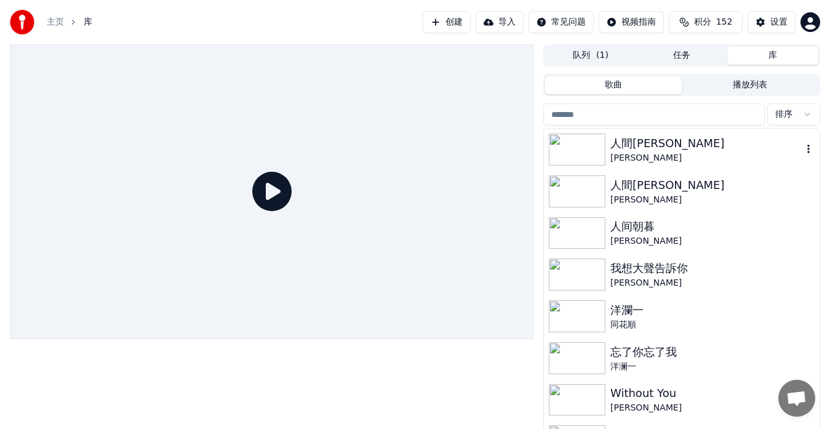
click at [702, 151] on div "人間[PERSON_NAME]" at bounding box center [706, 143] width 192 height 17
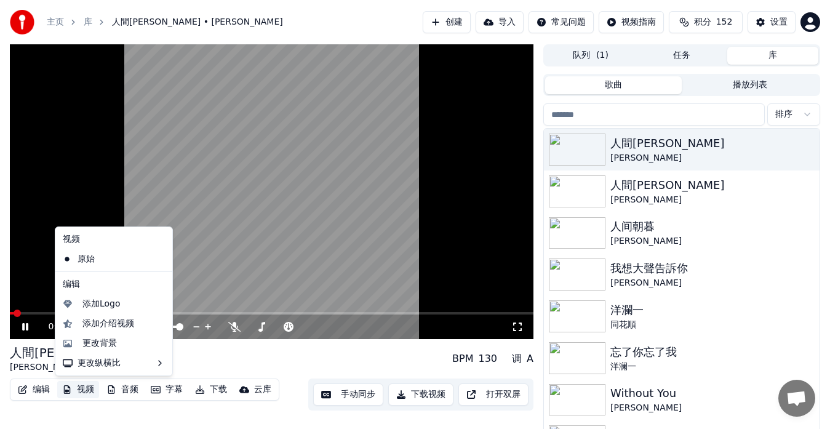
click at [76, 394] on button "视频" at bounding box center [78, 389] width 42 height 17
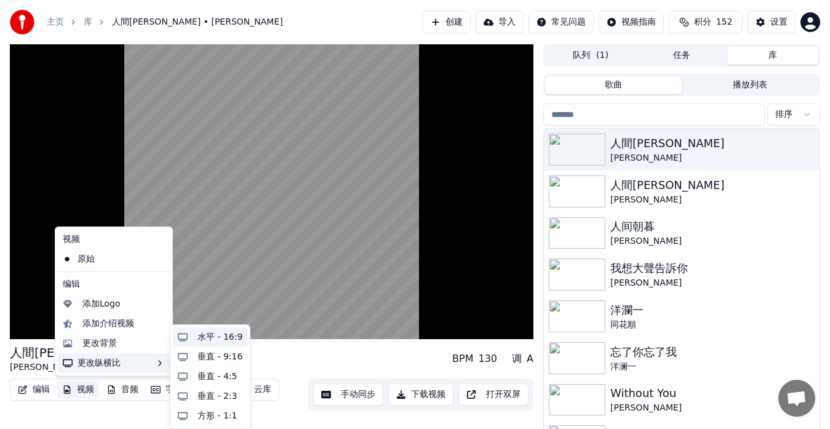
click at [195, 334] on div "水平 - 16:9" at bounding box center [210, 337] width 74 height 20
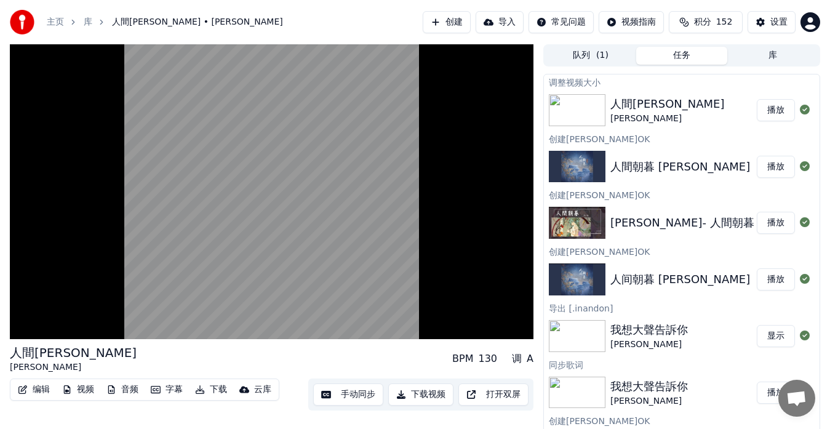
click at [756, 108] on button "播放" at bounding box center [775, 110] width 38 height 22
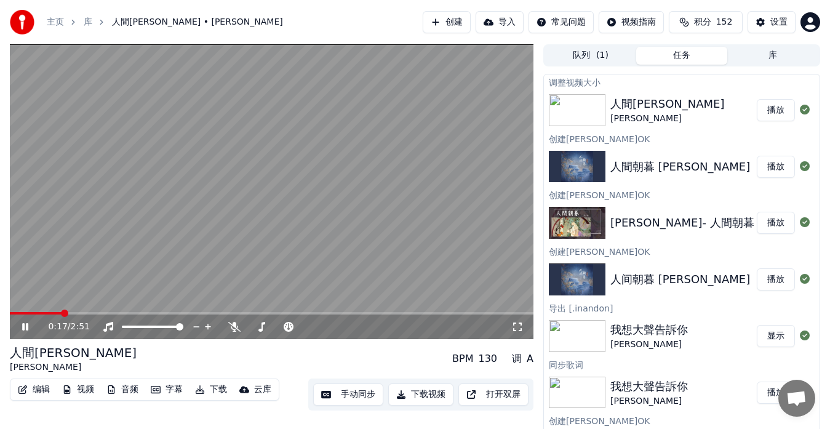
click at [61, 312] on span at bounding box center [271, 313] width 523 height 2
click at [54, 314] on span at bounding box center [33, 313] width 46 height 2
click at [44, 211] on video at bounding box center [271, 191] width 523 height 295
click at [26, 329] on icon at bounding box center [34, 327] width 28 height 10
click at [63, 312] on span at bounding box center [41, 313] width 63 height 2
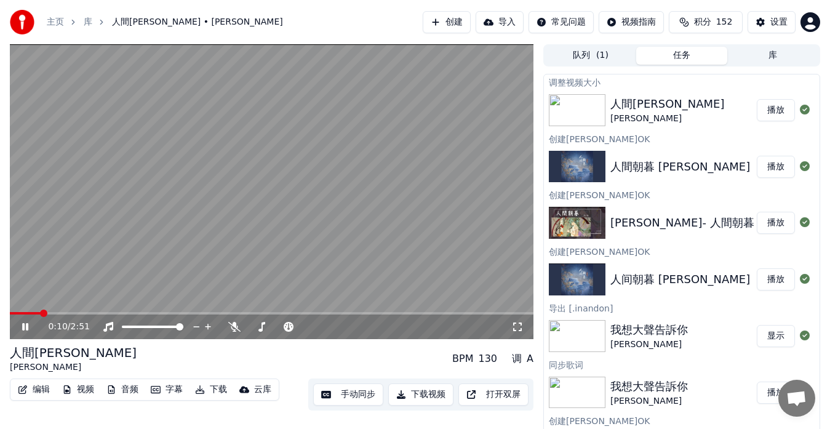
click at [41, 314] on span at bounding box center [25, 313] width 31 height 2
click at [237, 326] on icon at bounding box center [234, 327] width 12 height 10
click at [116, 312] on span at bounding box center [63, 313] width 106 height 2
click at [104, 312] on span at bounding box center [65, 313] width 110 height 2
click at [162, 312] on span at bounding box center [113, 313] width 207 height 2
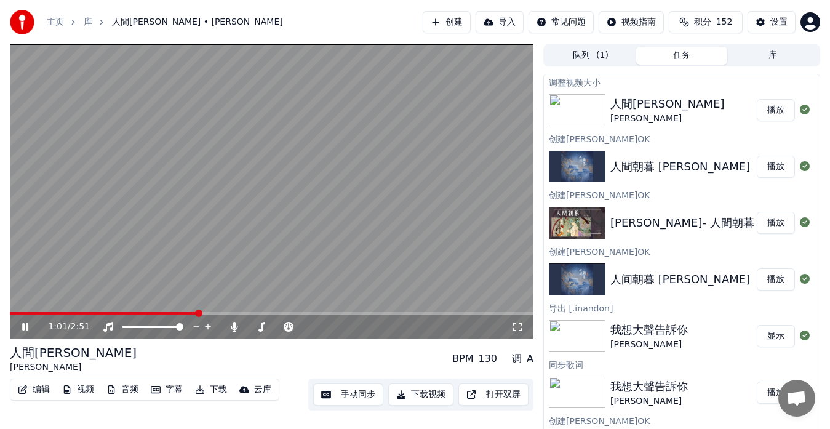
click at [161, 312] on span at bounding box center [104, 313] width 188 height 2
click at [218, 390] on button "下载" at bounding box center [211, 389] width 42 height 17
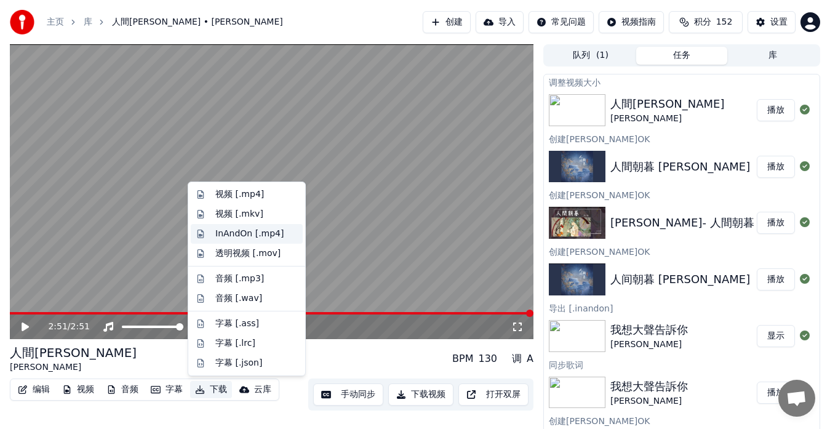
click at [288, 232] on div "InAndOn [.mp4]" at bounding box center [256, 234] width 82 height 12
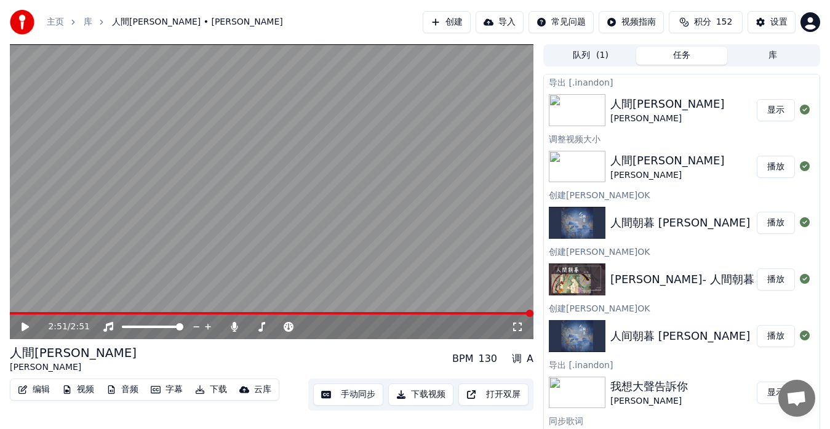
click at [207, 389] on button "下载" at bounding box center [211, 389] width 42 height 17
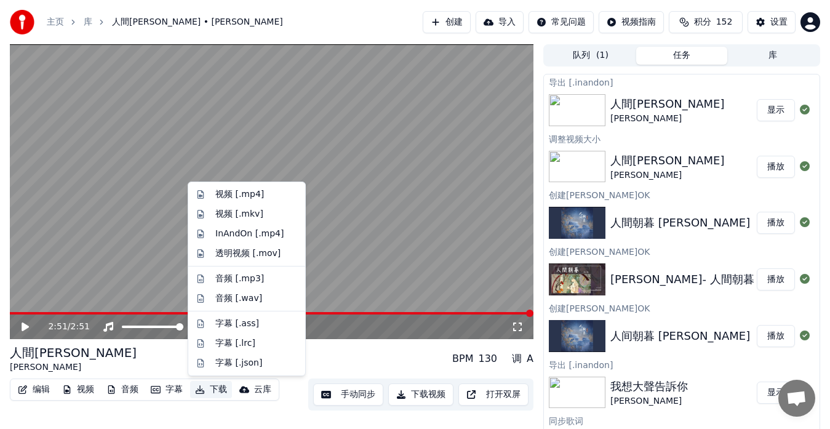
click at [339, 359] on div "人間朝暮 [PERSON_NAME] BPM 130 调 A" at bounding box center [271, 359] width 523 height 30
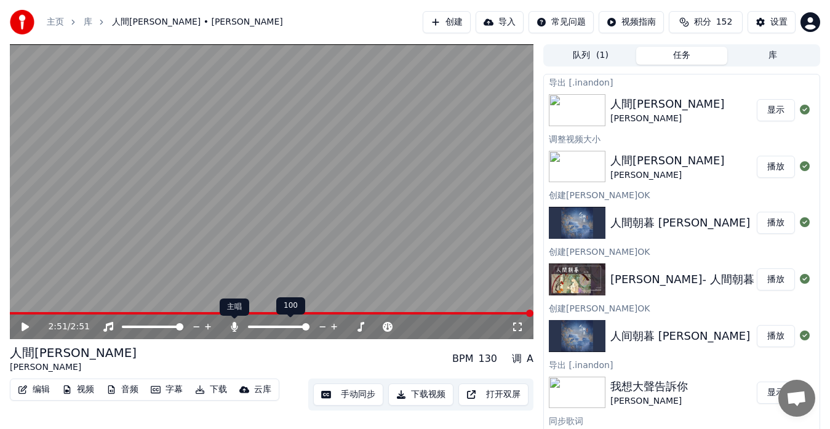
click at [234, 327] on icon at bounding box center [234, 327] width 7 height 10
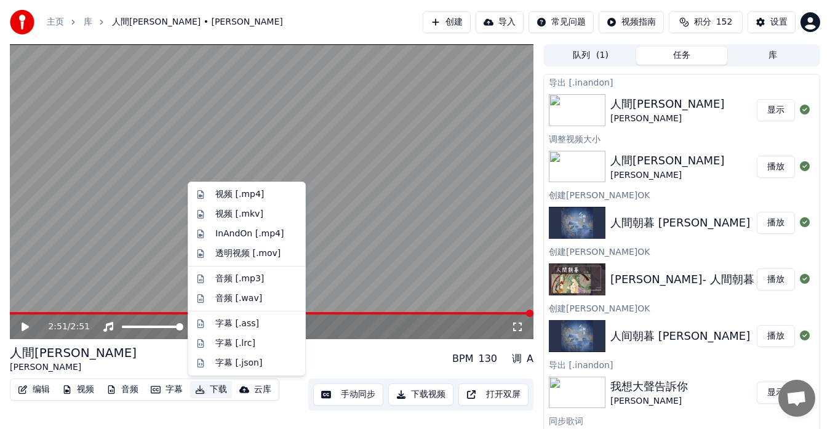
click at [213, 390] on button "下载" at bounding box center [211, 389] width 42 height 17
click at [236, 191] on div "视频 [.mp4]" at bounding box center [239, 194] width 49 height 12
